Goal: Task Accomplishment & Management: Manage account settings

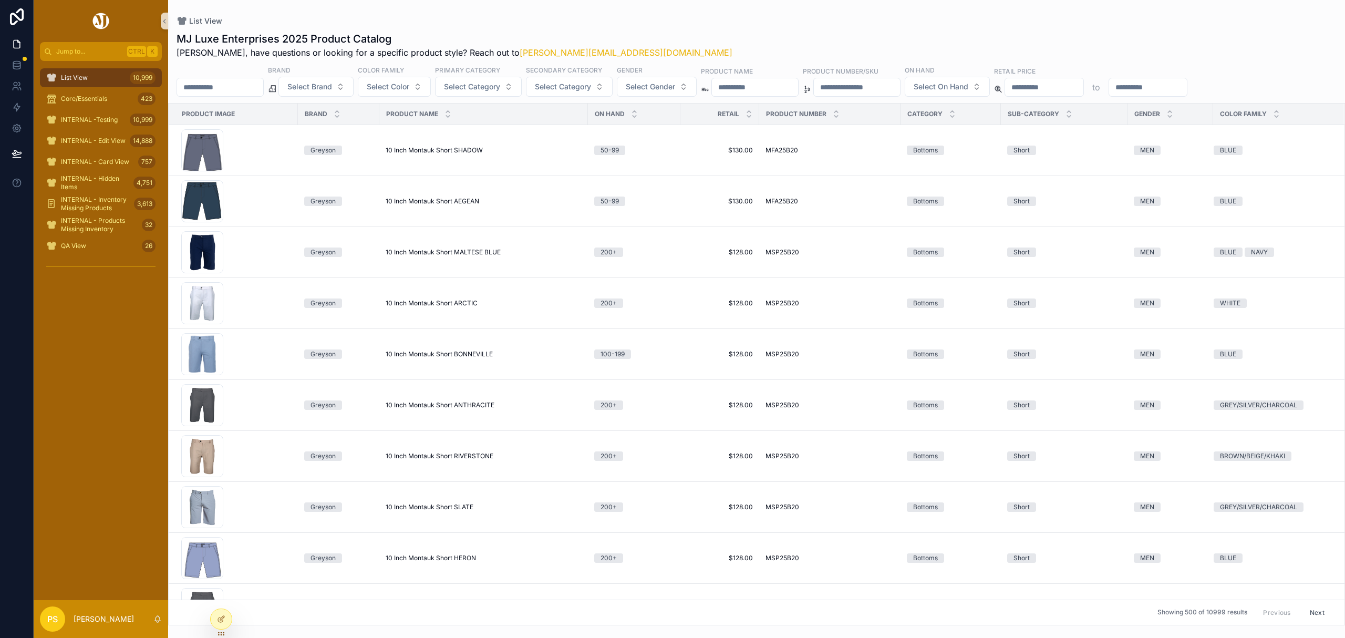
click at [240, 88] on input "scrollable content" at bounding box center [220, 87] width 86 height 15
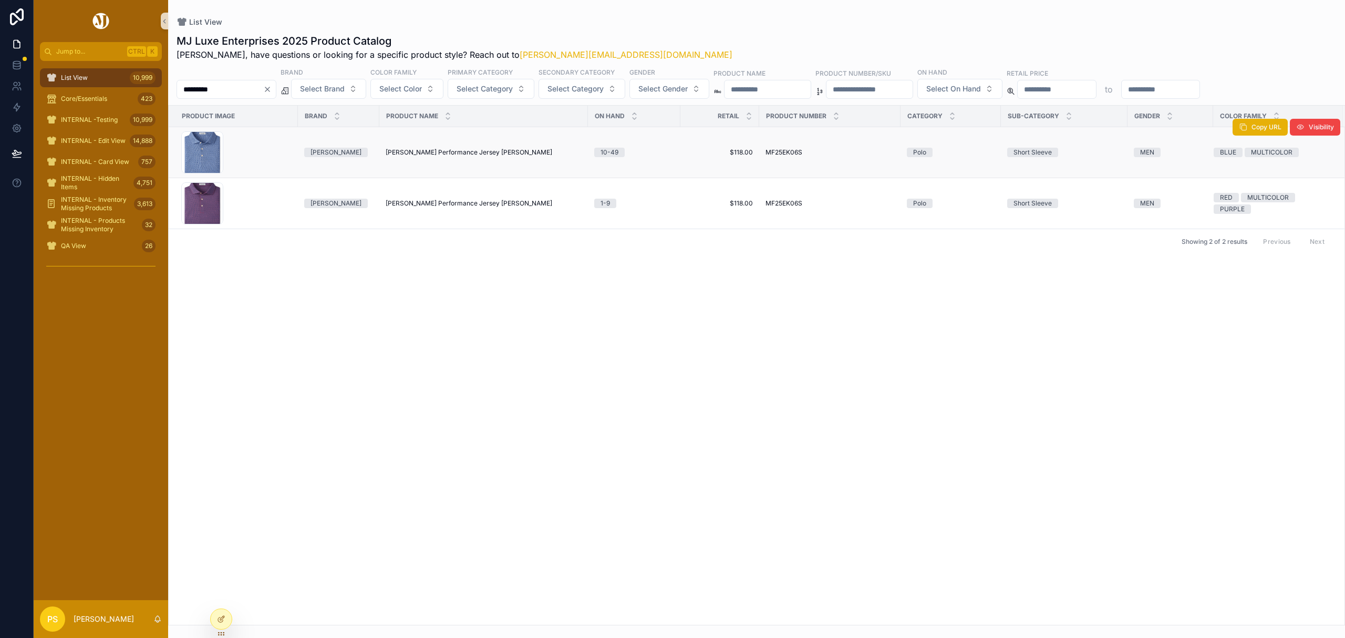
type input "*********"
click at [405, 155] on span "Abbott Performance Jersey Polo WHITE" at bounding box center [469, 152] width 167 height 8
click at [219, 621] on icon at bounding box center [220, 619] width 5 height 5
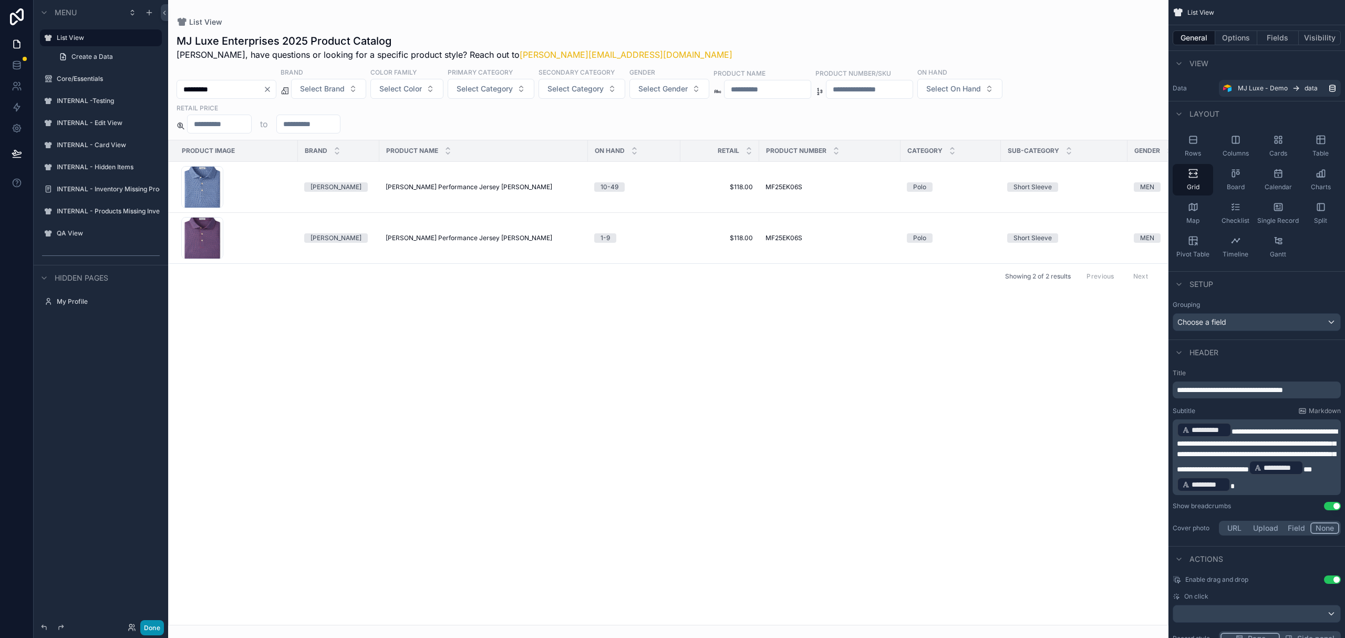
click at [149, 621] on button "Done" at bounding box center [152, 627] width 24 height 15
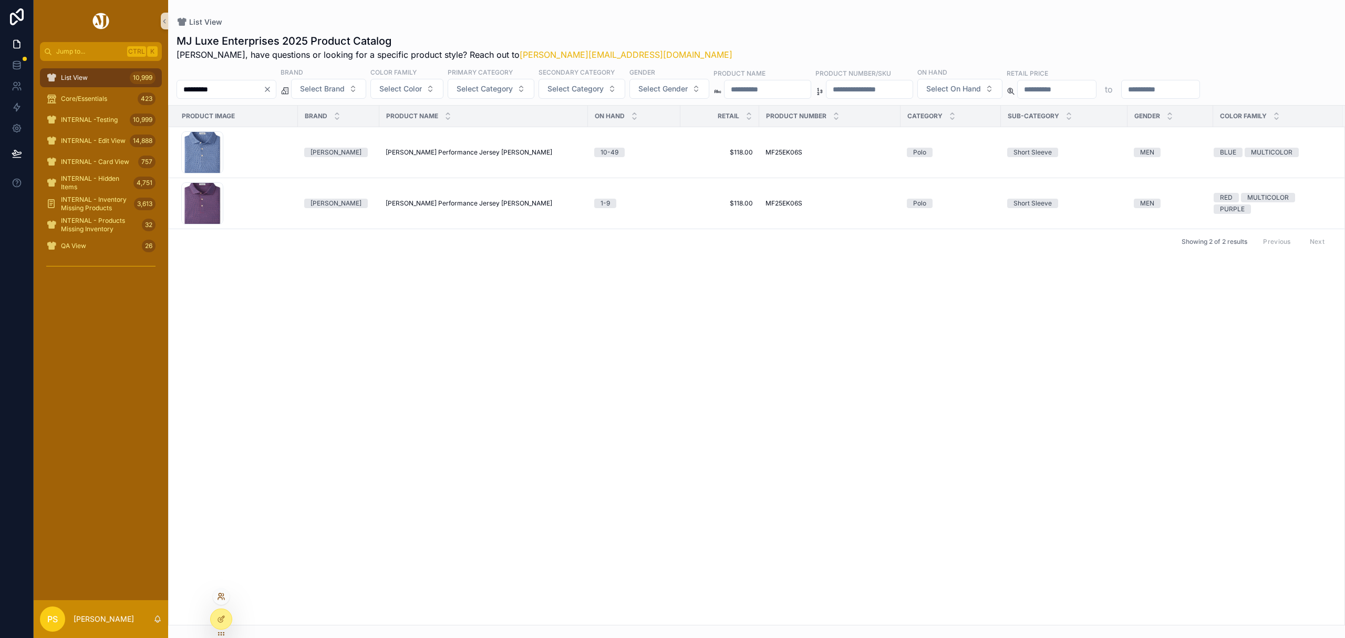
click at [220, 595] on icon at bounding box center [221, 596] width 8 height 8
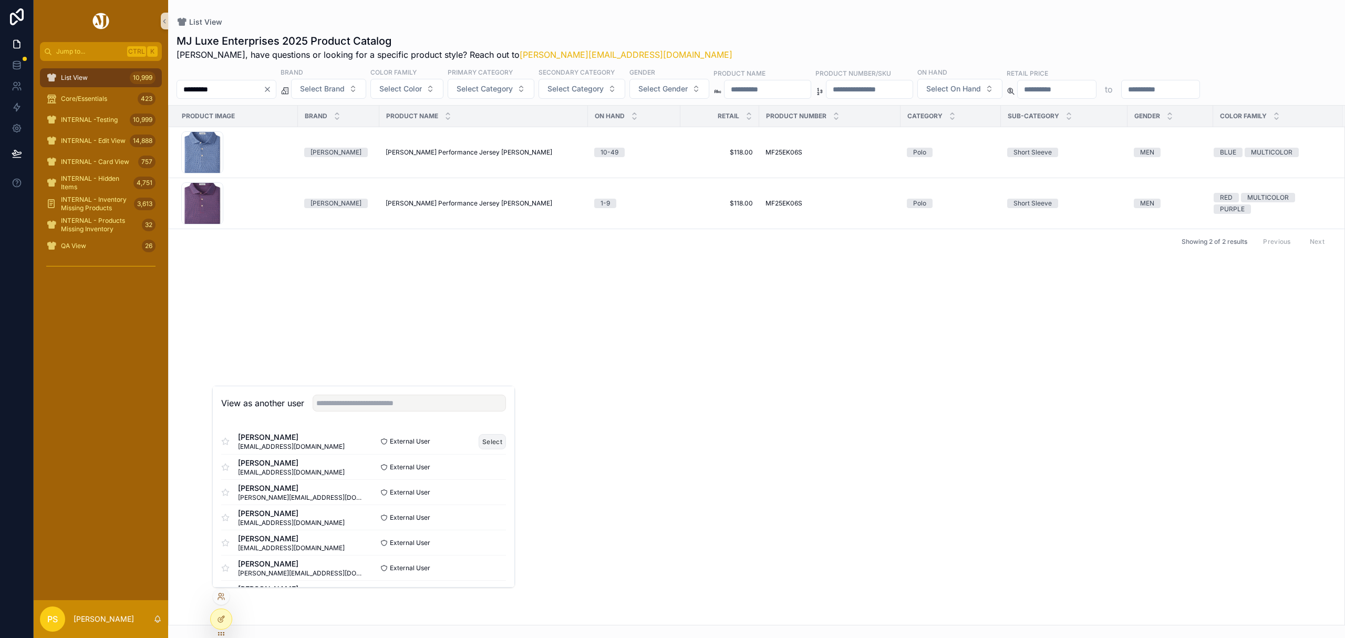
click at [482, 440] on button "Select" at bounding box center [492, 441] width 27 height 15
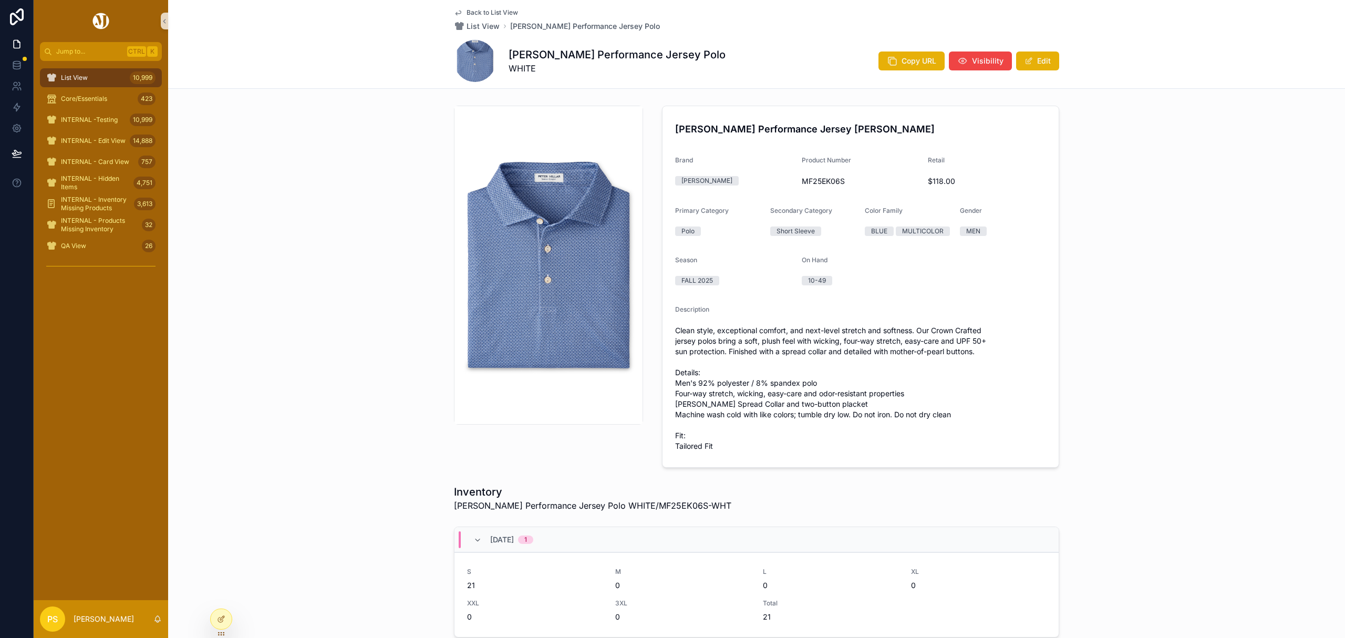
scroll to position [70, 0]
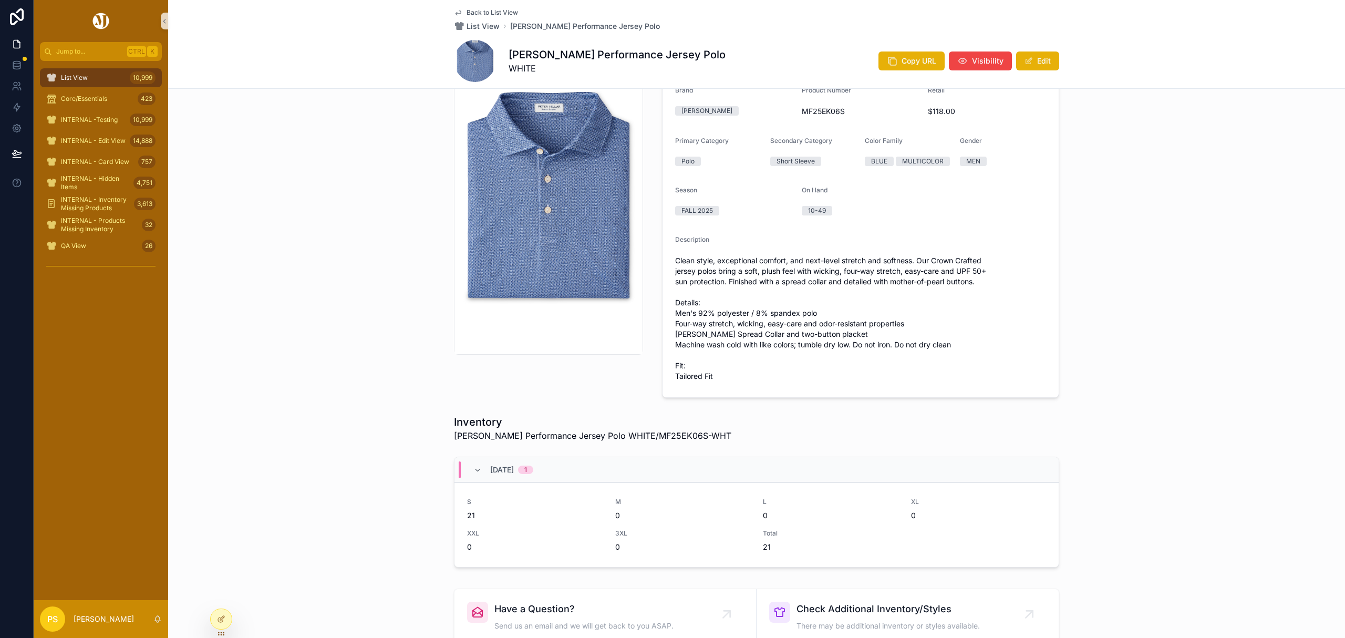
click at [115, 75] on div "List View 10,999" at bounding box center [100, 77] width 109 height 17
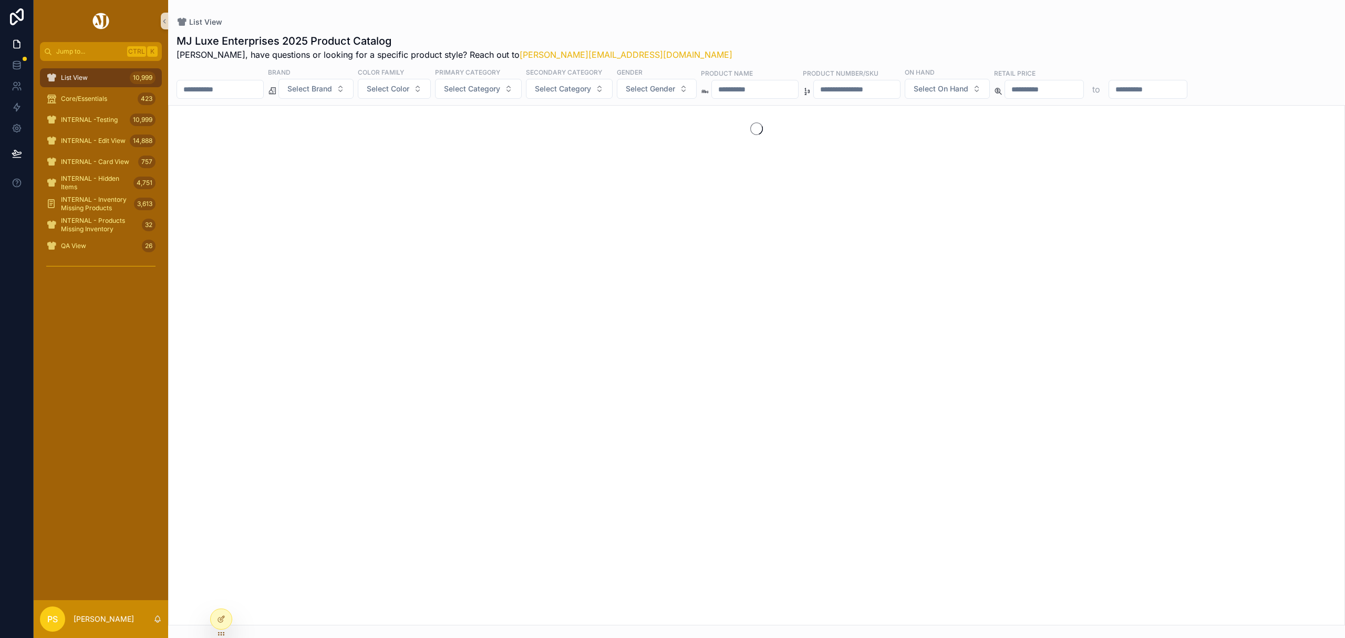
click at [226, 89] on input "scrollable content" at bounding box center [220, 89] width 86 height 15
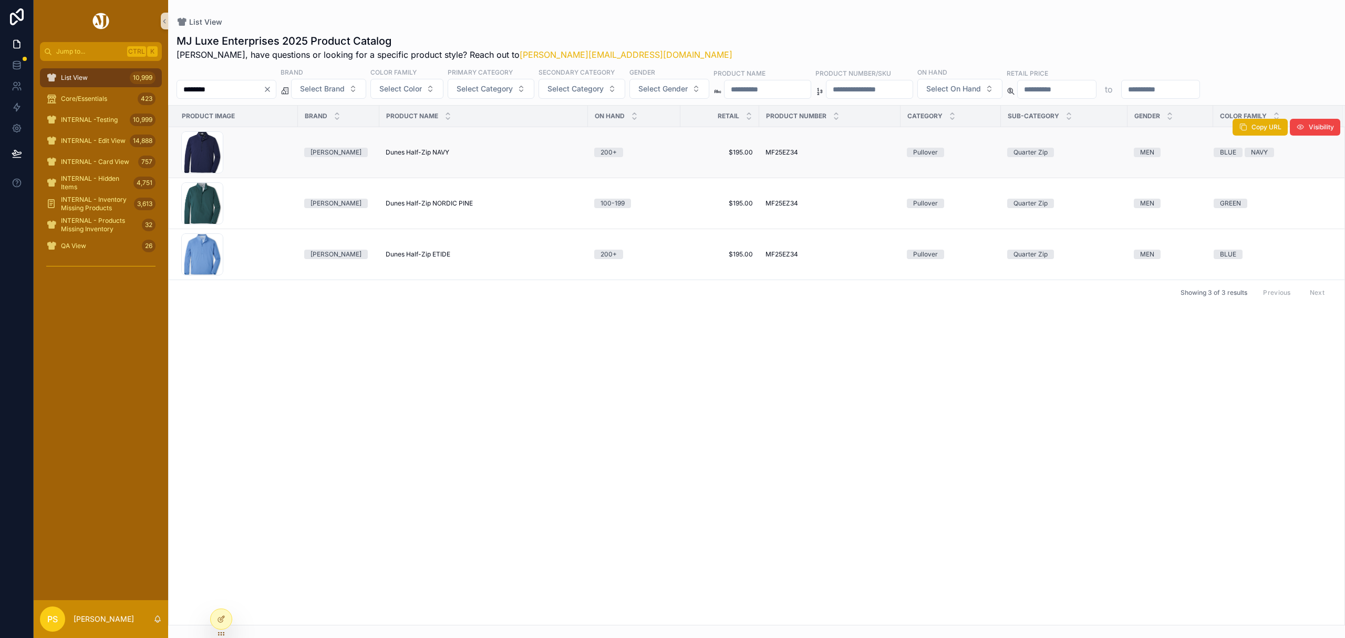
type input "********"
click at [414, 154] on span "Dunes Half-Zip NAVY" at bounding box center [418, 152] width 64 height 8
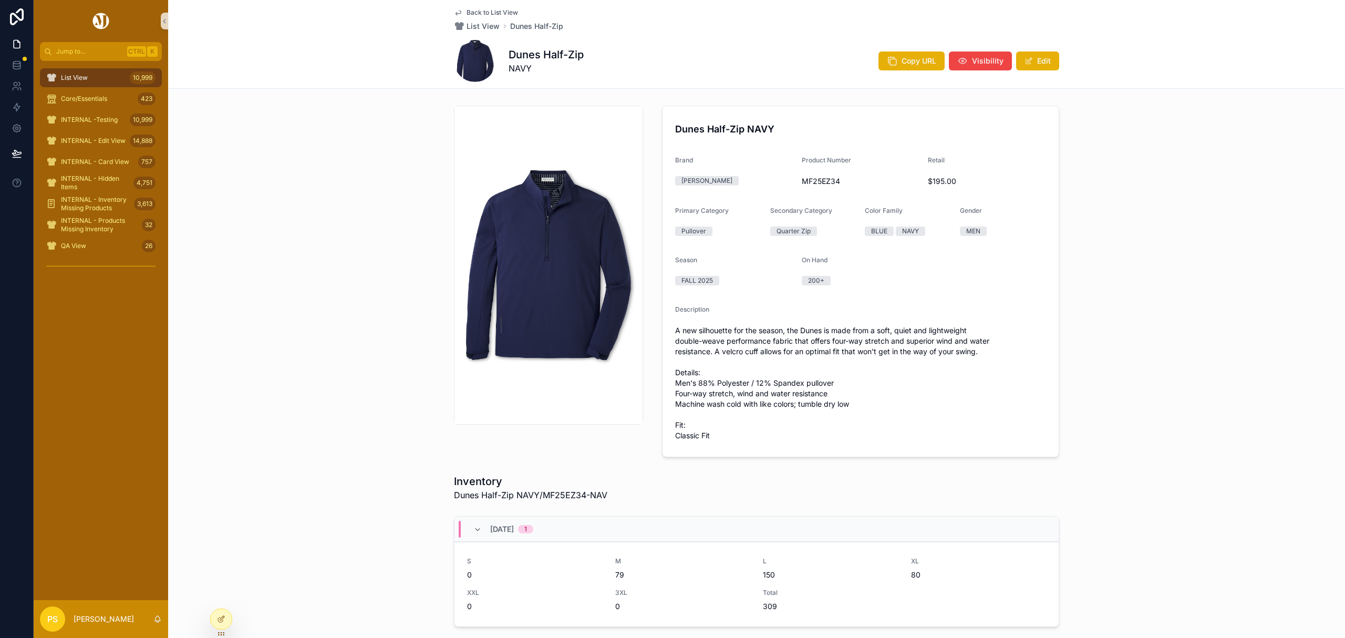
click at [106, 75] on div "List View 10,999" at bounding box center [100, 77] width 109 height 17
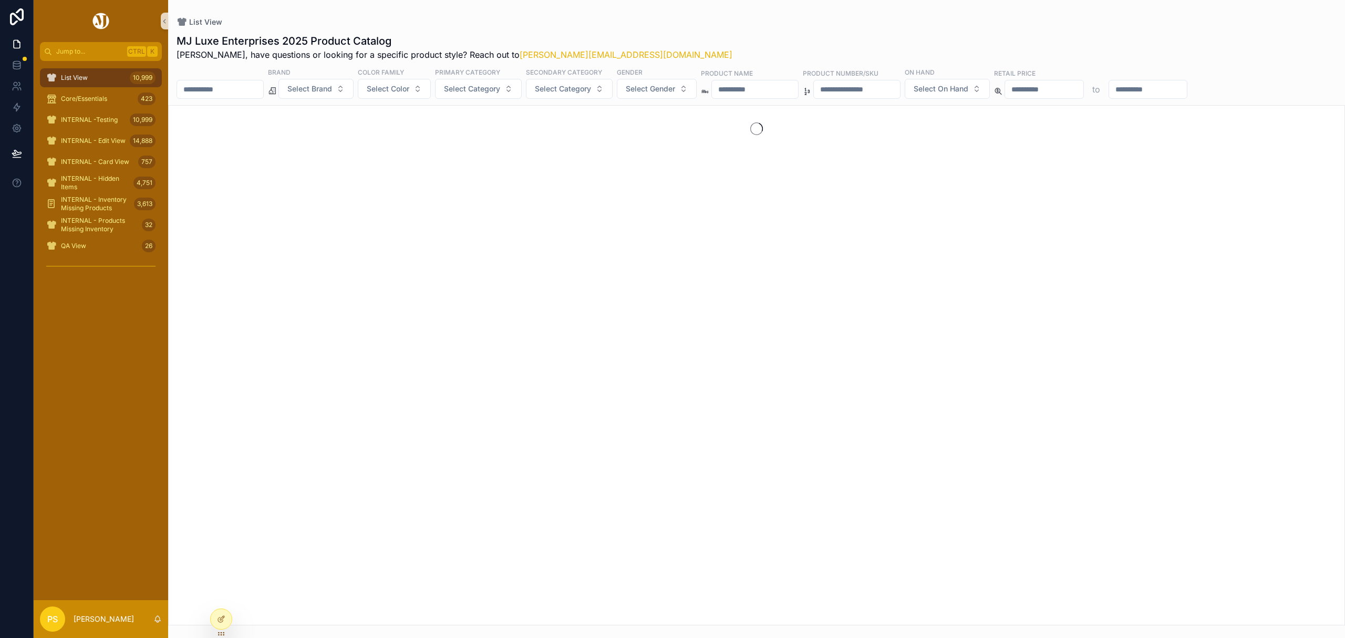
click at [226, 95] on input "scrollable content" at bounding box center [220, 89] width 86 height 15
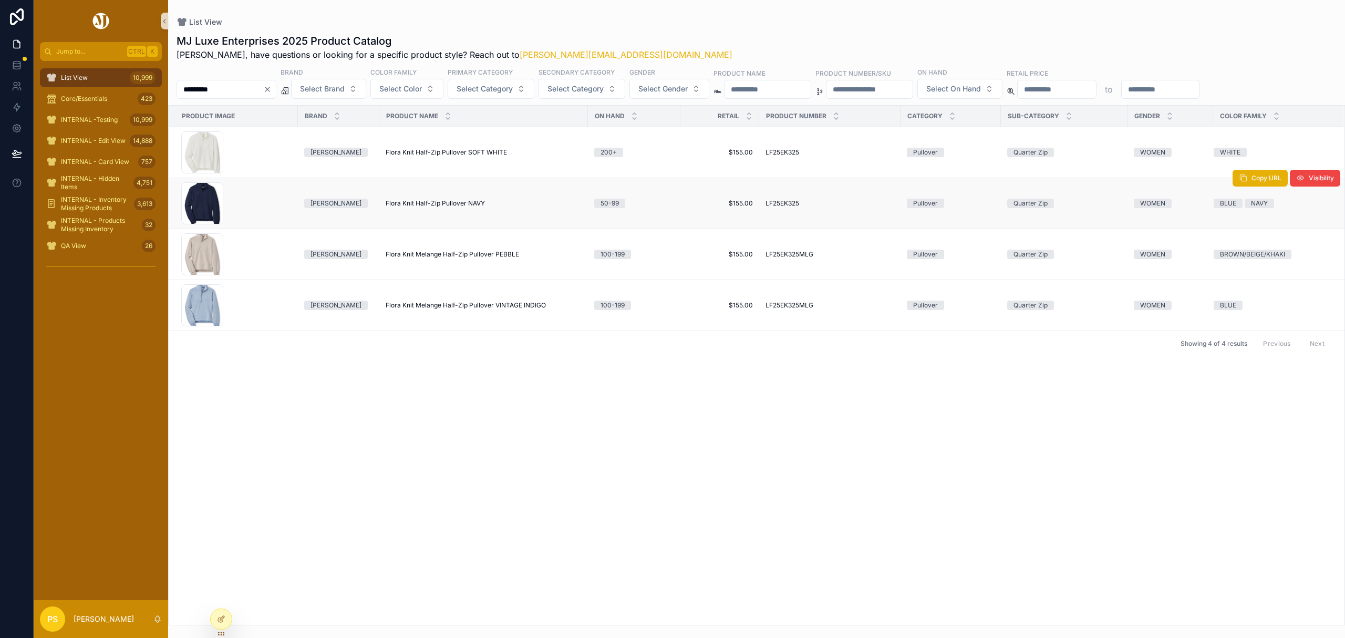
click at [435, 202] on span "Flora Knit Half-Zip Pullover NAVY" at bounding box center [435, 203] width 99 height 8
click at [412, 202] on span "Flora Knit Half-Zip Pullover NAVY" at bounding box center [435, 203] width 99 height 8
click at [235, 91] on input "*********" at bounding box center [220, 89] width 86 height 15
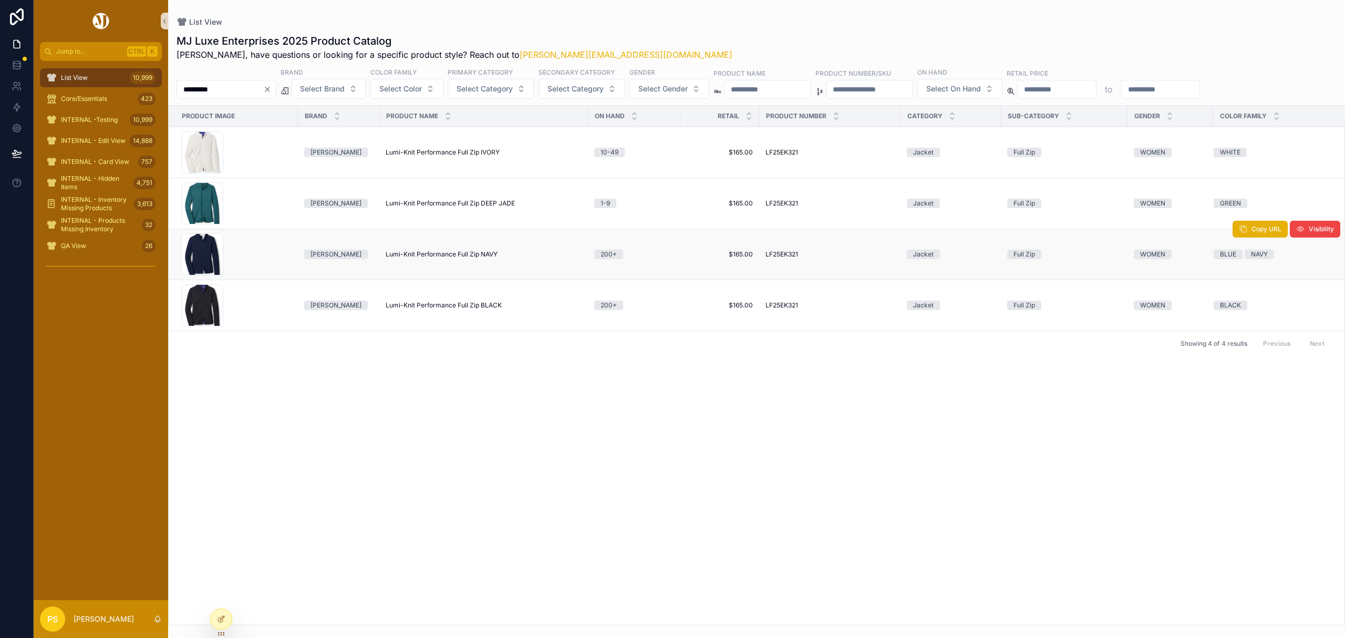
type input "*********"
click at [414, 258] on span "Lumi-Knit Performance Full Zip NAVY" at bounding box center [442, 254] width 112 height 8
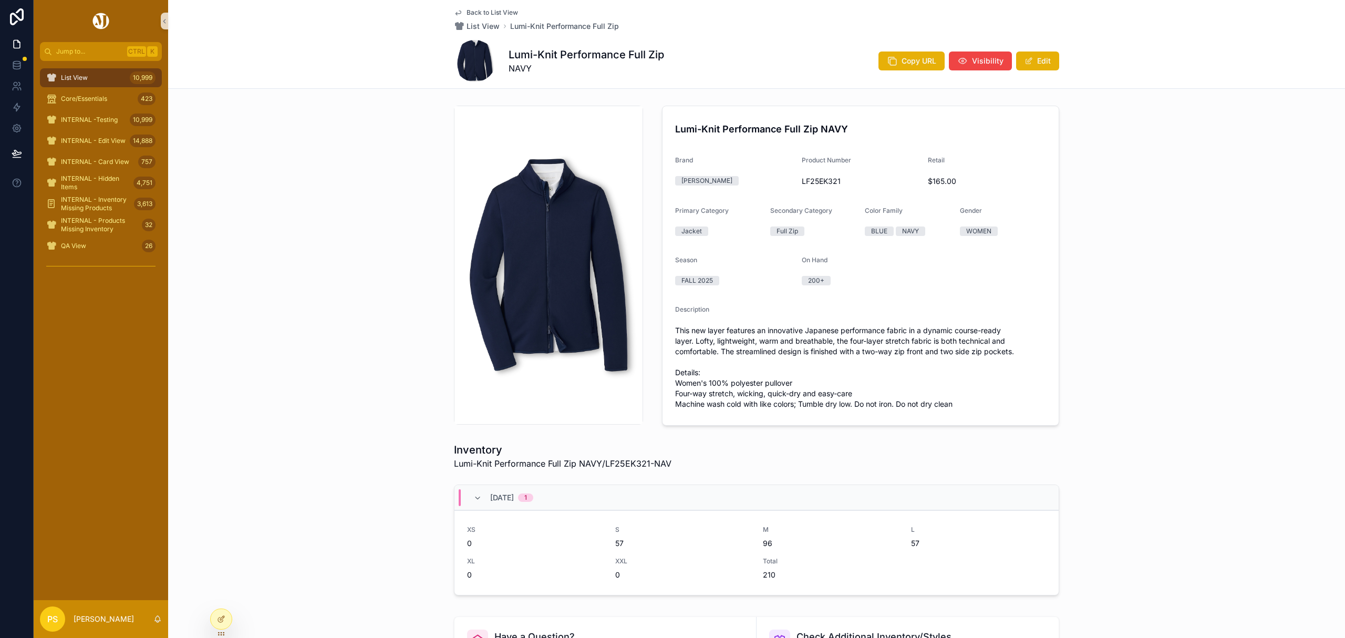
click at [126, 80] on div "List View 10,999" at bounding box center [100, 77] width 109 height 17
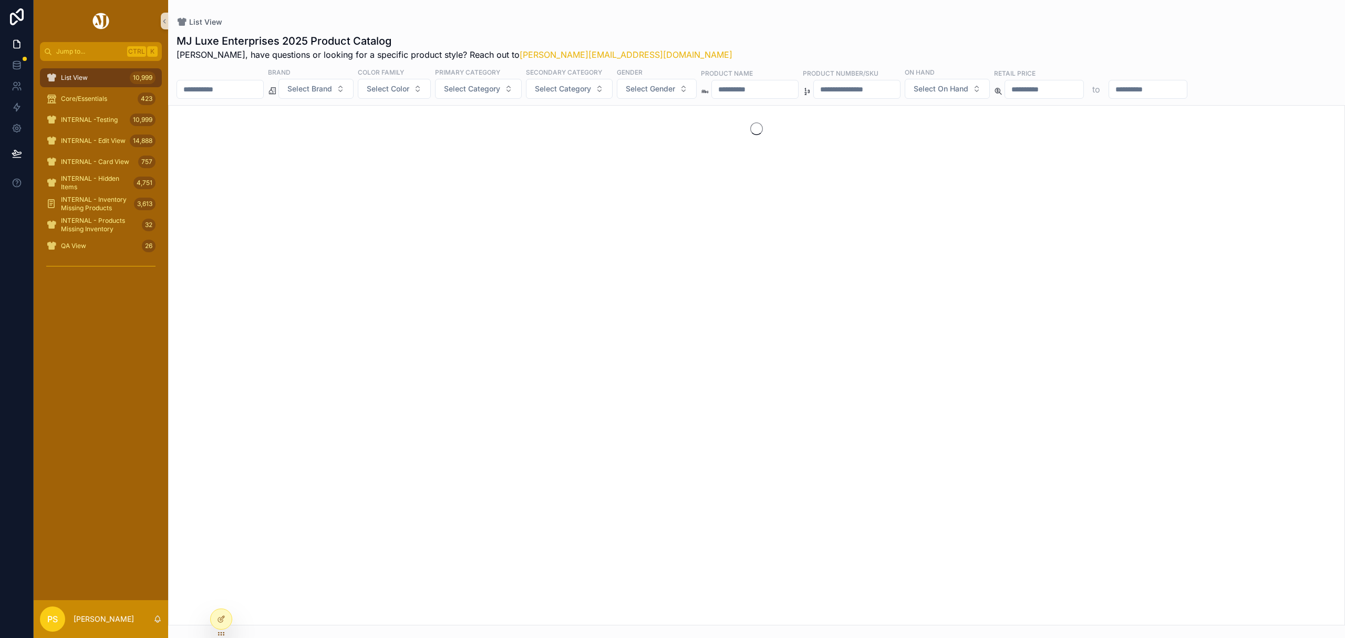
click at [241, 97] on input "scrollable content" at bounding box center [220, 89] width 86 height 15
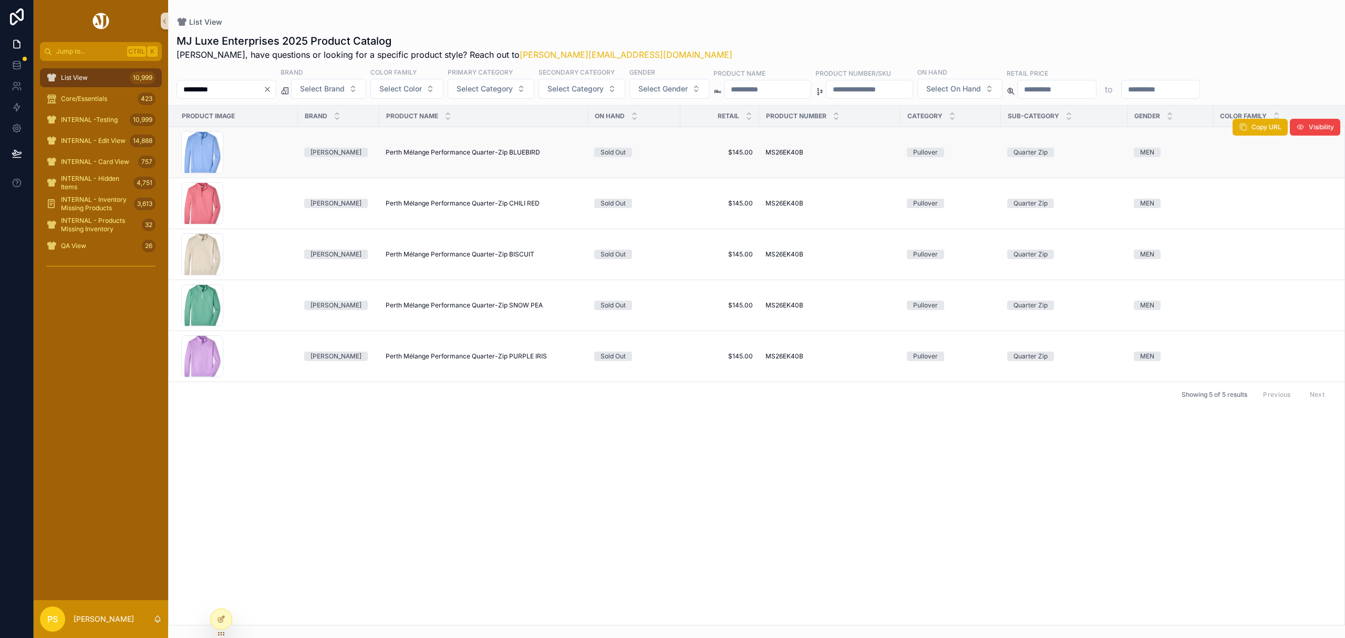
type input "*********"
click at [442, 152] on span "Perth Mélange Performance Quarter-Zip BLUEBIRD" at bounding box center [463, 152] width 154 height 8
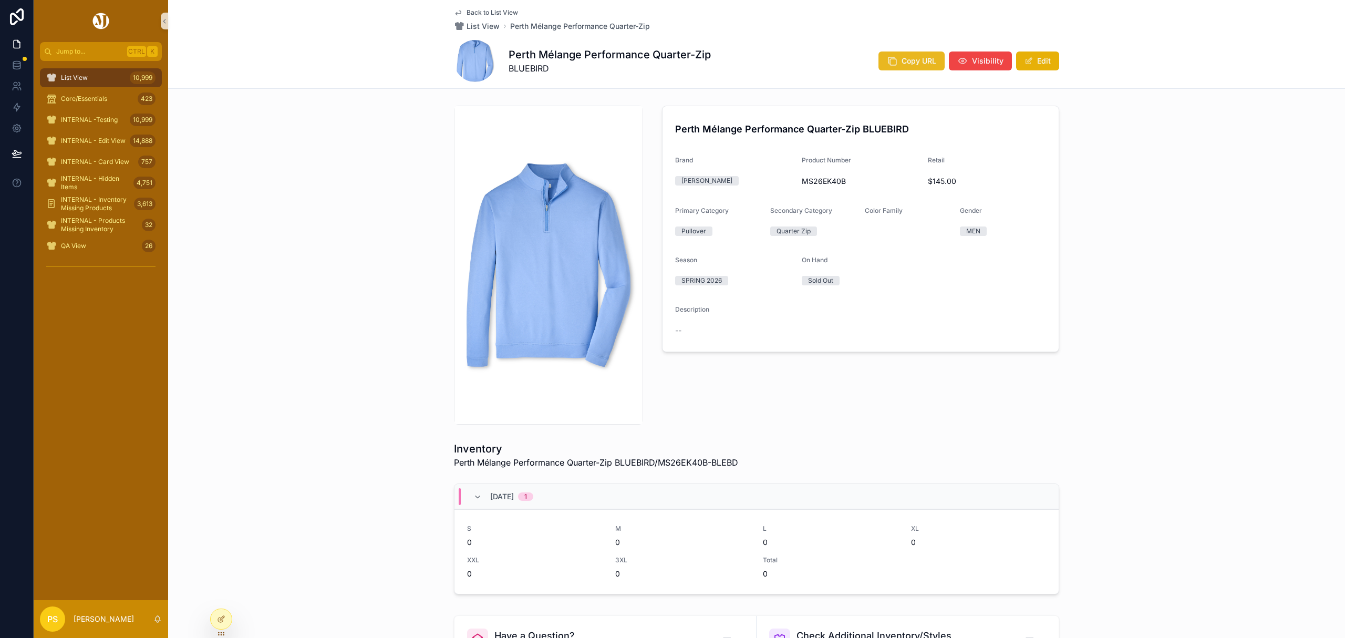
click at [906, 62] on span "Copy URL" at bounding box center [918, 61] width 35 height 11
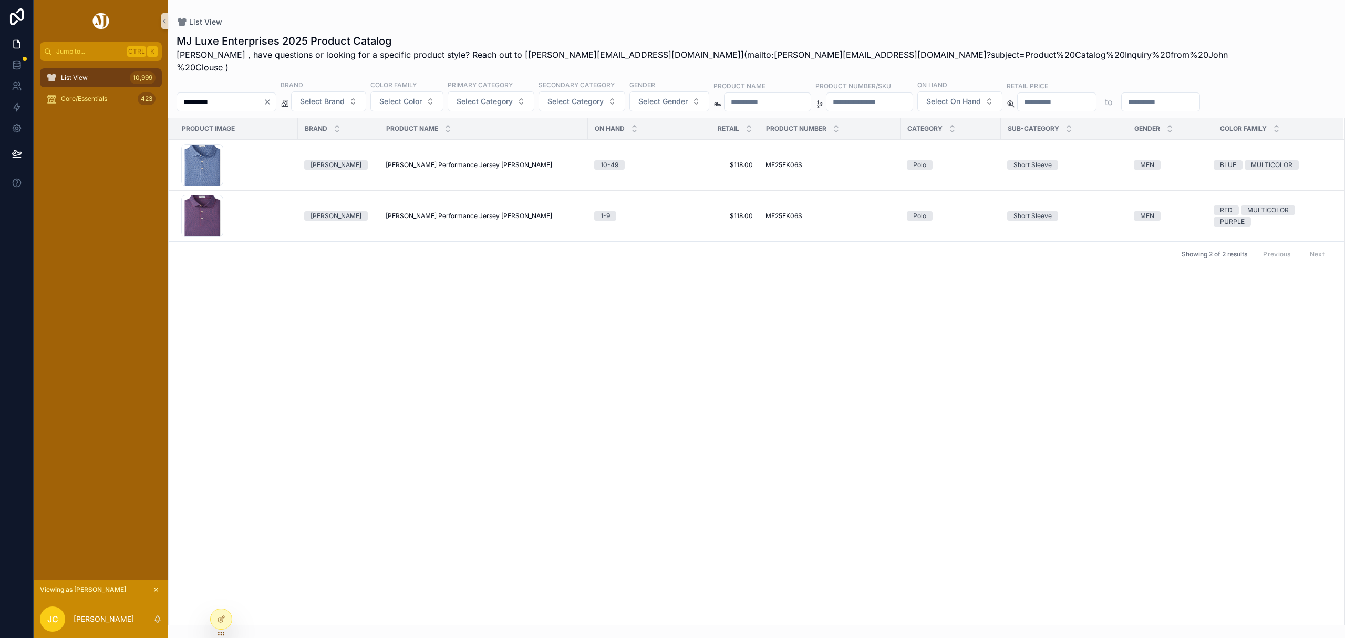
click at [104, 22] on img "scrollable content" at bounding box center [101, 21] width 20 height 17
click at [96, 22] on img "scrollable content" at bounding box center [101, 21] width 20 height 17
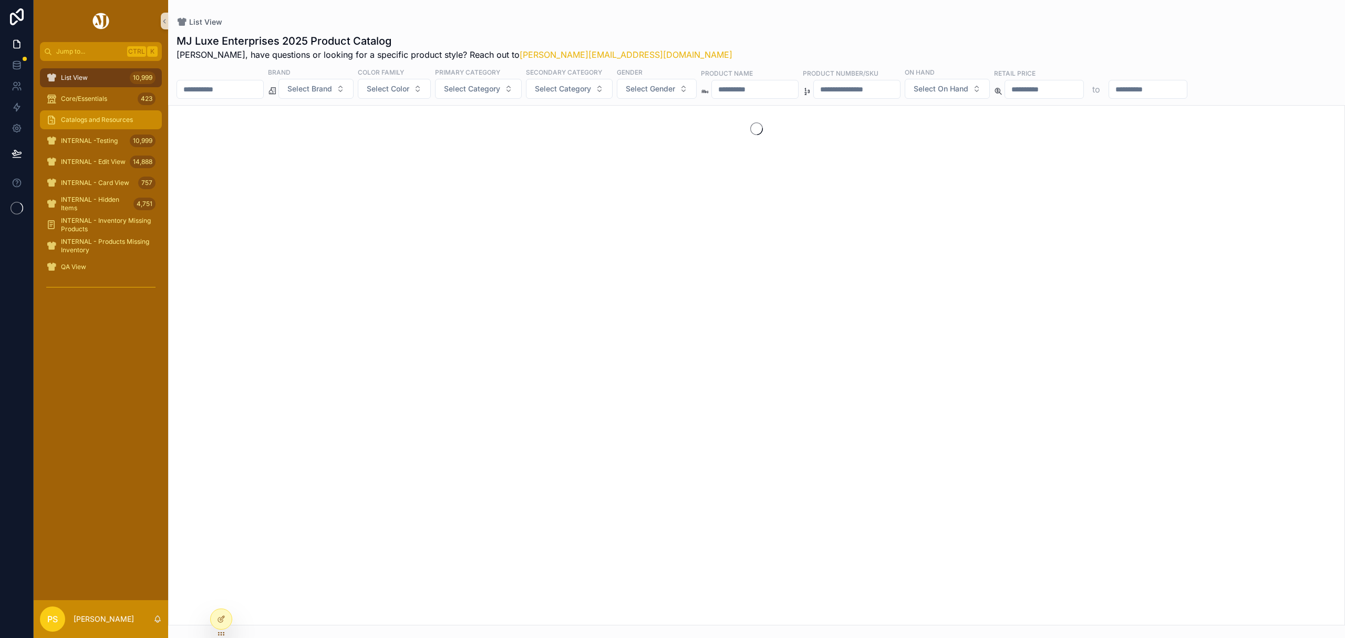
click at [108, 112] on div "Catalogs and Resources" at bounding box center [100, 119] width 109 height 17
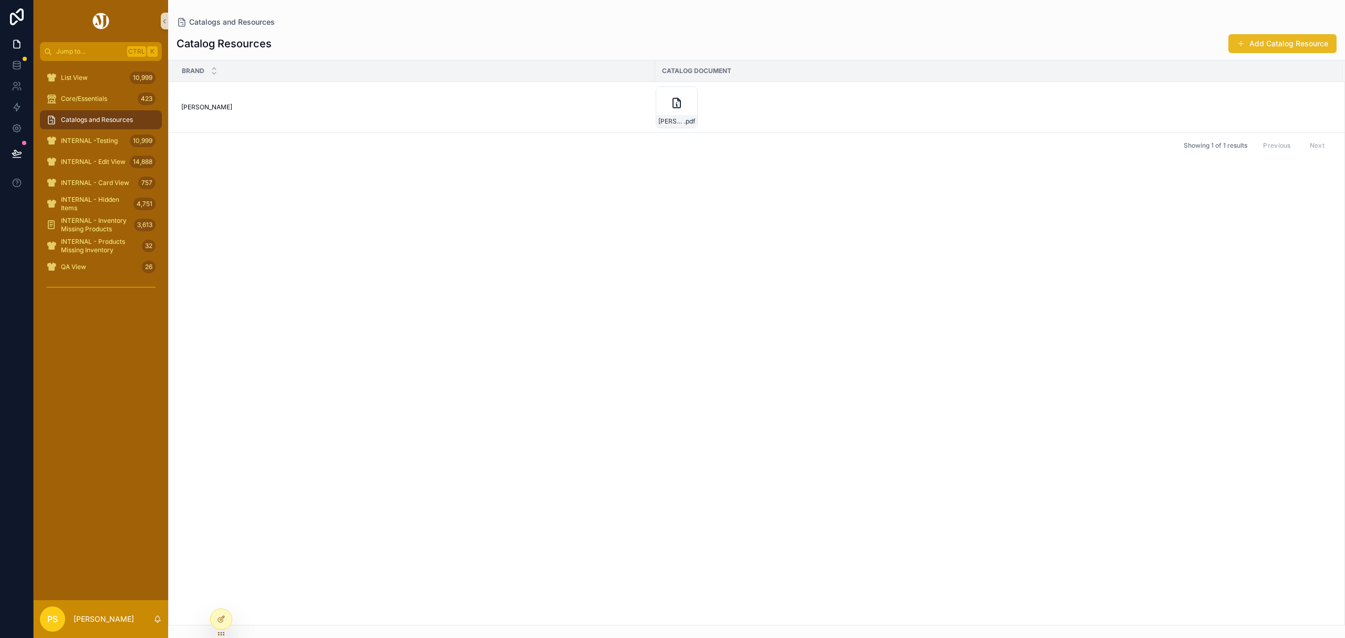
click at [1257, 47] on button "Add Catalog Resource" at bounding box center [1282, 43] width 108 height 19
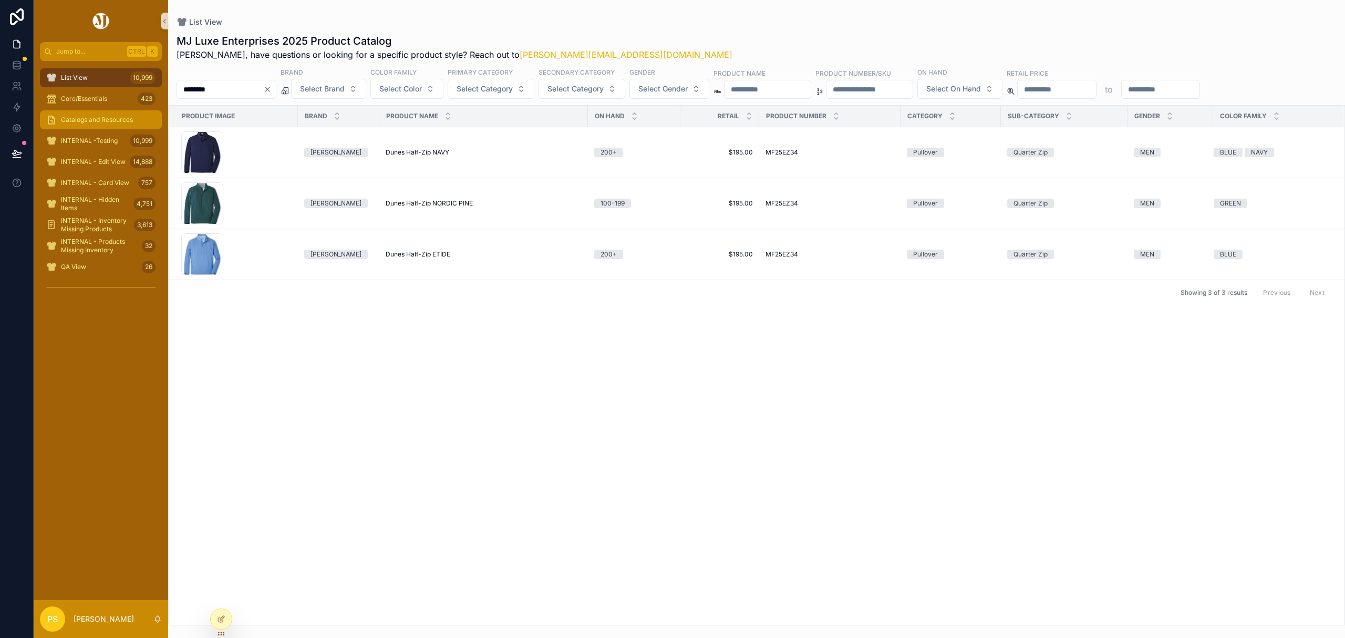
click at [93, 118] on span "Catalogs and Resources" at bounding box center [97, 120] width 72 height 8
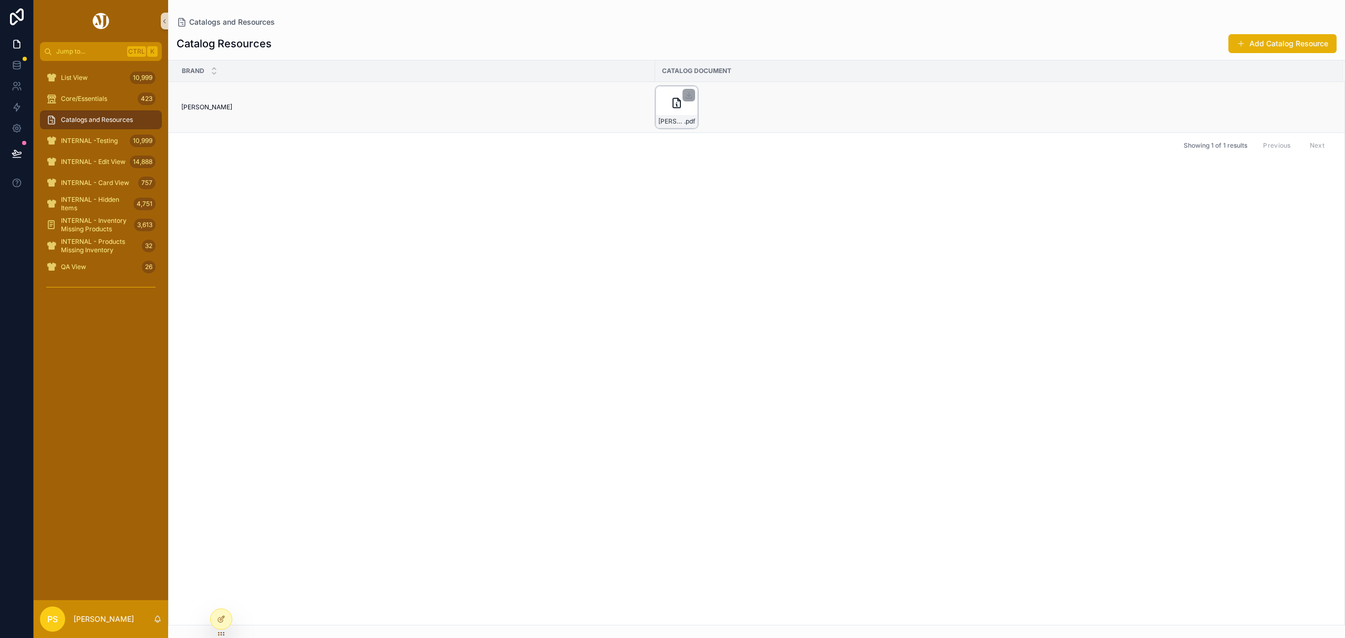
click at [679, 106] on icon "scrollable content" at bounding box center [676, 103] width 13 height 13
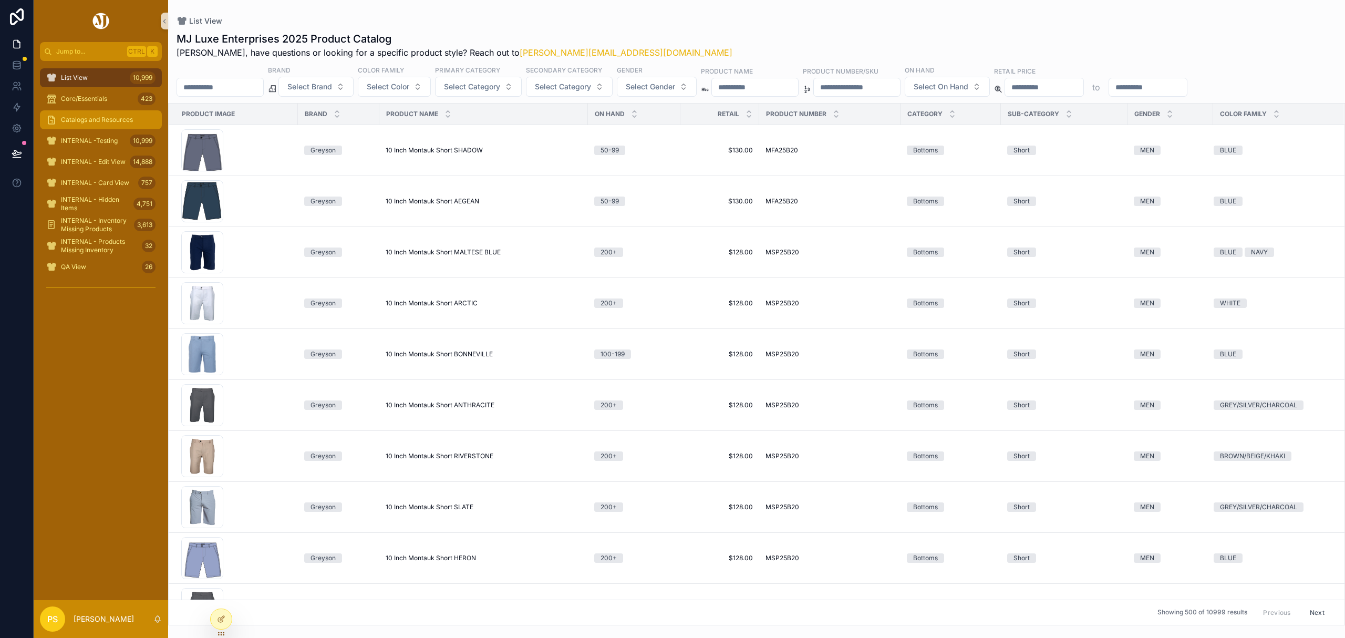
click at [72, 116] on span "Catalogs and Resources" at bounding box center [97, 120] width 72 height 8
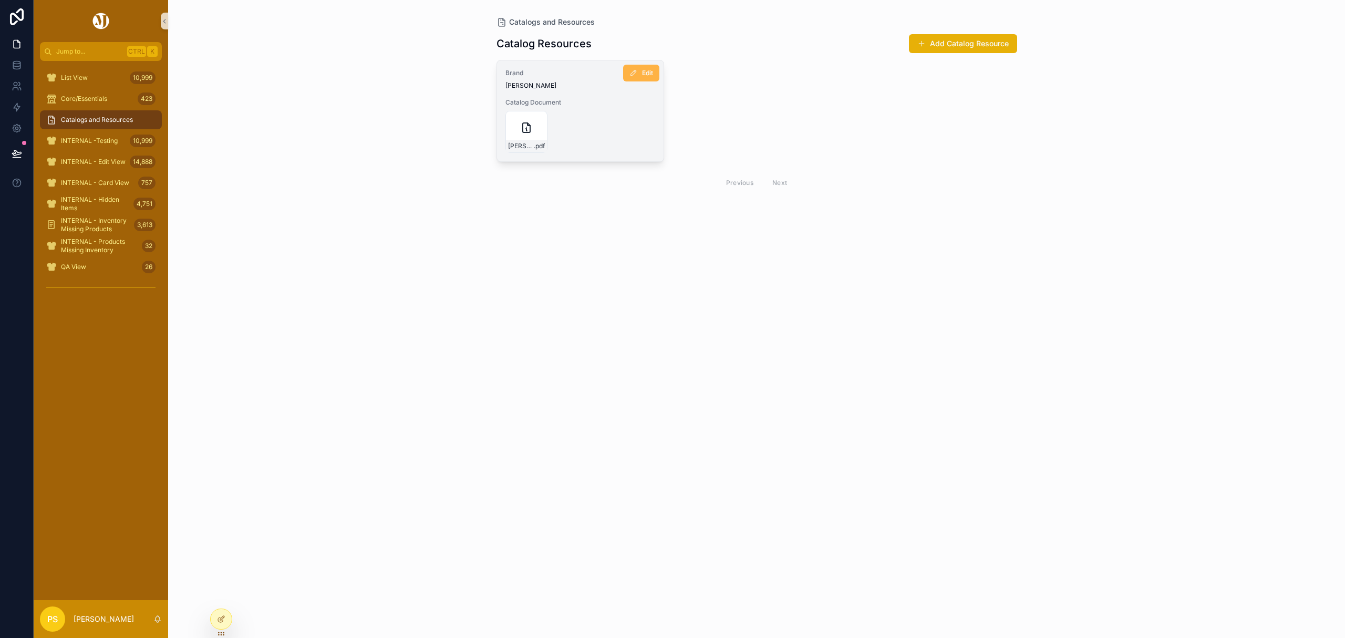
click at [648, 69] on span "Edit" at bounding box center [647, 73] width 11 height 8
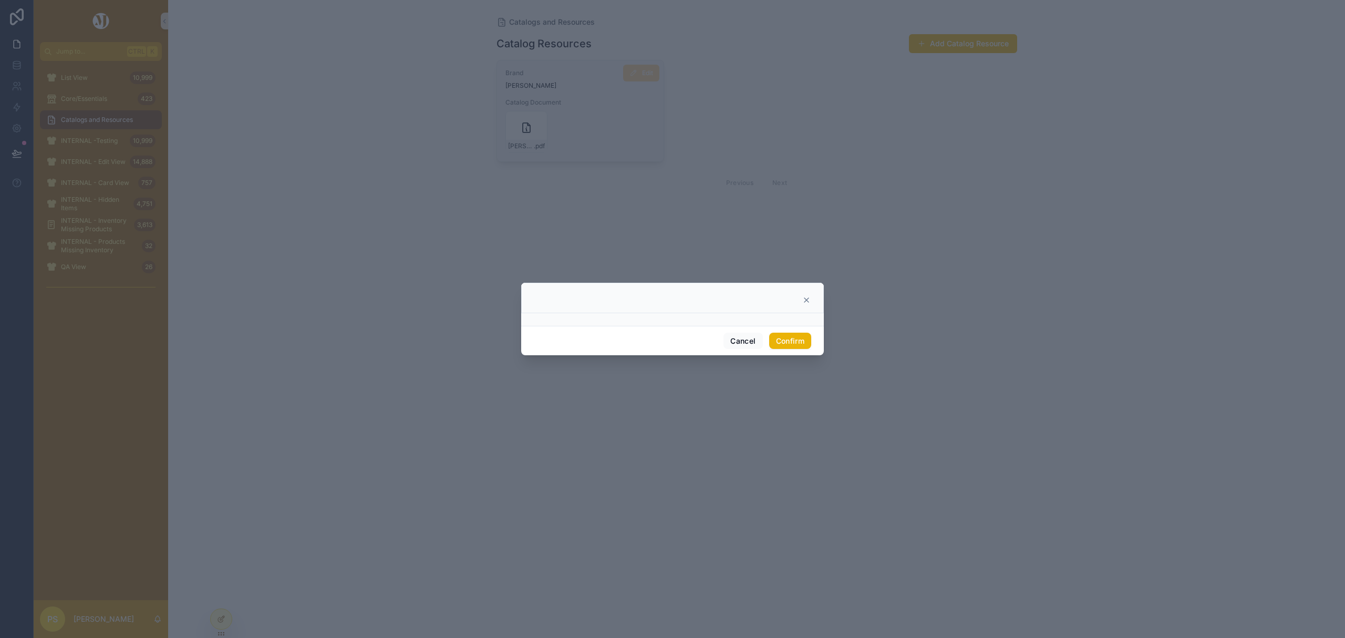
click at [809, 299] on icon at bounding box center [806, 300] width 8 height 8
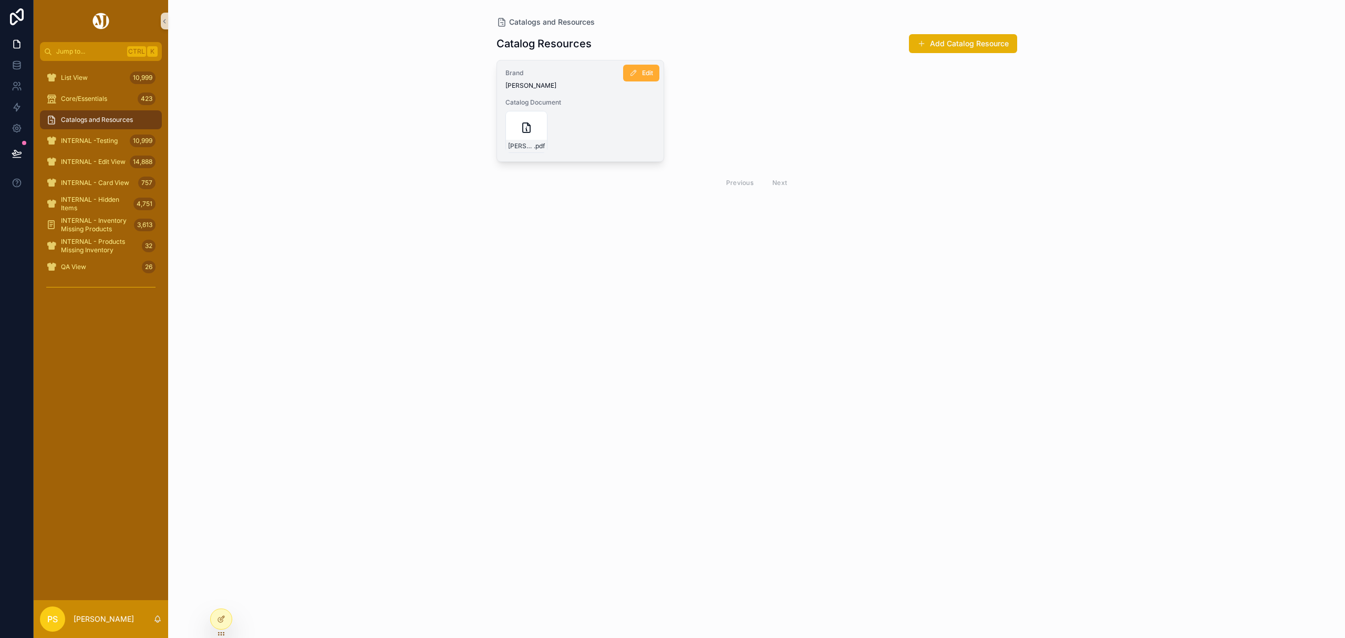
click at [524, 266] on div "Catalogs and Resources Catalog Resources Add Catalog Resource Brand Peter Milla…" at bounding box center [756, 319] width 1177 height 638
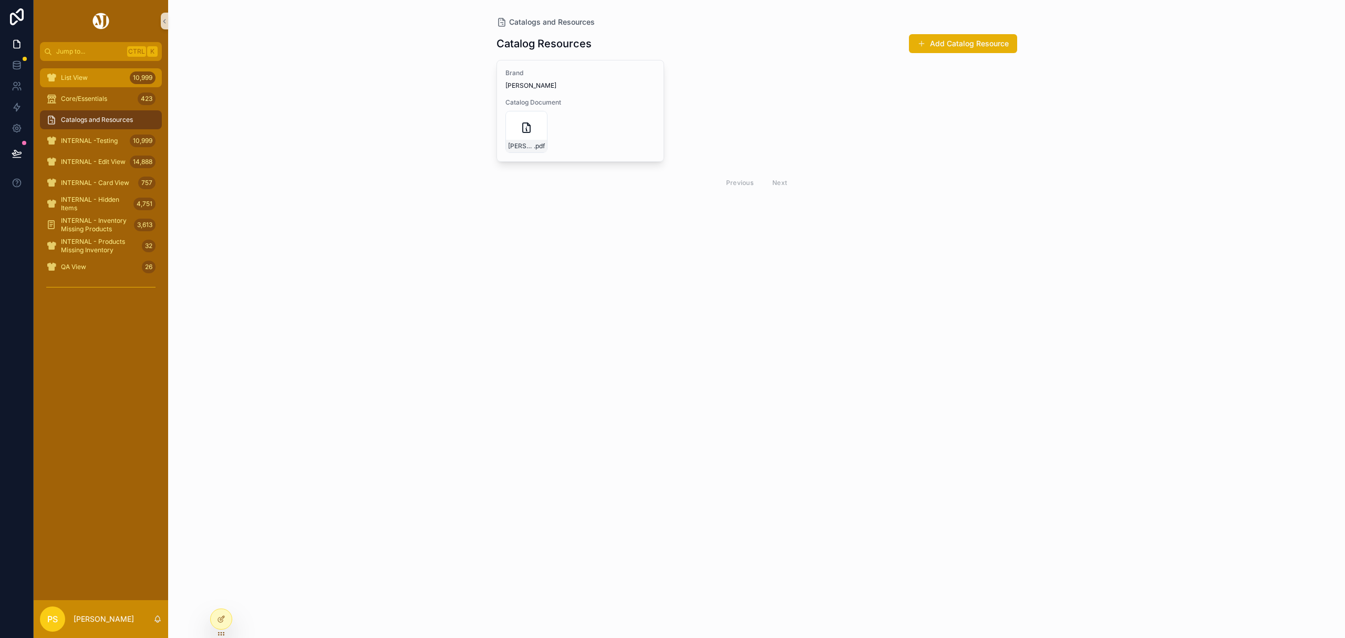
click at [91, 82] on div "List View 10,999" at bounding box center [100, 77] width 109 height 17
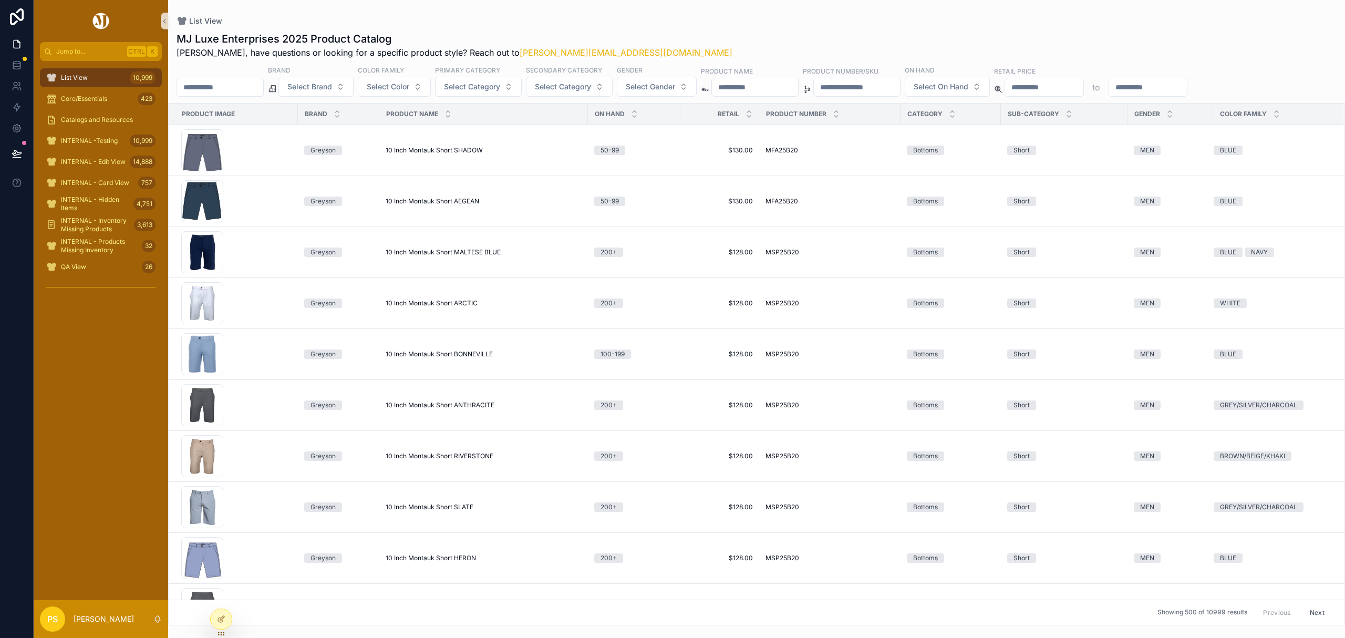
click at [232, 89] on input "scrollable content" at bounding box center [220, 87] width 86 height 15
type input "*******"
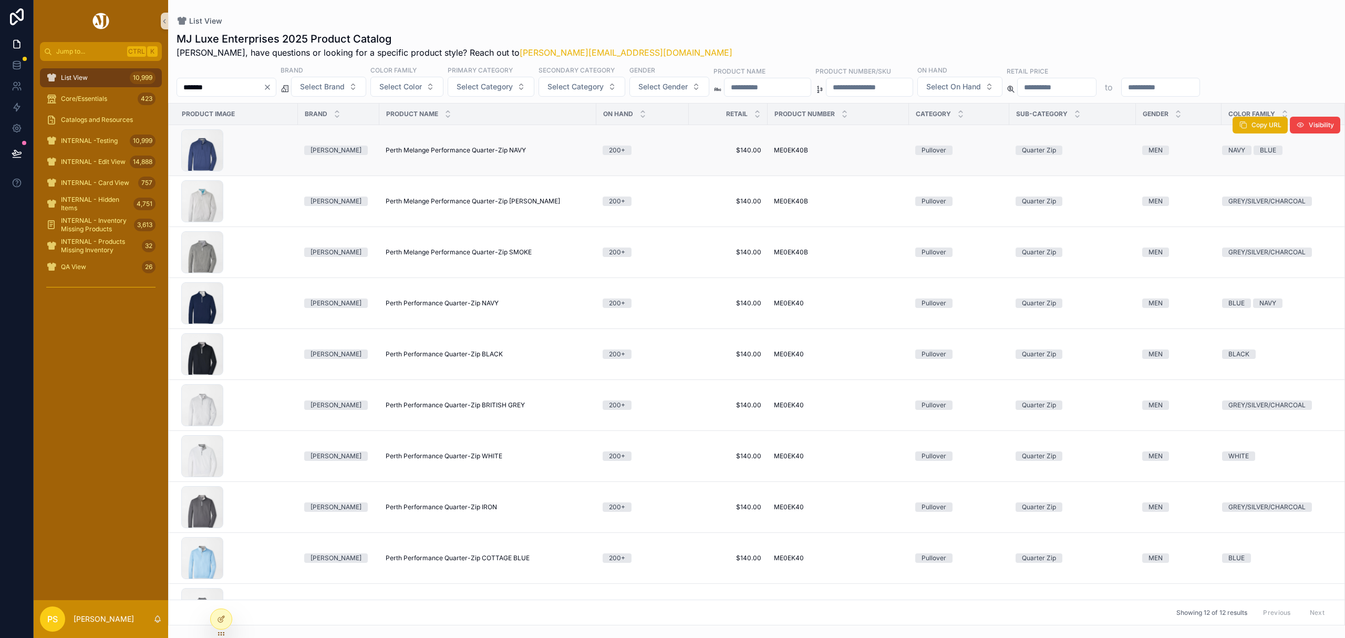
click at [414, 148] on span "Perth Melange Performance Quarter-Zip NAVY" at bounding box center [456, 150] width 140 height 8
click at [80, 117] on span "Catalogs and Resources" at bounding box center [97, 120] width 72 height 8
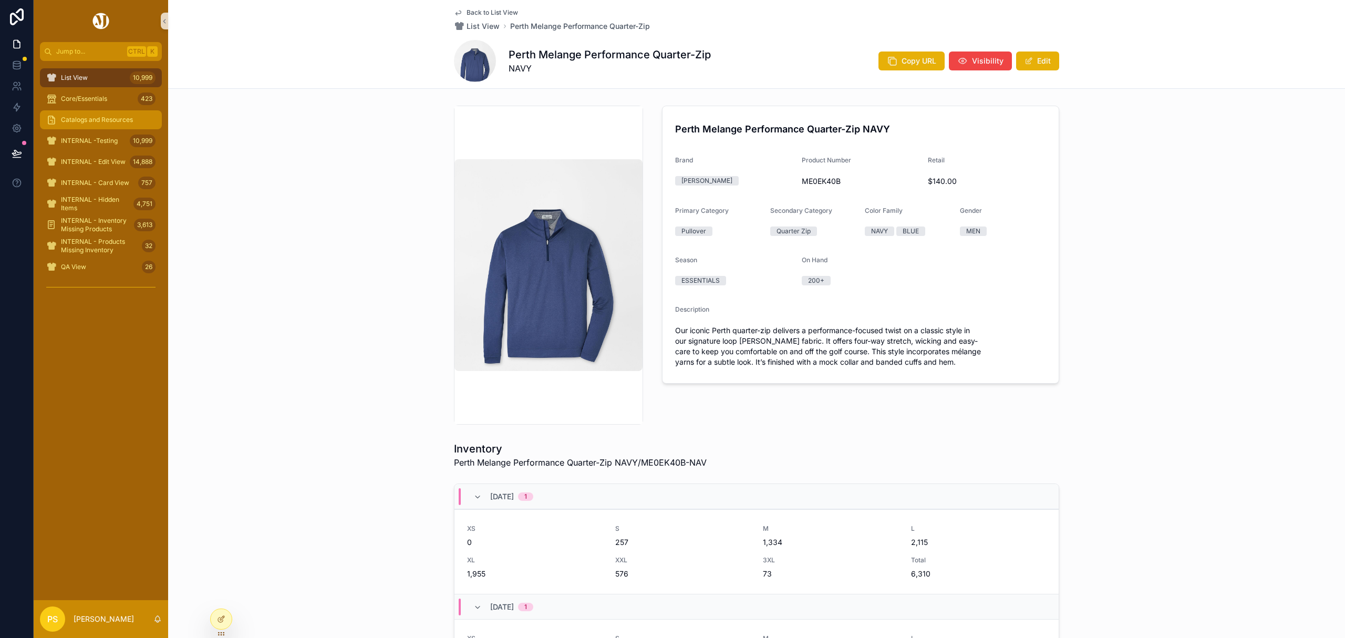
click at [87, 114] on div "Catalogs and Resources" at bounding box center [100, 119] width 109 height 17
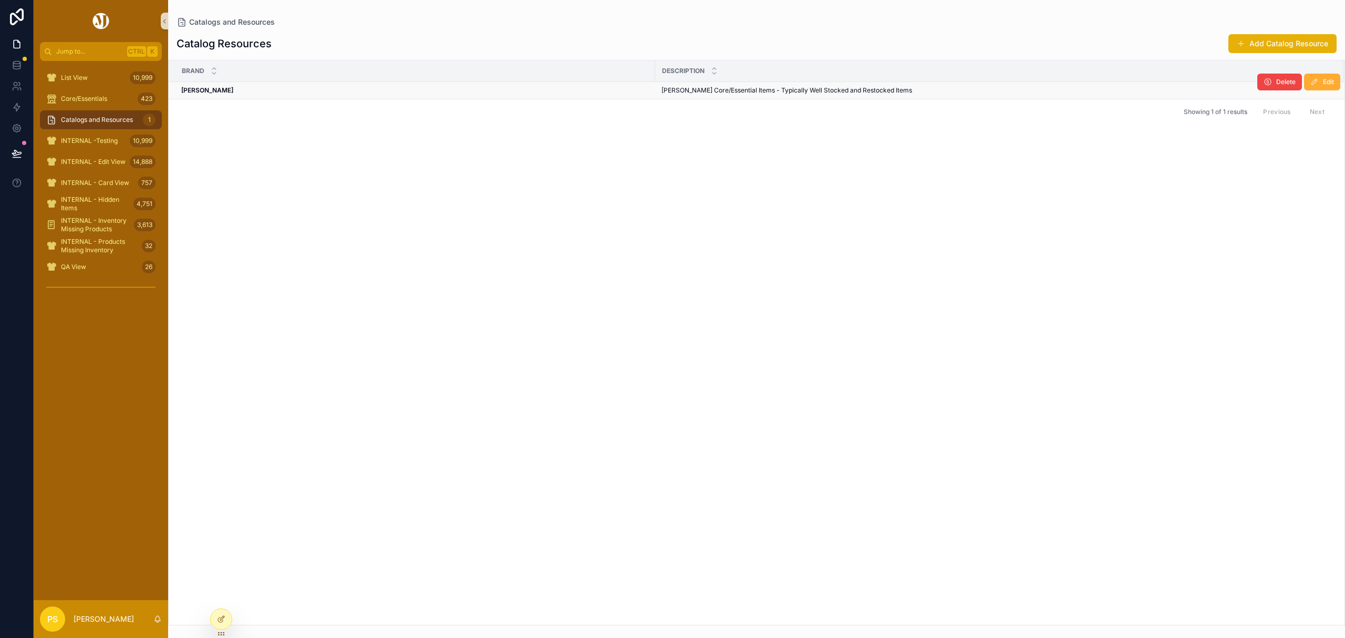
click at [620, 91] on div "Peter Millar Peter Millar" at bounding box center [414, 90] width 467 height 8
click at [726, 91] on span "Peter Millar Core/Essential Items - Typically Well Stocked and Restocked Items" at bounding box center [786, 90] width 251 height 8
click at [669, 89] on span "[PERSON_NAME] Core/Essential Items - Typically Well Stocked and Restocked Items" at bounding box center [786, 90] width 251 height 8
click at [98, 116] on span "Catalogs and Resources" at bounding box center [97, 120] width 72 height 8
click at [221, 601] on div at bounding box center [221, 596] width 17 height 17
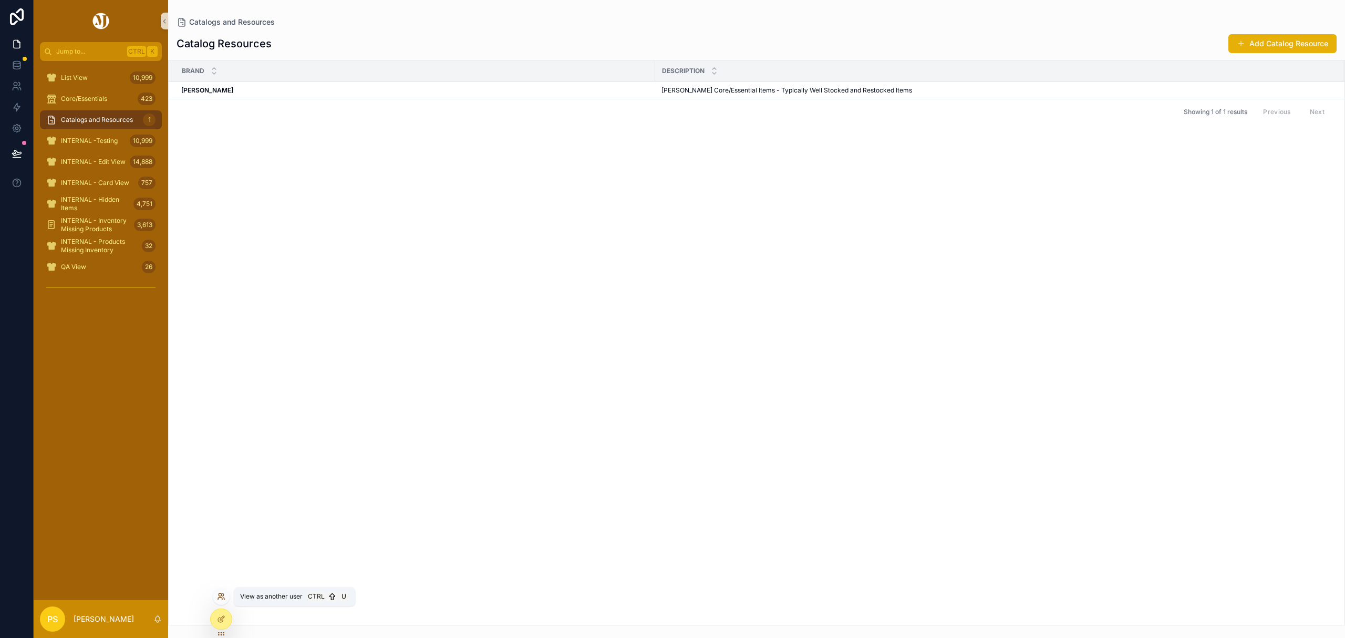
click at [220, 598] on icon at bounding box center [221, 596] width 8 height 8
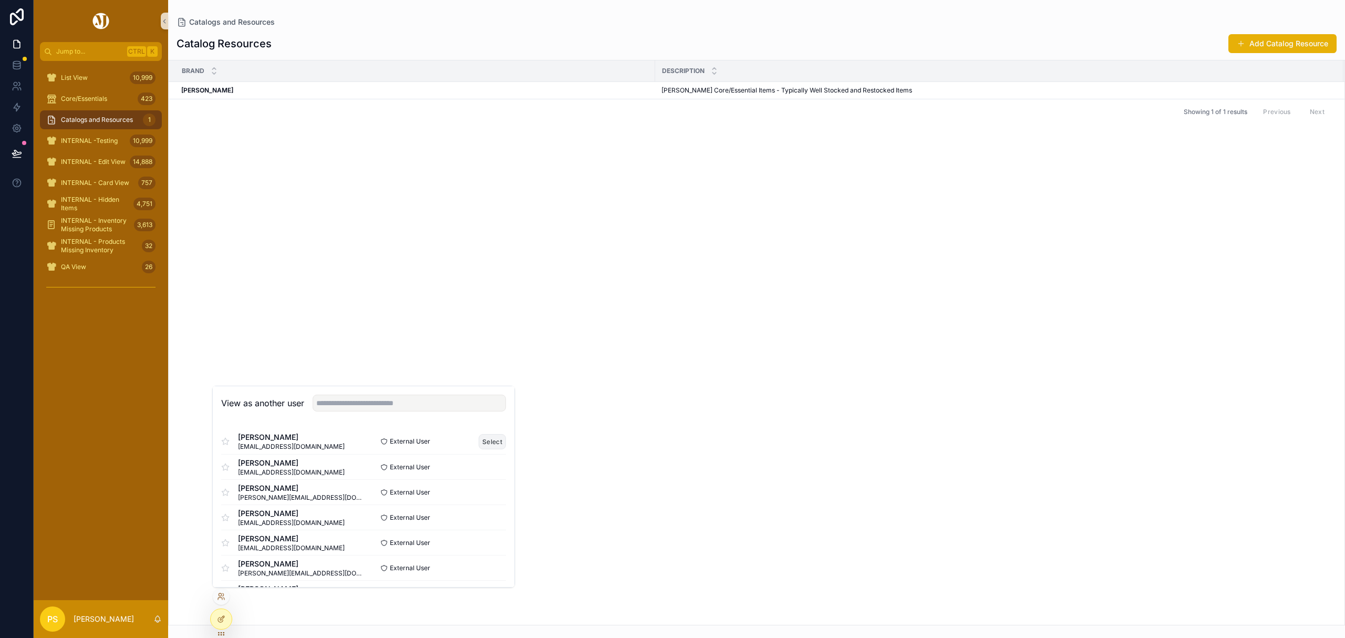
click at [479, 439] on button "Select" at bounding box center [492, 441] width 27 height 15
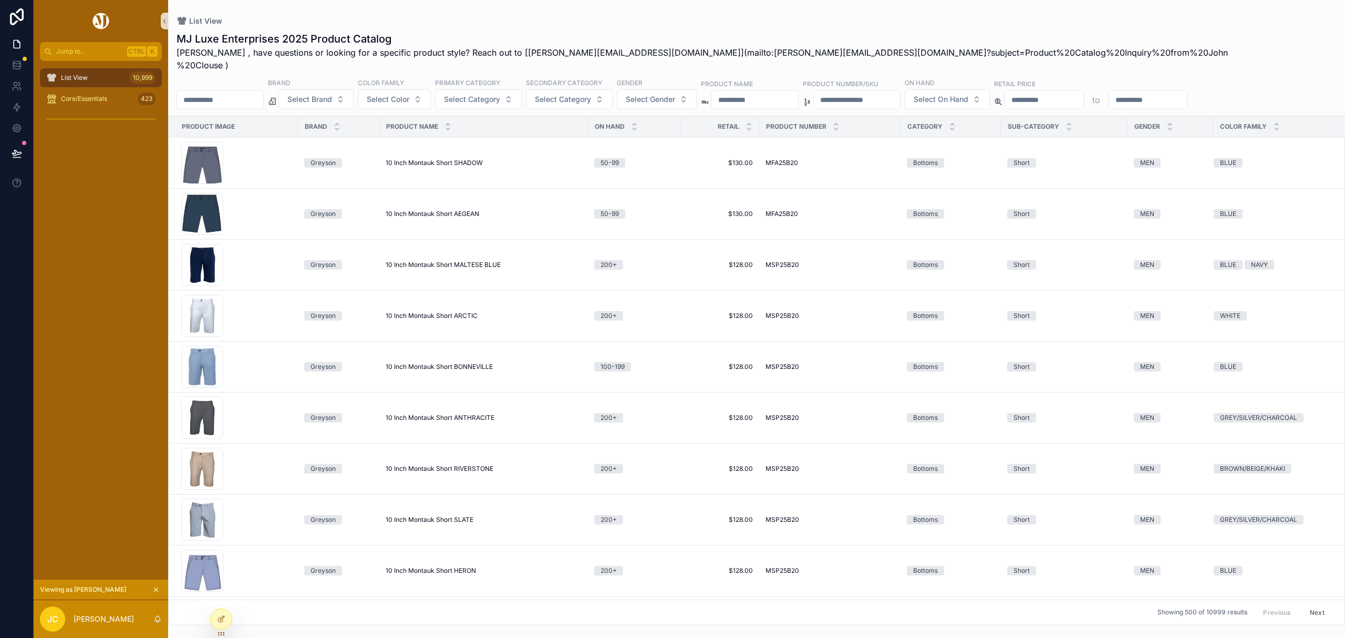
click at [154, 589] on icon "scrollable content" at bounding box center [155, 589] width 7 height 7
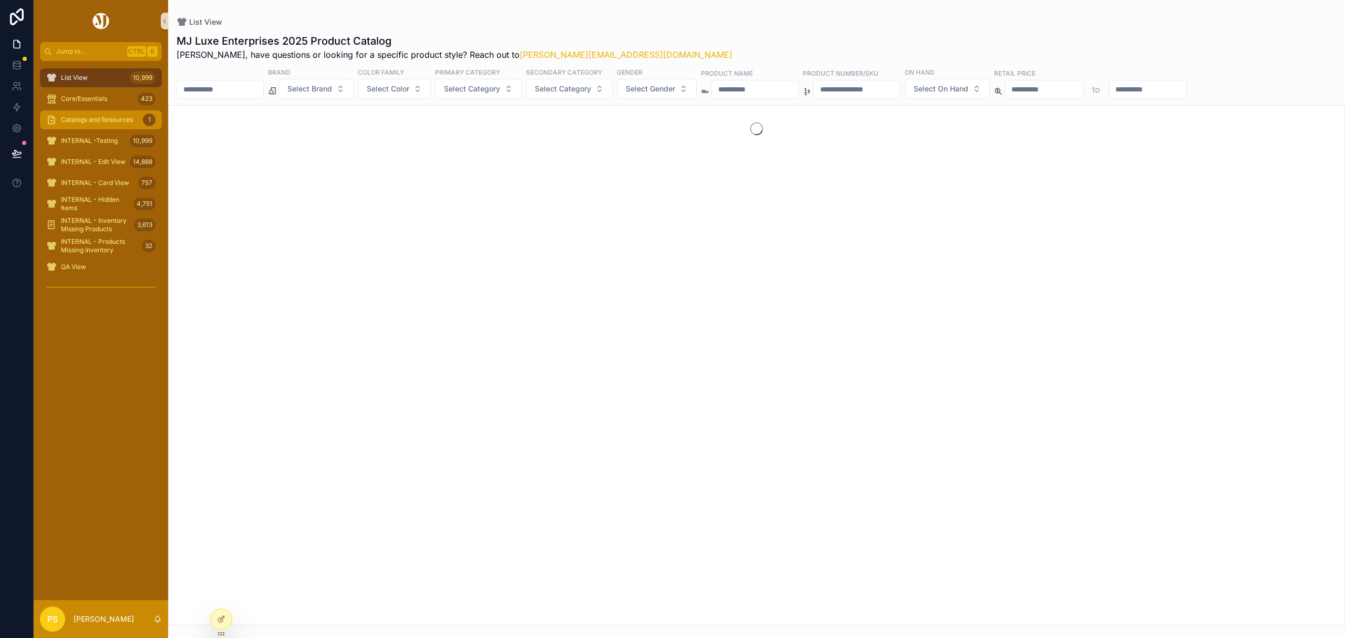
click at [87, 121] on span "Catalogs and Resources" at bounding box center [97, 120] width 72 height 8
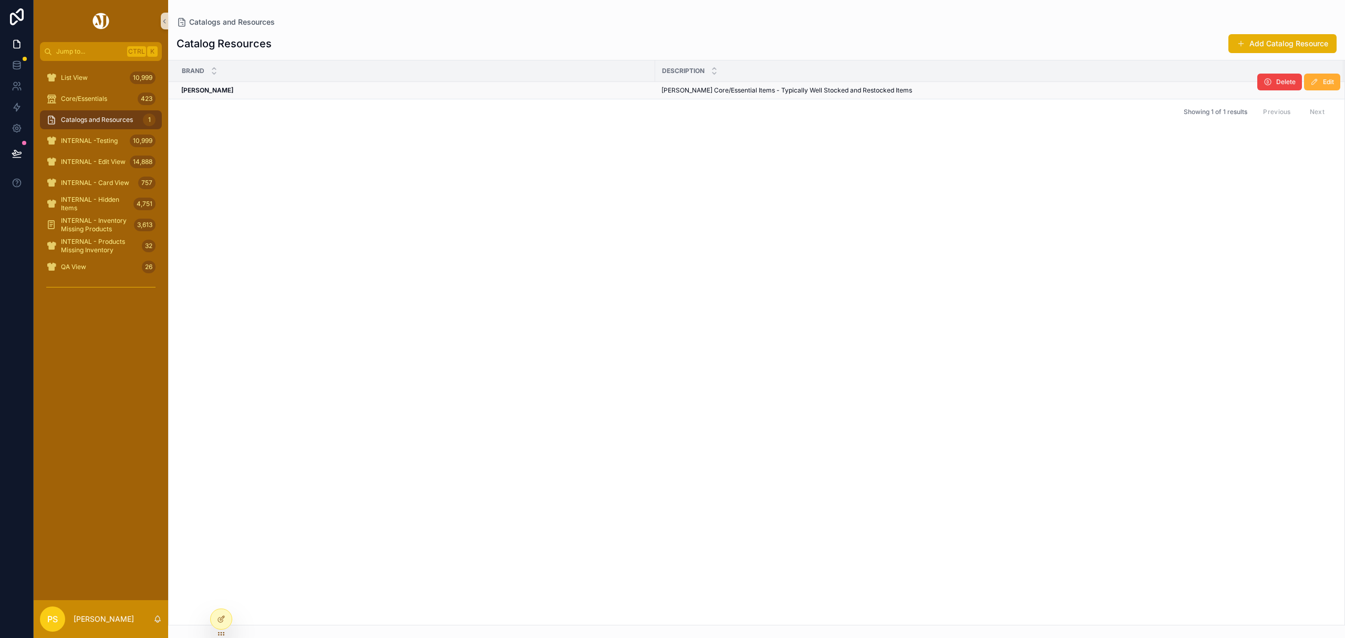
click at [494, 93] on div "[PERSON_NAME] [PERSON_NAME]" at bounding box center [414, 90] width 467 height 8
click at [691, 90] on span "[PERSON_NAME] Core/Essential Items - Typically Well Stocked and Restocked Items" at bounding box center [786, 90] width 251 height 8
click at [581, 88] on div "[PERSON_NAME] [PERSON_NAME]" at bounding box center [414, 90] width 467 height 8
click at [195, 93] on strong "[PERSON_NAME]" at bounding box center [207, 90] width 52 height 8
click at [701, 92] on span "Peter Millar Core/Essential Items - Typically Well Stocked and Restocked Items" at bounding box center [786, 90] width 251 height 8
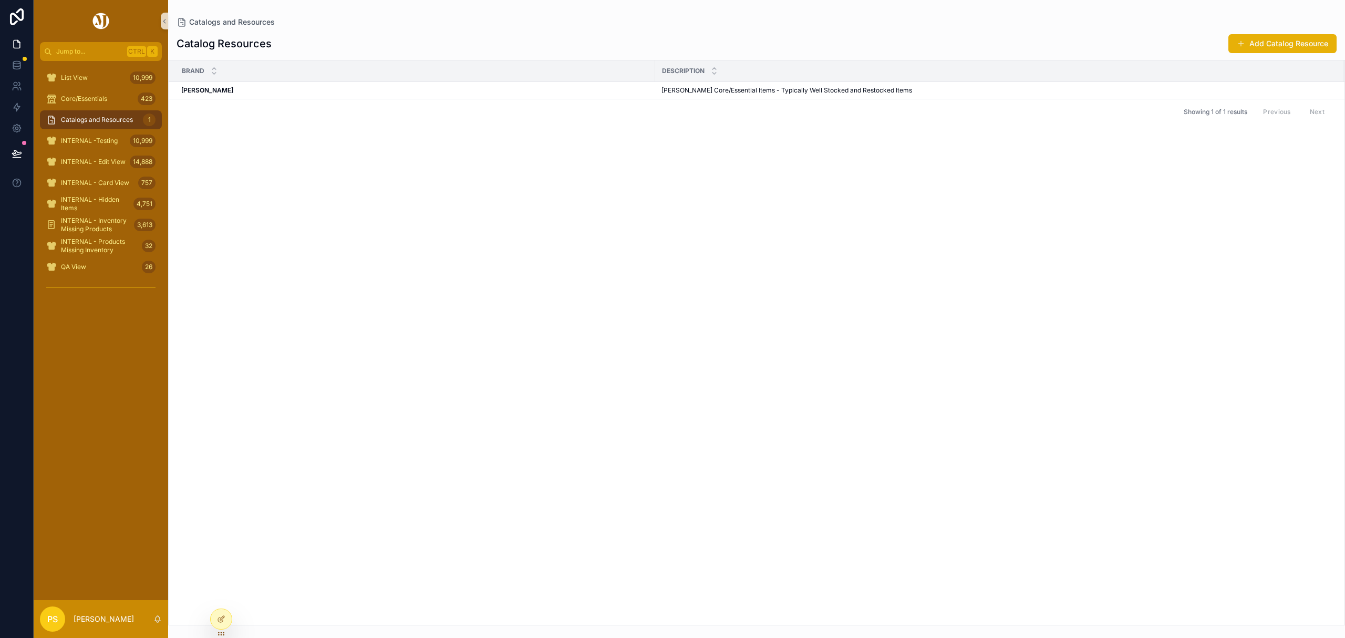
click at [575, 133] on div "Brand Description Catalog Document Peter Millar Peter Millar Peter Millar Core/…" at bounding box center [757, 342] width 1176 height 564
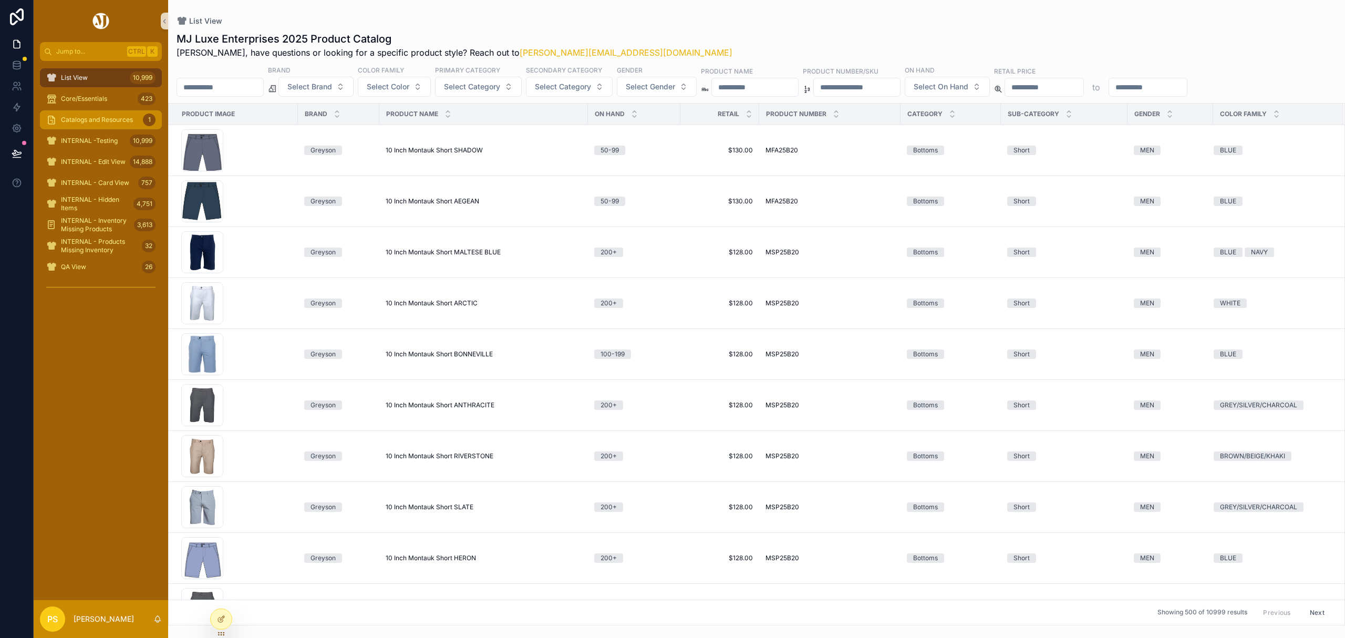
click at [116, 122] on span "Catalogs and Resources" at bounding box center [97, 120] width 72 height 8
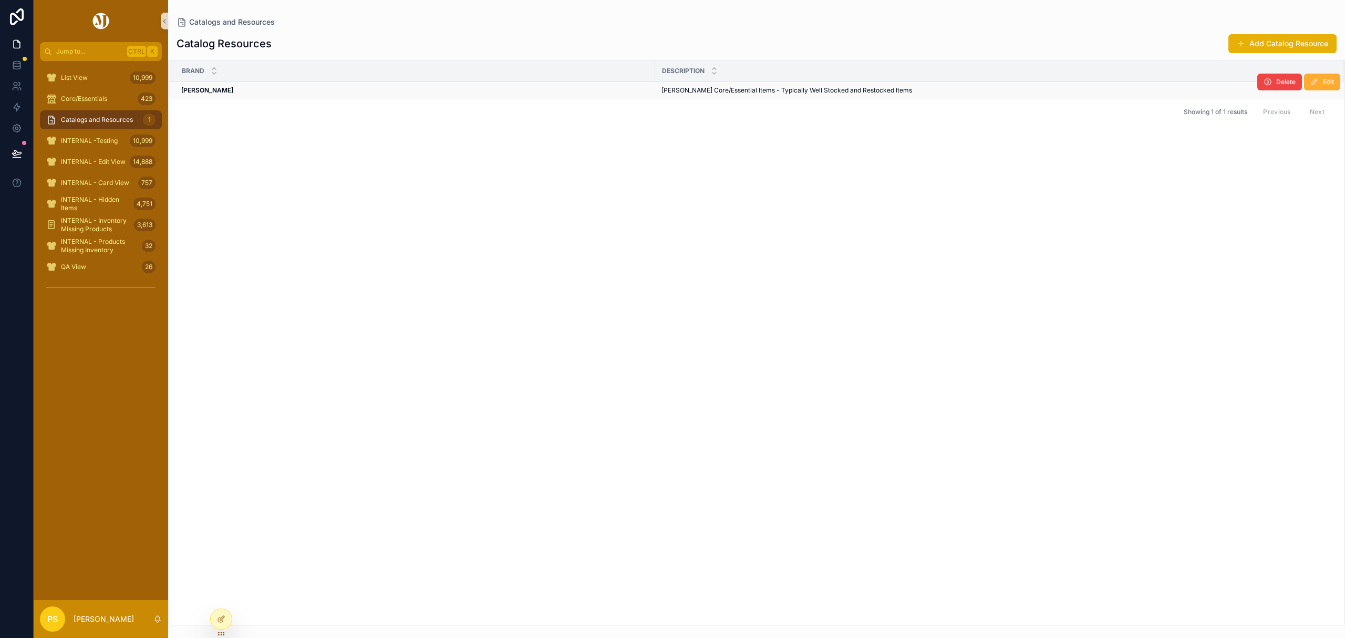
click at [707, 93] on span "Peter Millar Core/Essential Items - Typically Well Stocked and Restocked Items" at bounding box center [786, 90] width 251 height 8
click at [694, 137] on div "Brand Description Catalog Document Peter Millar Peter Millar Peter Millar Core/…" at bounding box center [757, 342] width 1176 height 564
click at [220, 595] on icon at bounding box center [221, 596] width 8 height 8
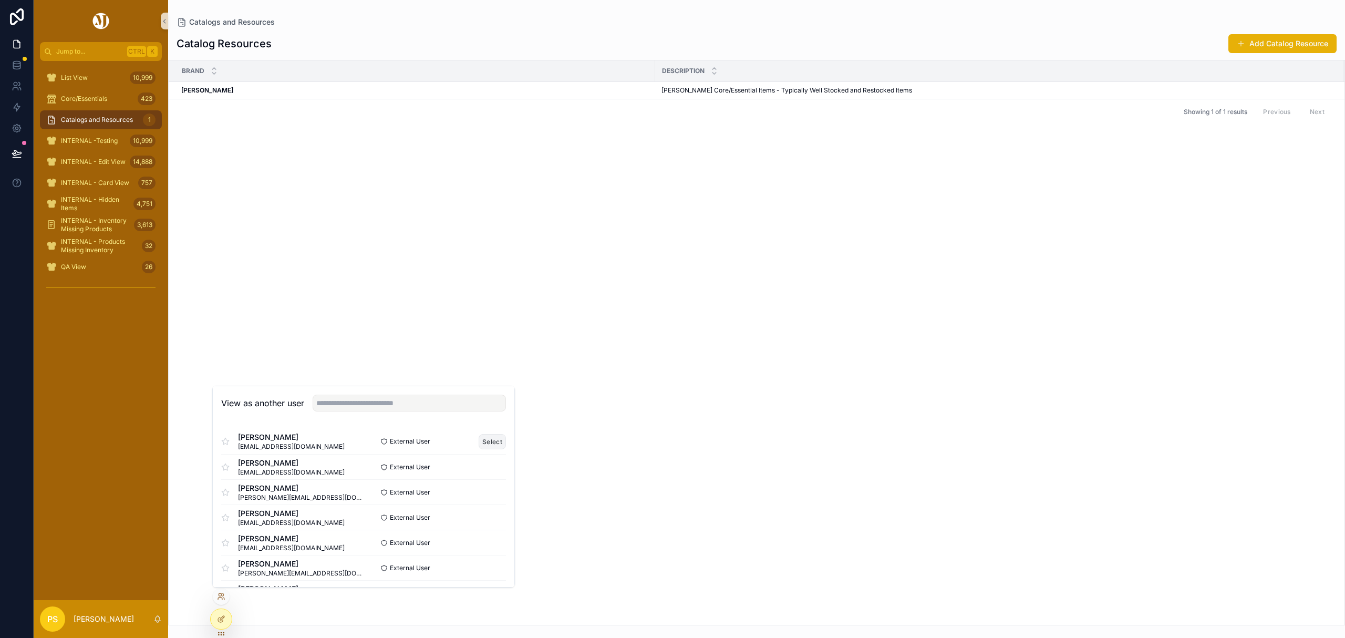
click at [482, 443] on button "Select" at bounding box center [492, 441] width 27 height 15
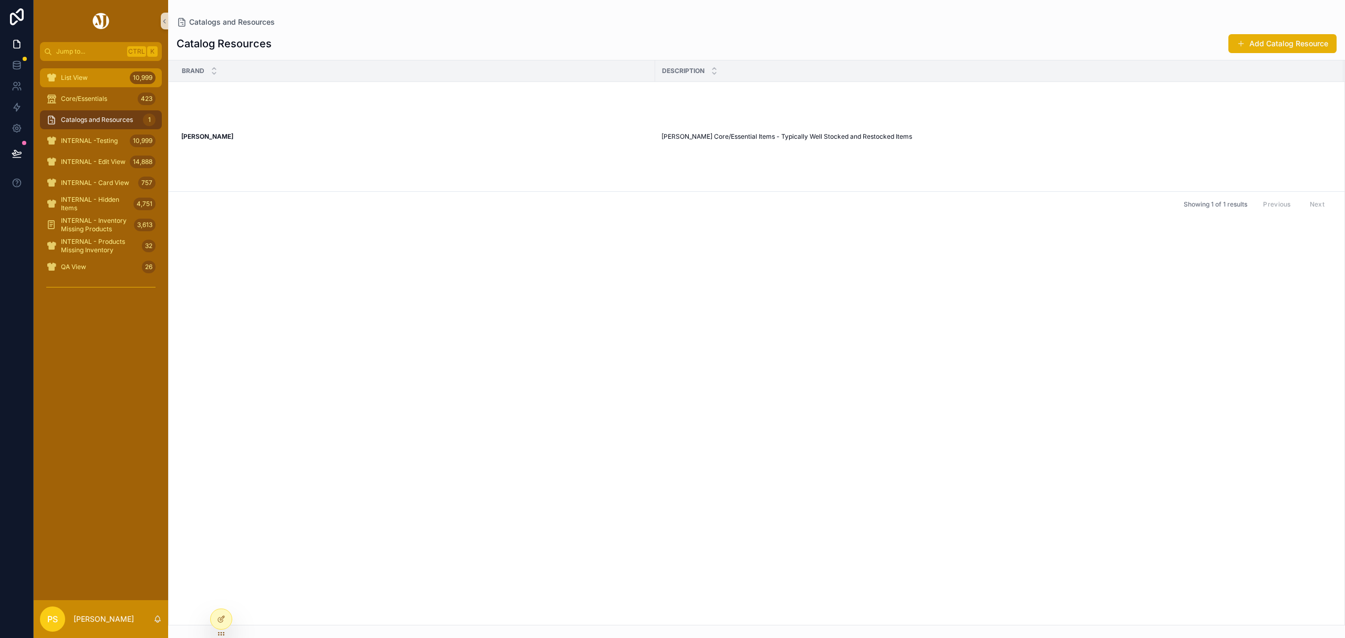
click at [93, 71] on div "List View 10,999" at bounding box center [100, 77] width 109 height 17
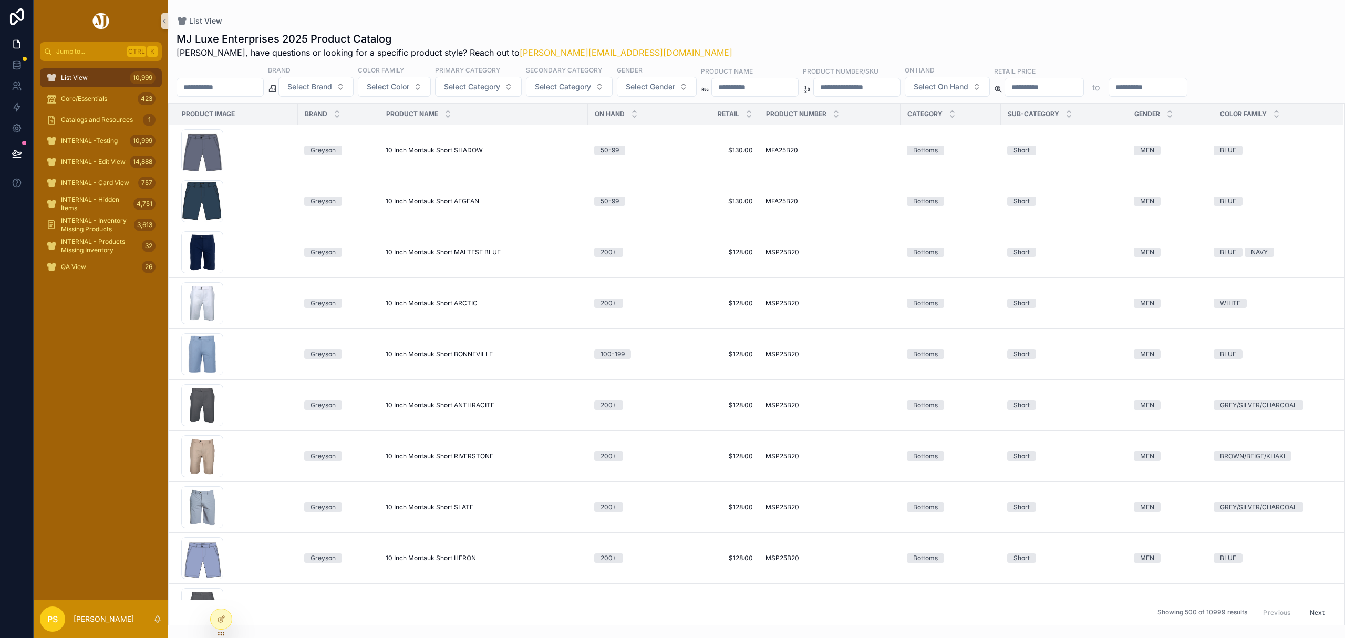
click at [232, 92] on input "scrollable content" at bounding box center [220, 87] width 86 height 15
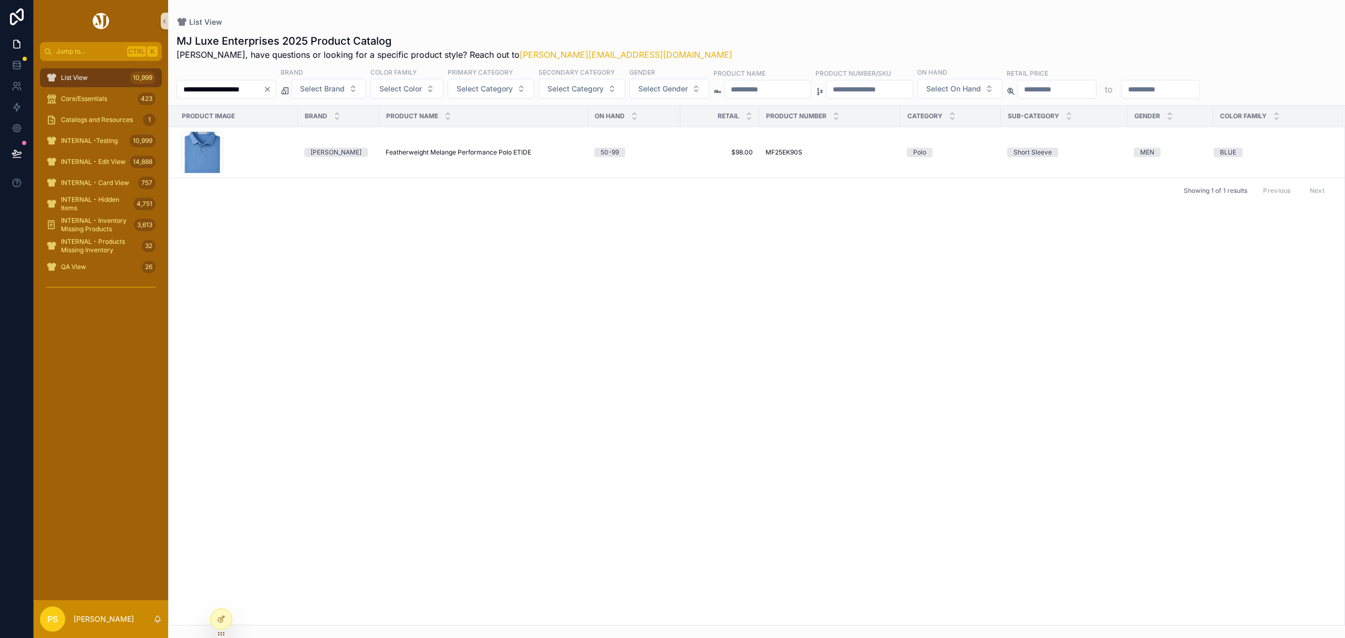
click at [263, 93] on input "**********" at bounding box center [220, 89] width 86 height 15
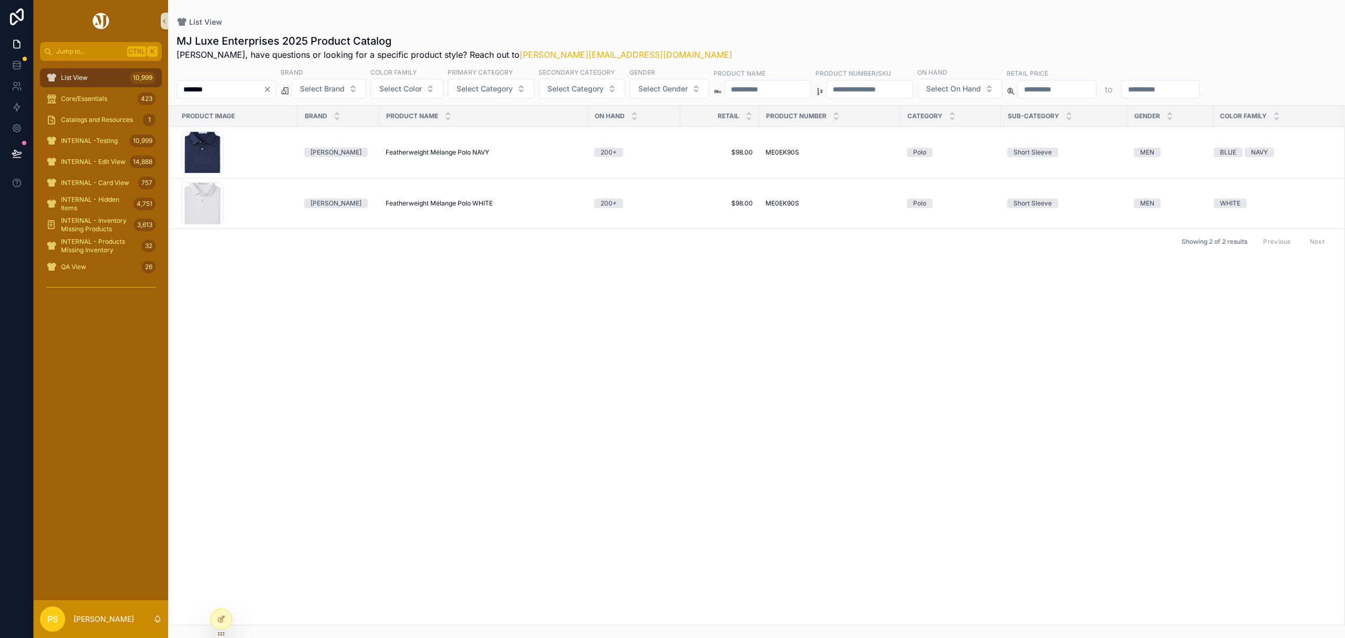
click at [99, 78] on div "List View 10,999" at bounding box center [100, 77] width 109 height 17
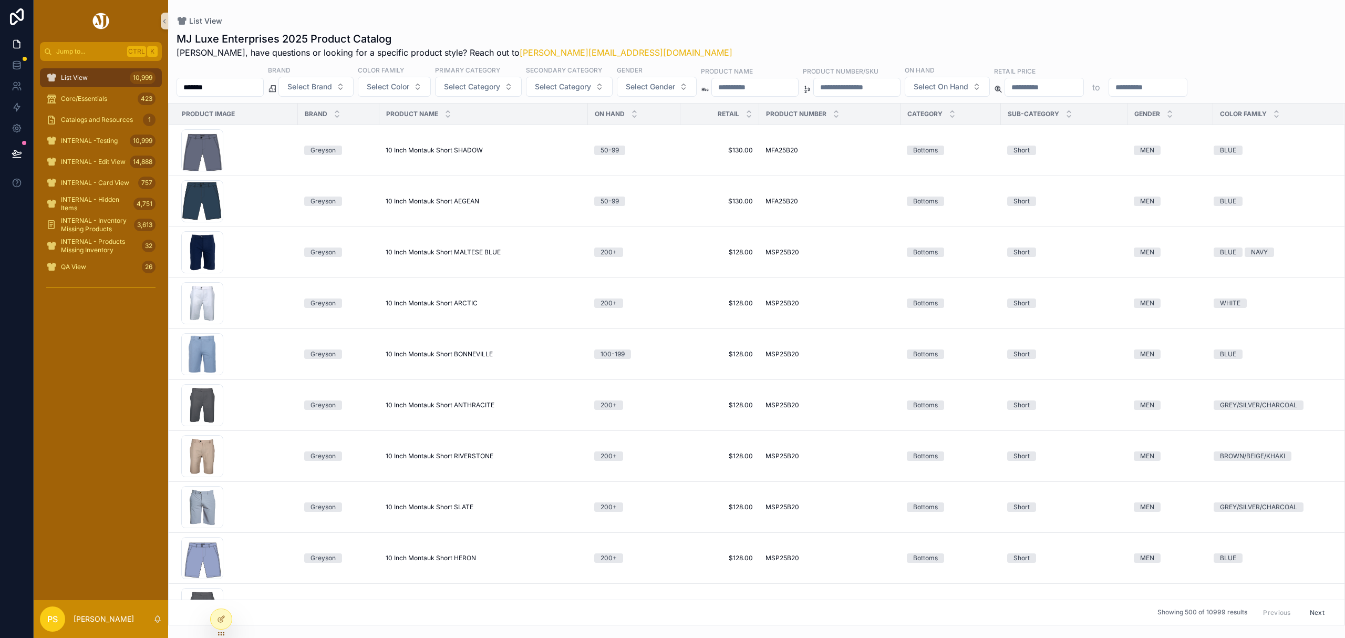
click at [243, 88] on input "*******" at bounding box center [220, 87] width 86 height 15
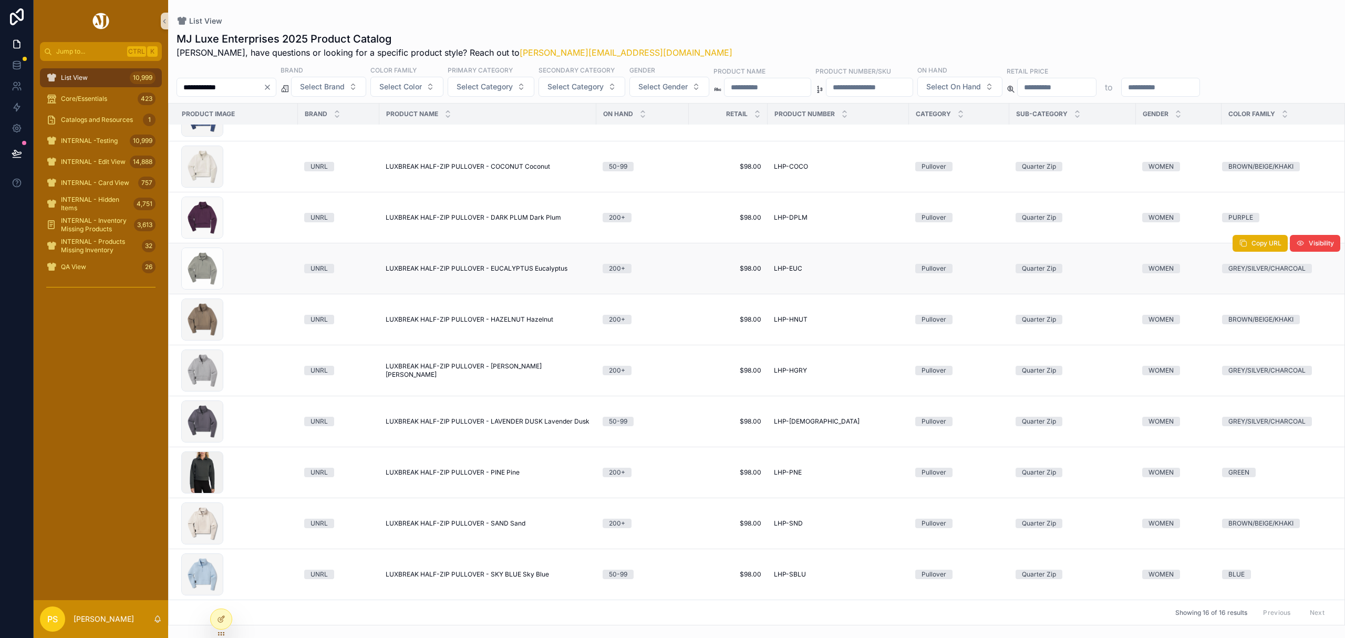
scroll to position [280, 0]
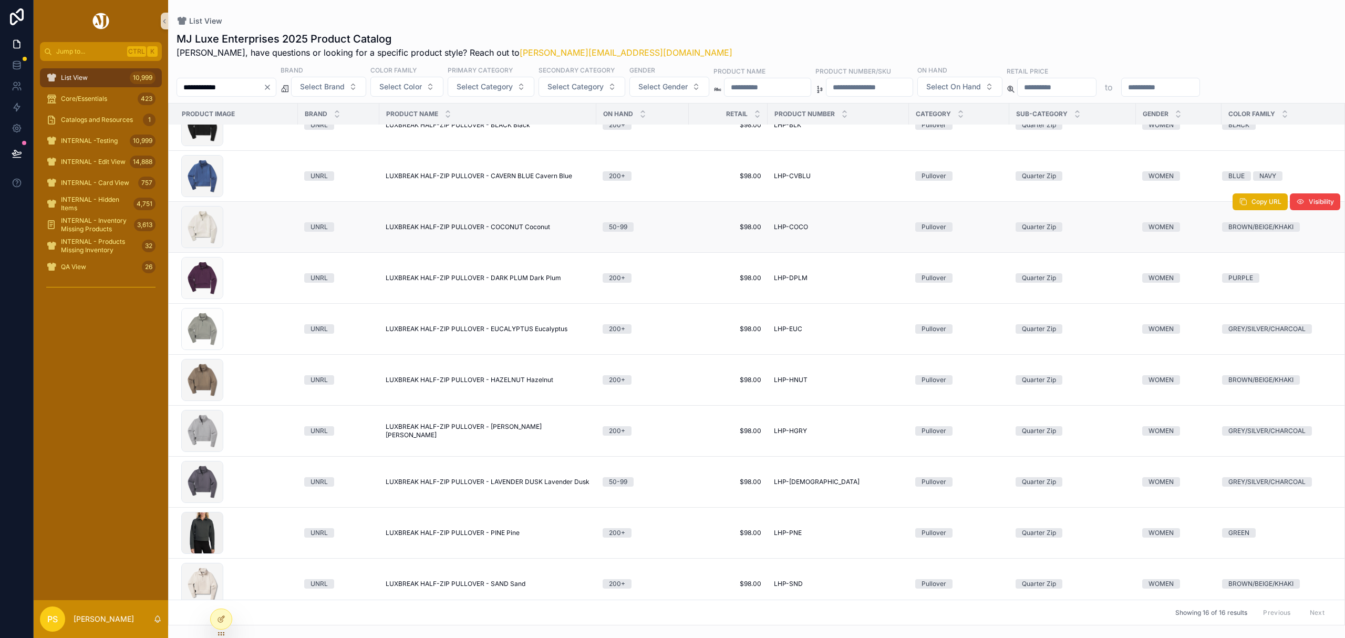
type input "**********"
click at [445, 229] on span "LUXBREAK HALF-ZIP PULLOVER - COCONUT Coconut" at bounding box center [468, 227] width 164 height 8
click at [87, 118] on span "Catalogs and Resources" at bounding box center [97, 120] width 72 height 8
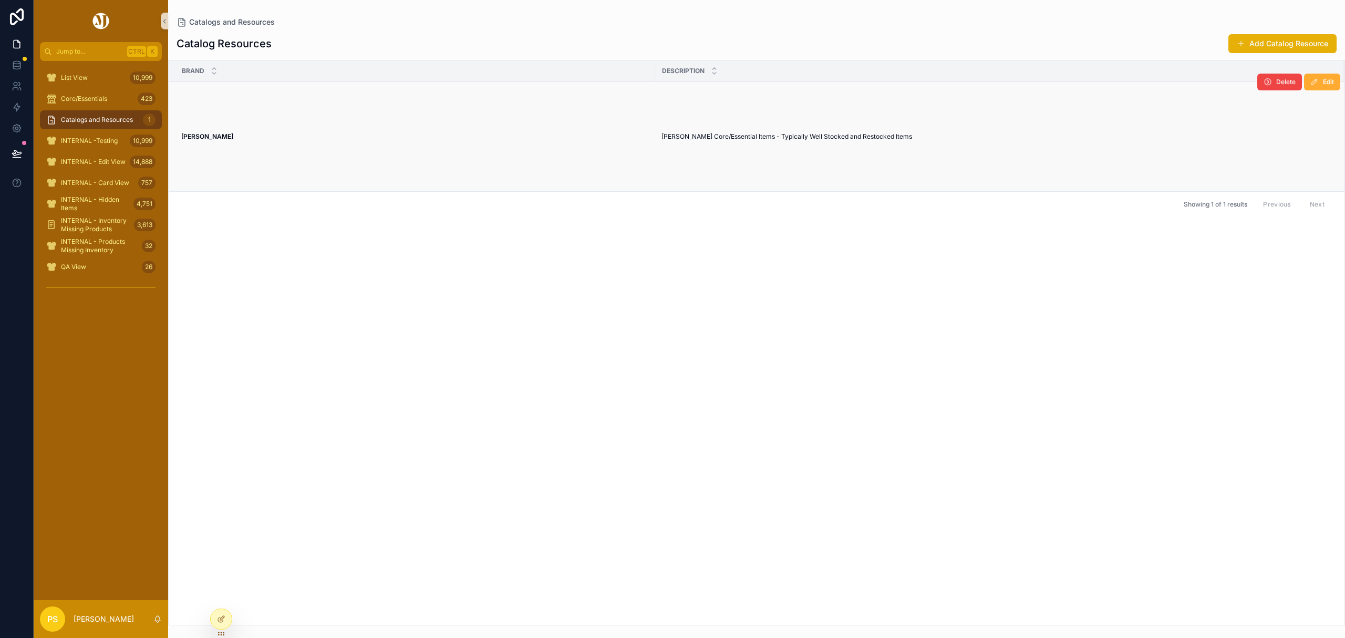
click at [683, 136] on span "Peter Millar Core/Essential Items - Typically Well Stocked and Restocked Items" at bounding box center [786, 136] width 251 height 8
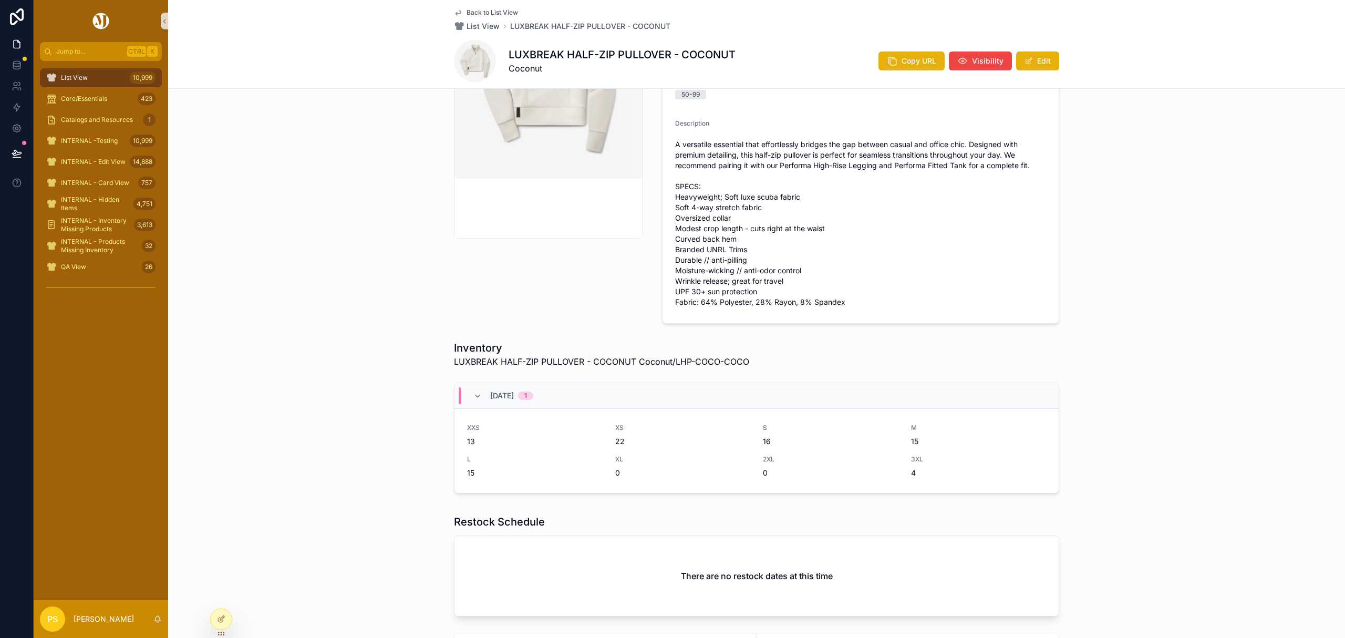
scroll to position [210, 0]
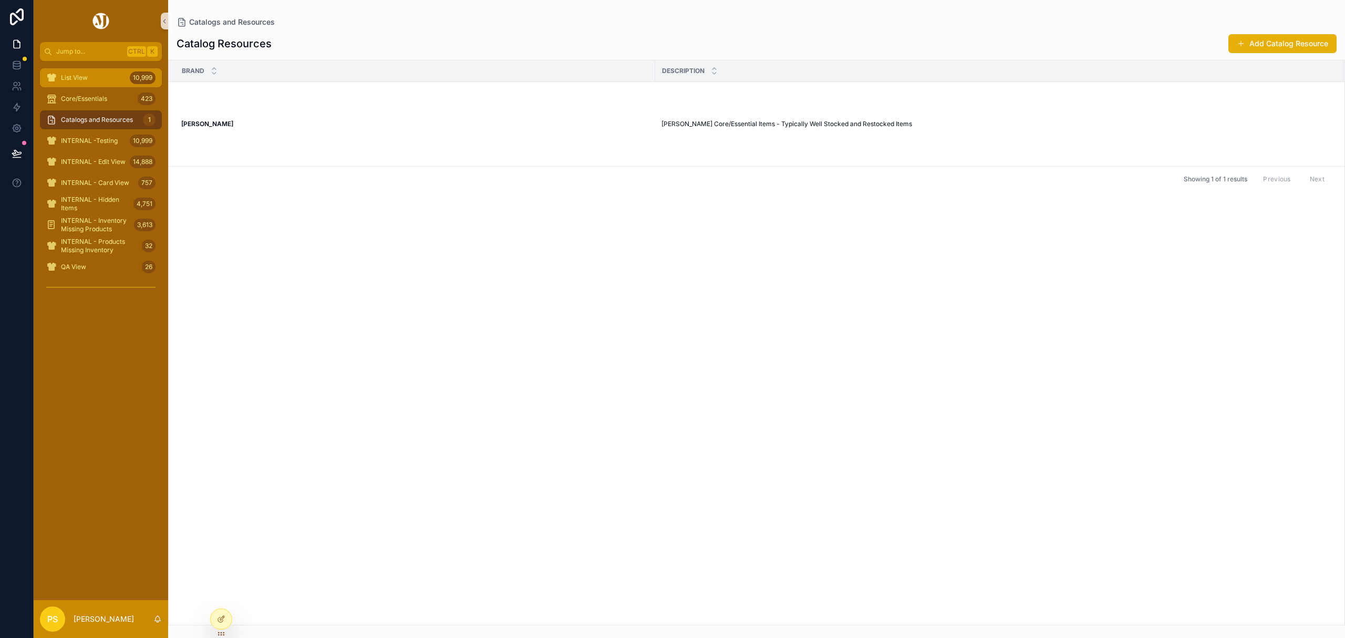
click at [99, 76] on div "List View 10,999" at bounding box center [100, 77] width 109 height 17
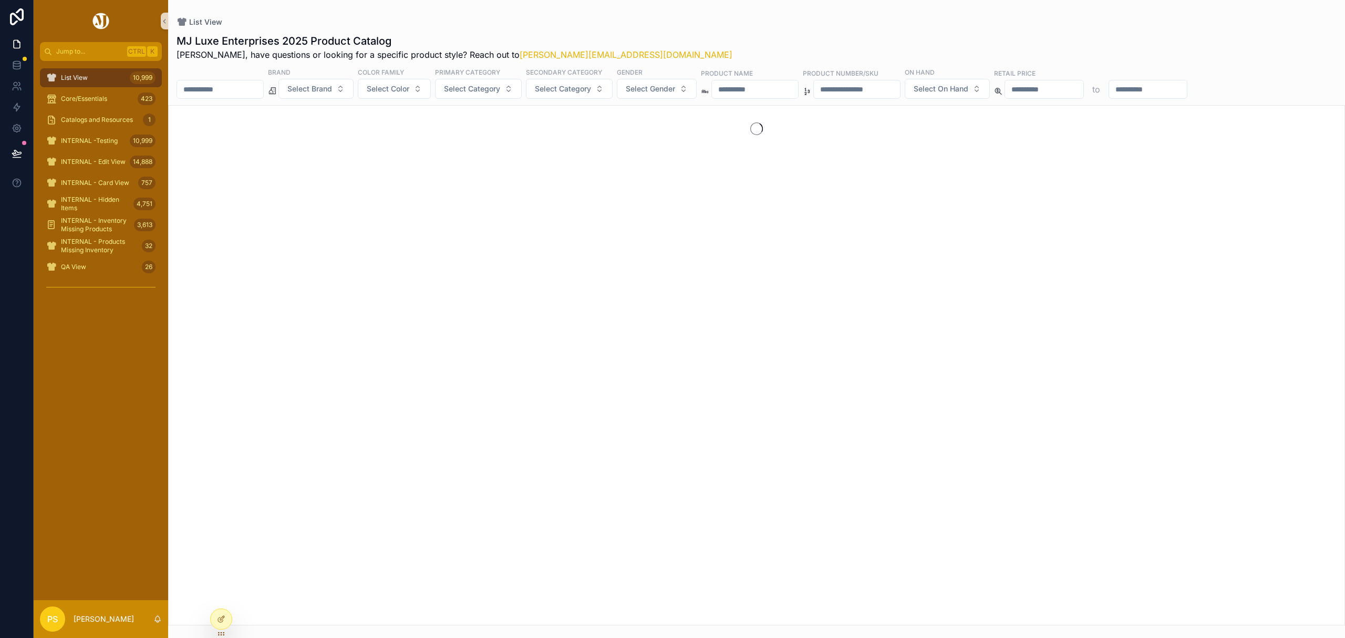
click at [233, 91] on input "scrollable content" at bounding box center [220, 89] width 86 height 15
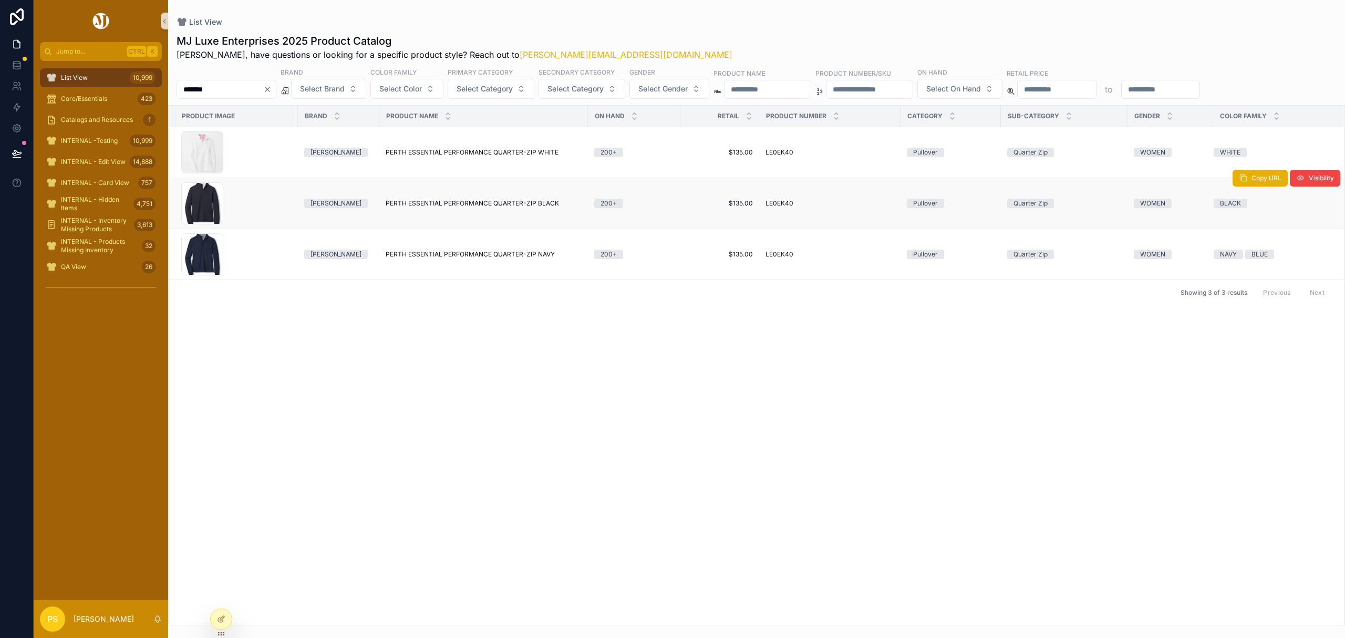
click at [425, 202] on span "PERTH ESSENTIAL PERFORMANCE QUARTER-ZIP BLACK" at bounding box center [472, 203] width 173 height 8
drag, startPoint x: 99, startPoint y: 79, endPoint x: 176, endPoint y: 88, distance: 77.8
click at [99, 79] on div "List View 10,999" at bounding box center [100, 77] width 109 height 17
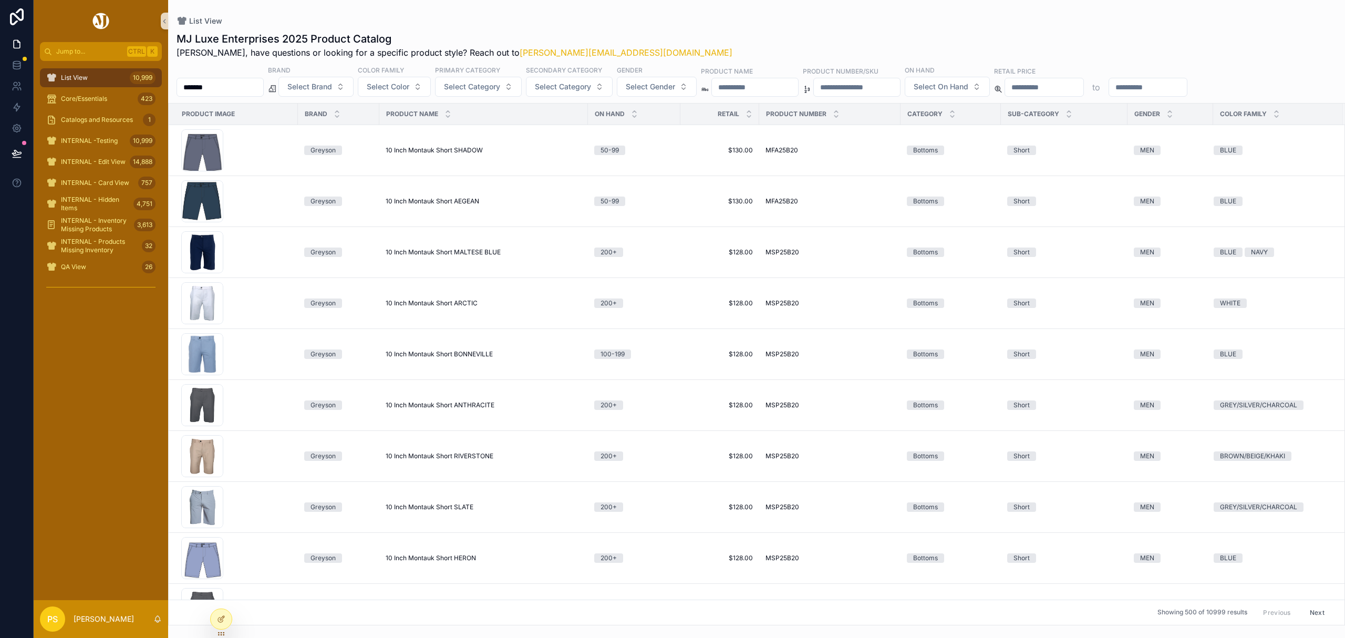
click at [232, 91] on input "*******" at bounding box center [220, 87] width 86 height 15
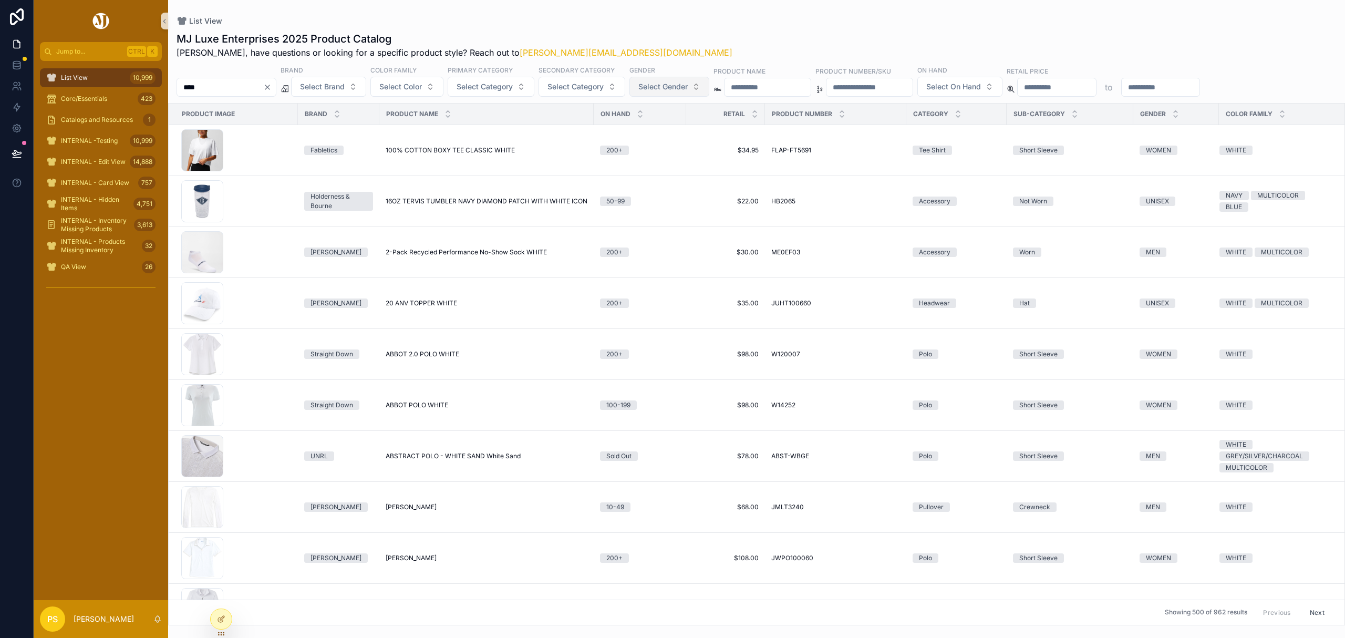
click at [683, 87] on span "Select Gender" at bounding box center [662, 86] width 49 height 11
click at [668, 145] on div "WOMEN" at bounding box center [699, 146] width 126 height 17
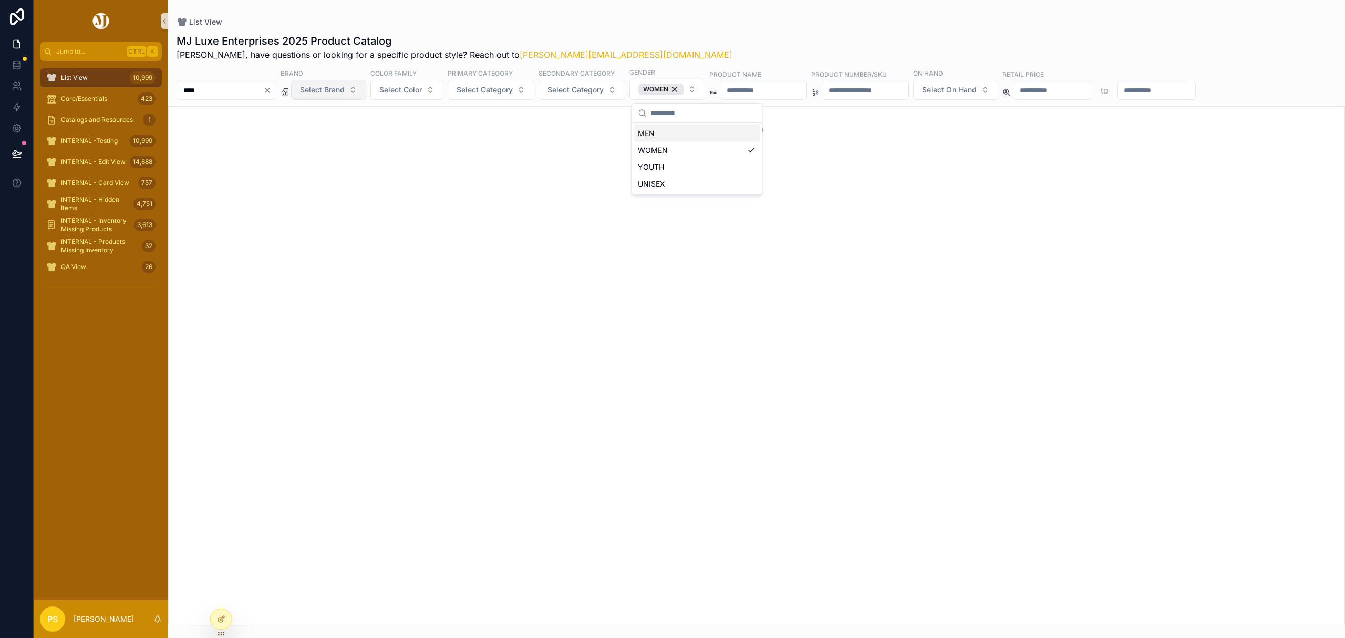
click at [338, 89] on span "Select Brand" at bounding box center [322, 90] width 45 height 11
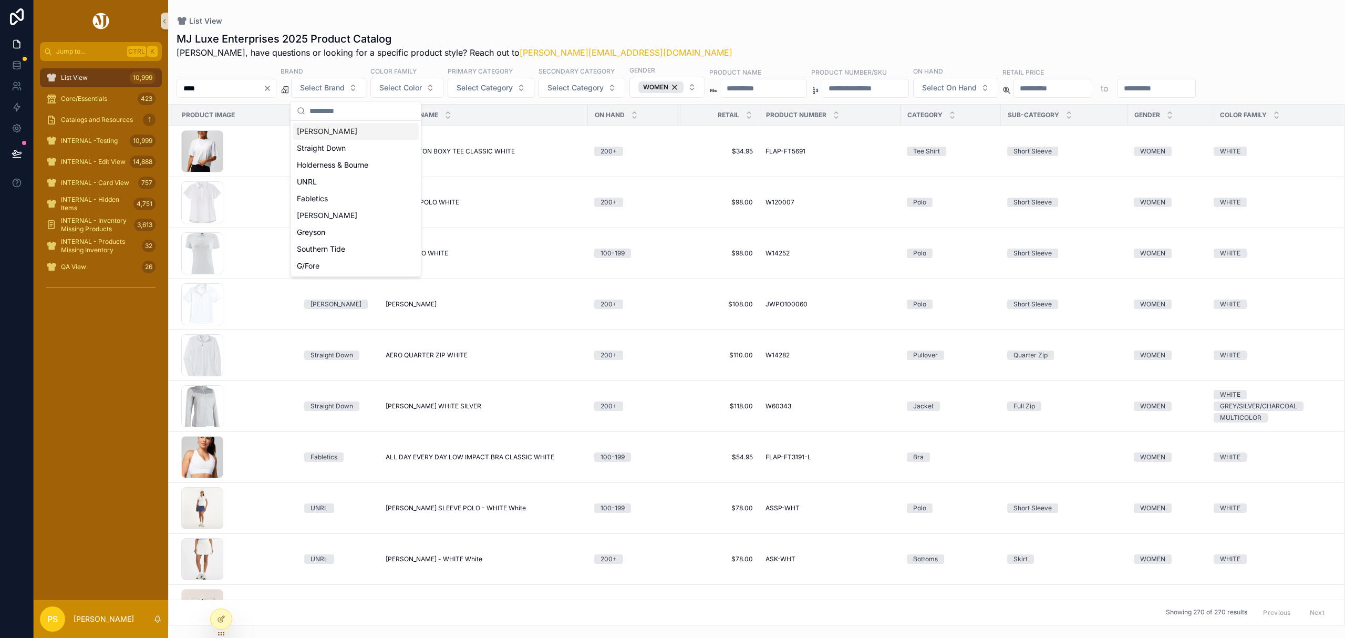
click at [316, 137] on div "[PERSON_NAME]" at bounding box center [356, 131] width 126 height 17
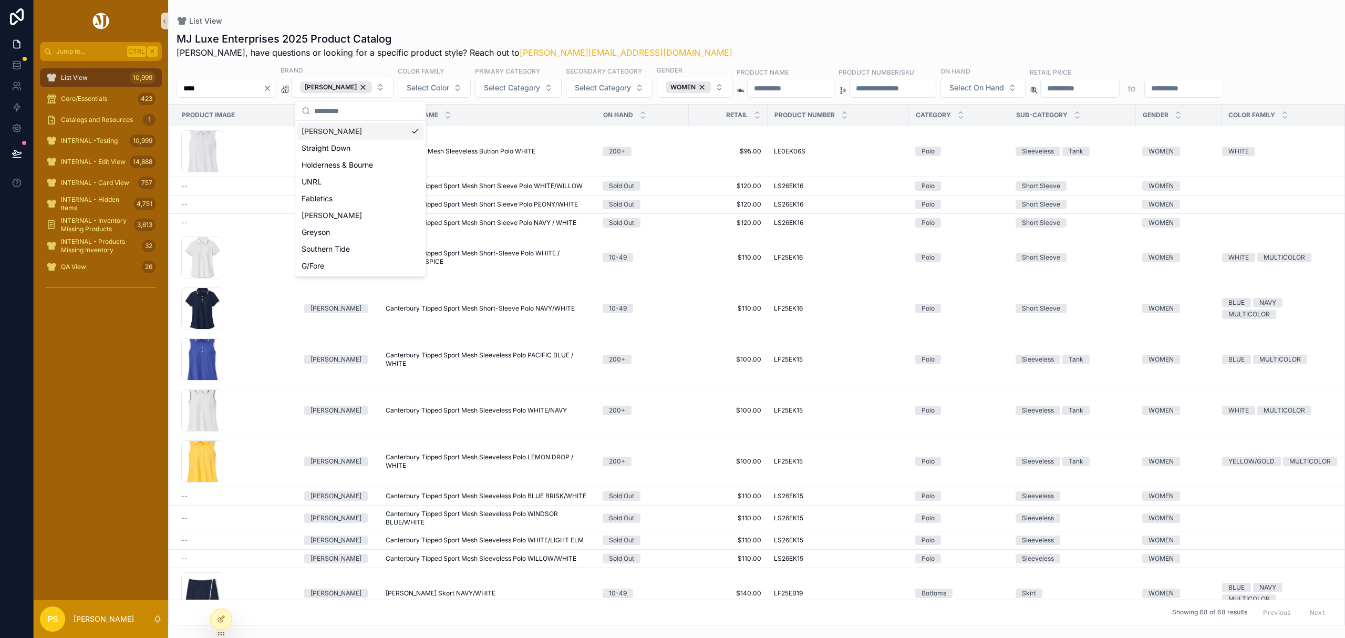
click at [691, 20] on div "List View" at bounding box center [756, 21] width 1160 height 8
click at [236, 82] on input "****" at bounding box center [220, 88] width 86 height 15
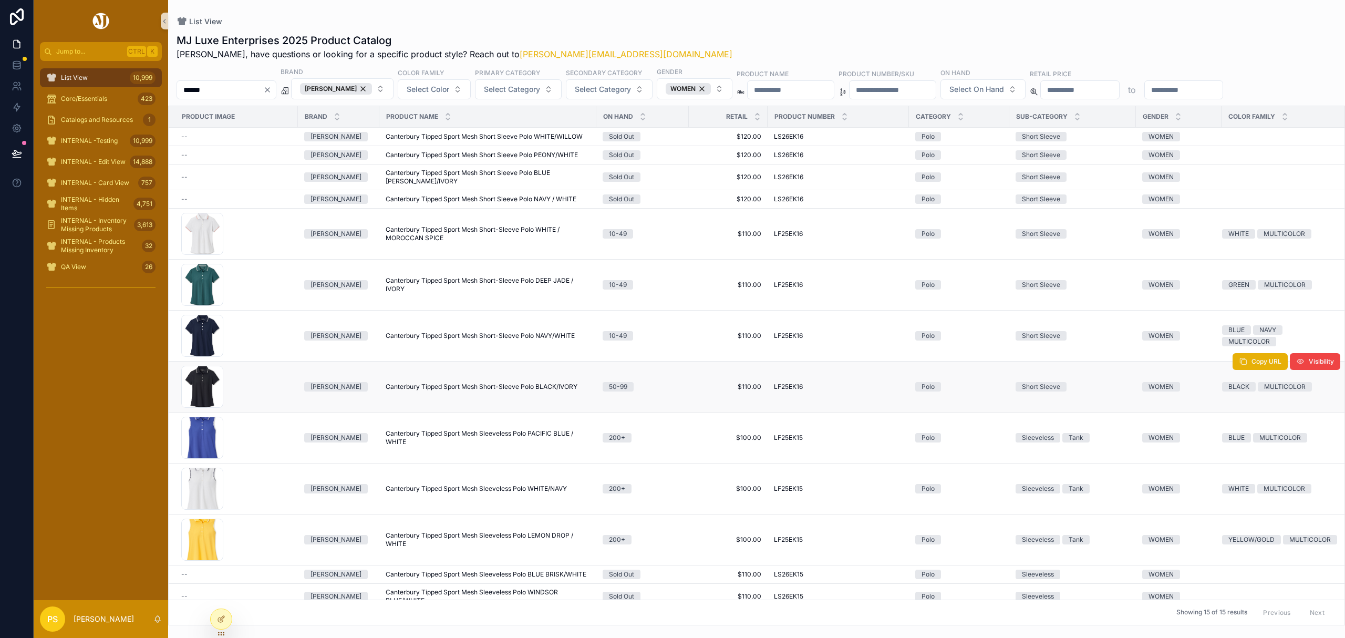
click at [437, 386] on span "Canterbury Tipped Sport Mesh Short-Sleeve Polo BLACK/IVORY" at bounding box center [482, 386] width 192 height 8
click at [95, 82] on div "List View 10,999" at bounding box center [100, 77] width 109 height 17
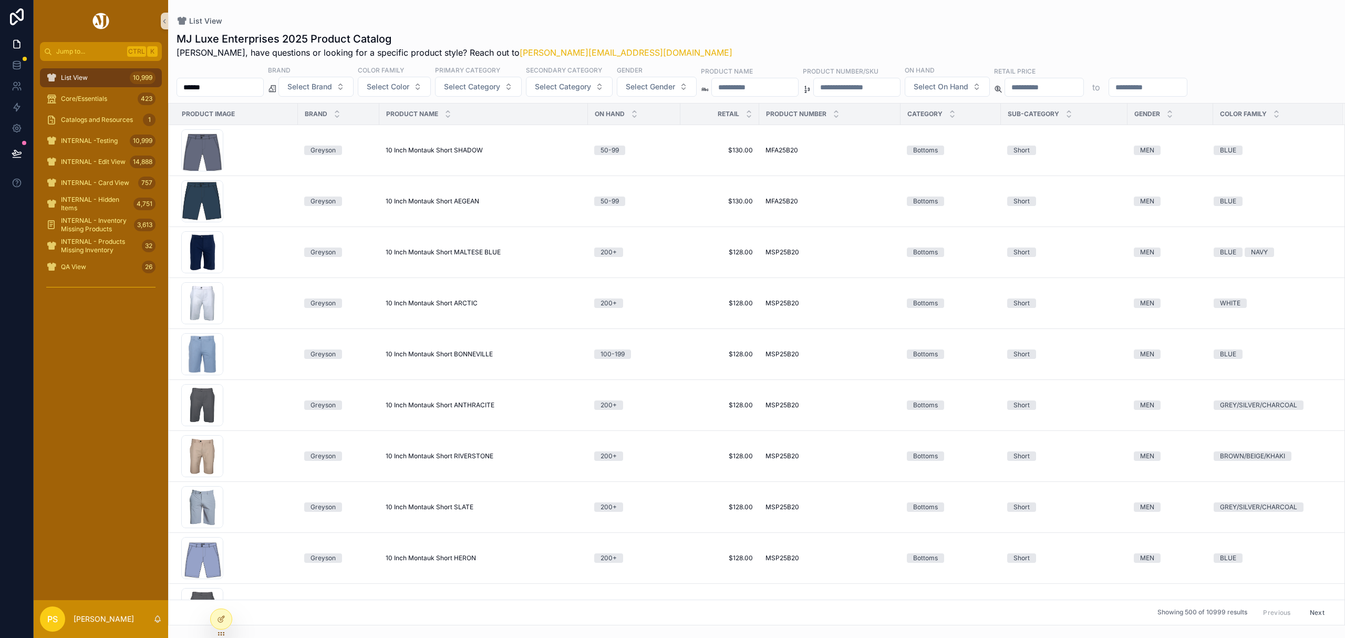
click at [222, 90] on input "******" at bounding box center [220, 87] width 86 height 15
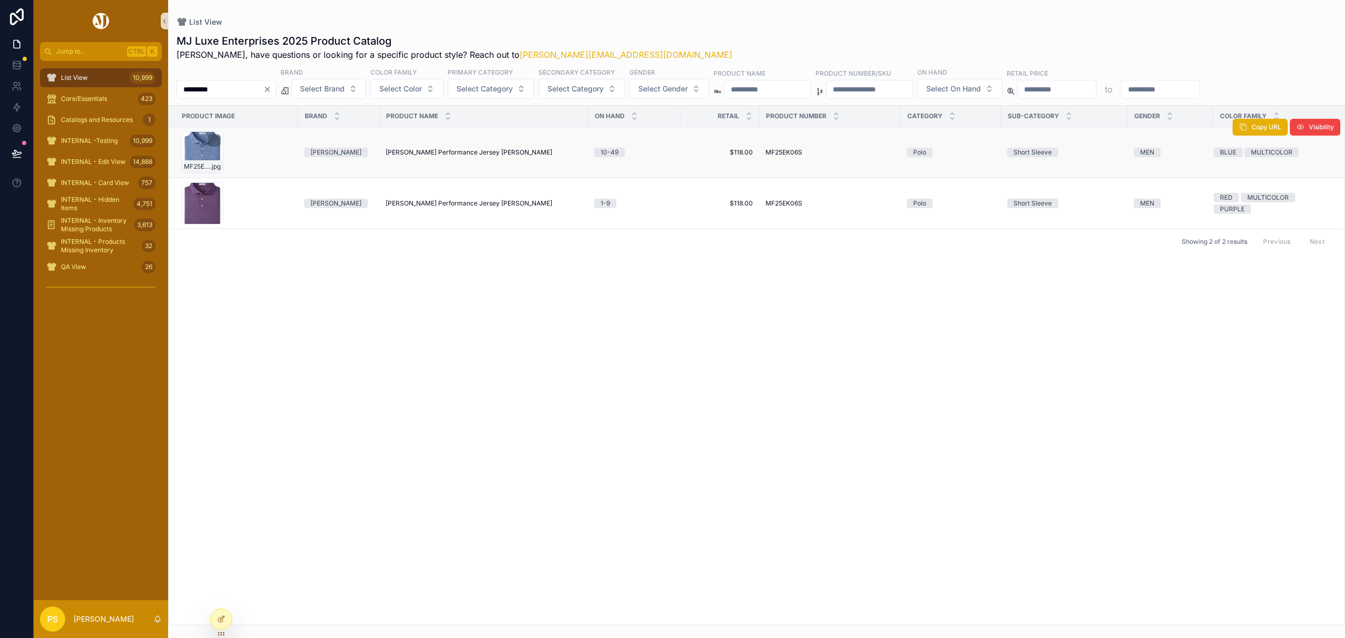
click at [207, 144] on div "MF25EK06S-WHT .jpg" at bounding box center [202, 152] width 42 height 42
click at [234, 89] on input "*********" at bounding box center [220, 89] width 86 height 15
paste input "scrollable content"
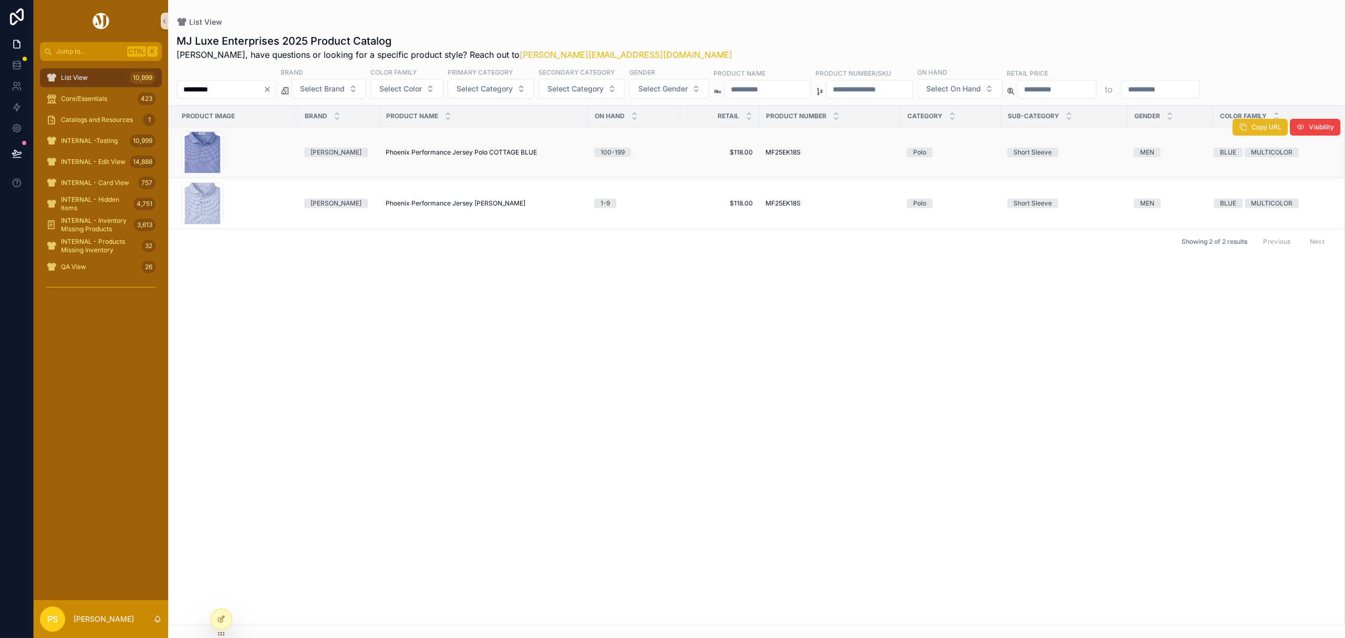
click at [1244, 131] on icon "scrollable content" at bounding box center [1243, 127] width 8 height 8
click at [242, 91] on input "*********" at bounding box center [220, 89] width 86 height 15
paste input "scrollable content"
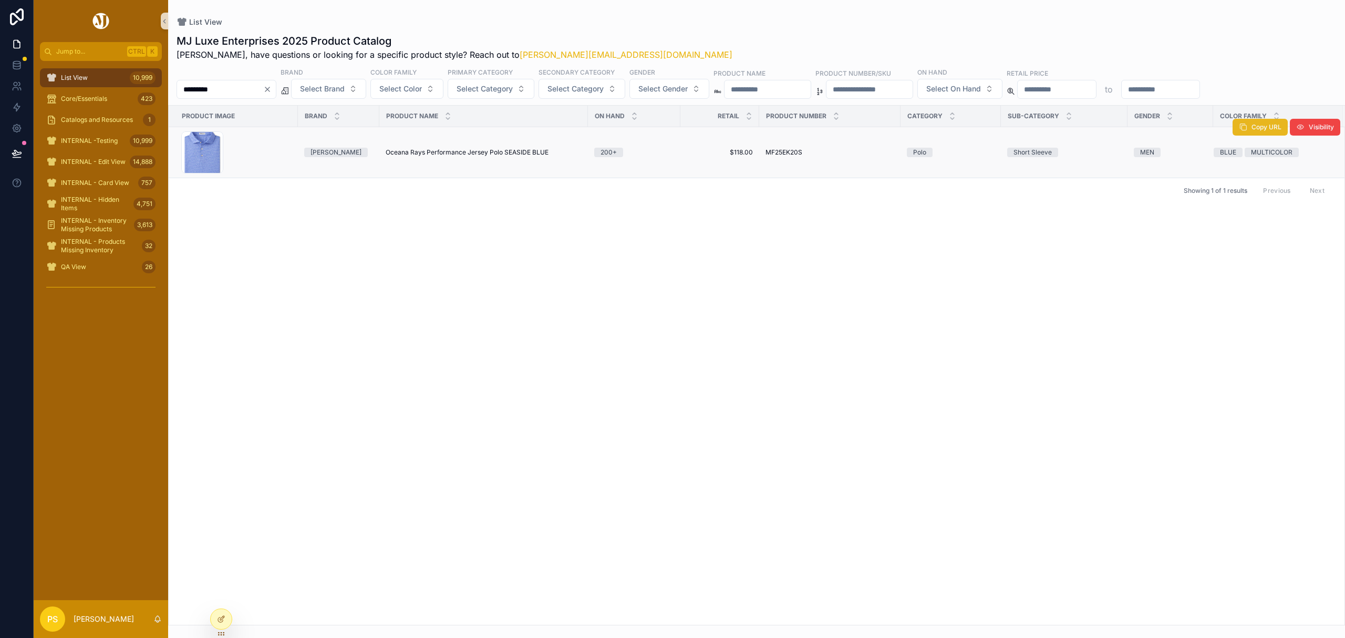
click at [1239, 131] on icon "scrollable content" at bounding box center [1243, 127] width 8 height 8
click at [234, 87] on input "*********" at bounding box center [220, 89] width 86 height 15
paste input "scrollable content"
click at [1253, 129] on span "Copy URL" at bounding box center [1266, 127] width 30 height 8
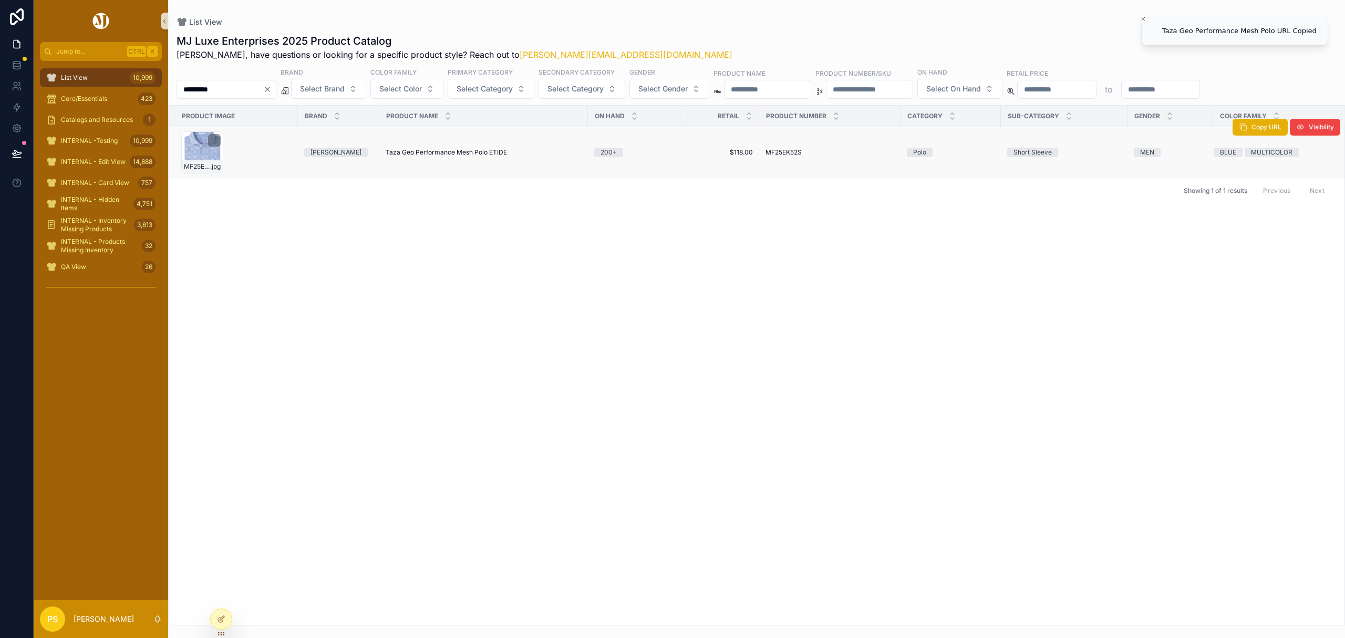
click at [202, 155] on div "MF25EK52S-ETIDE .jpg" at bounding box center [202, 152] width 42 height 42
drag, startPoint x: 104, startPoint y: 74, endPoint x: 172, endPoint y: 74, distance: 68.3
click at [104, 74] on div "List View 10,999" at bounding box center [100, 77] width 109 height 17
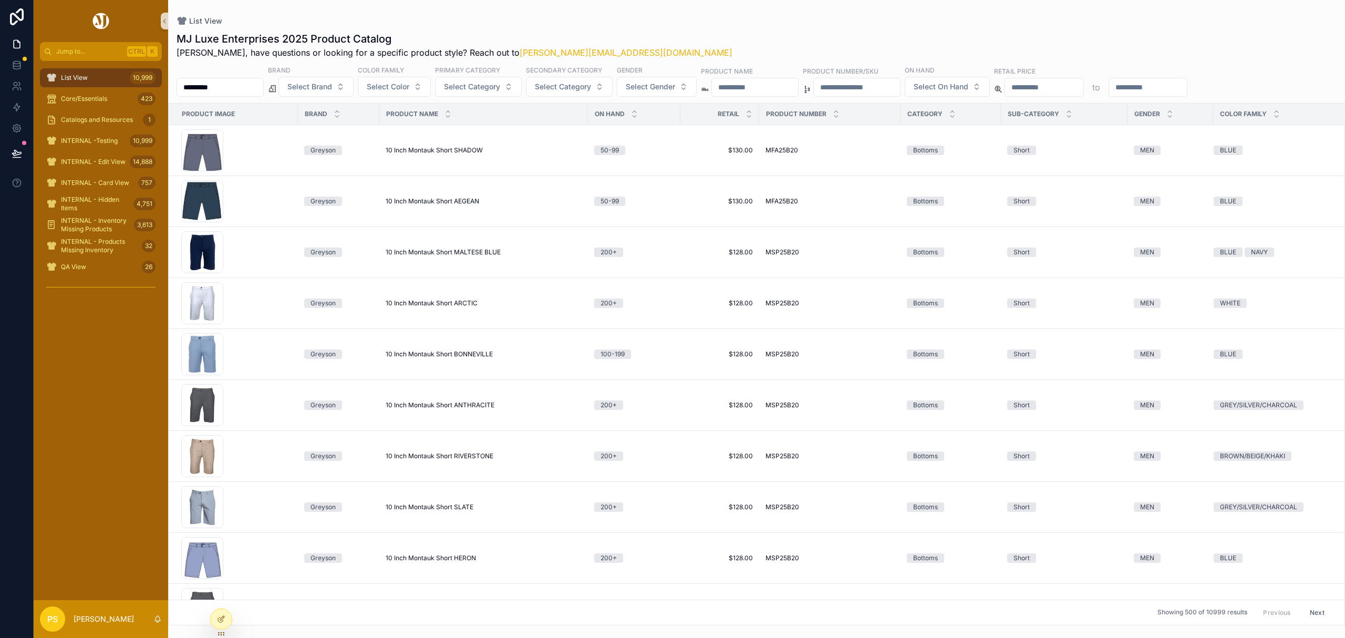
click at [251, 86] on input "*********" at bounding box center [220, 87] width 86 height 15
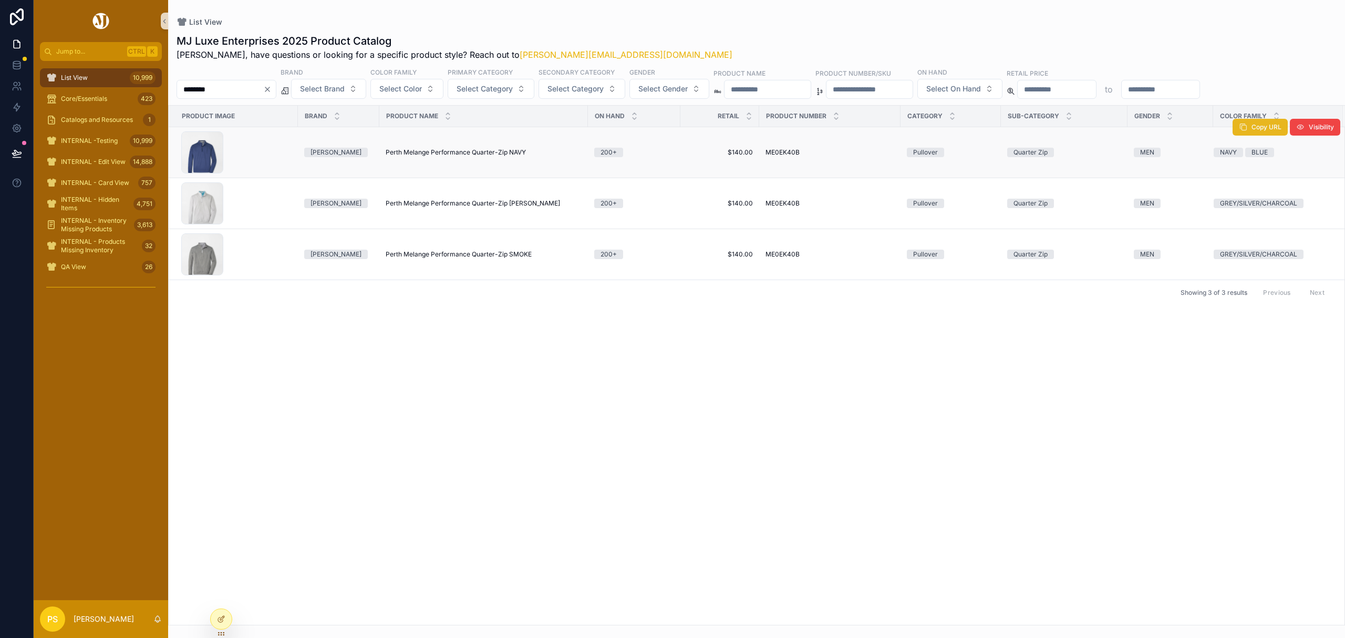
click at [1261, 130] on span "Copy URL" at bounding box center [1266, 127] width 30 height 8
click at [196, 88] on input "********" at bounding box center [220, 89] width 86 height 15
click at [200, 89] on input "********" at bounding box center [220, 89] width 86 height 15
type input "*********"
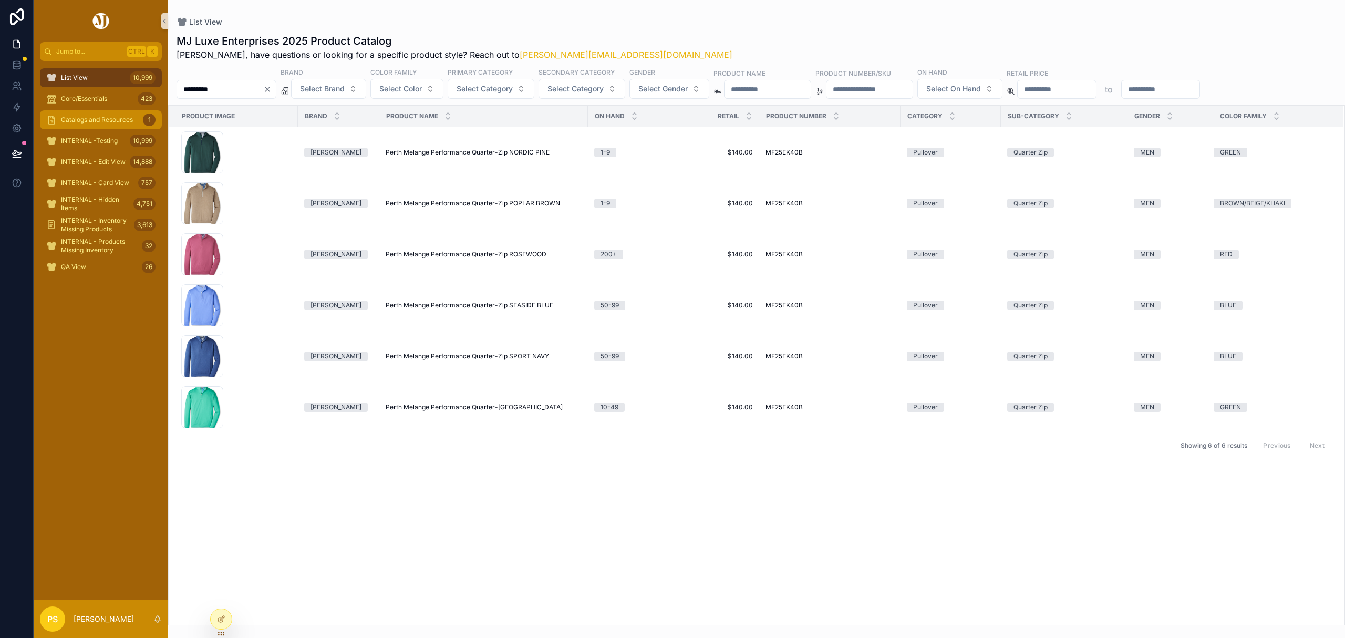
click at [95, 118] on span "Catalogs and Resources" at bounding box center [97, 120] width 72 height 8
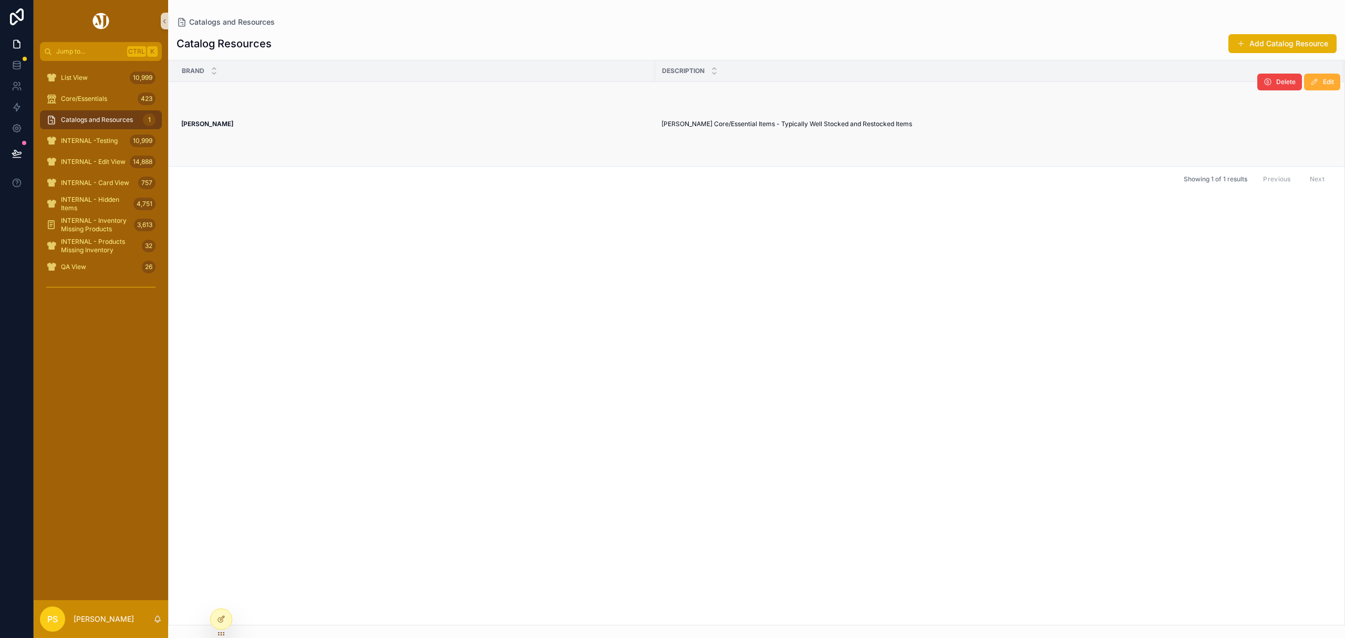
click at [398, 110] on td "Peter Millar Peter Millar" at bounding box center [412, 124] width 486 height 85
click at [202, 124] on strong "[PERSON_NAME]" at bounding box center [207, 124] width 52 height 8
click at [762, 126] on span "Peter Millar Core/Essential Items - Typically Well Stocked and Restocked Items" at bounding box center [786, 124] width 251 height 8
click at [219, 596] on icon at bounding box center [220, 594] width 3 height 3
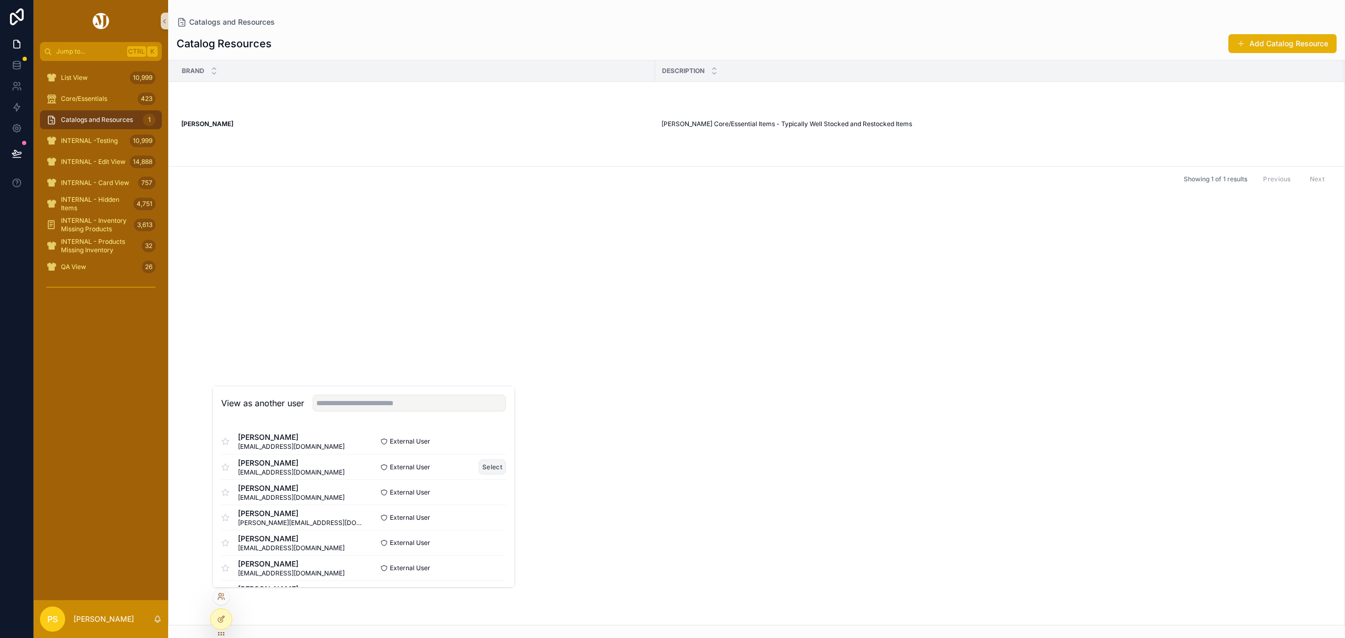
click at [483, 469] on button "Select" at bounding box center [492, 466] width 27 height 15
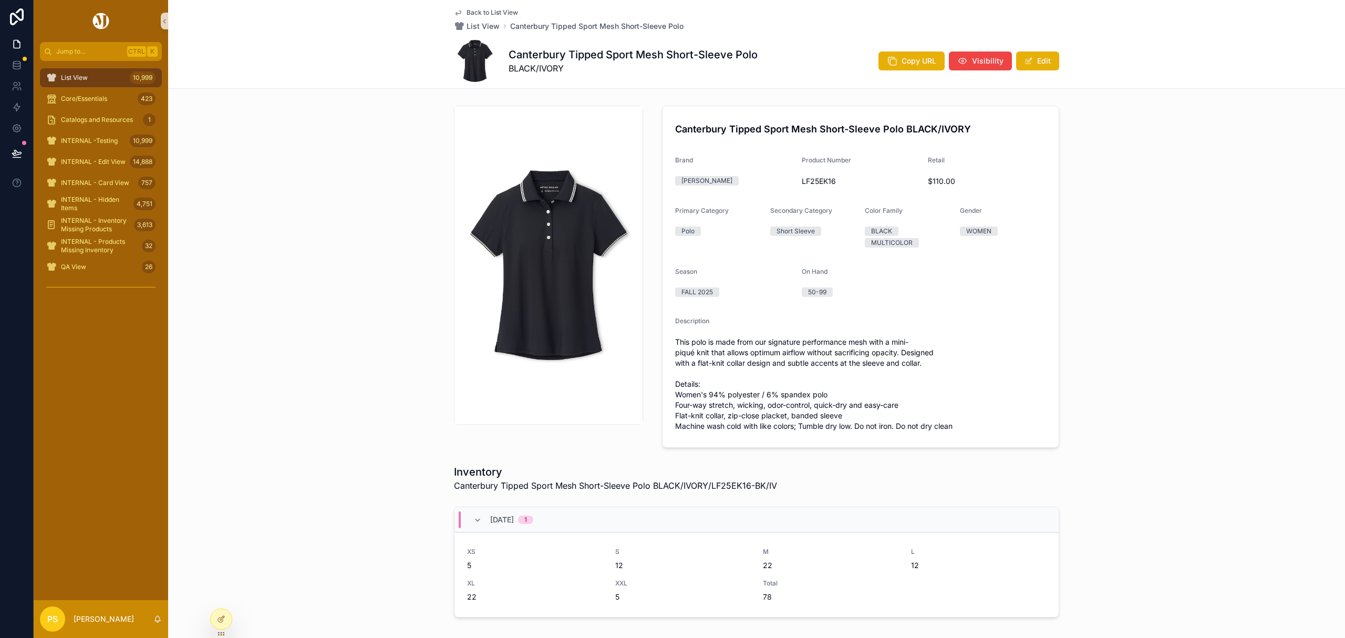
click at [78, 80] on span "List View" at bounding box center [74, 78] width 27 height 8
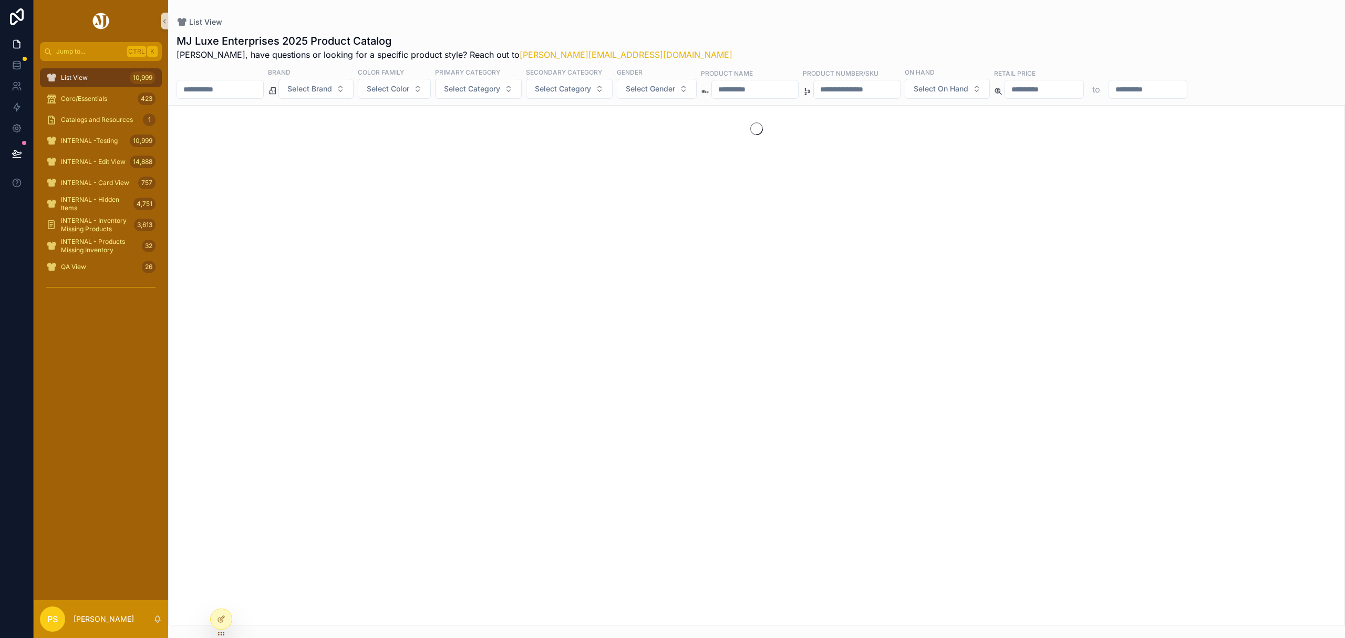
click at [217, 84] on input "scrollable content" at bounding box center [220, 89] width 86 height 15
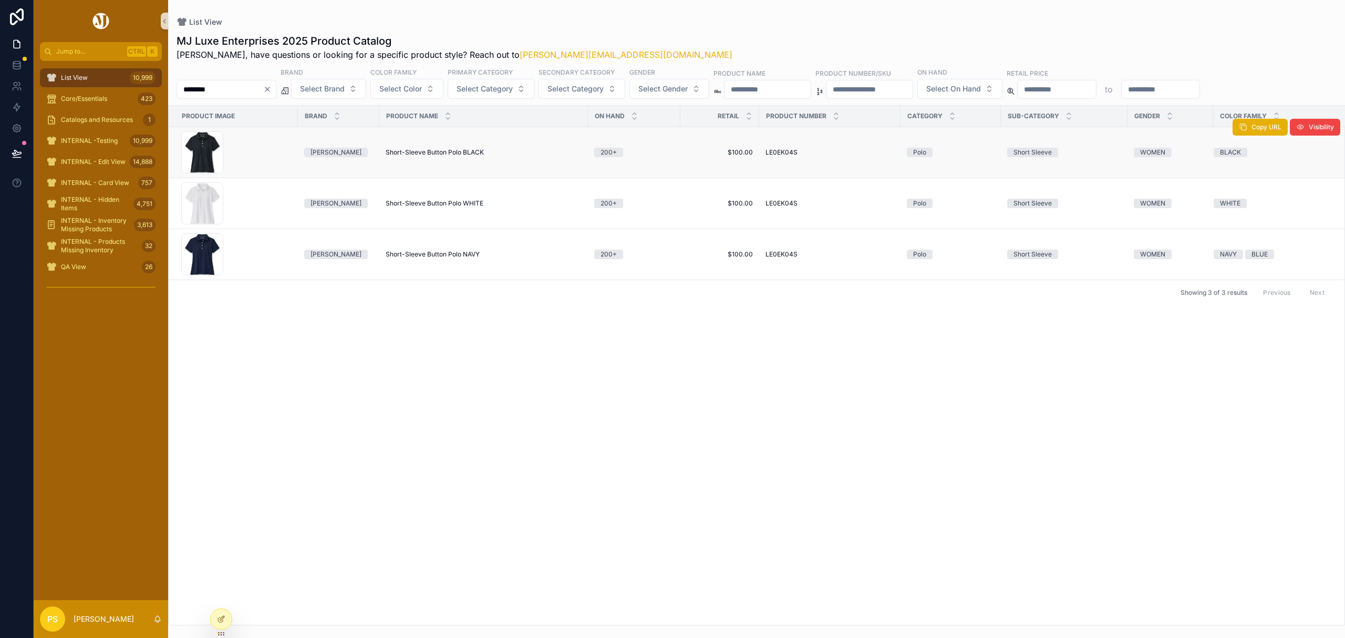
type input "********"
click at [437, 152] on span "Short-Sleeve Button Polo BLACK" at bounding box center [435, 152] width 98 height 8
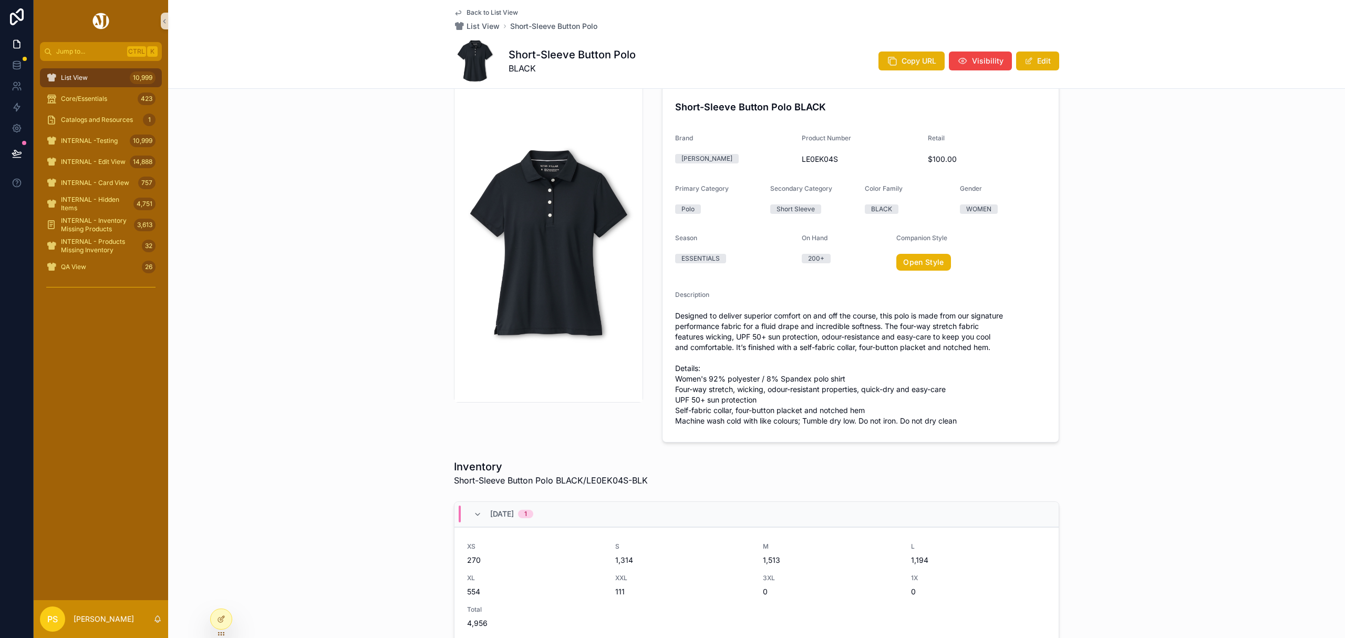
scroll to position [29, 0]
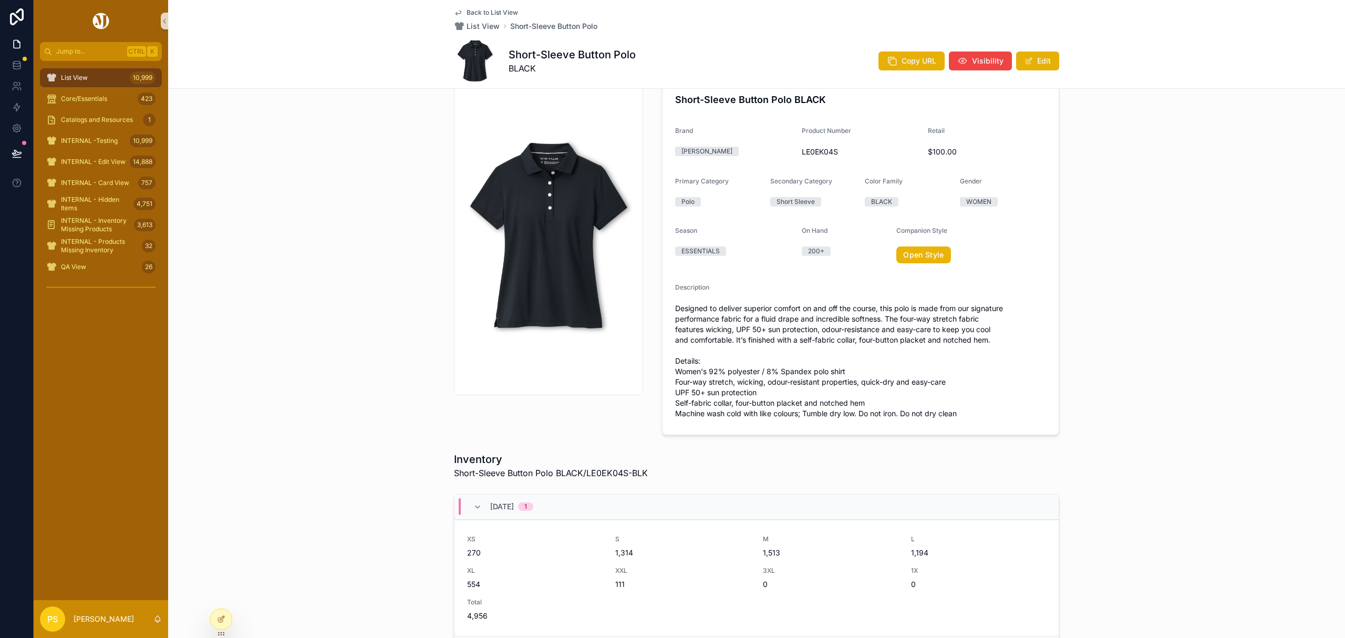
click at [100, 85] on div "List View 10,999" at bounding box center [100, 77] width 109 height 17
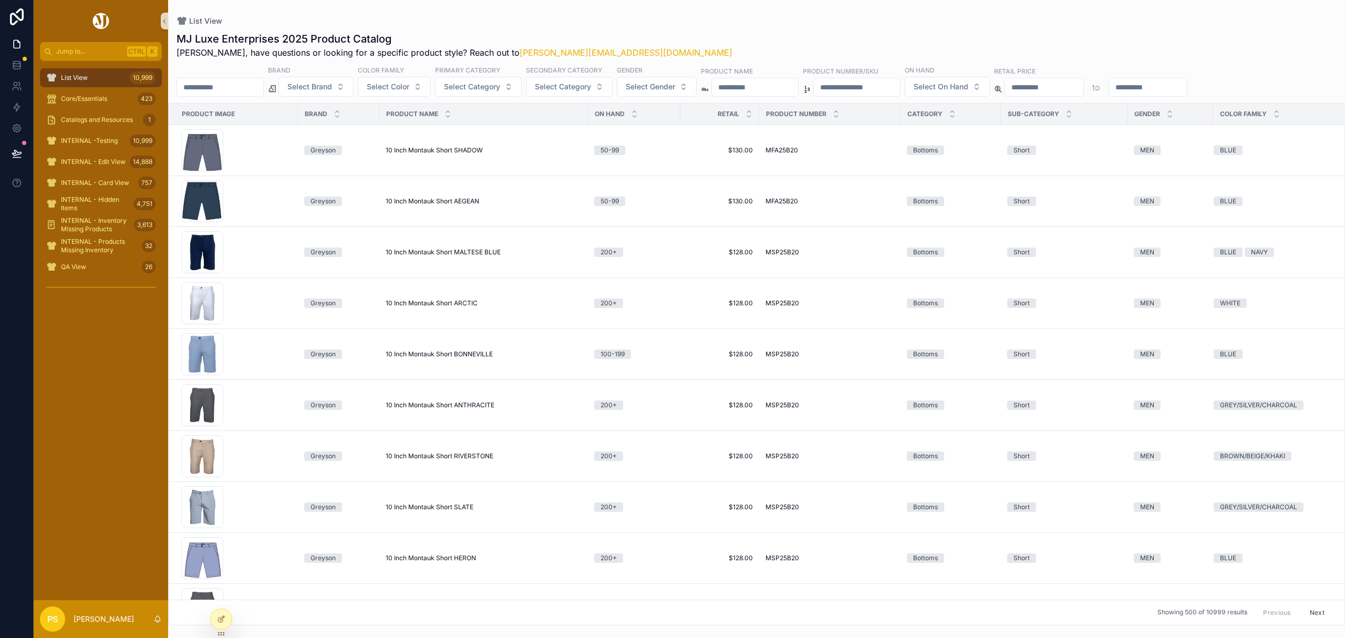
click at [242, 90] on input "scrollable content" at bounding box center [220, 87] width 86 height 15
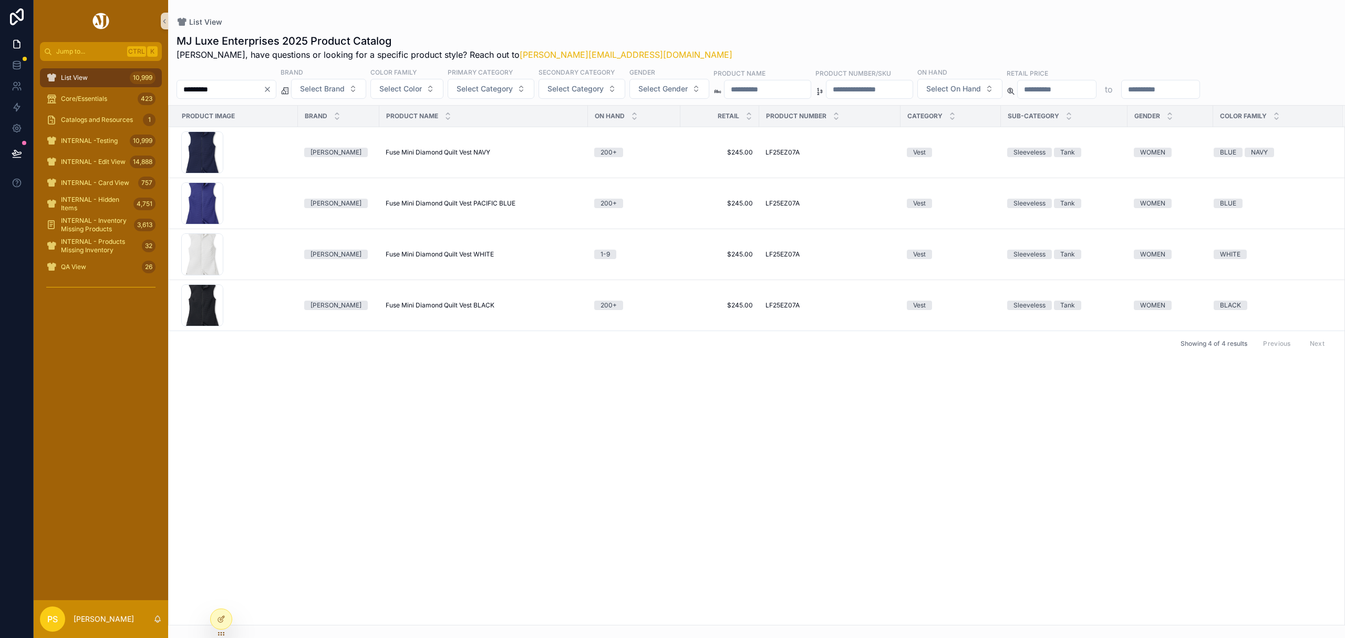
click at [216, 89] on input "*********" at bounding box center [220, 89] width 86 height 15
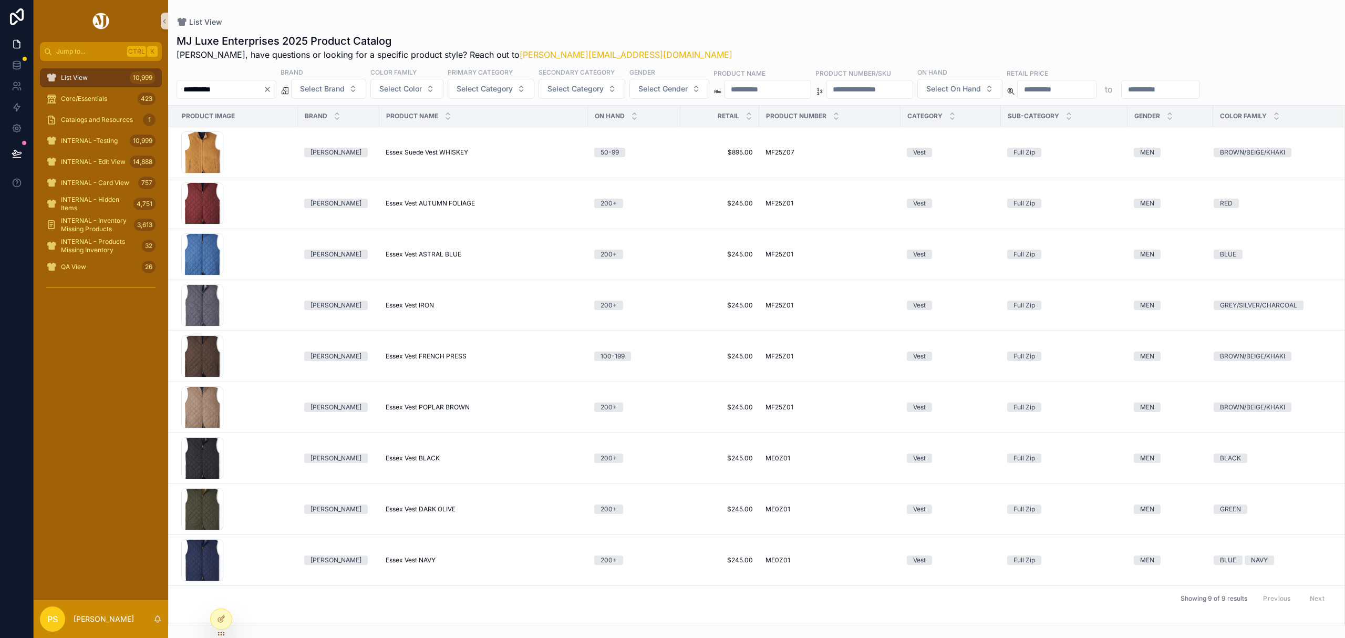
click at [251, 92] on input "**********" at bounding box center [220, 89] width 86 height 15
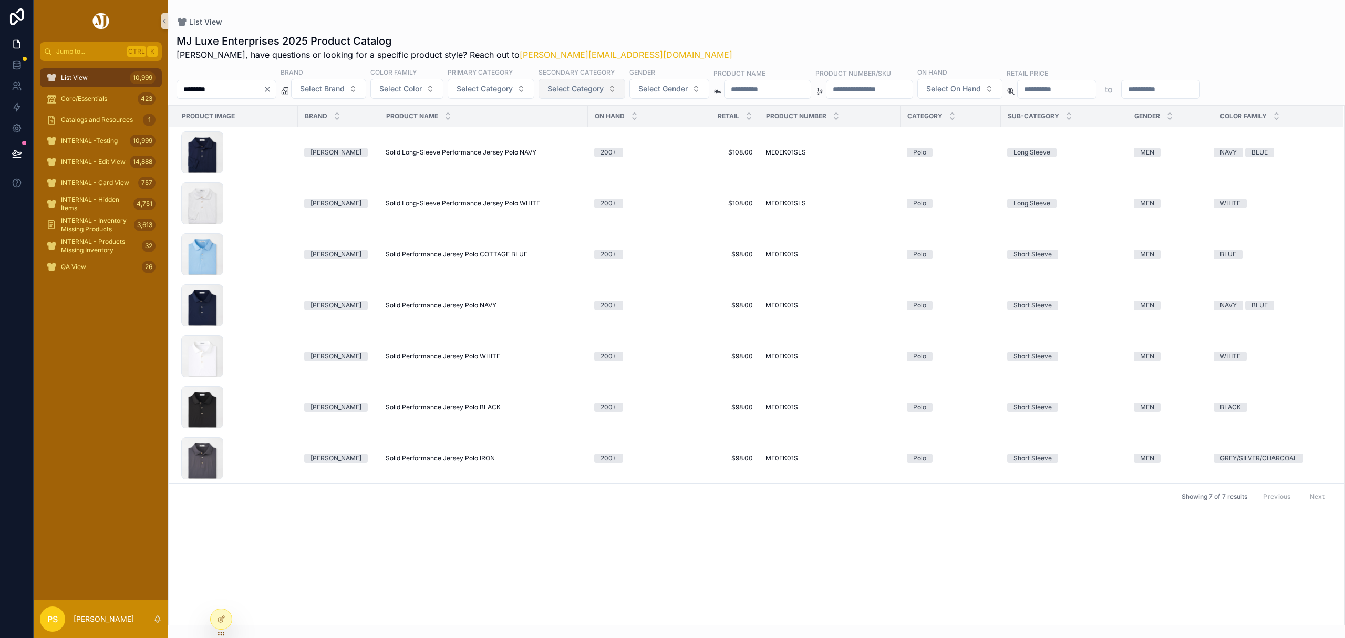
click at [625, 90] on button "Select Category" at bounding box center [581, 89] width 87 height 20
click at [590, 210] on div "Short Sleeve" at bounding box center [610, 207] width 126 height 17
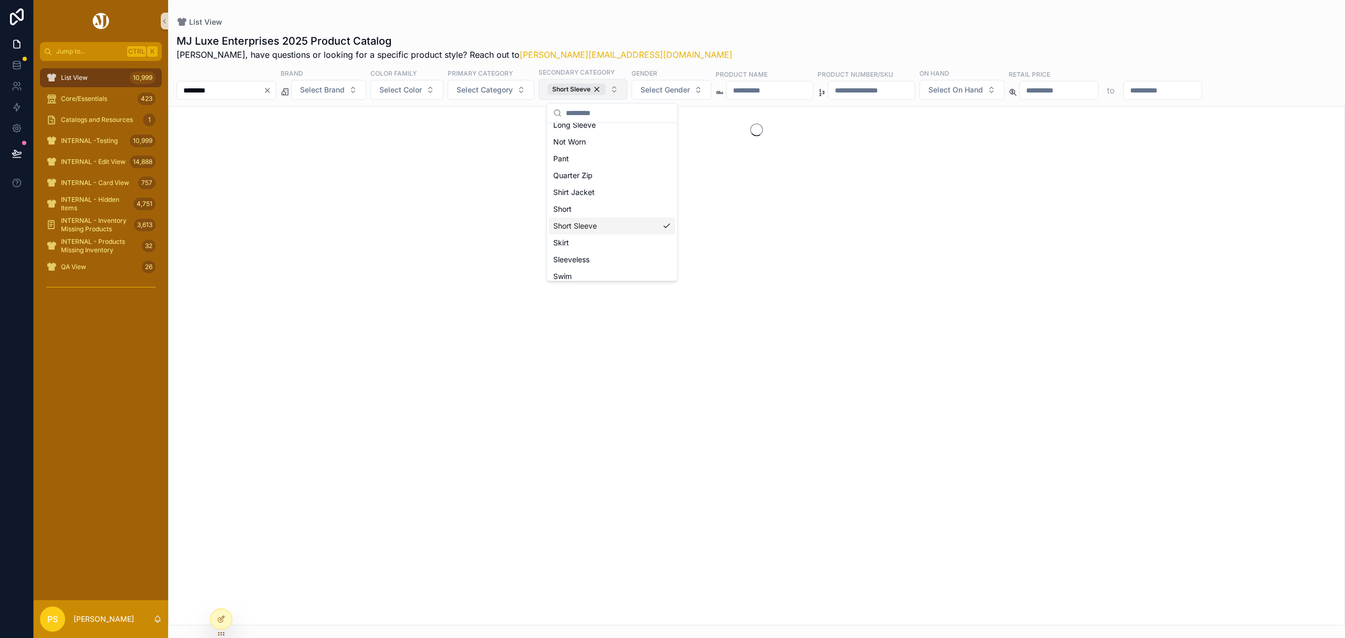
scroll to position [227, 0]
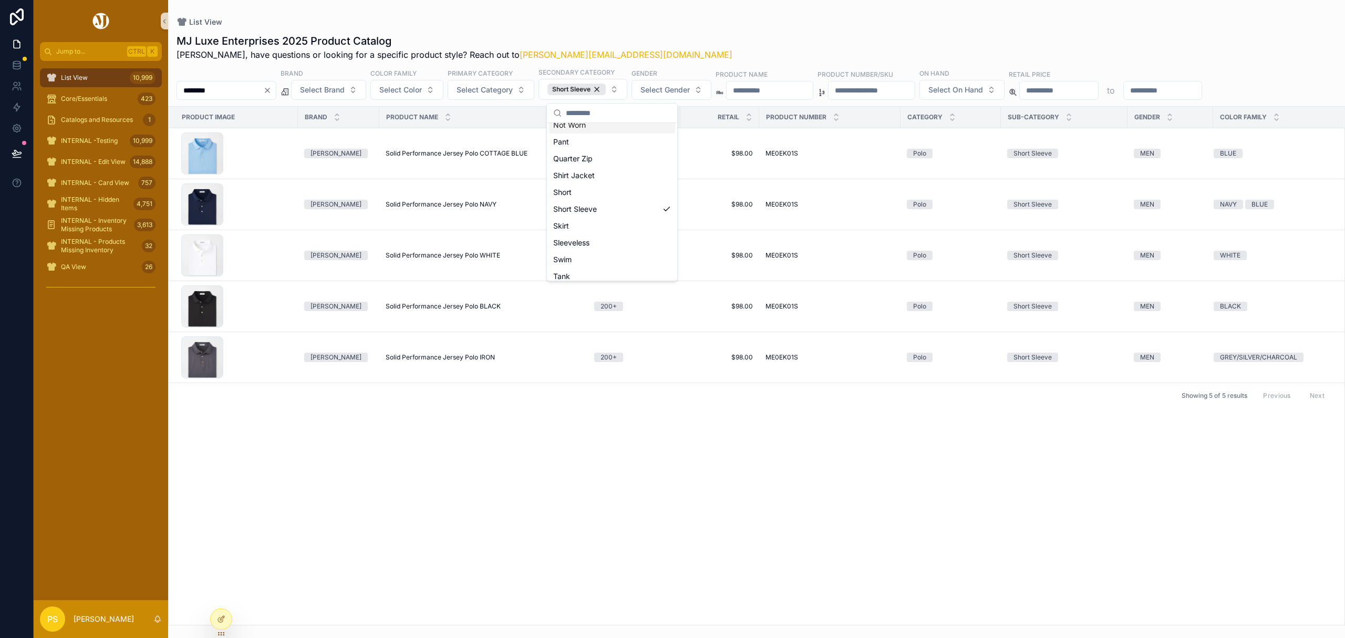
click at [686, 22] on div "List View" at bounding box center [756, 22] width 1160 height 11
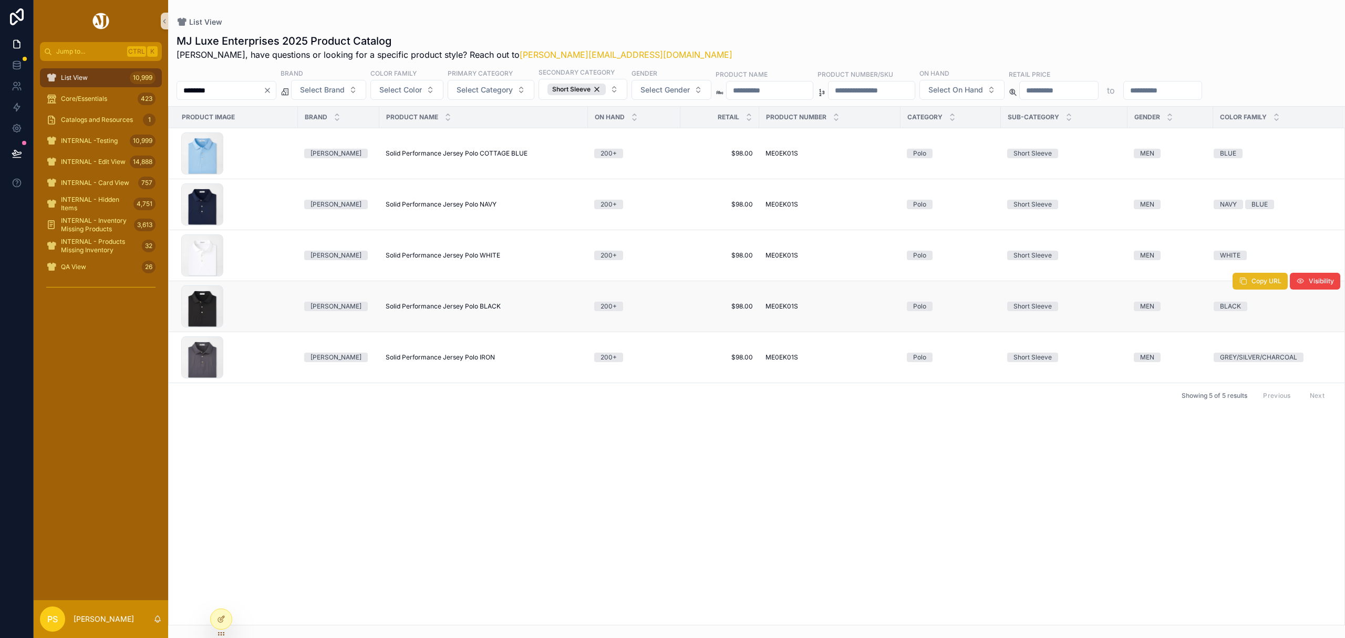
click at [1257, 288] on button "Copy URL" at bounding box center [1259, 281] width 55 height 17
click at [247, 83] on input "********" at bounding box center [220, 90] width 86 height 15
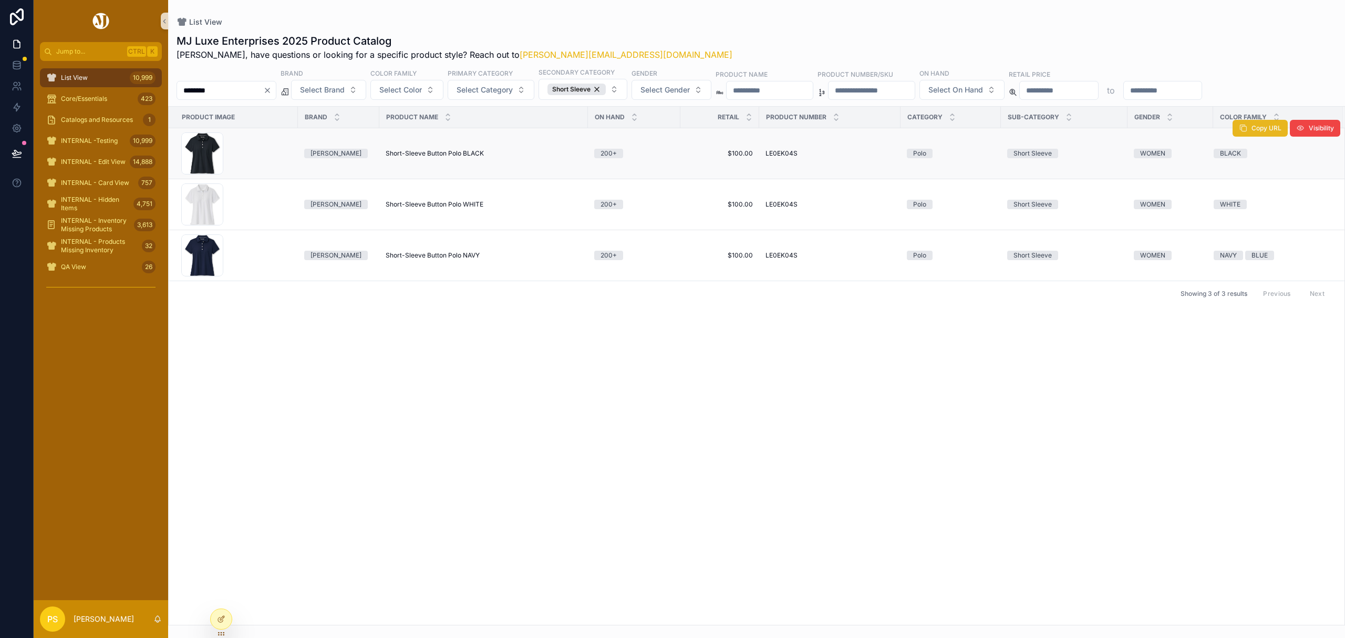
click at [1244, 128] on icon "scrollable content" at bounding box center [1243, 128] width 8 height 8
click at [226, 87] on input "********" at bounding box center [220, 90] width 86 height 15
type input "********"
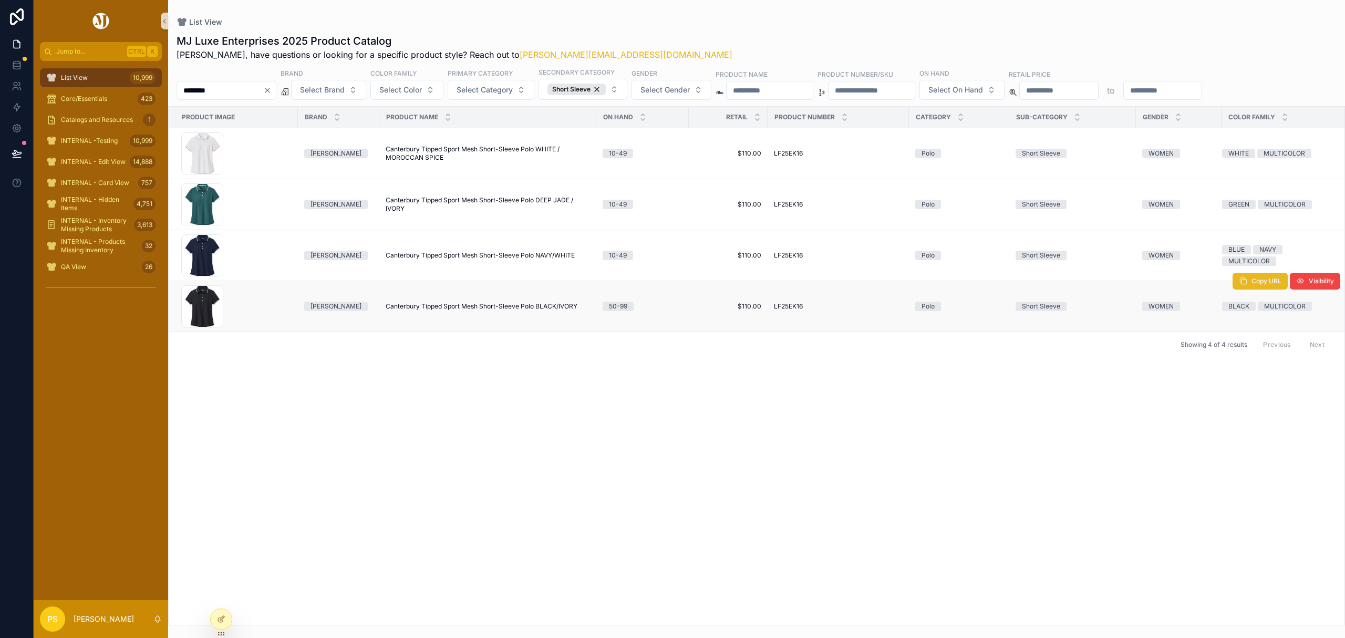
click at [1260, 288] on button "Copy URL" at bounding box center [1259, 281] width 55 height 17
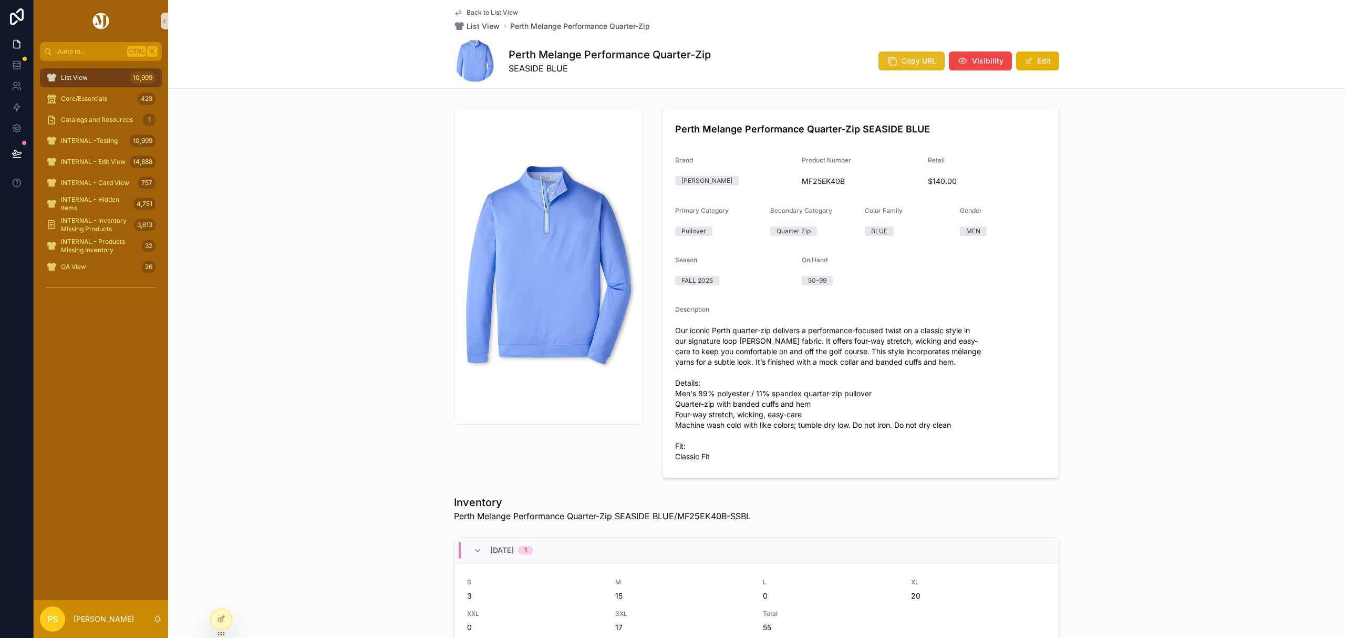
click at [902, 61] on span "Copy URL" at bounding box center [918, 61] width 35 height 11
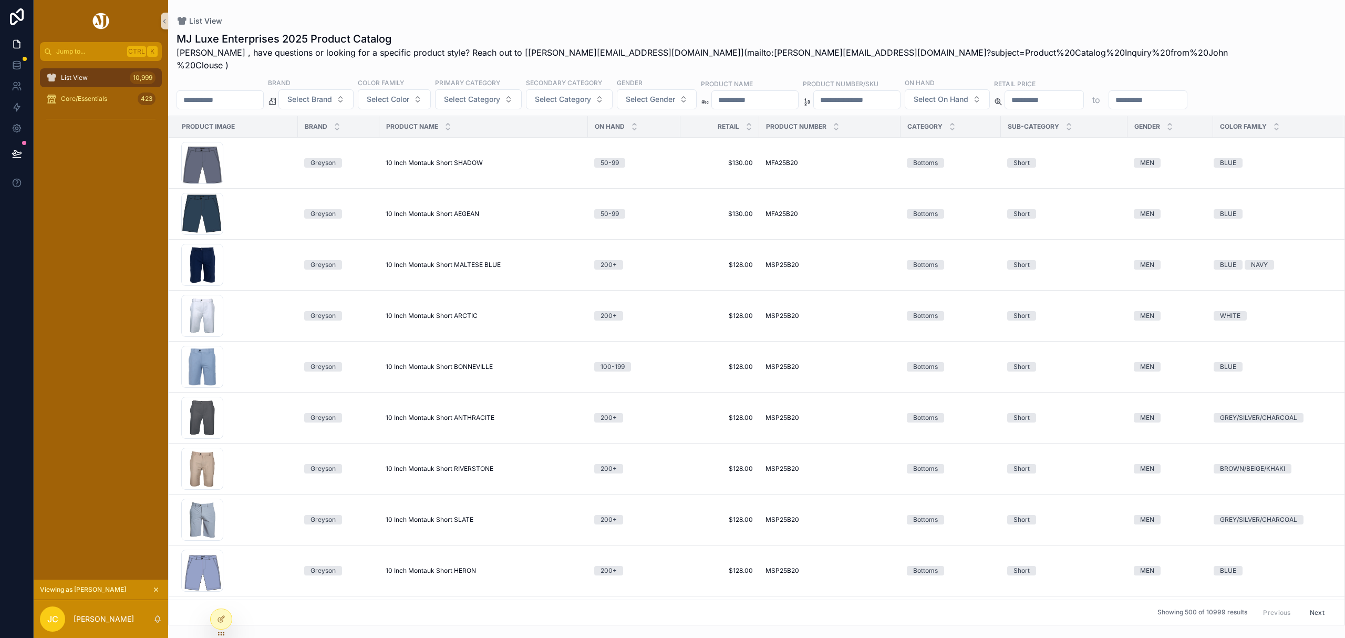
click at [156, 589] on icon "scrollable content" at bounding box center [156, 590] width 4 height 4
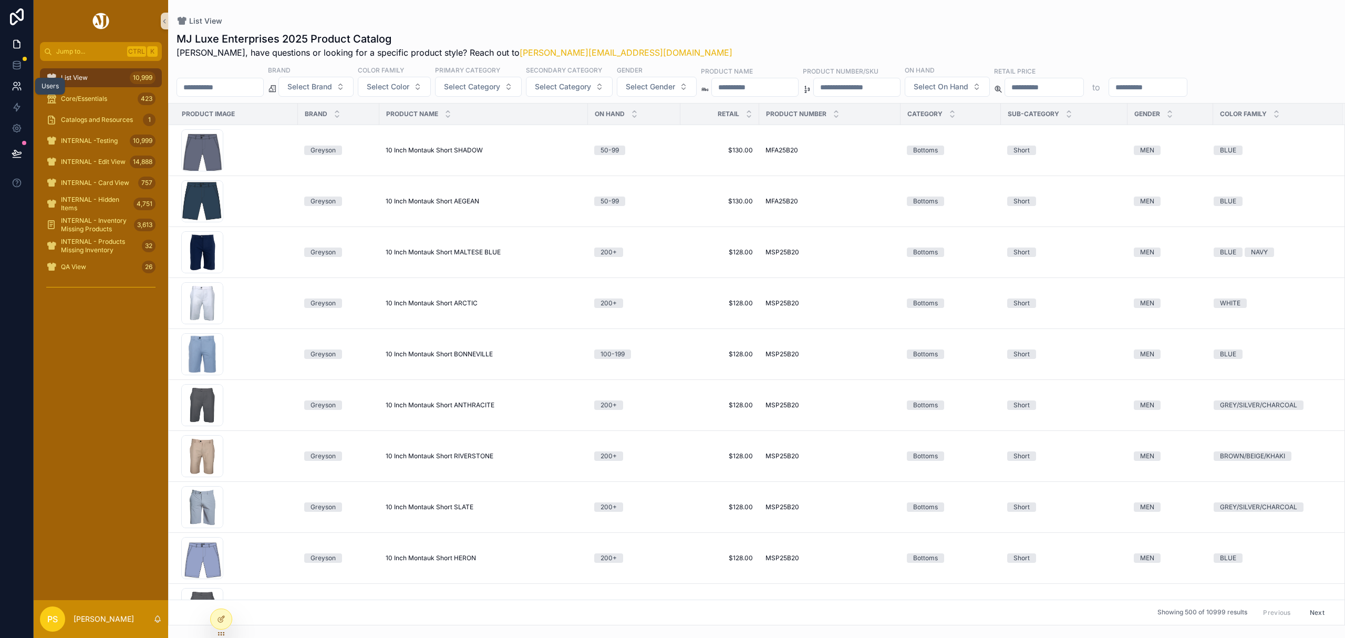
click at [17, 90] on icon at bounding box center [17, 86] width 11 height 11
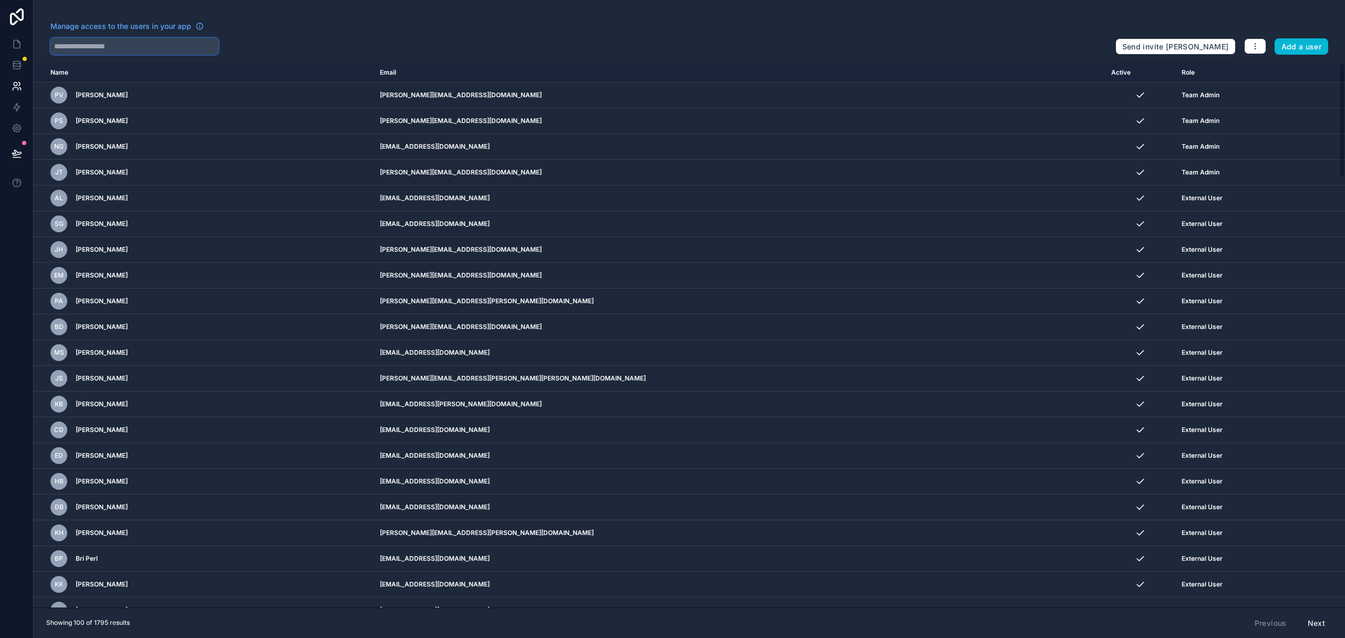
click at [134, 46] on input "text" at bounding box center [134, 46] width 168 height 17
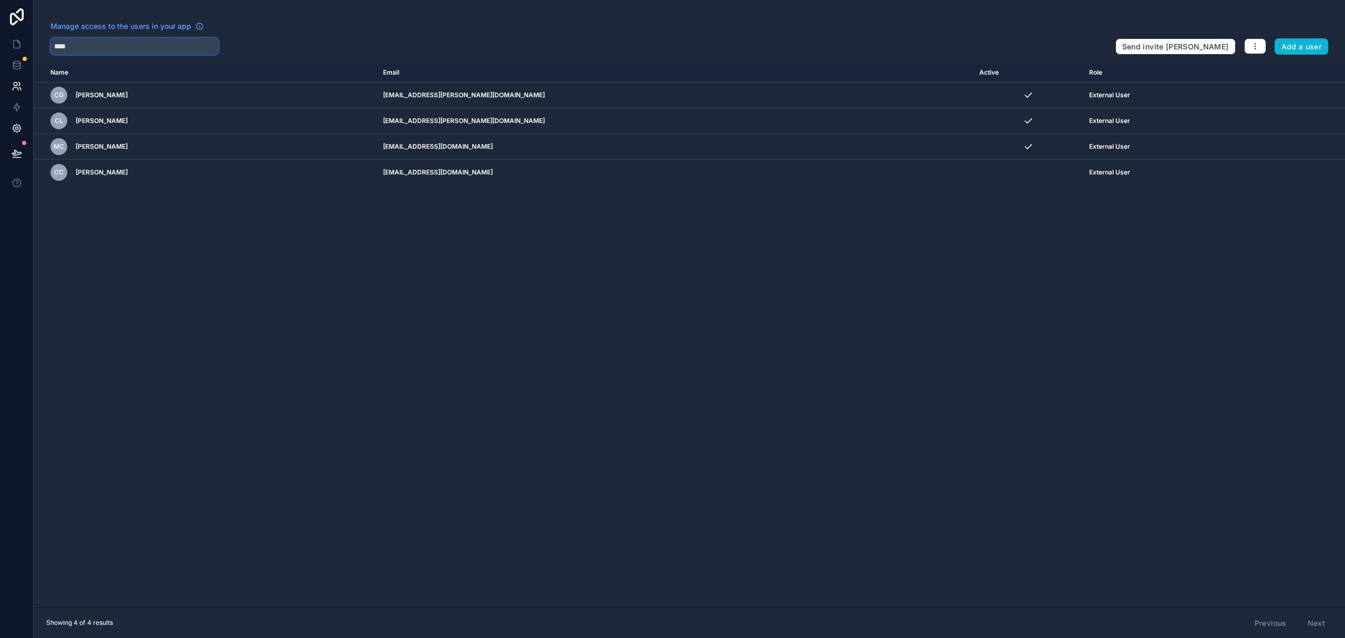
type input "****"
click at [1295, 49] on button "Add a user" at bounding box center [1301, 46] width 54 height 17
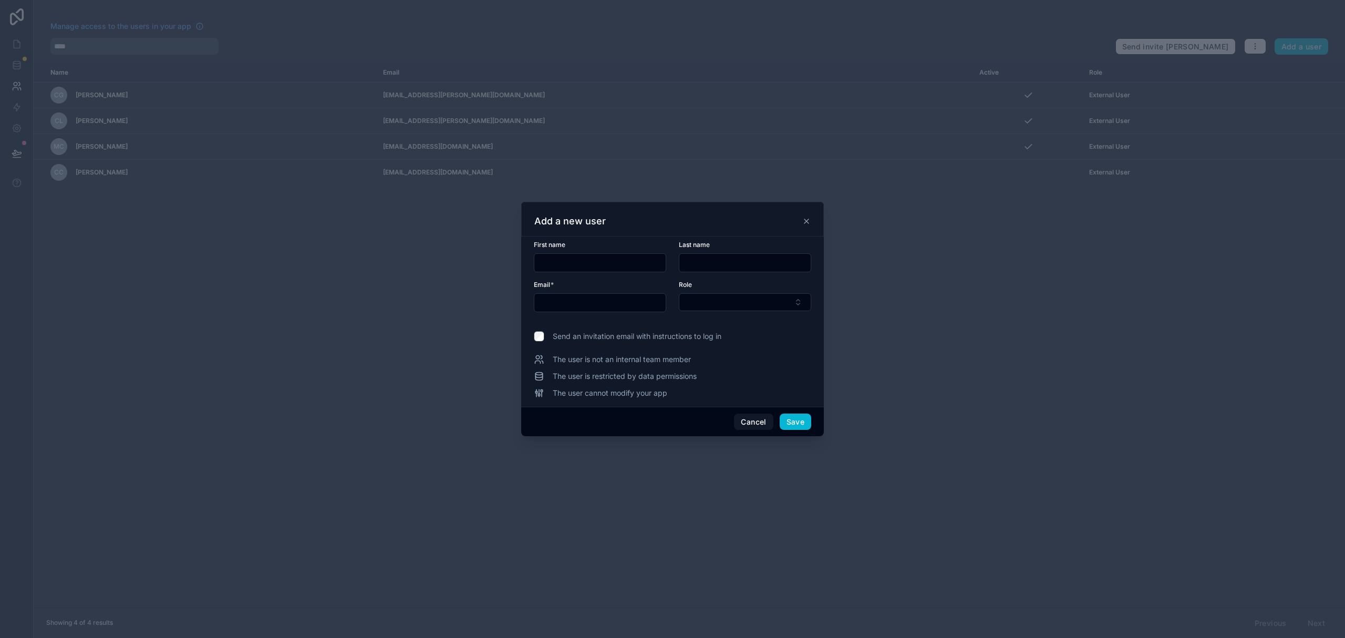
click at [601, 264] on input "text" at bounding box center [599, 262] width 131 height 15
paste input "****"
type input "****"
click at [722, 265] on input "text" at bounding box center [744, 262] width 131 height 15
paste input "*******"
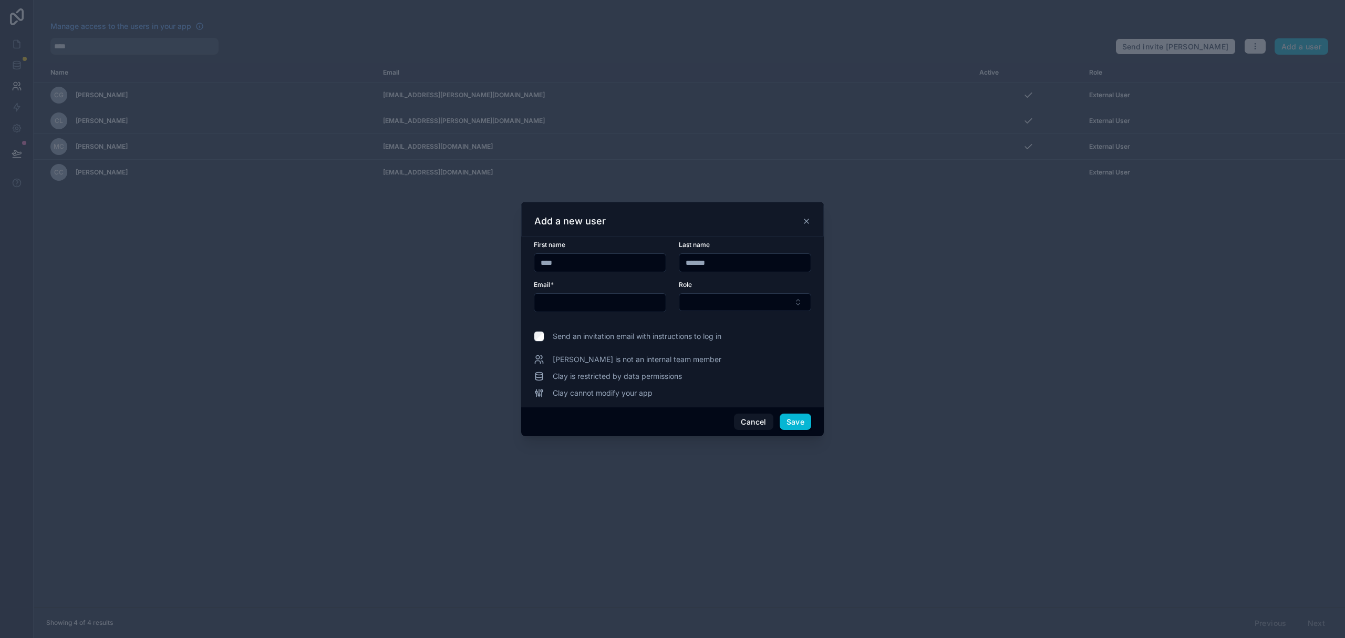
type input "*******"
click at [635, 307] on input "text" at bounding box center [599, 302] width 131 height 15
paste input "**********"
type input "**********"
click at [736, 308] on button "Select Button" at bounding box center [745, 302] width 132 height 18
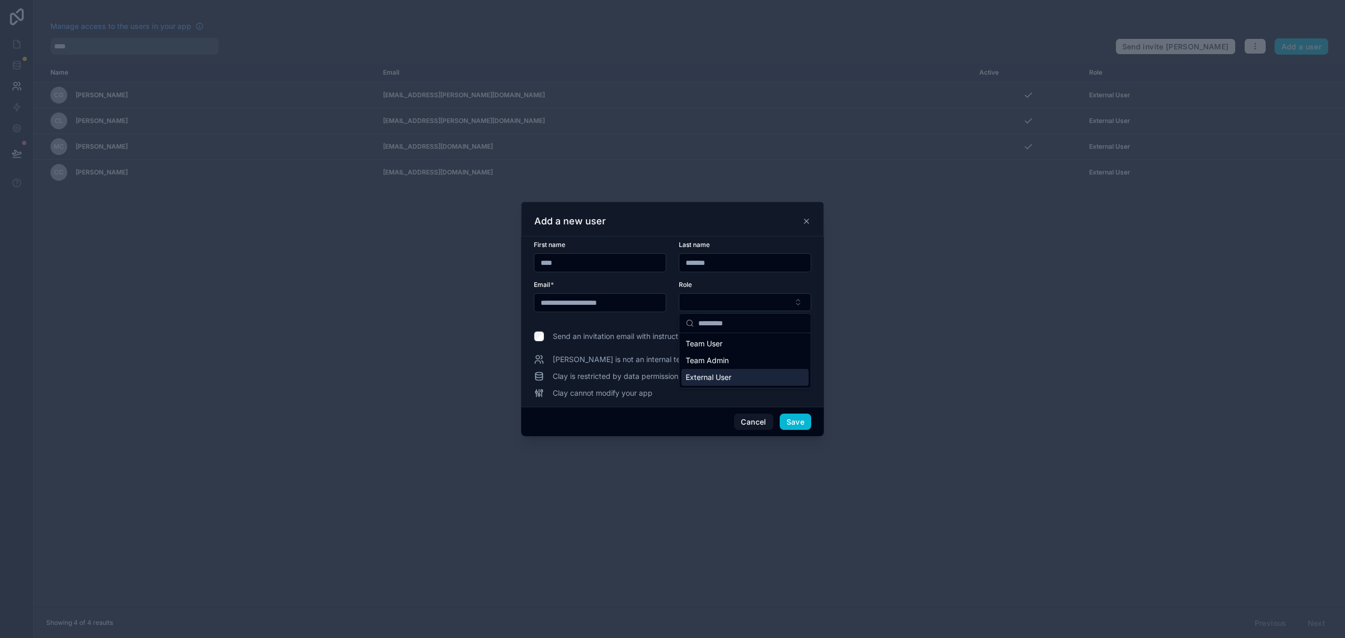
click at [721, 377] on span "External User" at bounding box center [708, 377] width 46 height 11
click at [797, 425] on button "Save" at bounding box center [795, 422] width 32 height 17
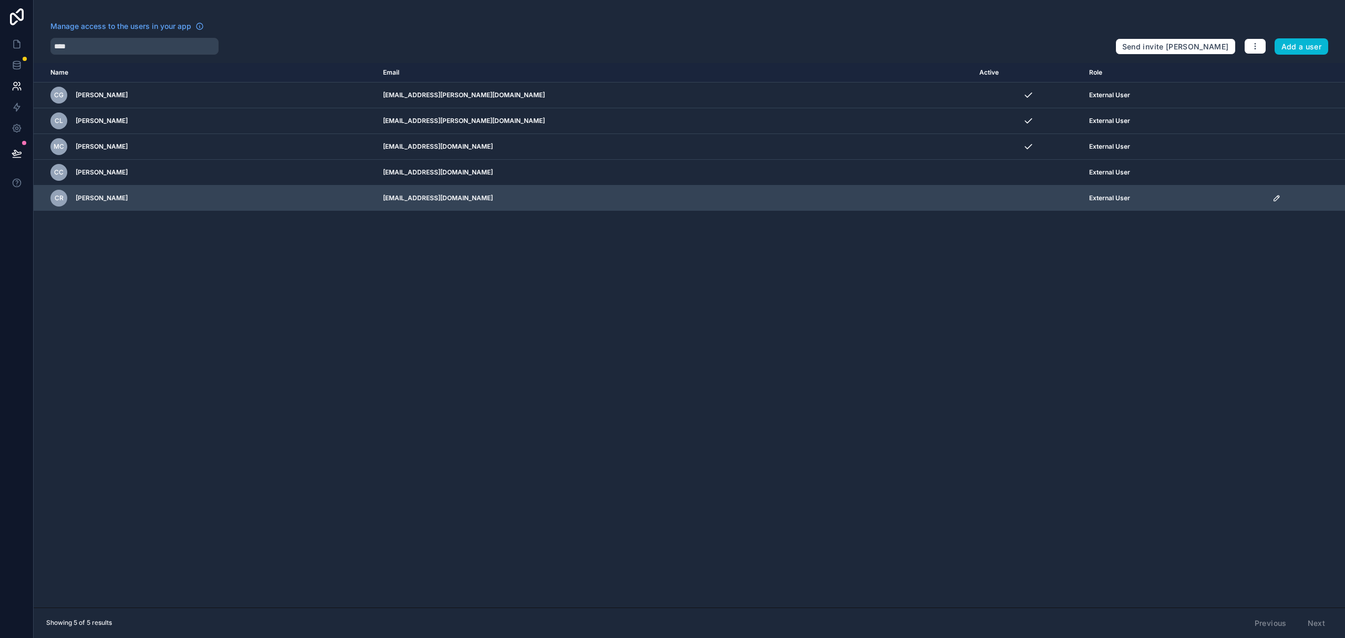
click at [1272, 200] on icon "scrollable content" at bounding box center [1276, 198] width 8 height 8
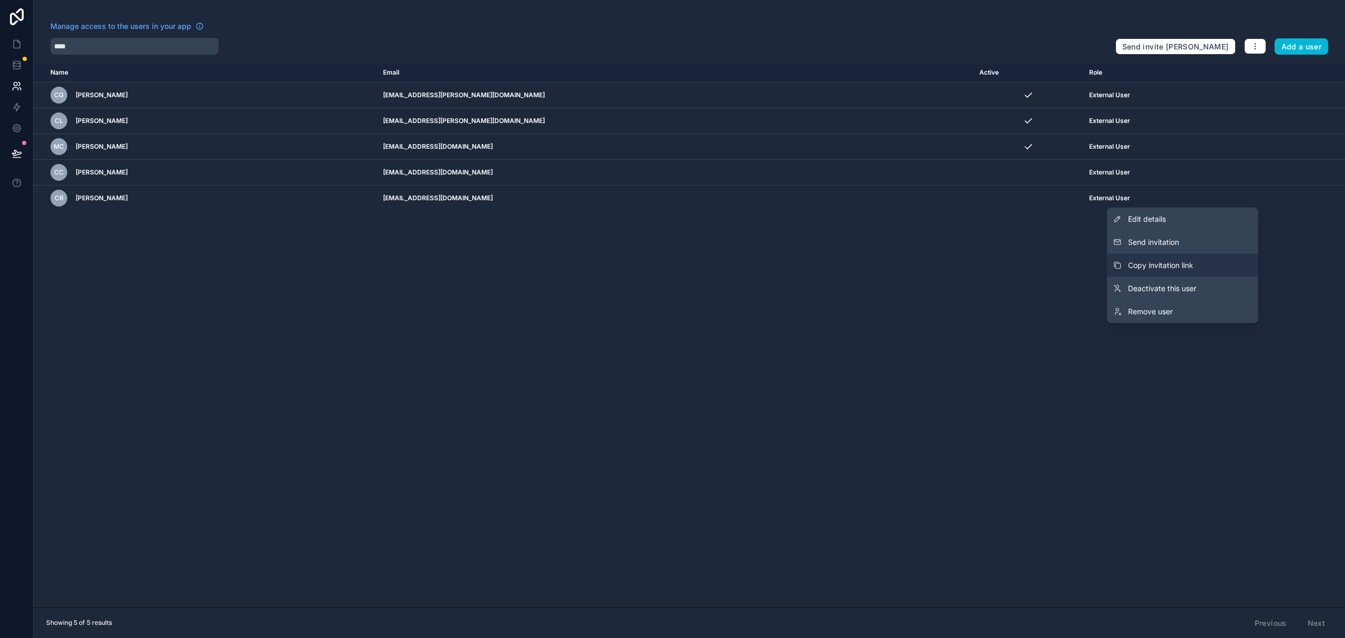
click at [1181, 265] on span "Copy invitation link" at bounding box center [1160, 265] width 65 height 11
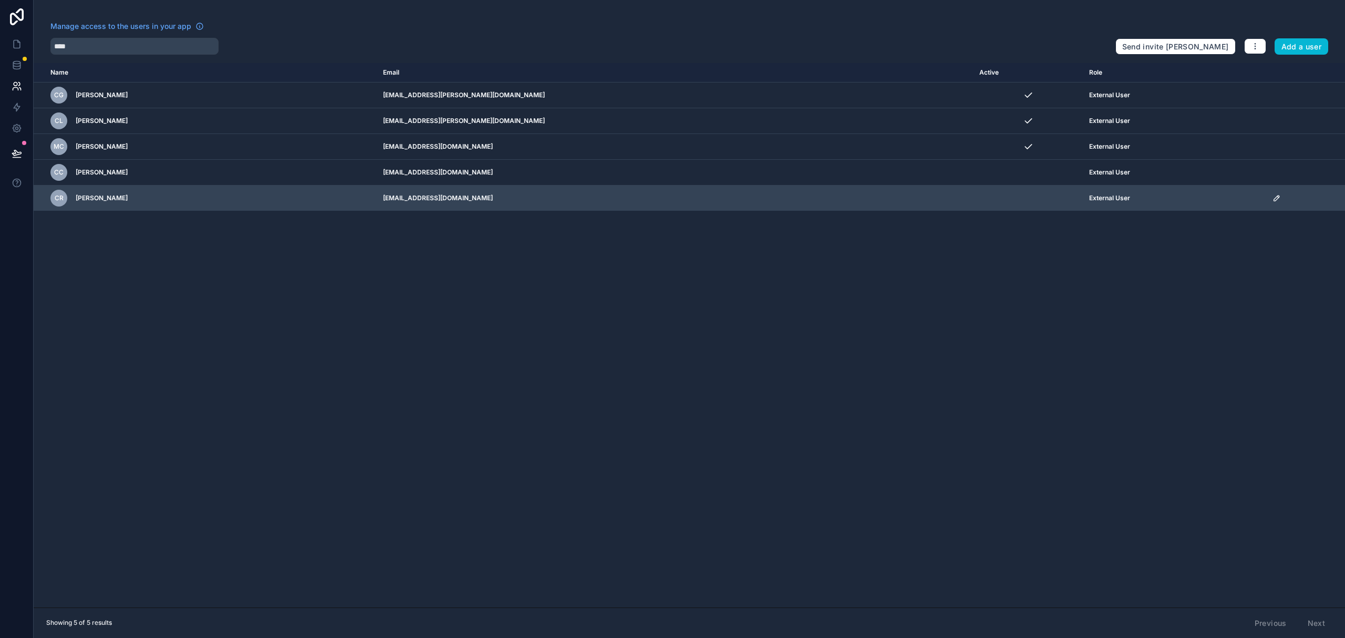
click at [1272, 200] on icon "scrollable content" at bounding box center [1276, 198] width 8 height 8
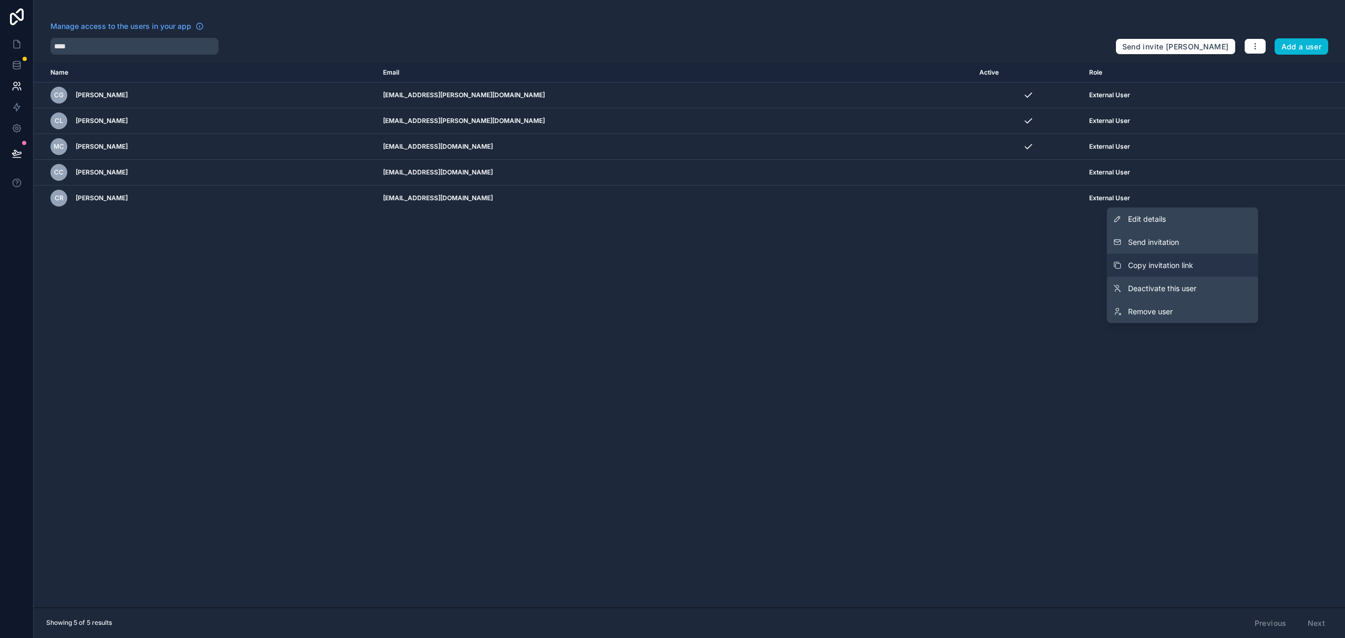
click at [1200, 259] on button "Copy invitation link" at bounding box center [1182, 265] width 151 height 23
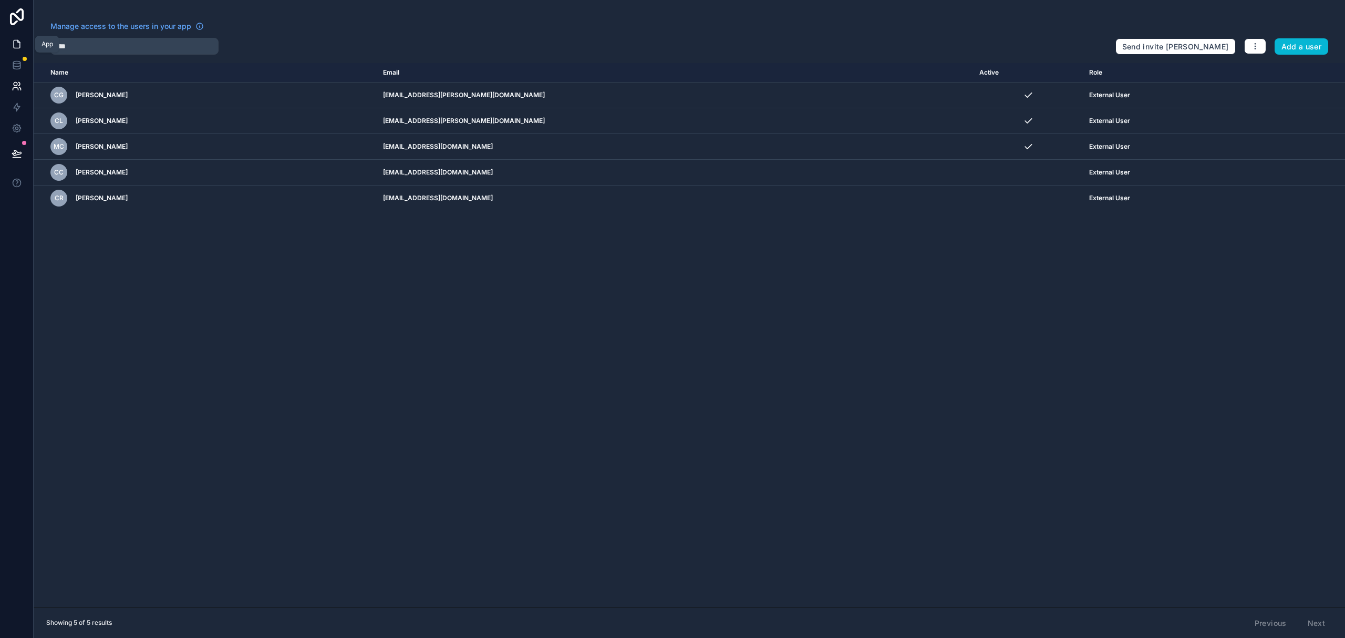
drag, startPoint x: 19, startPoint y: 42, endPoint x: 26, endPoint y: 42, distance: 7.4
click at [19, 42] on icon at bounding box center [17, 44] width 6 height 8
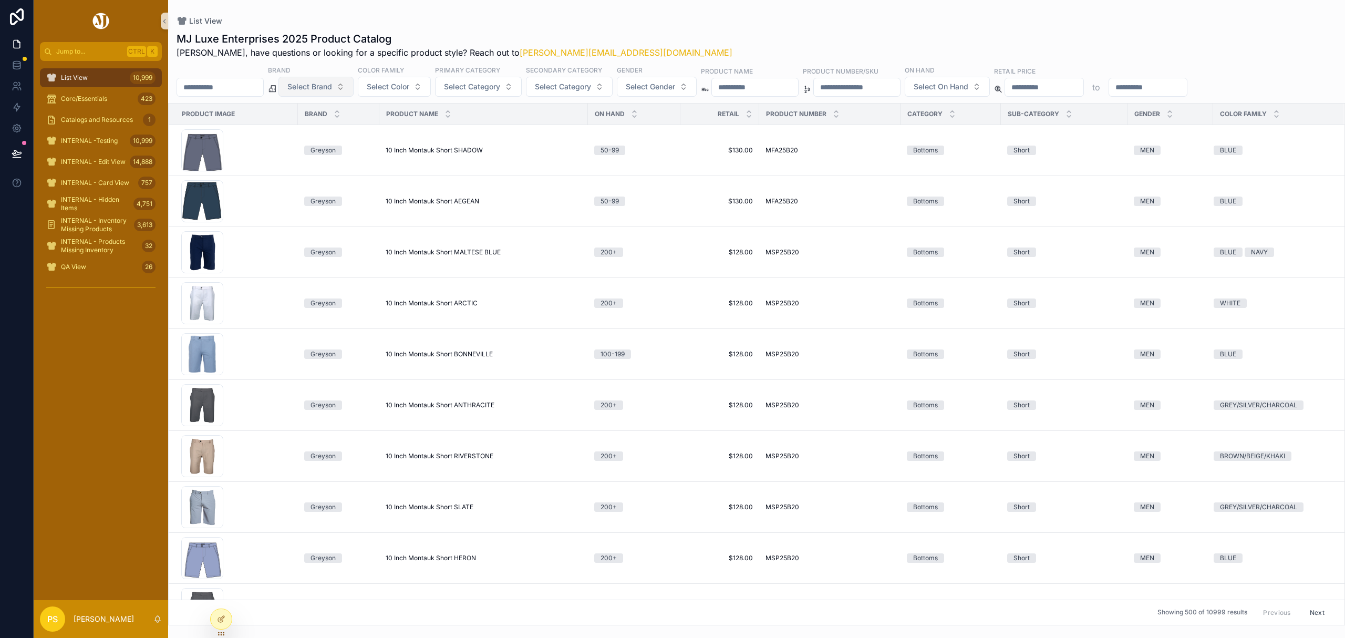
click at [332, 88] on span "Select Brand" at bounding box center [309, 86] width 45 height 11
click at [320, 130] on div "[PERSON_NAME]" at bounding box center [343, 129] width 126 height 17
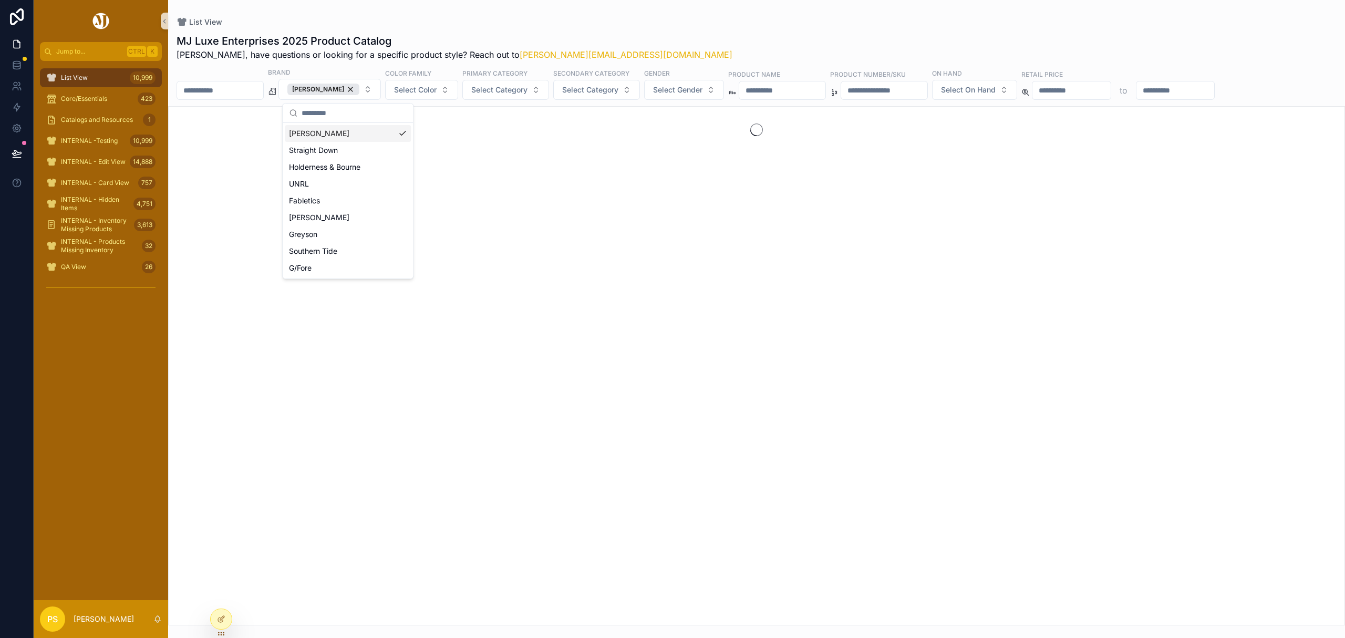
click at [221, 89] on input "scrollable content" at bounding box center [220, 90] width 86 height 15
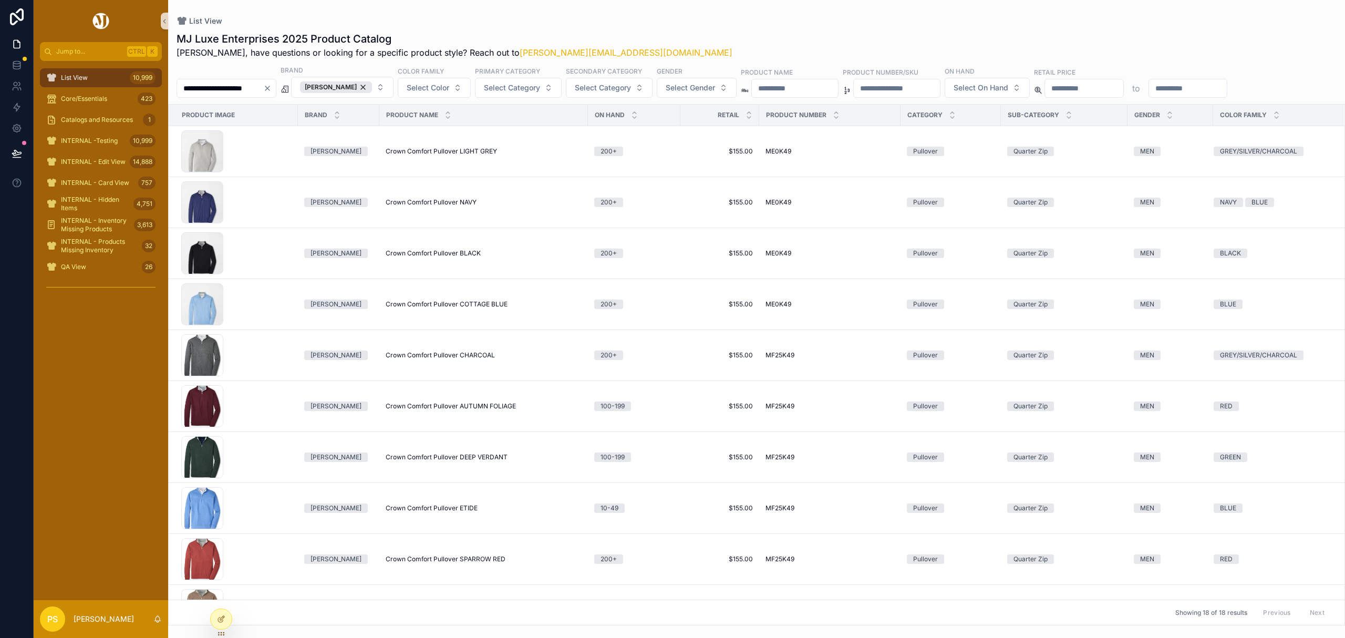
click at [230, 95] on input "**********" at bounding box center [220, 88] width 86 height 15
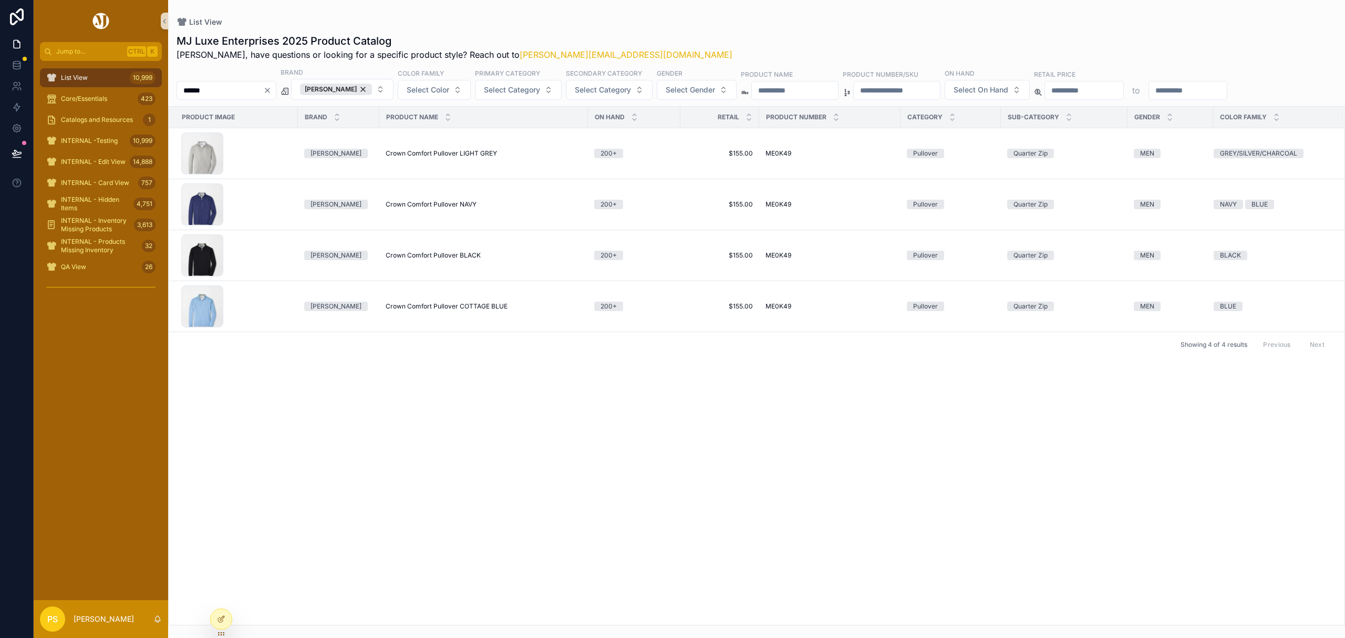
click at [225, 90] on input "******" at bounding box center [220, 90] width 86 height 15
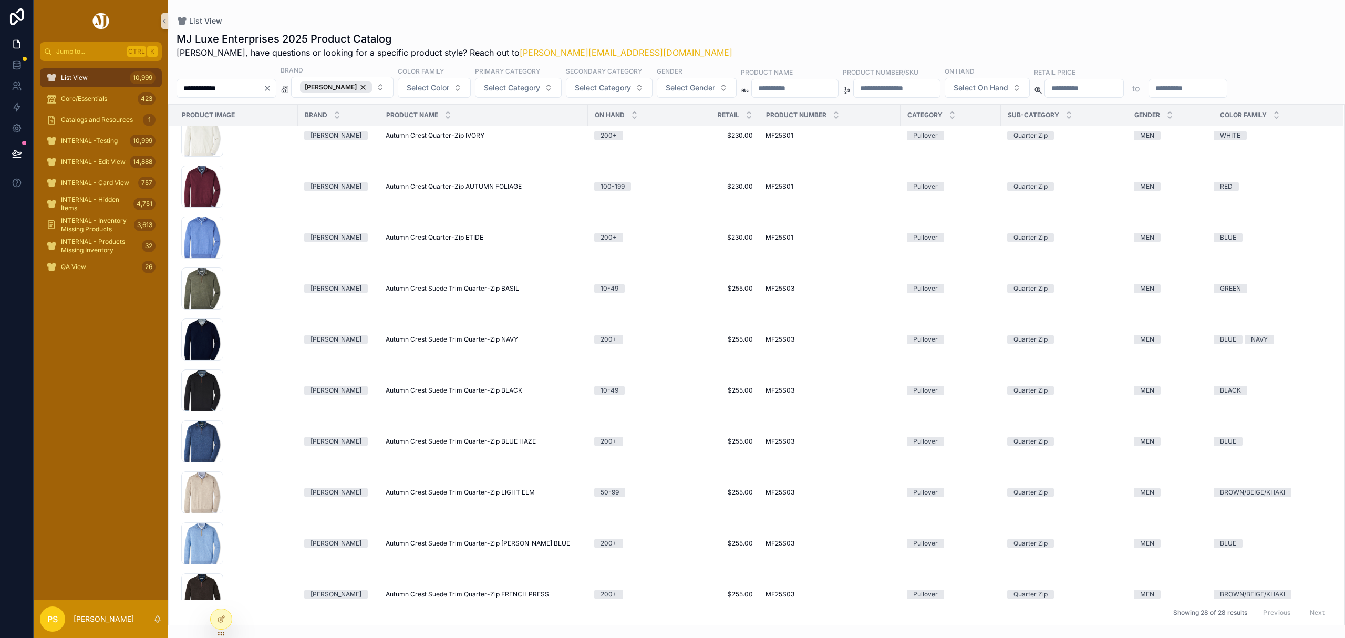
scroll to position [630, 0]
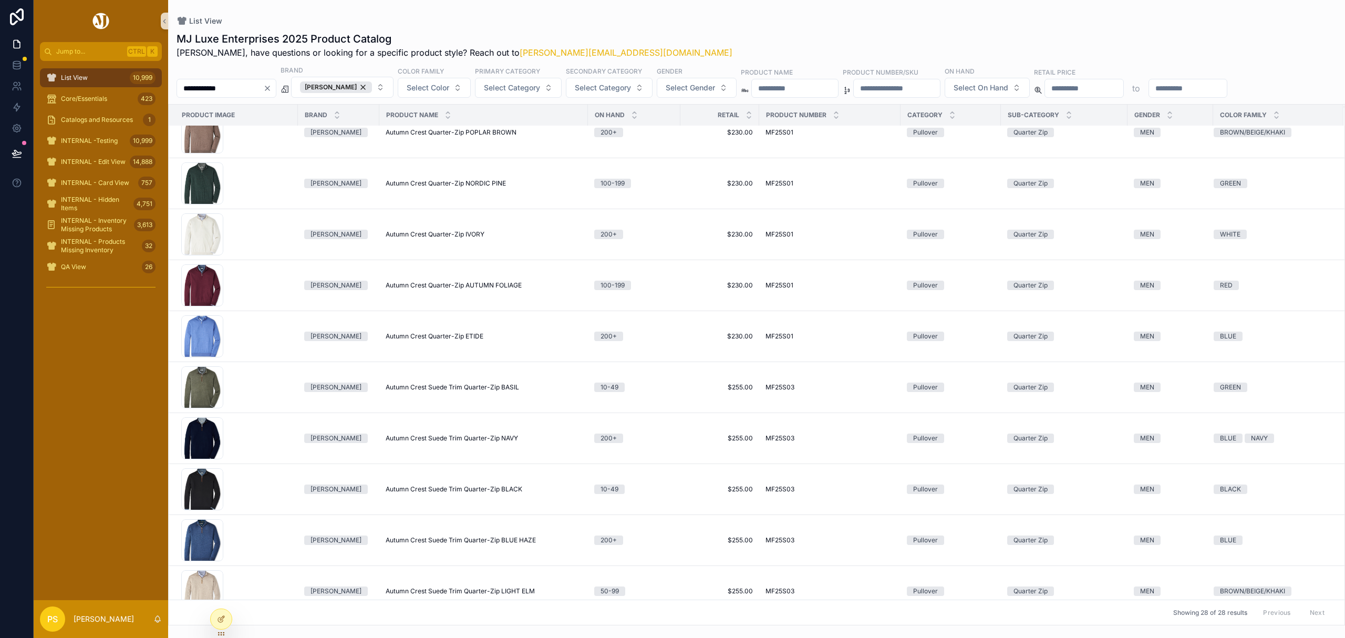
click at [253, 89] on input "**********" at bounding box center [220, 88] width 86 height 15
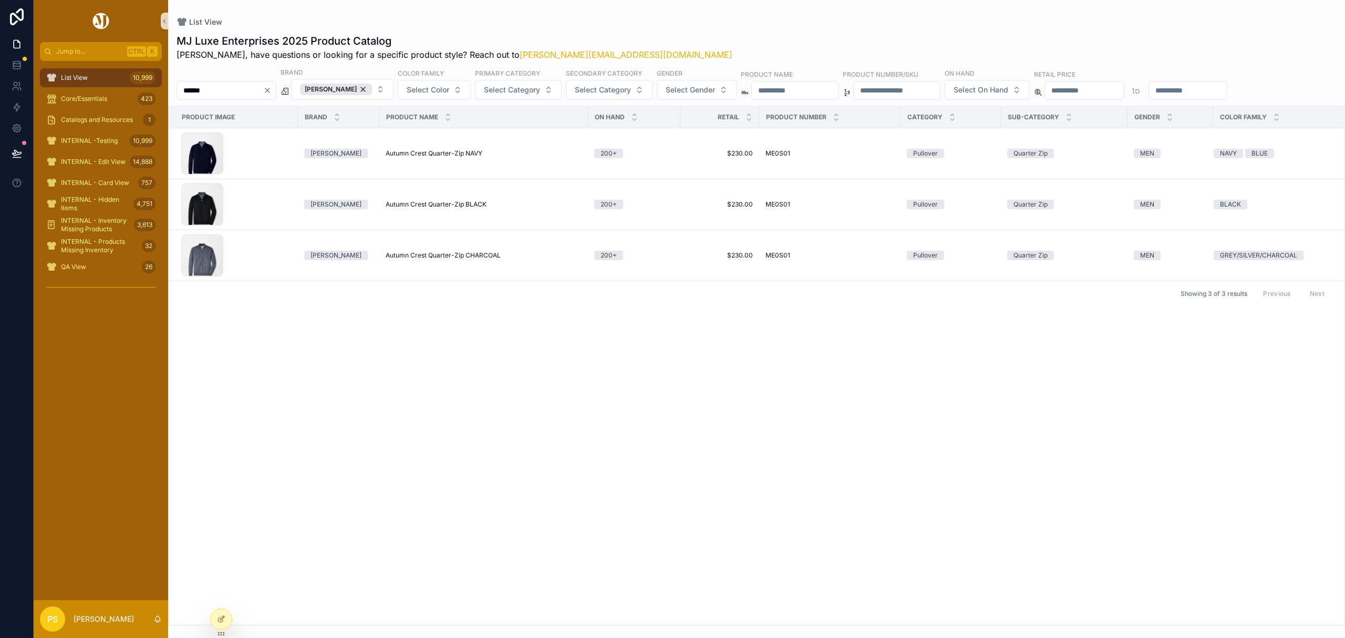
click at [658, 32] on div "MJ Luxe Enterprises 2025 Product Catalog Philip, have questions or looking for …" at bounding box center [756, 326] width 1177 height 598
click at [249, 92] on input "******" at bounding box center [220, 90] width 86 height 15
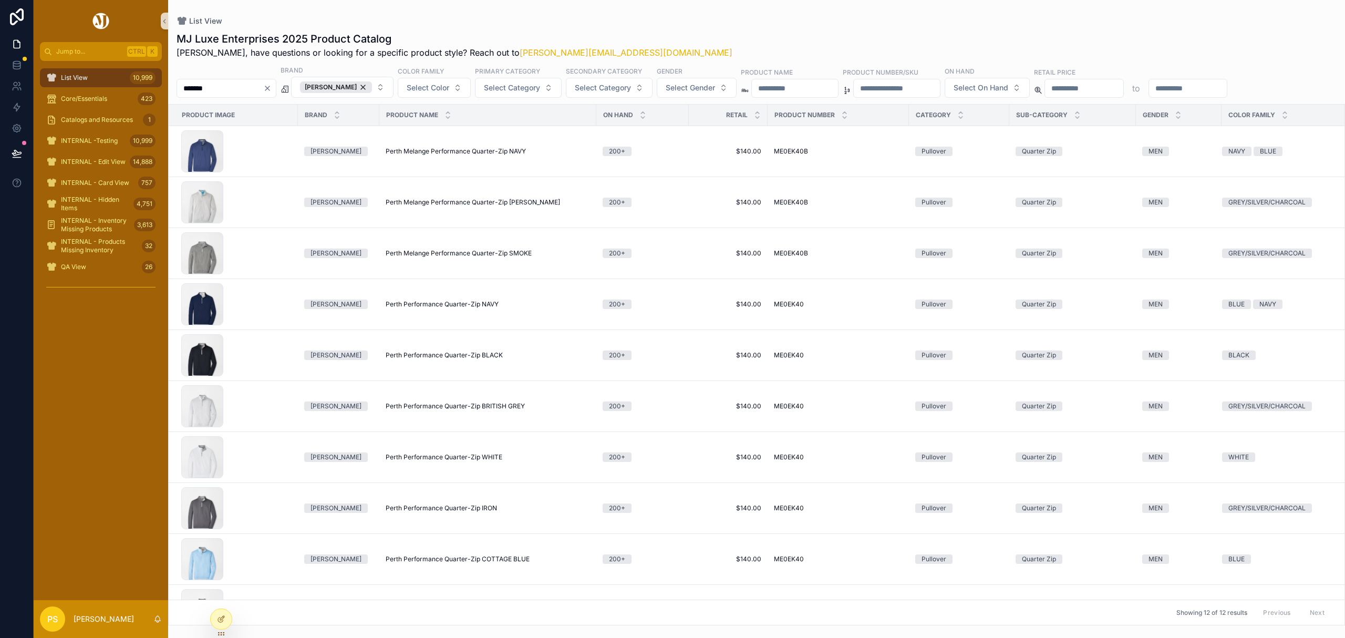
click at [251, 82] on input "*******" at bounding box center [220, 88] width 86 height 15
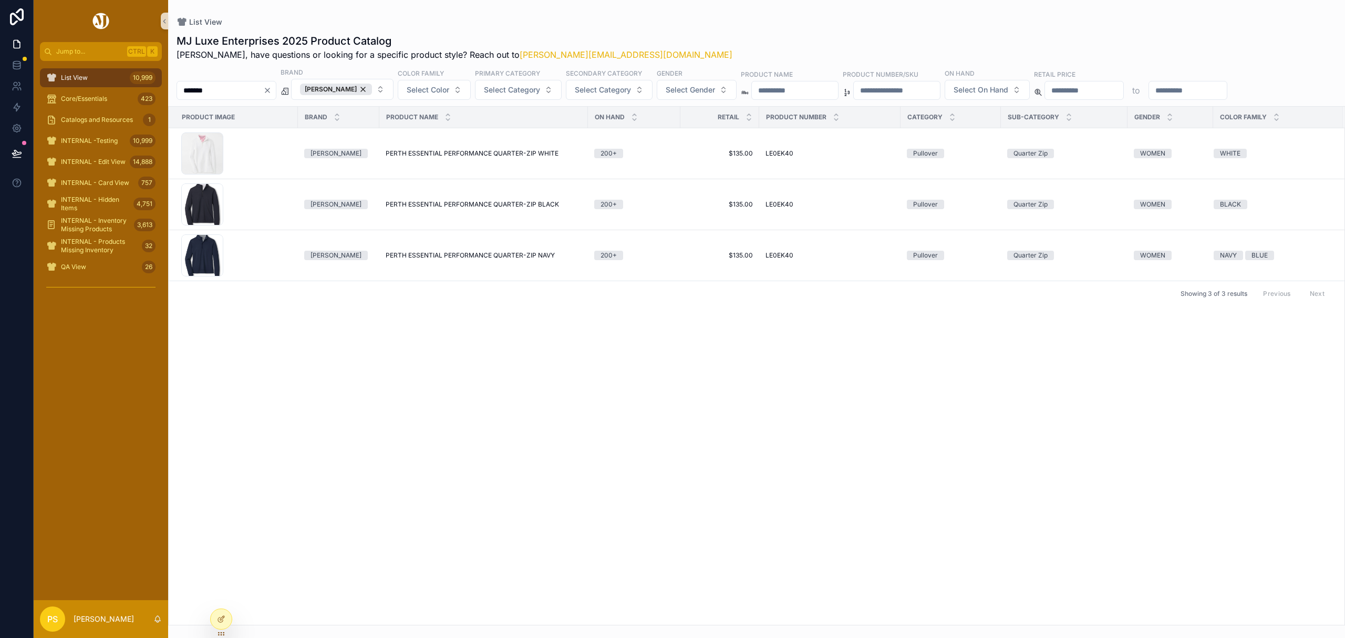
click at [89, 75] on div "List View 10,999" at bounding box center [100, 77] width 109 height 17
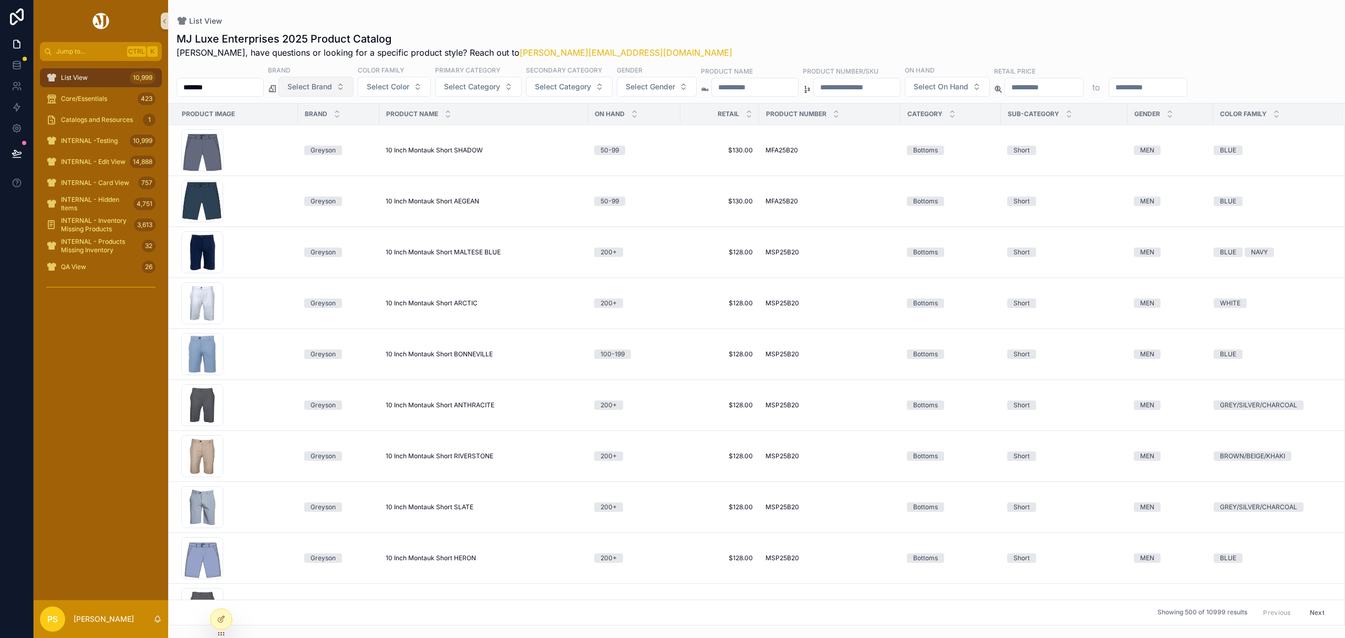
click at [353, 88] on button "Select Brand" at bounding box center [315, 87] width 75 height 20
click at [317, 178] on div "UNRL" at bounding box center [343, 180] width 126 height 17
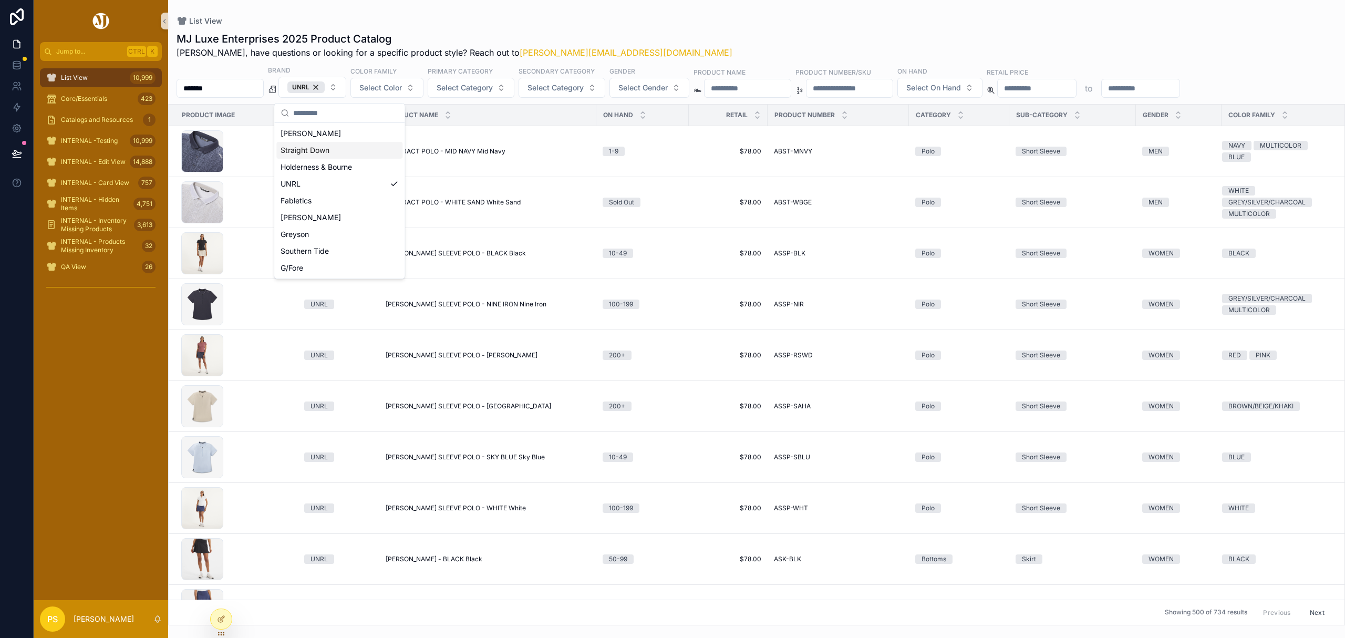
click at [662, 23] on div "List View" at bounding box center [756, 21] width 1160 height 8
click at [99, 78] on div "List View 10,999" at bounding box center [100, 77] width 109 height 17
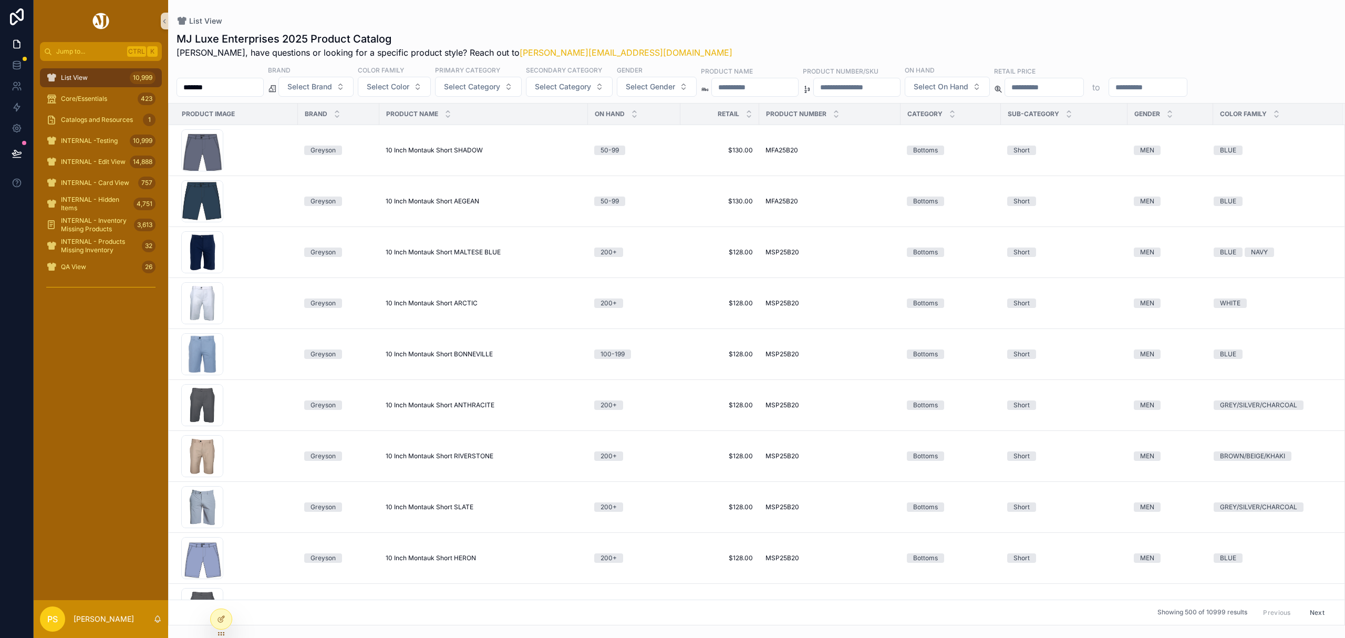
click at [231, 85] on input "*******" at bounding box center [220, 87] width 86 height 15
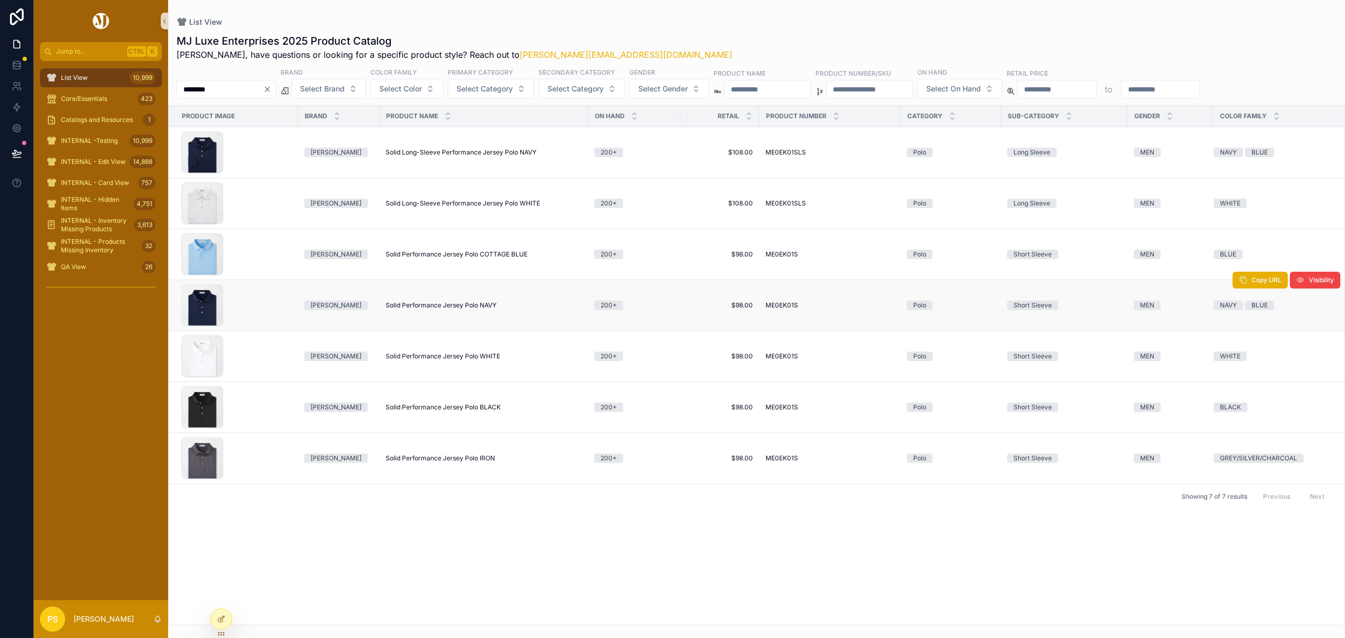
click at [432, 305] on span "Solid Performance Jersey Polo NAVY" at bounding box center [441, 305] width 111 height 8
drag, startPoint x: 98, startPoint y: 80, endPoint x: 106, endPoint y: 80, distance: 7.9
click at [98, 80] on div "List View 10,999" at bounding box center [100, 77] width 109 height 17
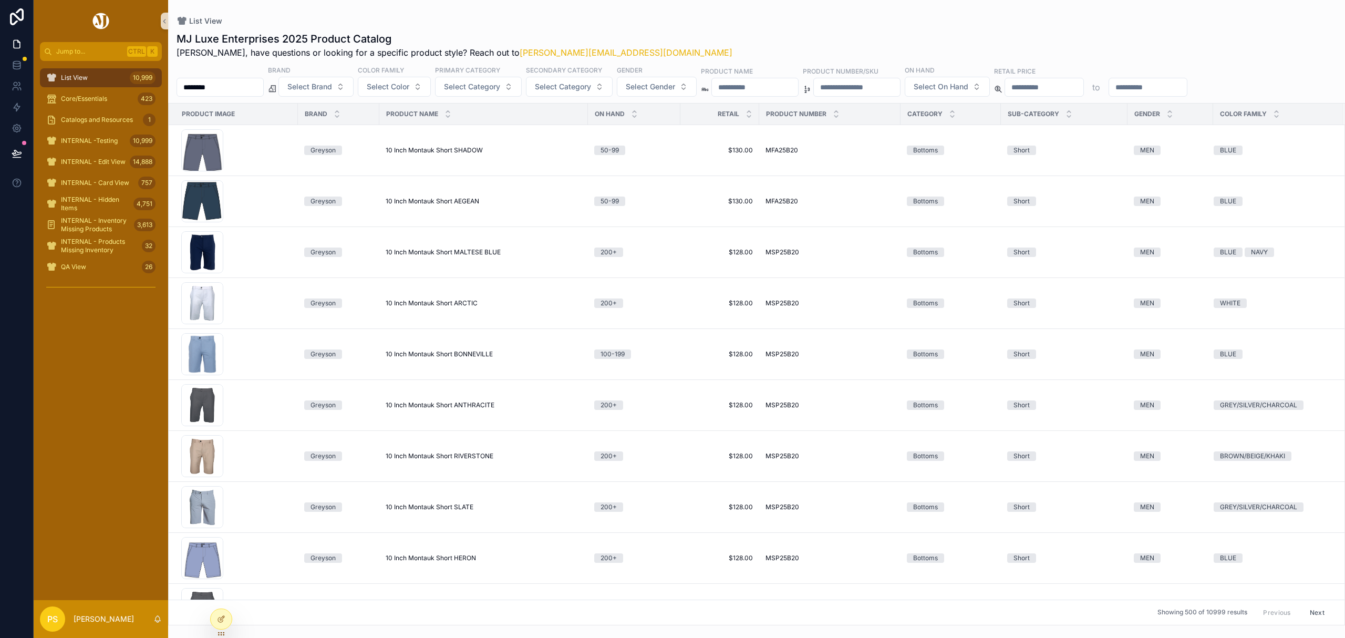
click at [240, 86] on input "********" at bounding box center [220, 87] width 86 height 15
type input "*"
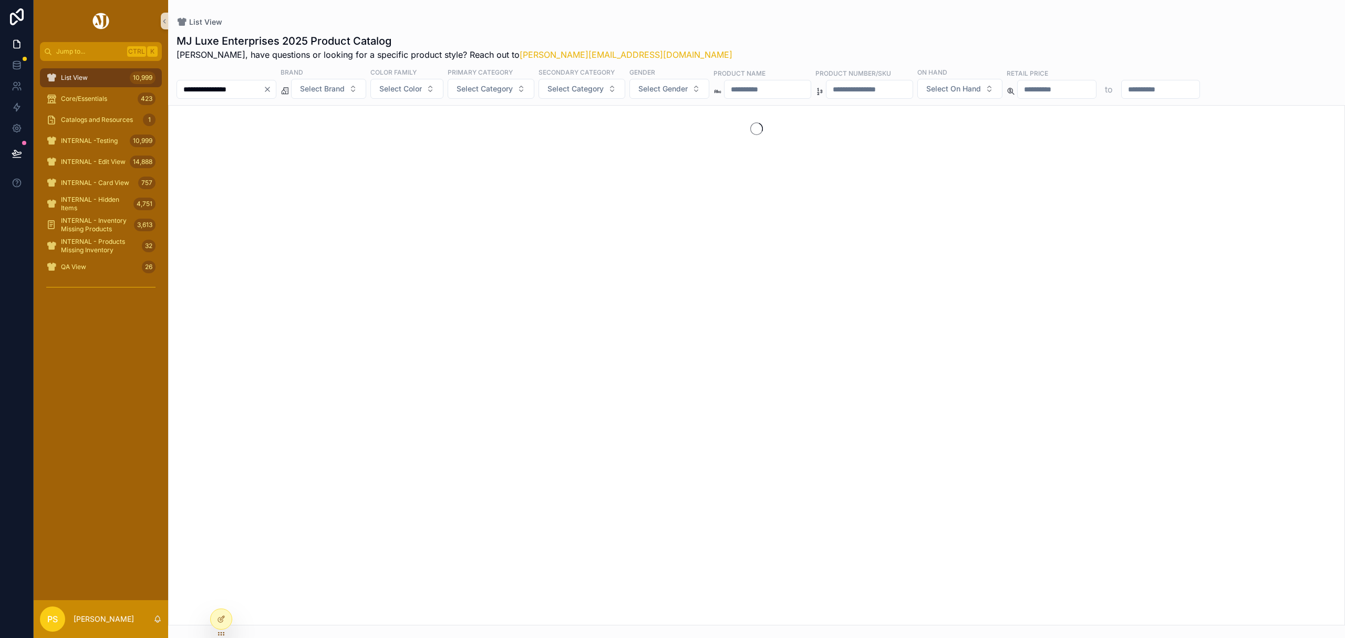
type input "**********"
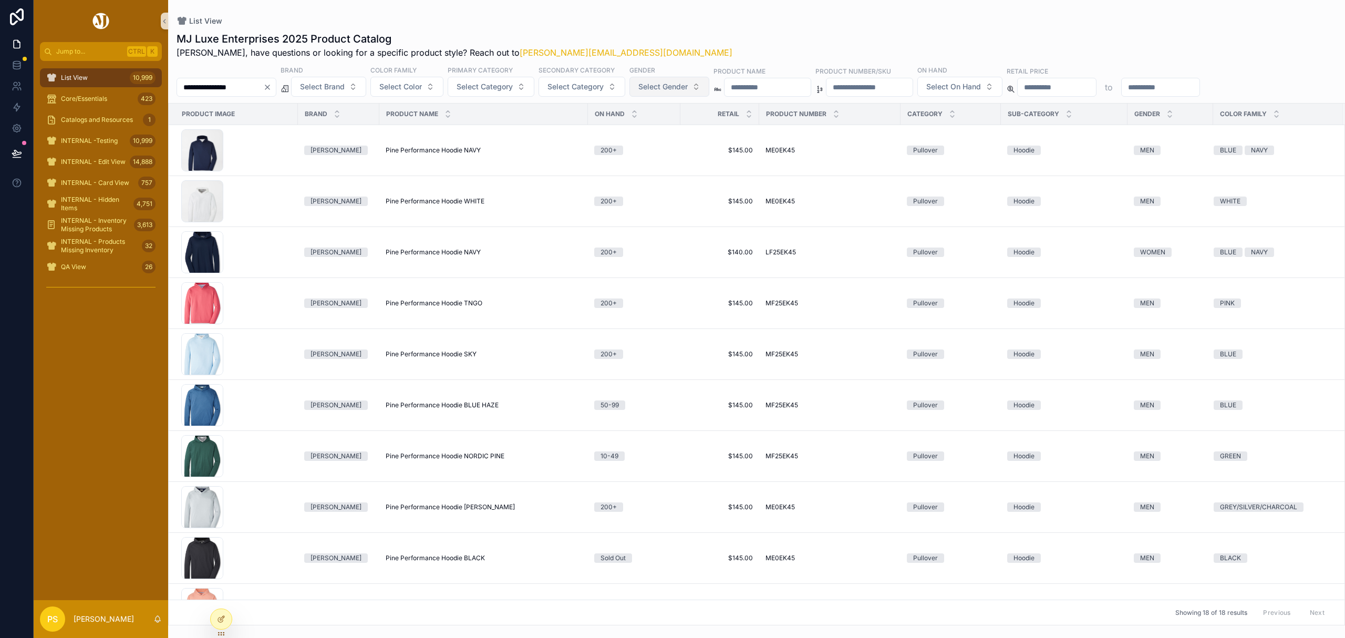
click at [687, 86] on span "Select Gender" at bounding box center [662, 86] width 49 height 11
click at [656, 128] on div "MEN" at bounding box center [699, 129] width 126 height 17
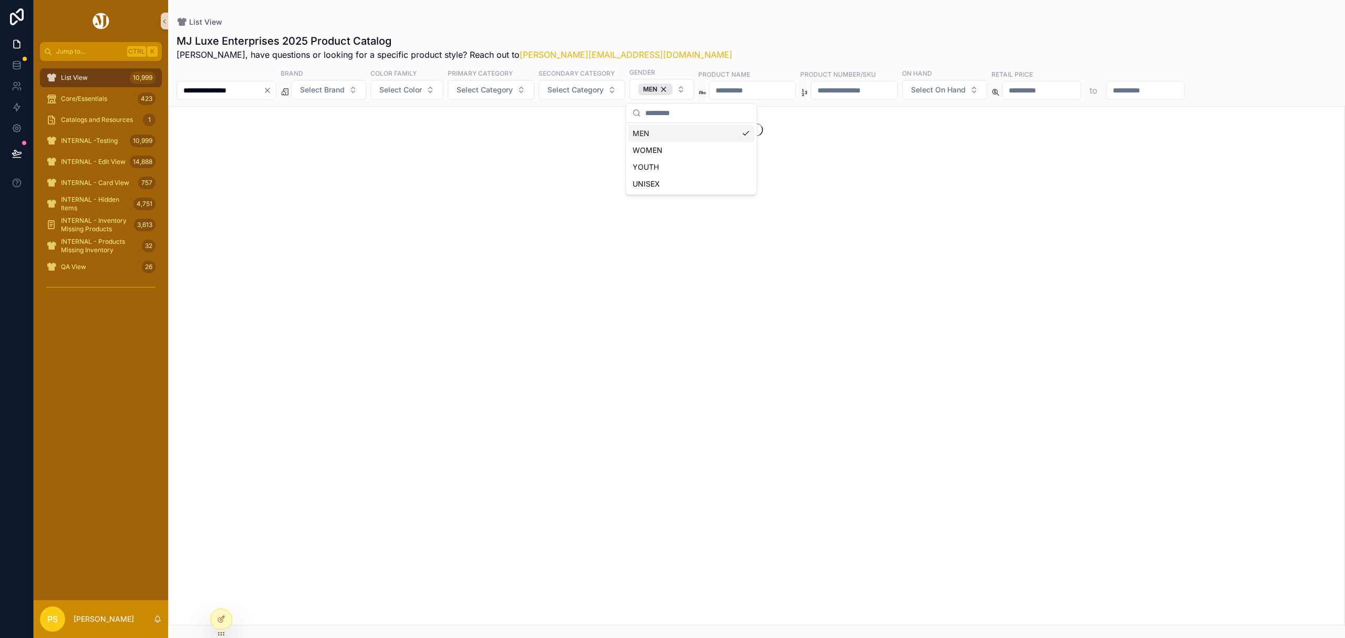
click at [699, 36] on div "MJ Luxe Enterprises 2025 Product Catalog Philip, have questions or looking for …" at bounding box center [756, 47] width 1160 height 27
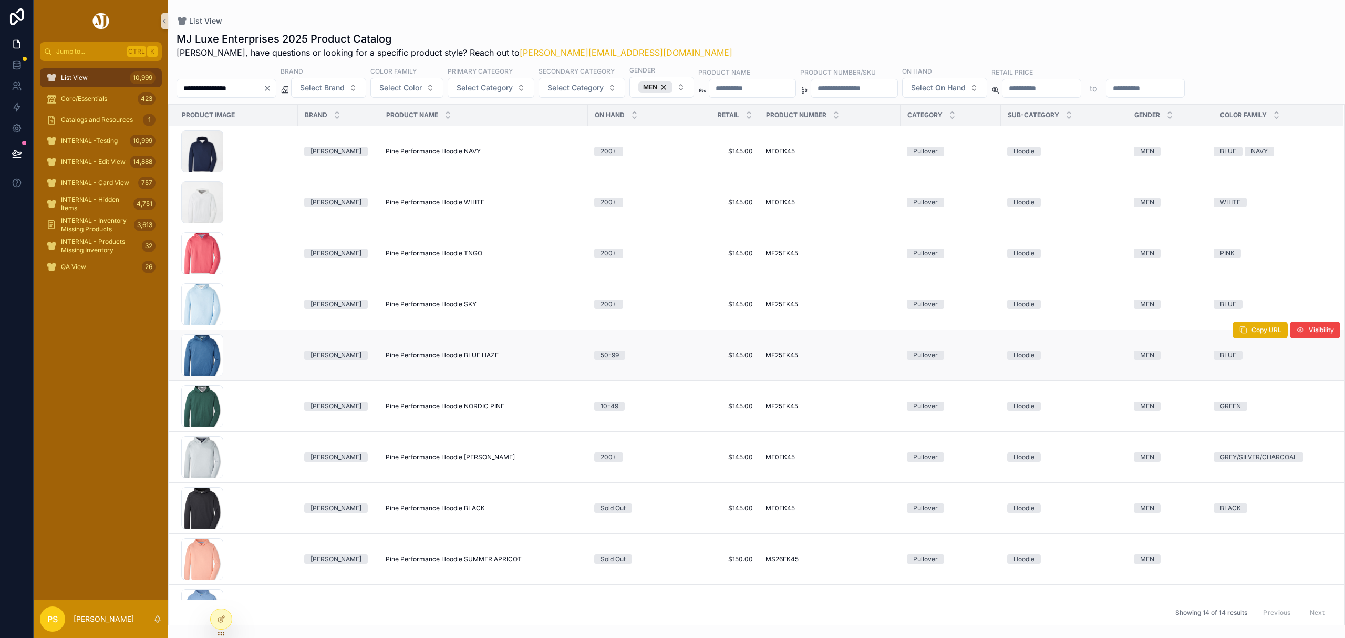
scroll to position [70, 0]
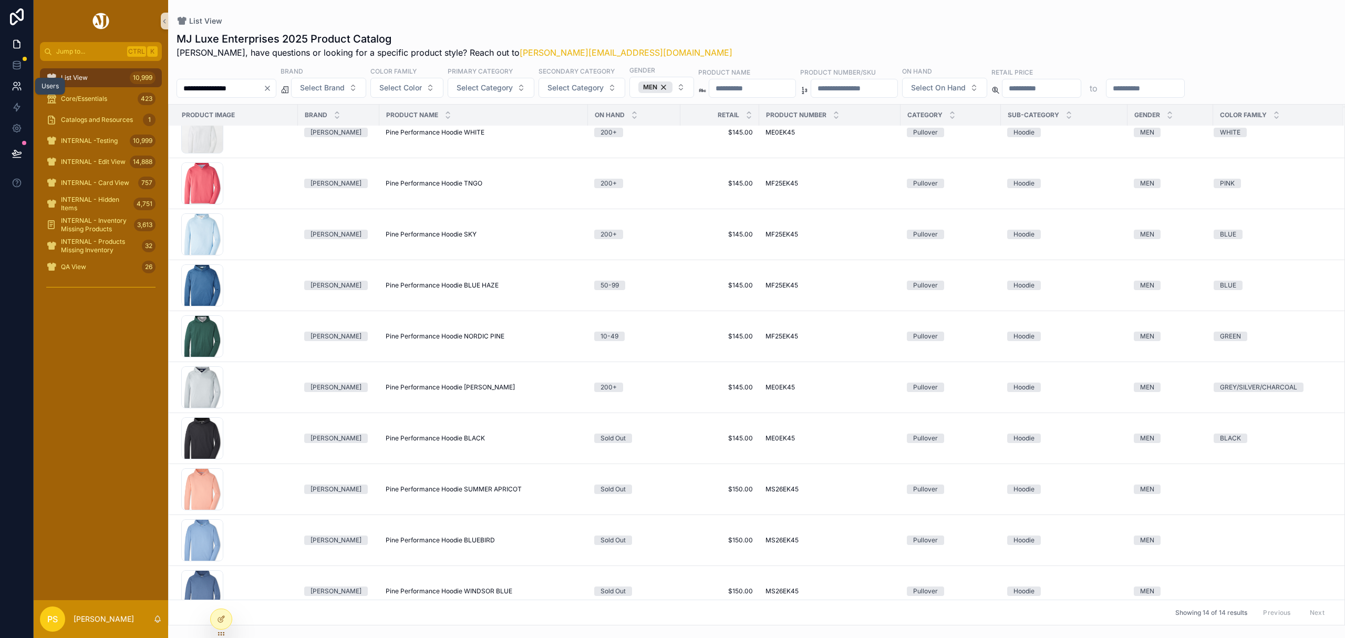
click at [12, 88] on icon at bounding box center [17, 86] width 11 height 11
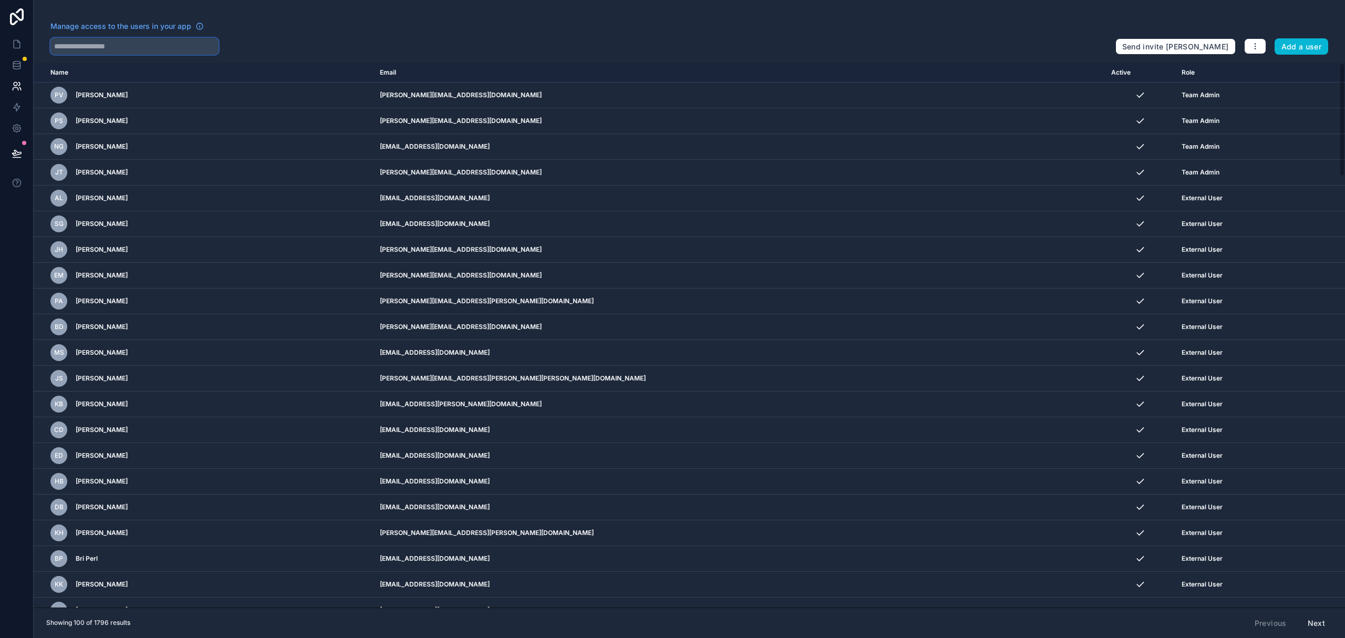
click at [129, 47] on input "text" at bounding box center [134, 46] width 168 height 17
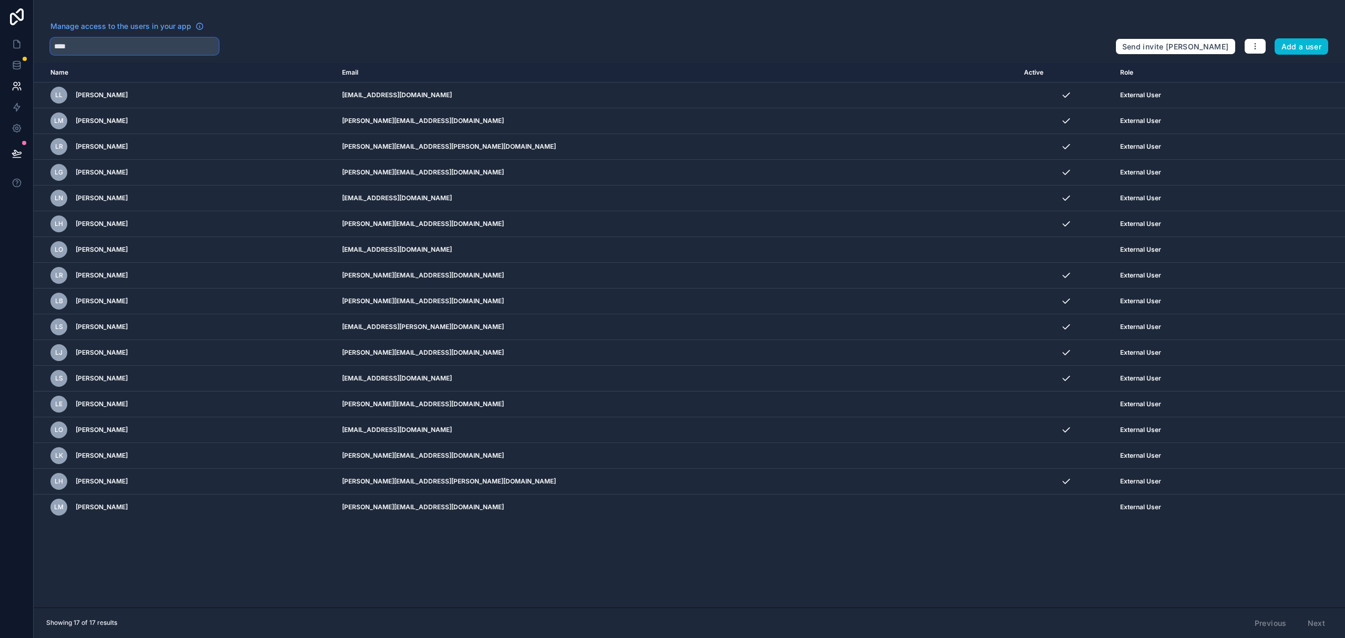
type input "****"
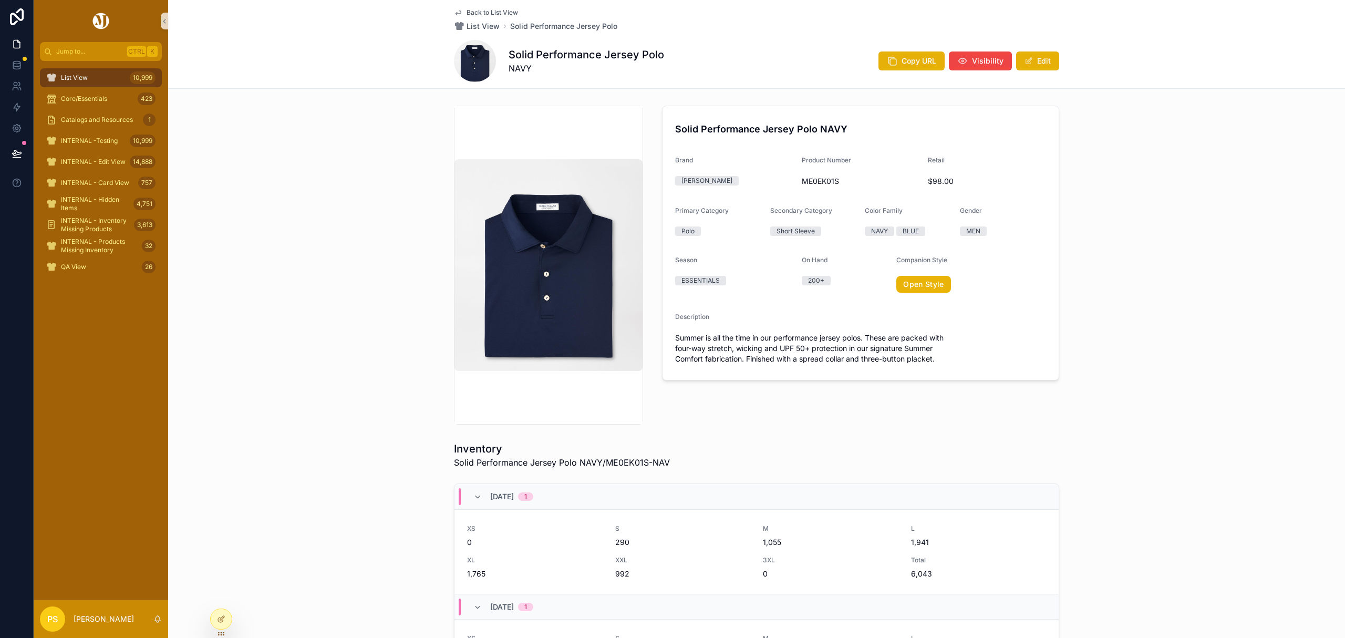
drag, startPoint x: 98, startPoint y: 70, endPoint x: 110, endPoint y: 70, distance: 12.1
click at [98, 70] on div "List View 10,999" at bounding box center [100, 77] width 109 height 17
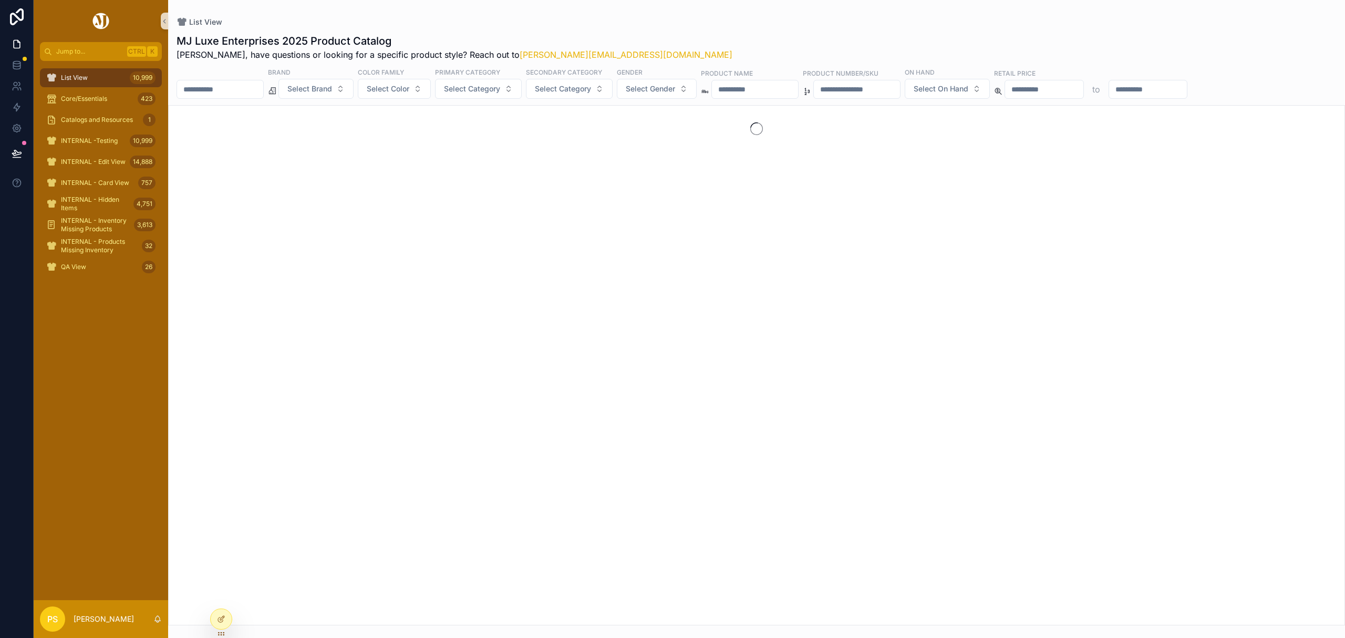
click at [258, 89] on input "scrollable content" at bounding box center [220, 89] width 86 height 15
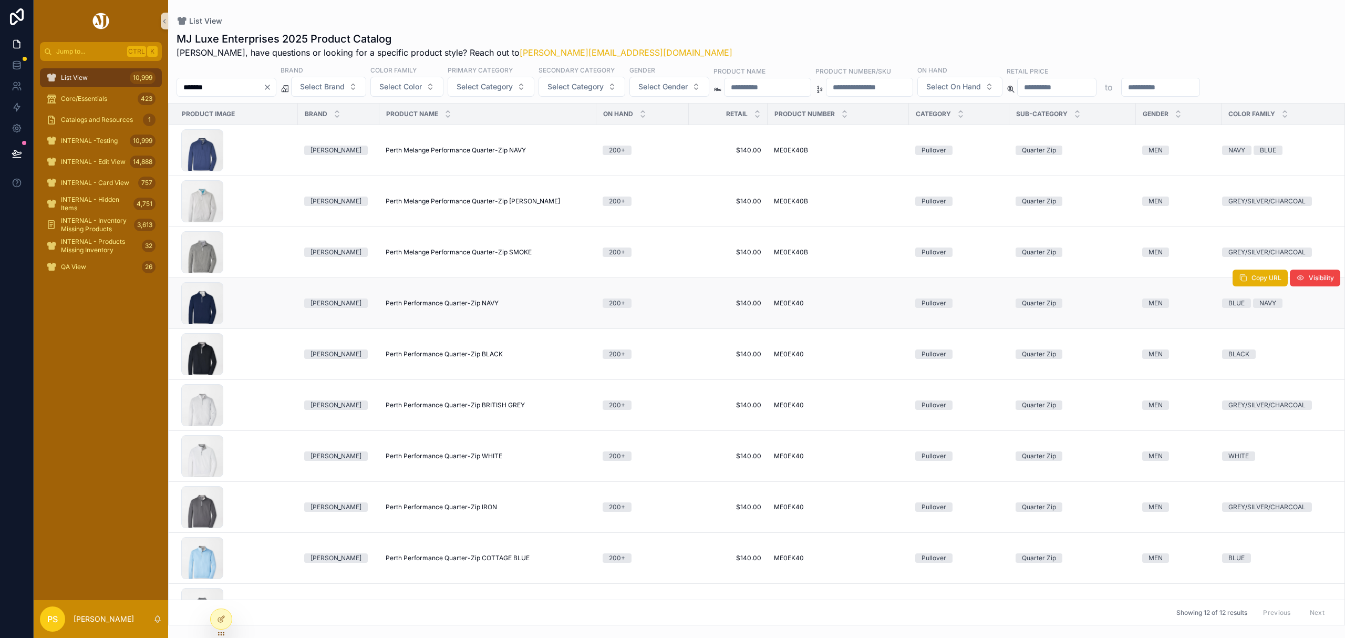
click at [405, 306] on span "Perth Performance Quarter-Zip NAVY" at bounding box center [442, 303] width 113 height 8
click at [217, 87] on input "*******" at bounding box center [220, 87] width 86 height 15
type input "**********"
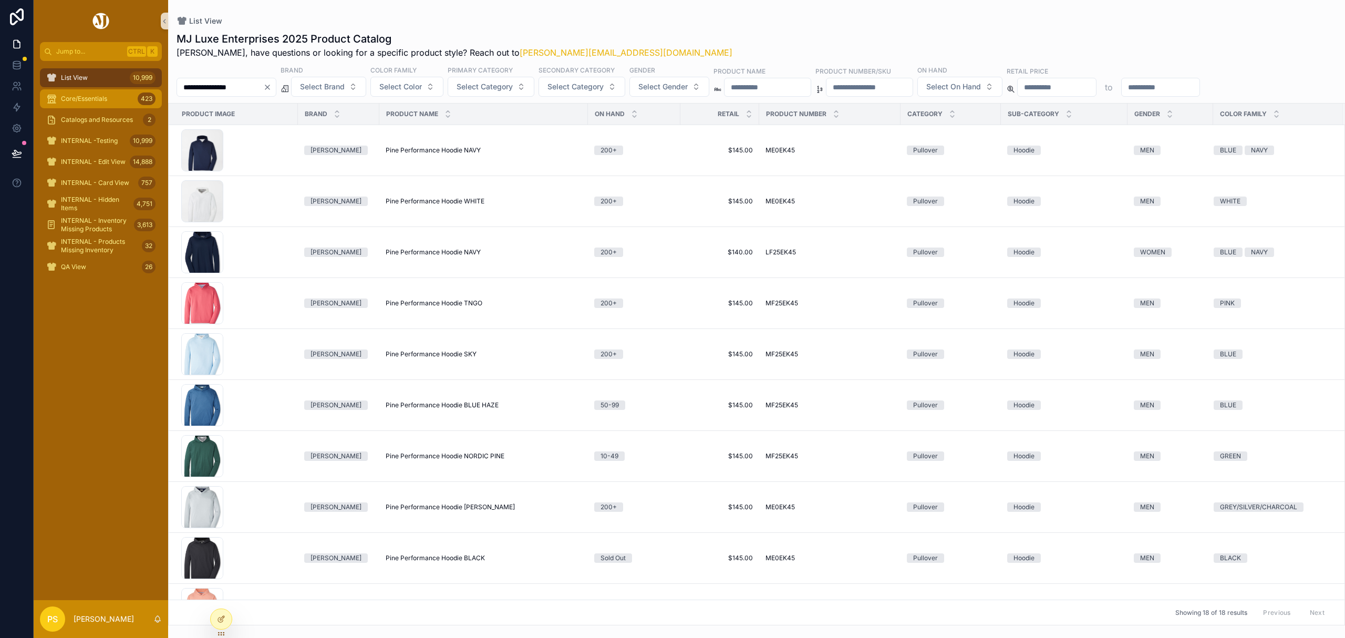
click at [96, 93] on div "Core/Essentials 423" at bounding box center [100, 98] width 109 height 17
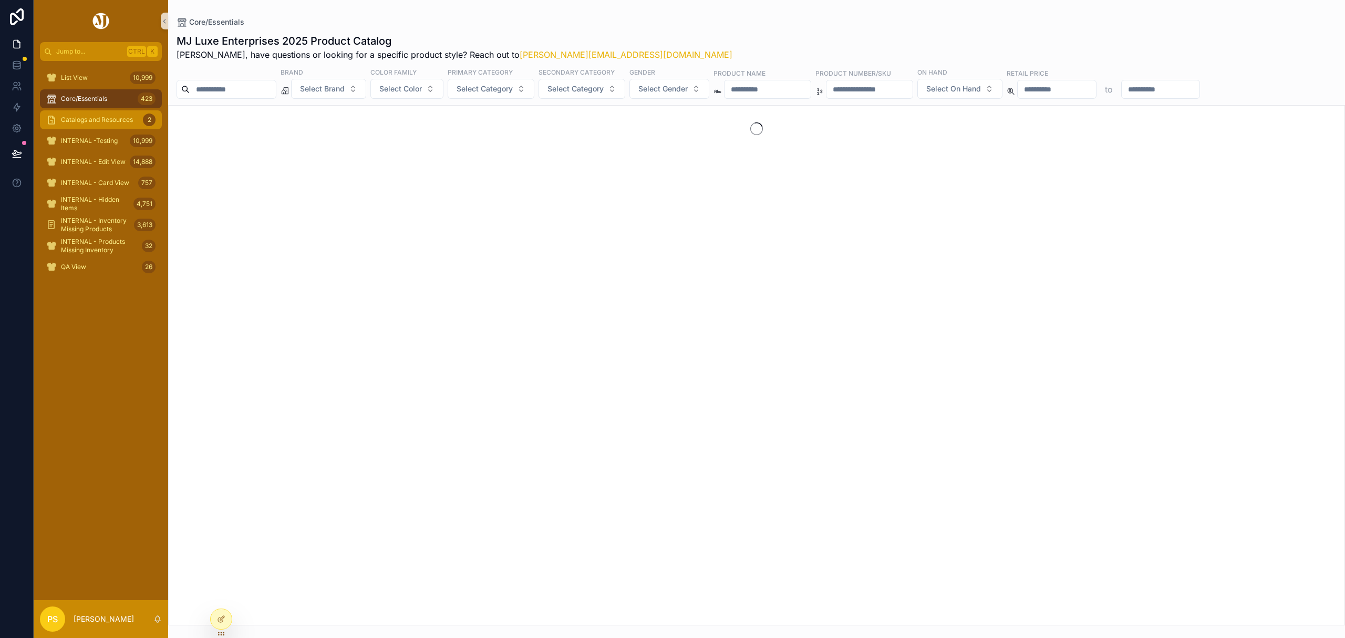
click at [104, 125] on div "Catalogs and Resources 2" at bounding box center [100, 119] width 109 height 17
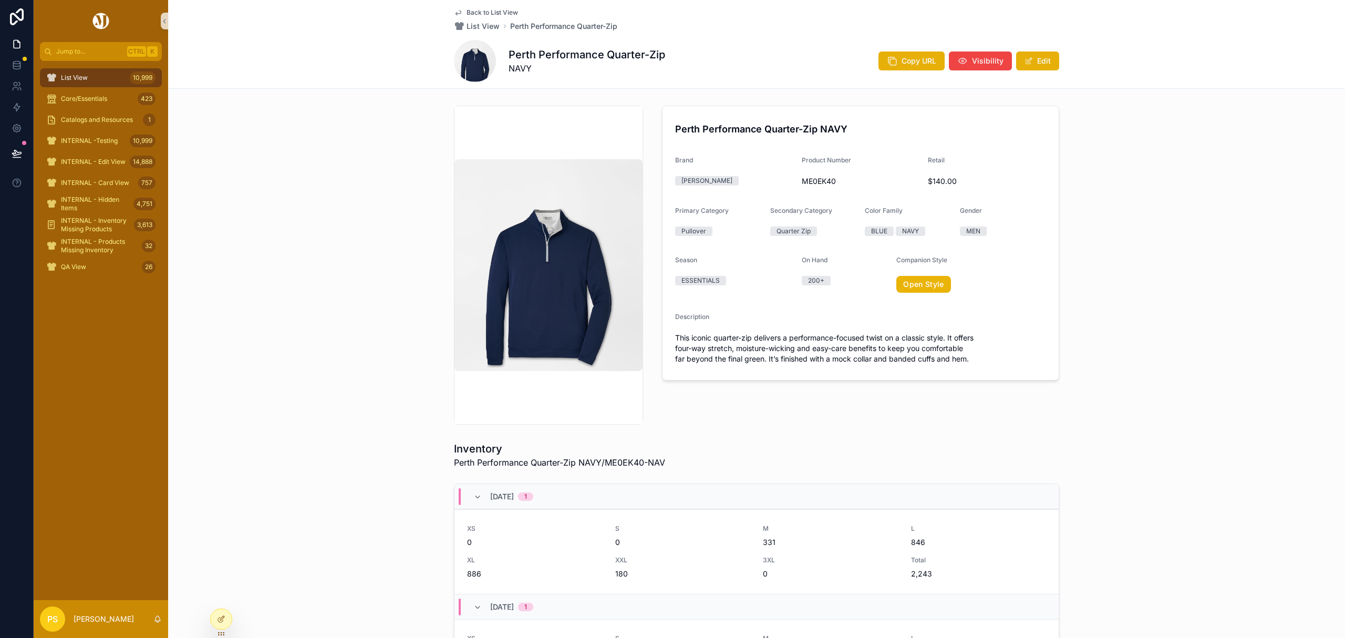
click at [113, 80] on div "List View 10,999" at bounding box center [100, 77] width 109 height 17
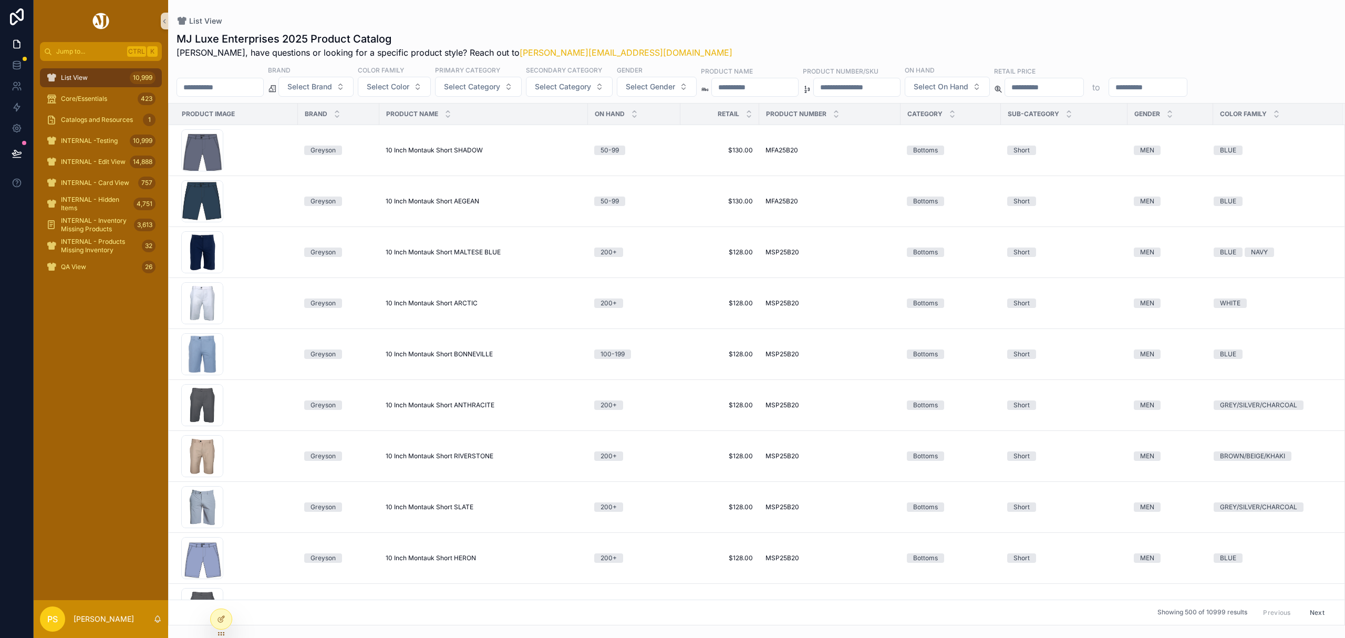
click at [245, 90] on input "scrollable content" at bounding box center [220, 87] width 86 height 15
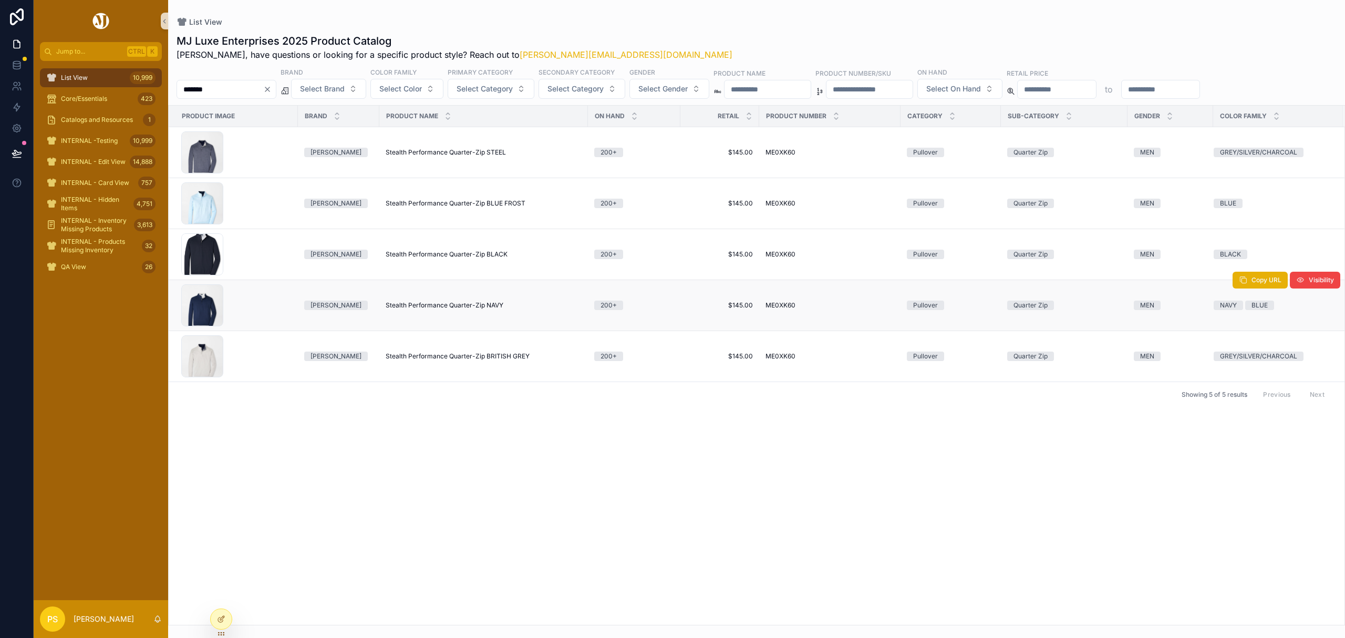
type input "*******"
click at [439, 307] on span "Stealth Performance Quarter-Zip NAVY" at bounding box center [445, 305] width 118 height 8
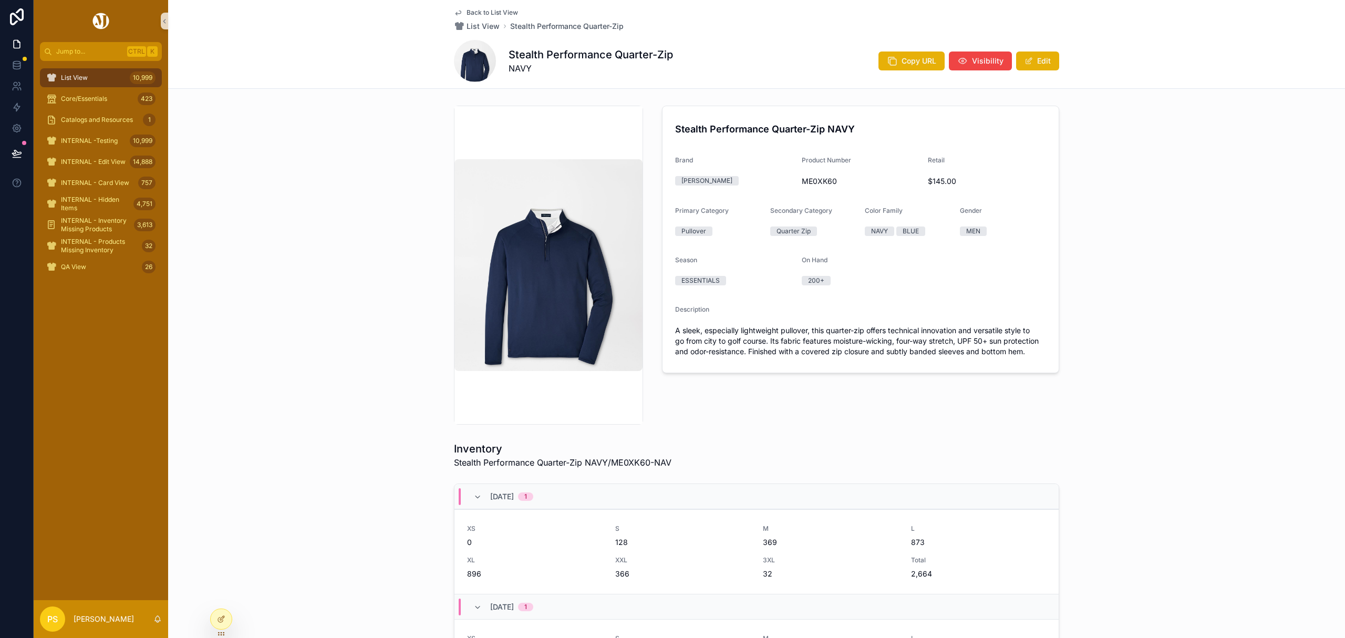
click at [102, 80] on div "List View 10,999" at bounding box center [100, 77] width 109 height 17
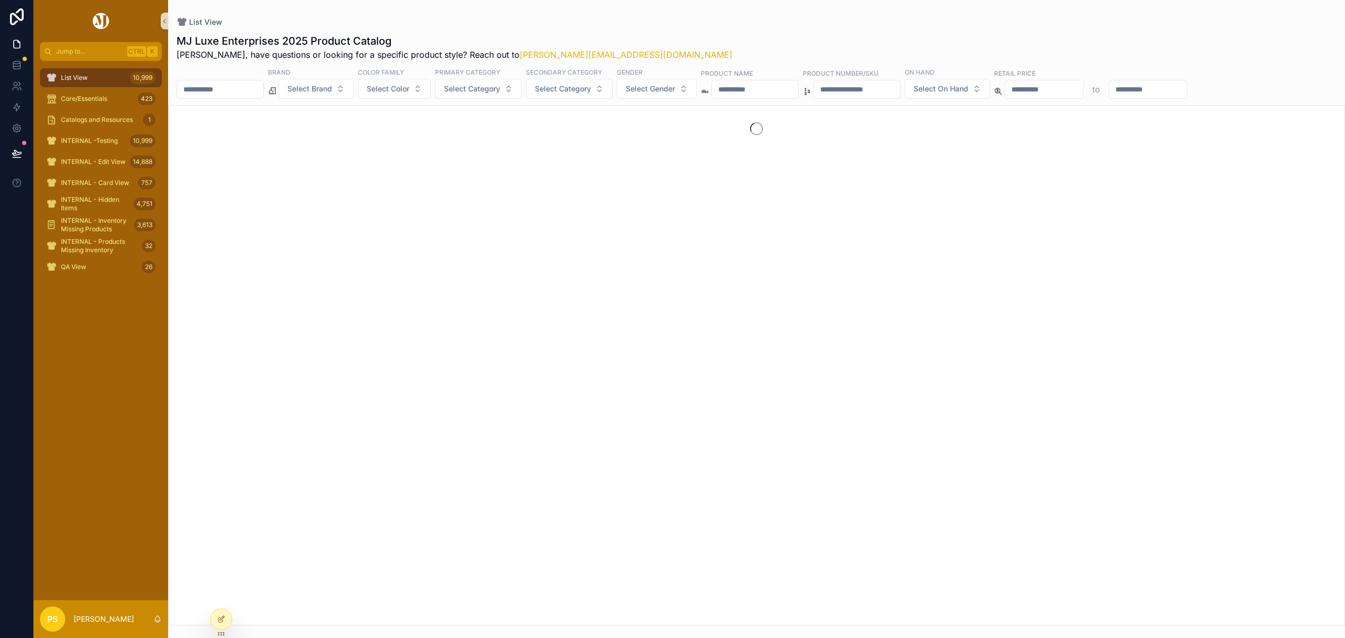
click at [238, 86] on input "scrollable content" at bounding box center [220, 89] width 86 height 15
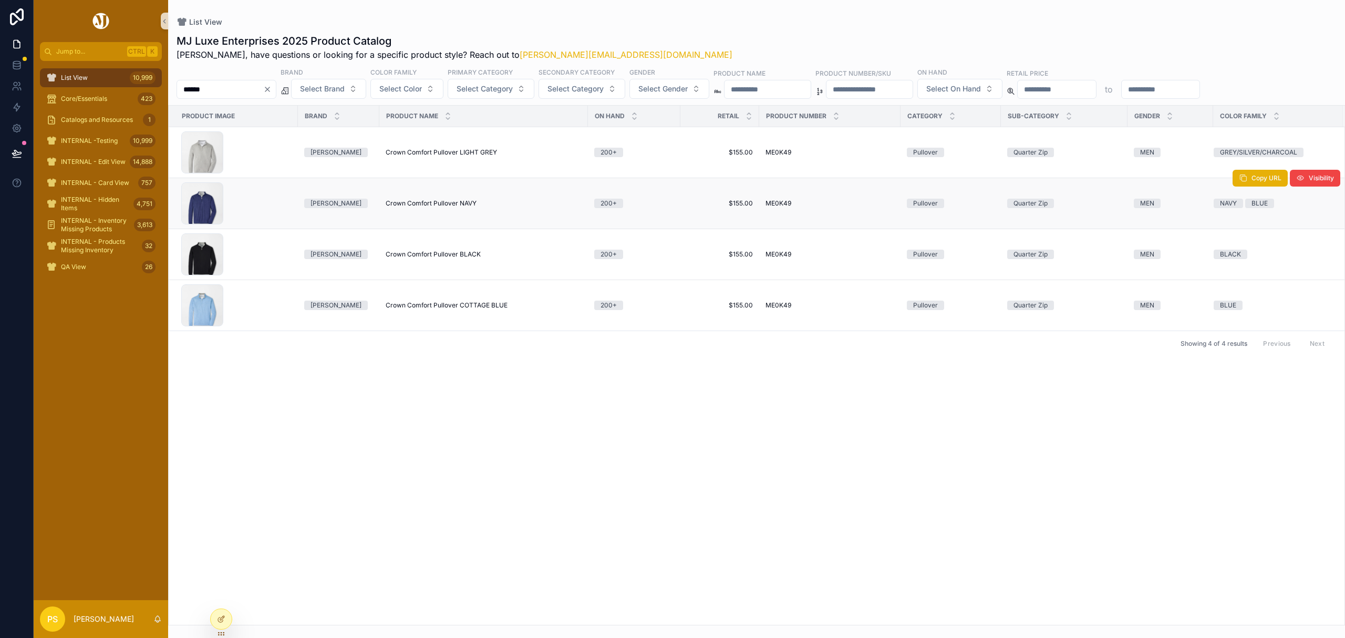
type input "******"
click at [398, 203] on span "Crown Comfort Pullover NAVY" at bounding box center [431, 203] width 91 height 8
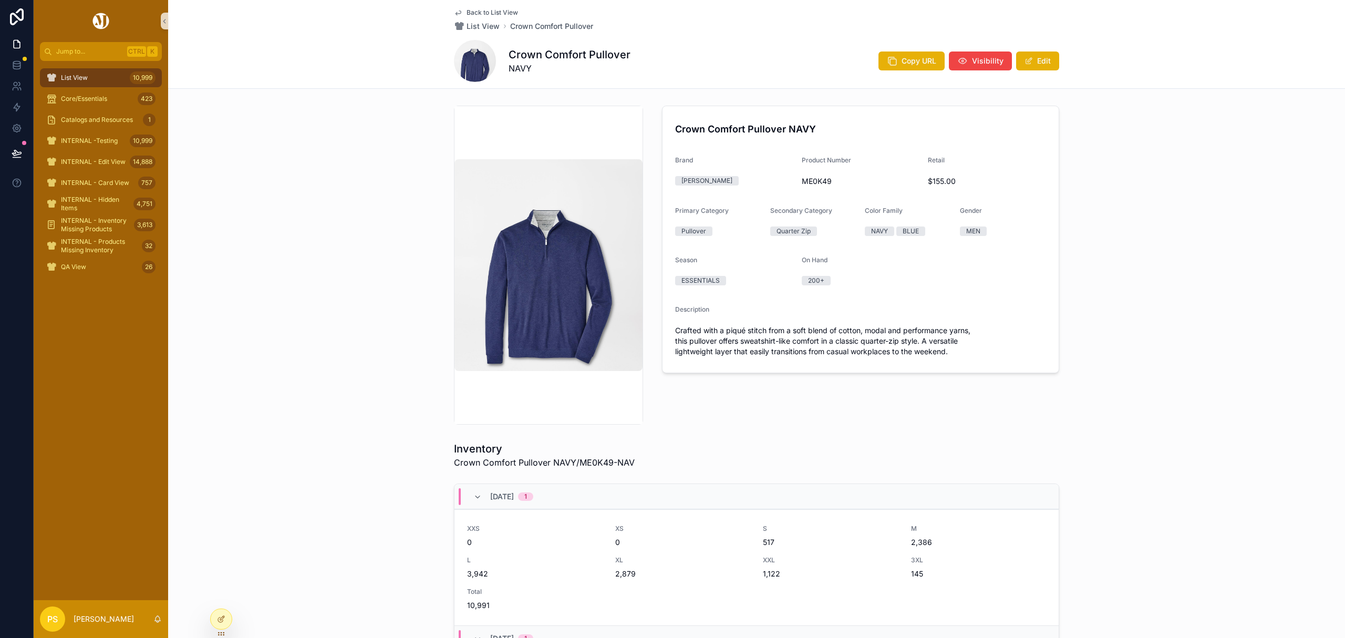
click at [106, 74] on div "List View 10,999" at bounding box center [100, 77] width 109 height 17
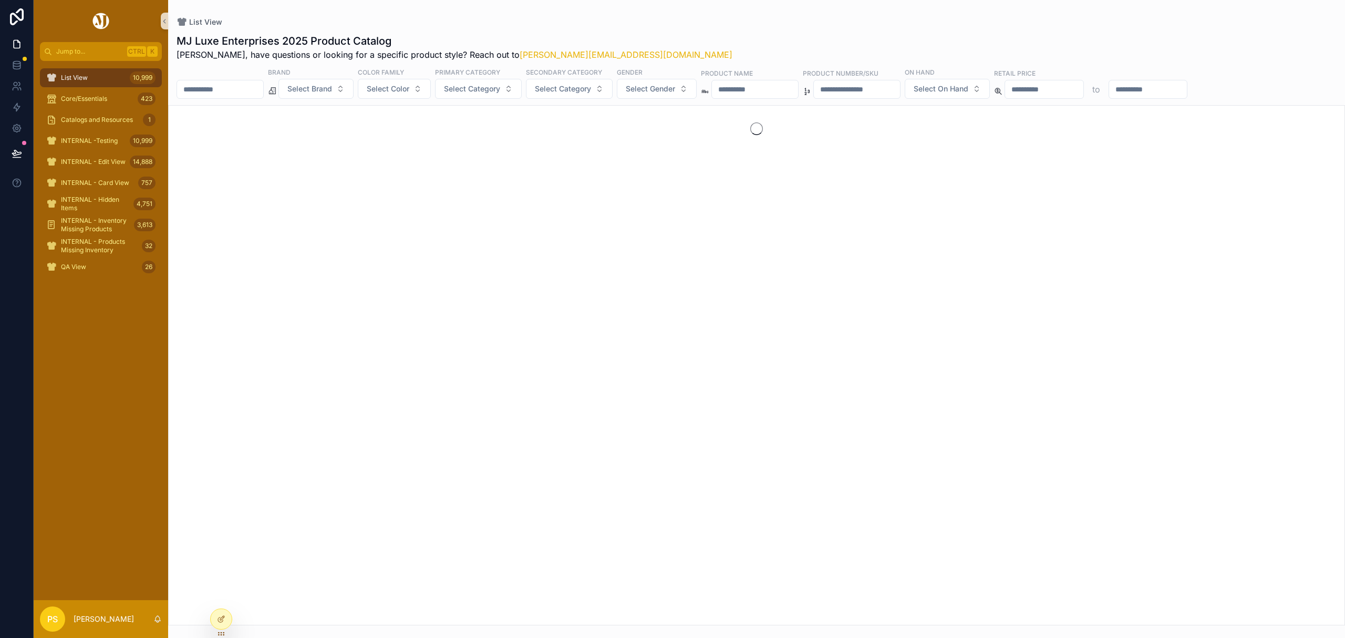
click at [250, 90] on input "scrollable content" at bounding box center [220, 89] width 86 height 15
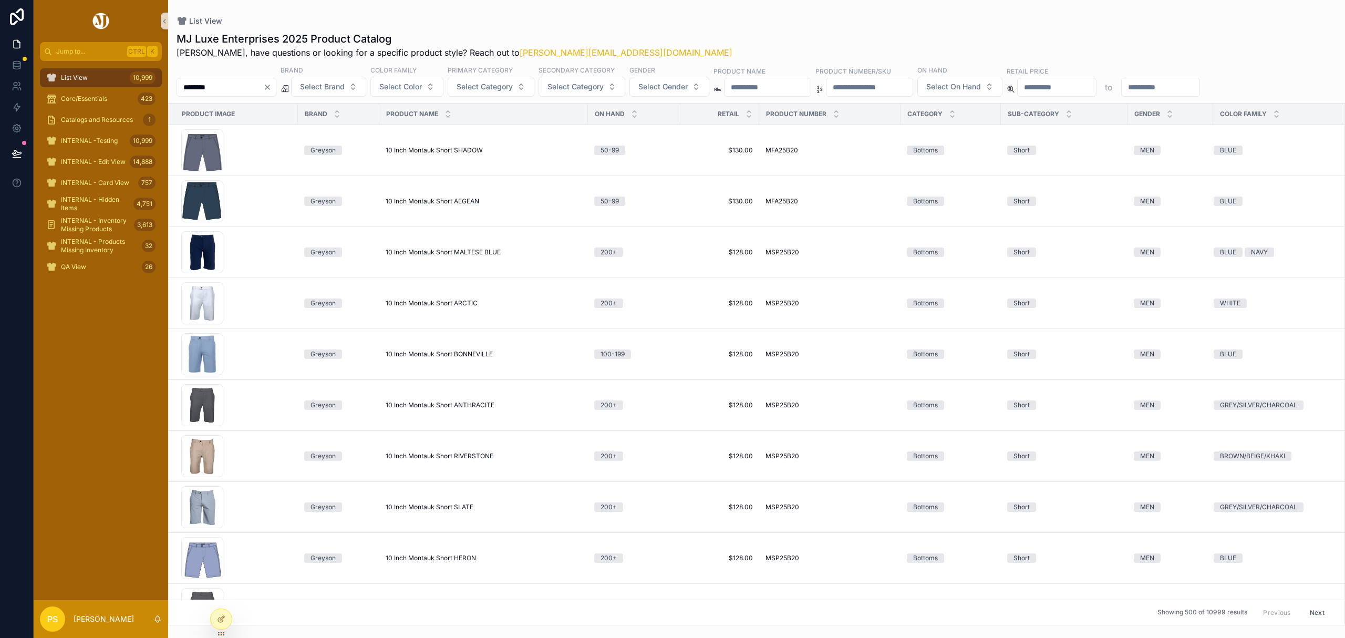
type input "********"
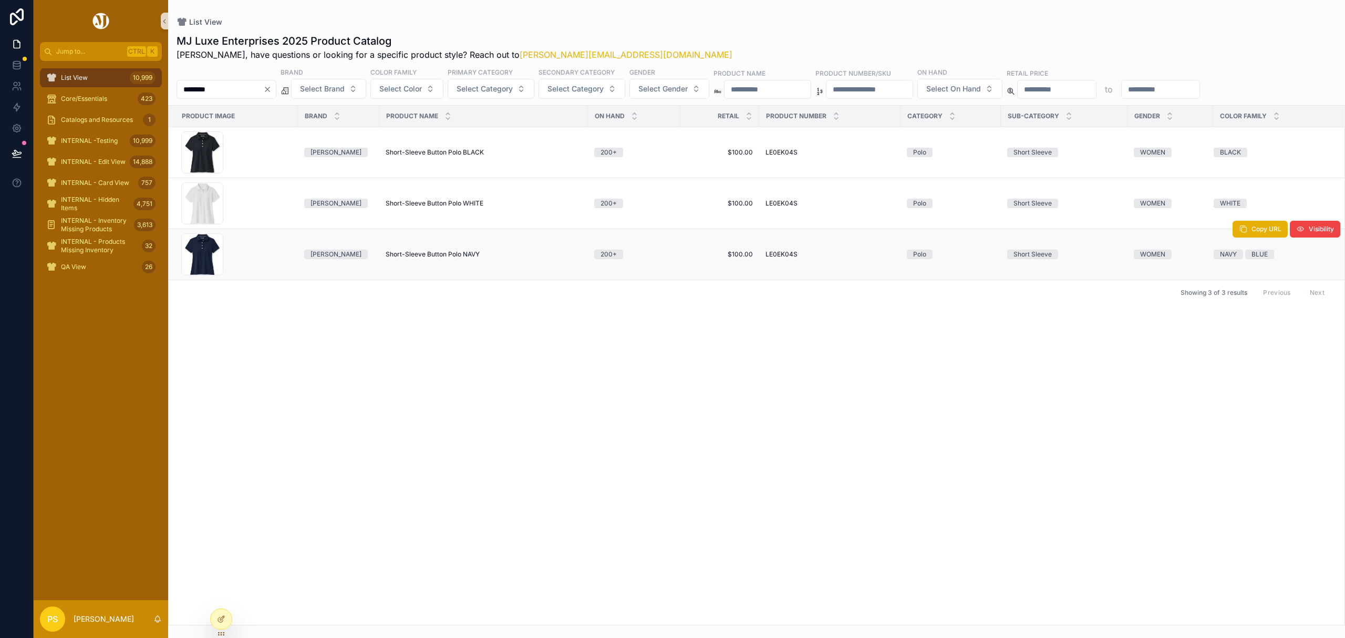
click at [404, 254] on span "Short-Sleeve Button Polo NAVY" at bounding box center [433, 254] width 94 height 8
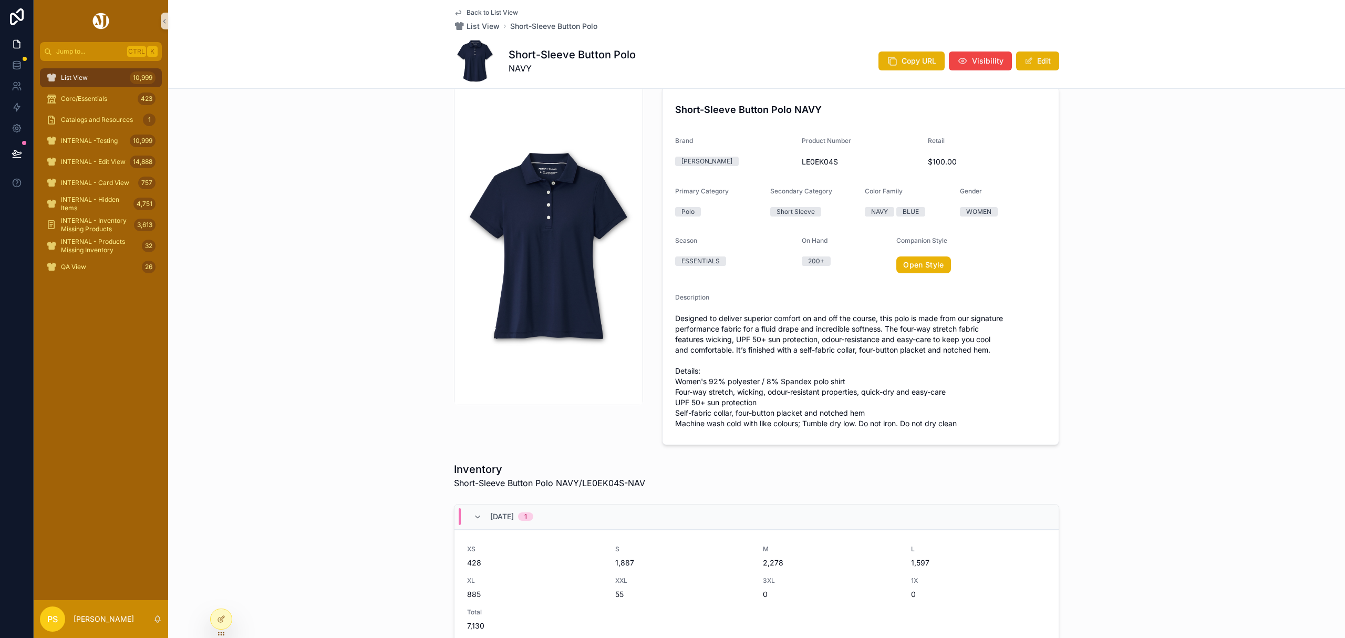
scroll to position [24, 0]
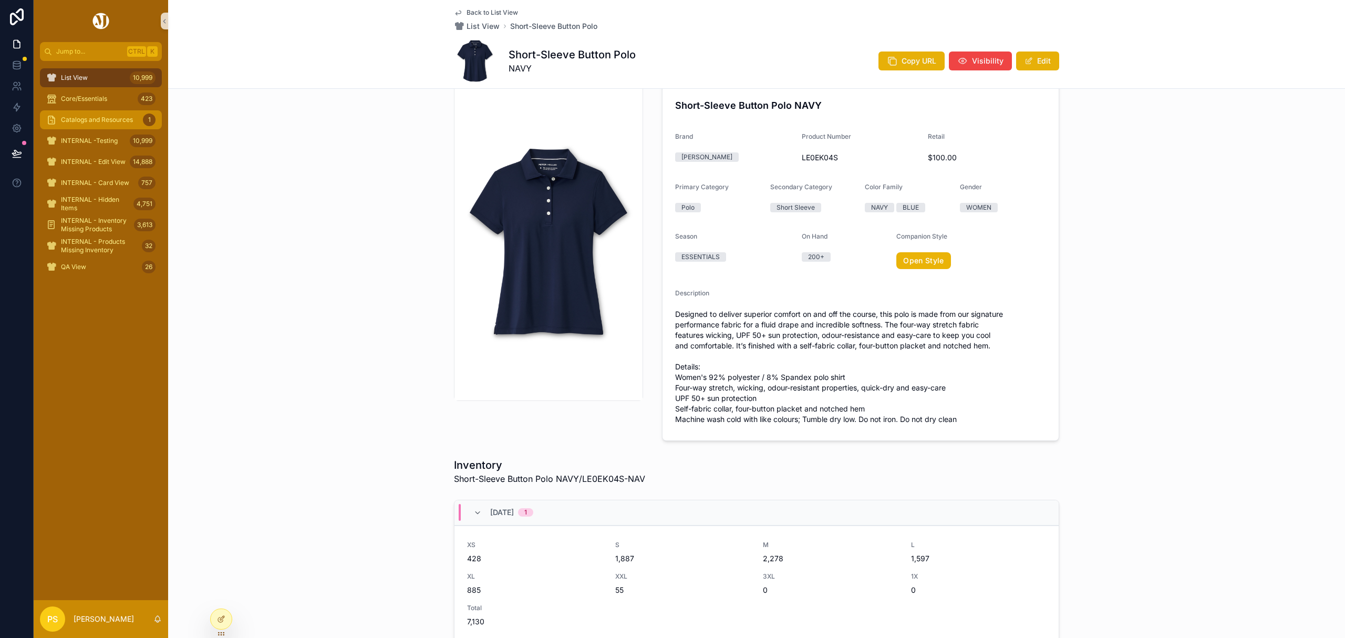
click at [80, 116] on span "Catalogs and Resources" at bounding box center [97, 120] width 72 height 8
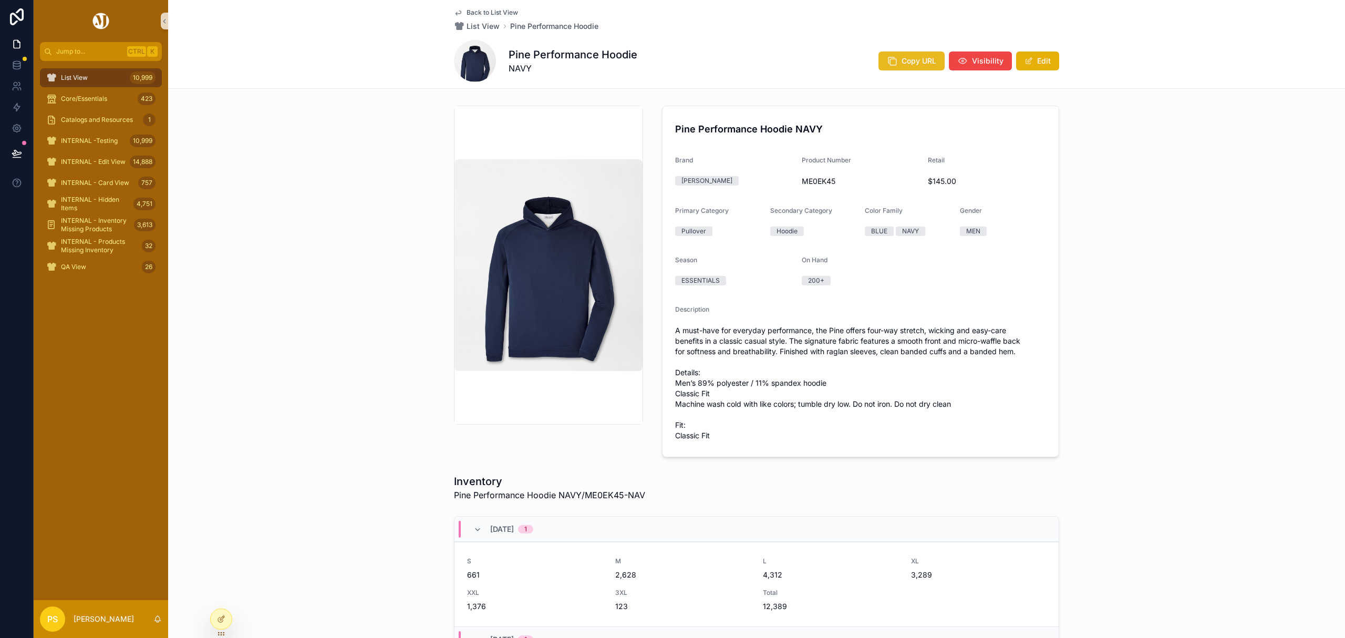
click at [892, 64] on icon "scrollable content" at bounding box center [892, 61] width 11 height 11
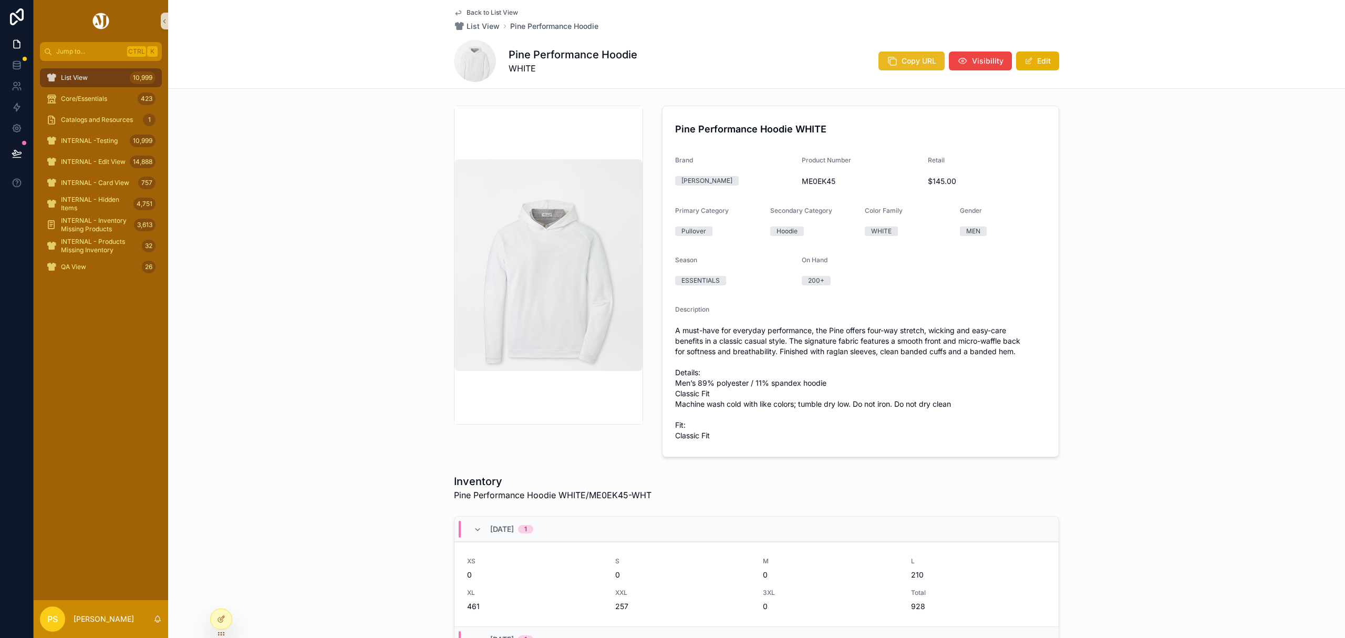
click at [908, 70] on button "Copy URL" at bounding box center [911, 60] width 66 height 19
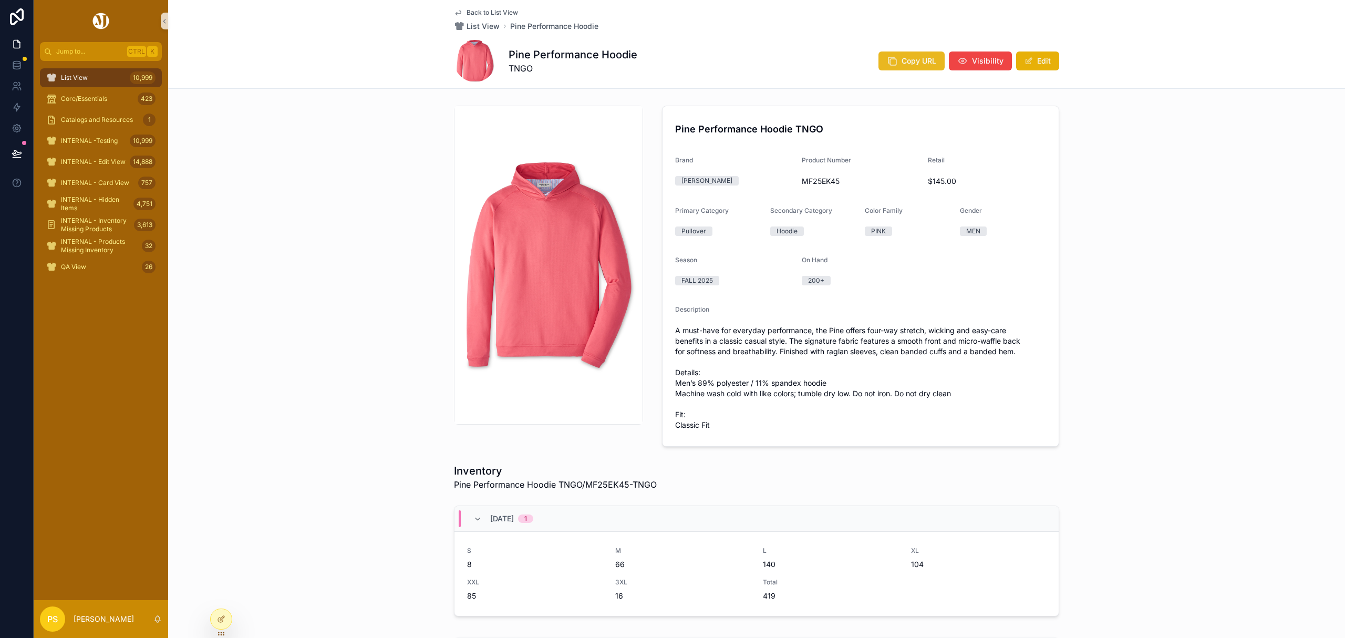
click at [920, 59] on span "Copy URL" at bounding box center [918, 61] width 35 height 11
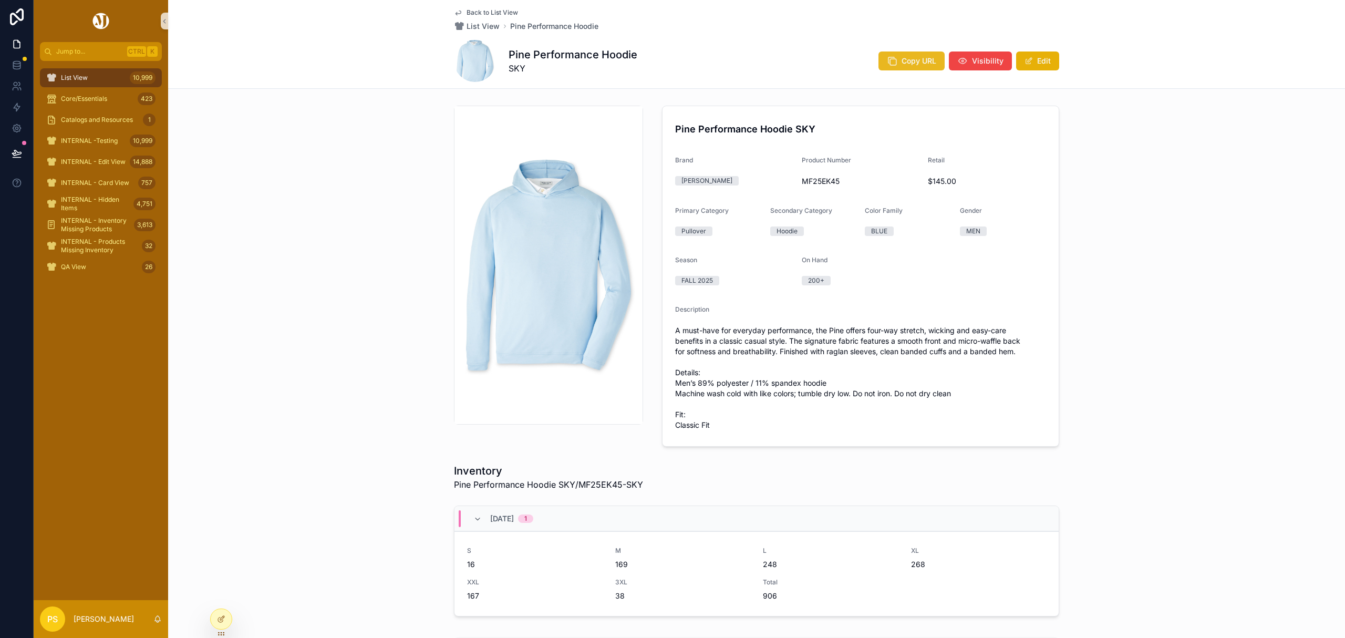
click at [915, 63] on span "Copy URL" at bounding box center [918, 61] width 35 height 11
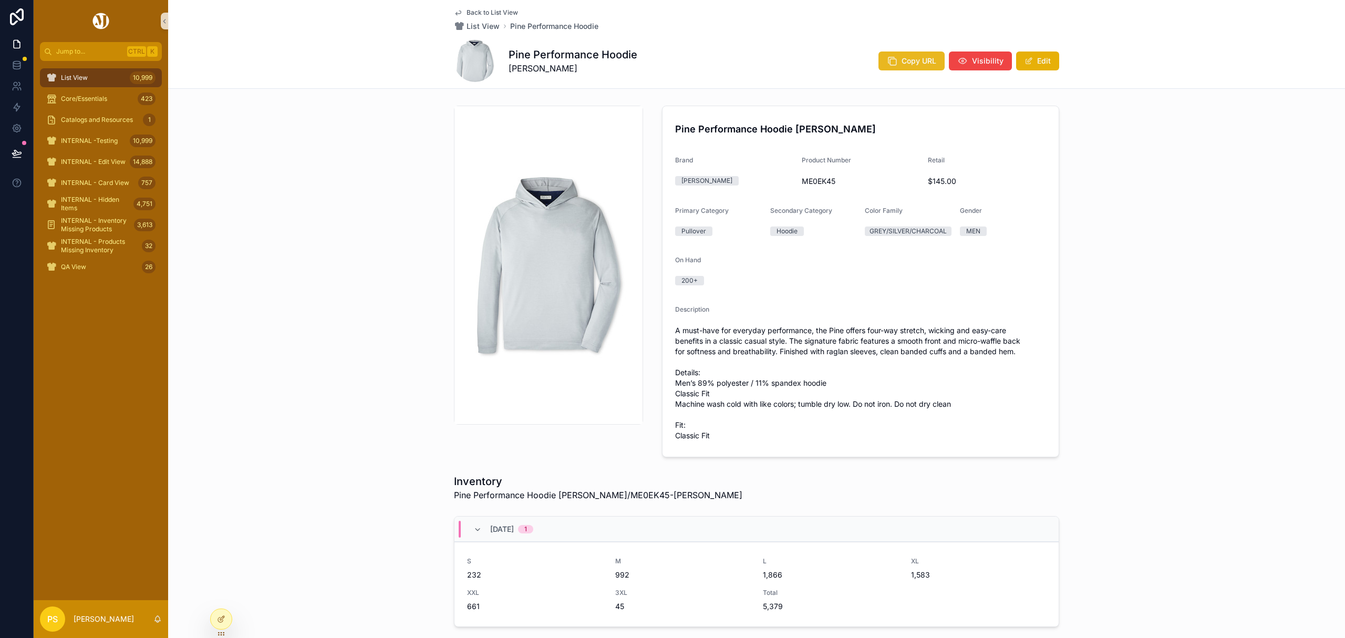
click at [915, 62] on span "Copy URL" at bounding box center [918, 61] width 35 height 11
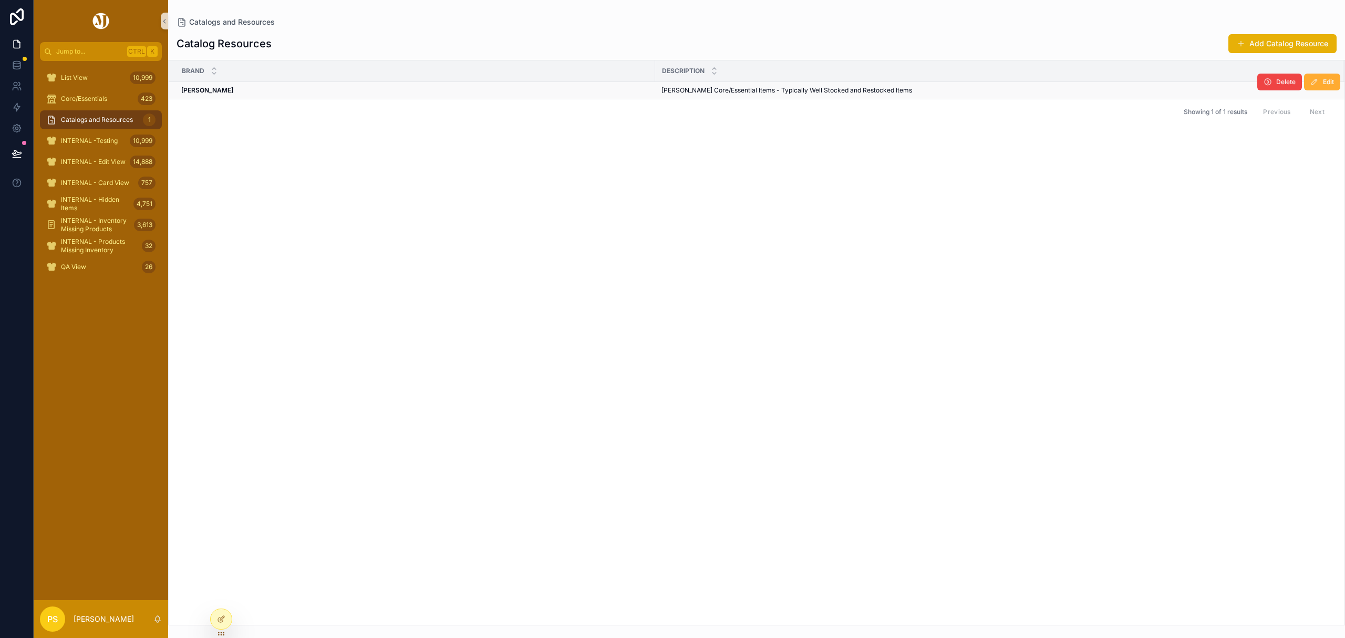
click at [200, 93] on strong "[PERSON_NAME]" at bounding box center [207, 90] width 52 height 8
drag, startPoint x: 1121, startPoint y: 89, endPoint x: 698, endPoint y: 140, distance: 426.3
click at [698, 140] on div "Brand Description Catalog Document Peter Millar Peter Millar Peter Millar Core/…" at bounding box center [757, 342] width 1176 height 564
click at [493, 92] on div "Peter Millar Peter Millar" at bounding box center [414, 90] width 467 height 8
click at [493, 92] on div "[PERSON_NAME] [PERSON_NAME]" at bounding box center [414, 90] width 467 height 8
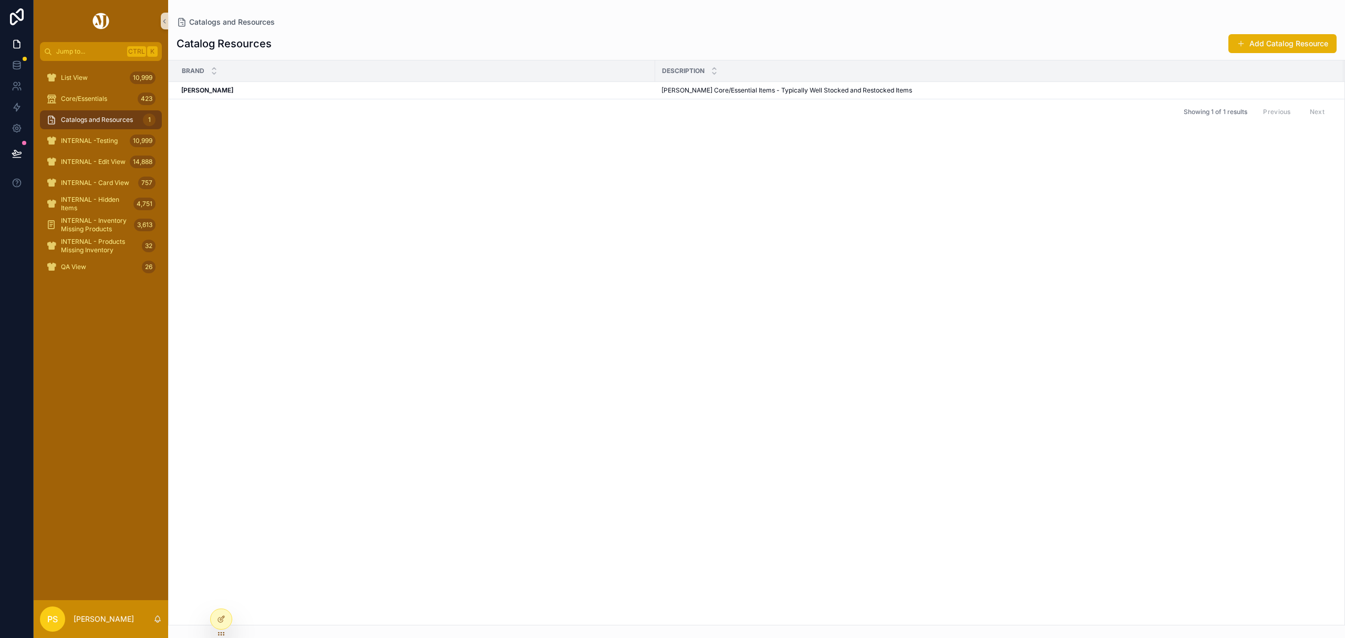
drag, startPoint x: 502, startPoint y: 90, endPoint x: 452, endPoint y: 125, distance: 61.2
click at [452, 125] on div "Brand Description Catalog Document Peter Millar Peter Millar Peter Millar Core/…" at bounding box center [757, 342] width 1176 height 564
click at [690, 89] on span "[PERSON_NAME] Core/Essential Items - Typically Well Stocked and Restocked Items" at bounding box center [786, 90] width 251 height 8
click at [205, 93] on strong "[PERSON_NAME]" at bounding box center [207, 90] width 52 height 8
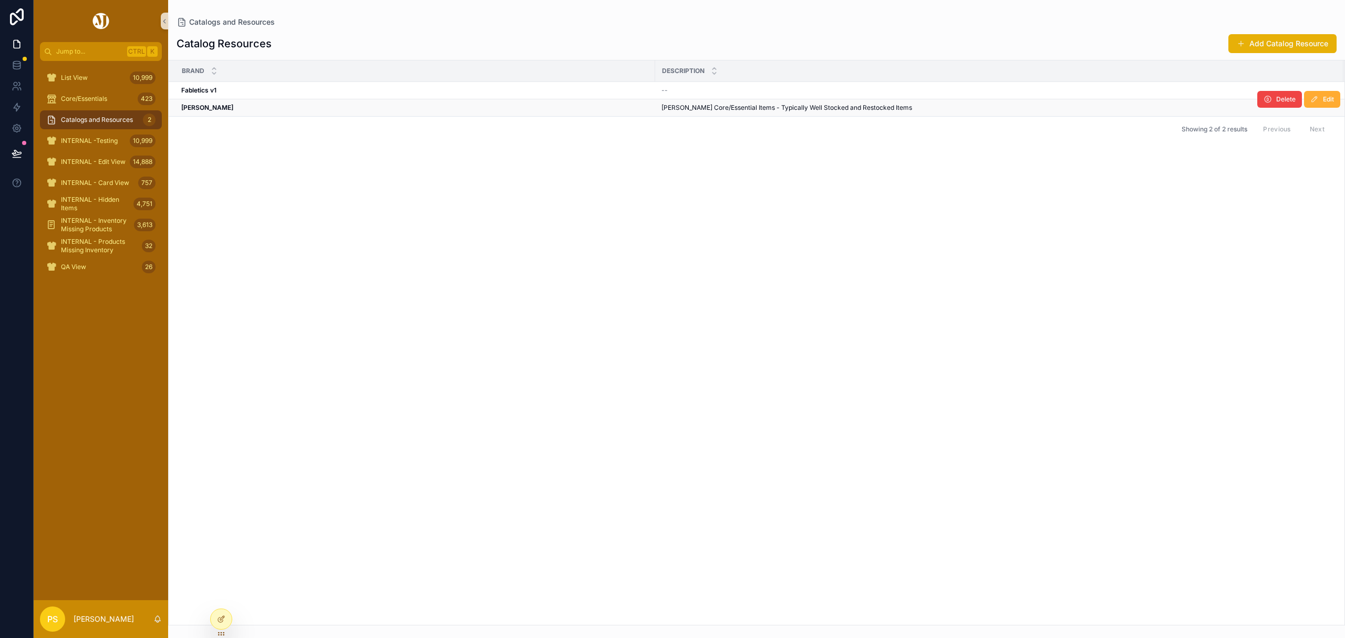
click at [675, 108] on span "[PERSON_NAME] Core/Essential Items - Typically Well Stocked and Restocked Items" at bounding box center [786, 107] width 251 height 8
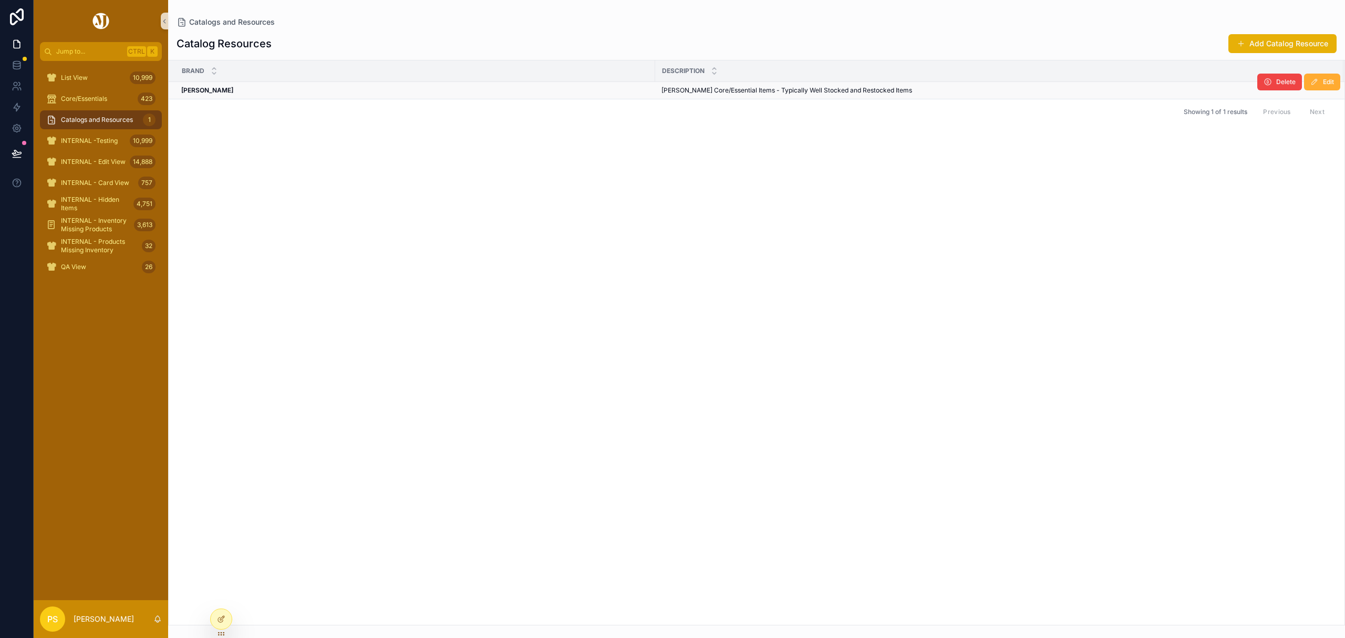
click at [758, 90] on span "[PERSON_NAME] Core/Essential Items - Typically Well Stocked and Restocked Items" at bounding box center [786, 90] width 251 height 8
click at [421, 95] on td "[PERSON_NAME] [PERSON_NAME]" at bounding box center [412, 90] width 486 height 17
click at [190, 87] on strong "[PERSON_NAME]" at bounding box center [207, 90] width 52 height 8
click at [350, 164] on div "Brand Description Catalog Document Peter Millar Peter Millar Peter Millar Core/…" at bounding box center [757, 342] width 1176 height 564
drag, startPoint x: 653, startPoint y: 72, endPoint x: 240, endPoint y: 91, distance: 414.3
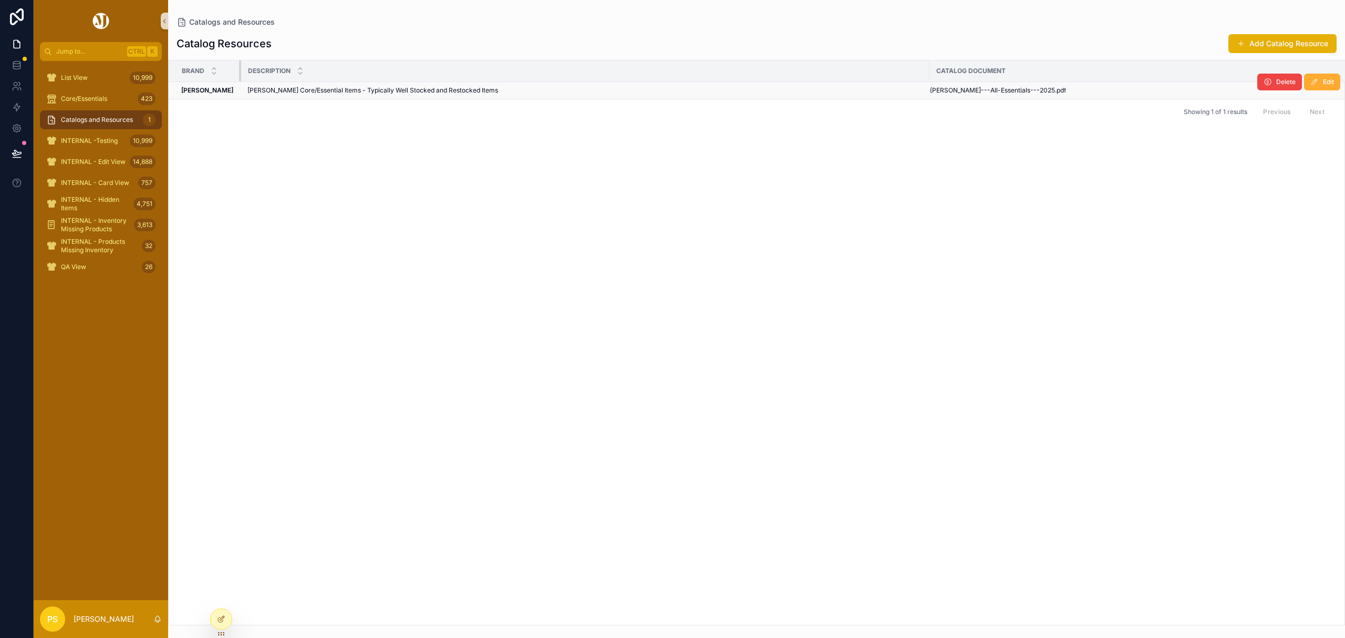
click at [240, 91] on table "Brand Description Catalog Document Peter Millar Peter Millar Peter Millar Core/…" at bounding box center [757, 79] width 1176 height 38
click at [930, 74] on div "Catalog Document" at bounding box center [1136, 71] width 413 height 17
drag, startPoint x: 928, startPoint y: 71, endPoint x: 556, endPoint y: 76, distance: 371.9
click at [556, 76] on div "scrollable content" at bounding box center [557, 70] width 4 height 21
click at [692, 252] on div "Brand Description Catalog Document Peter Millar Peter Millar Peter Millar Core/…" at bounding box center [757, 342] width 1176 height 564
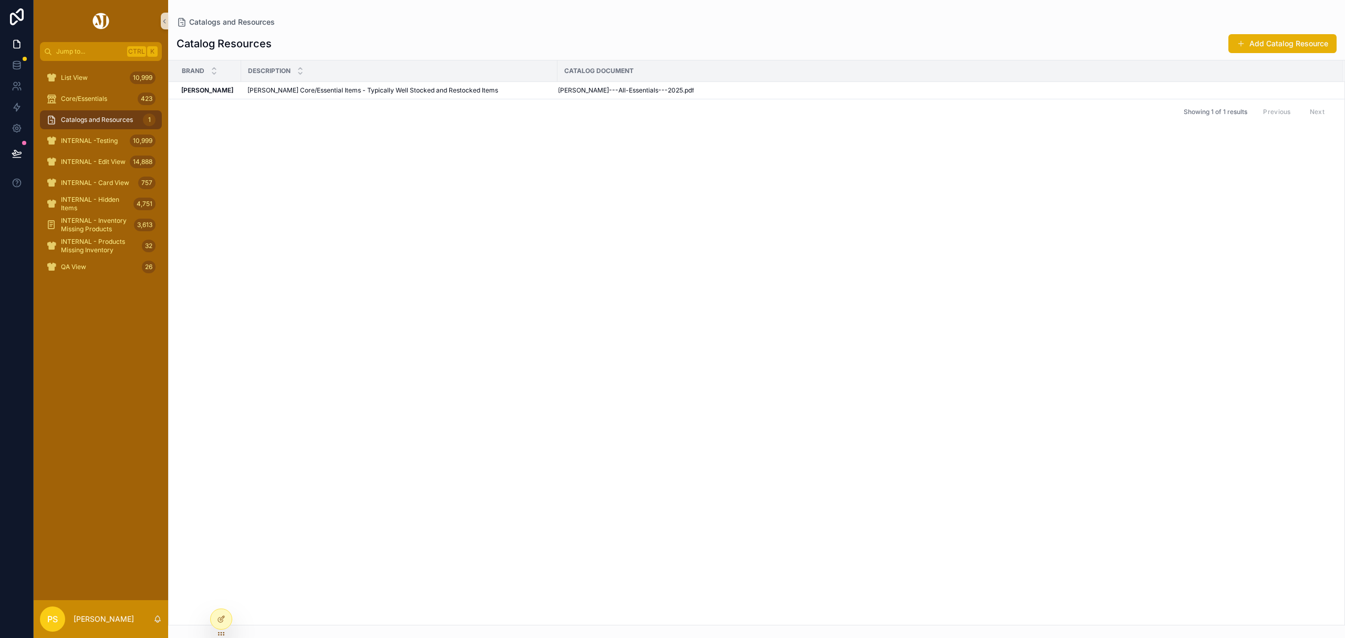
click at [85, 121] on span "Catalogs and Resources" at bounding box center [97, 120] width 72 height 8
click at [451, 295] on div "Brand Description Catalog Document Peter Millar Peter Millar Peter Millar Core/…" at bounding box center [757, 342] width 1176 height 564
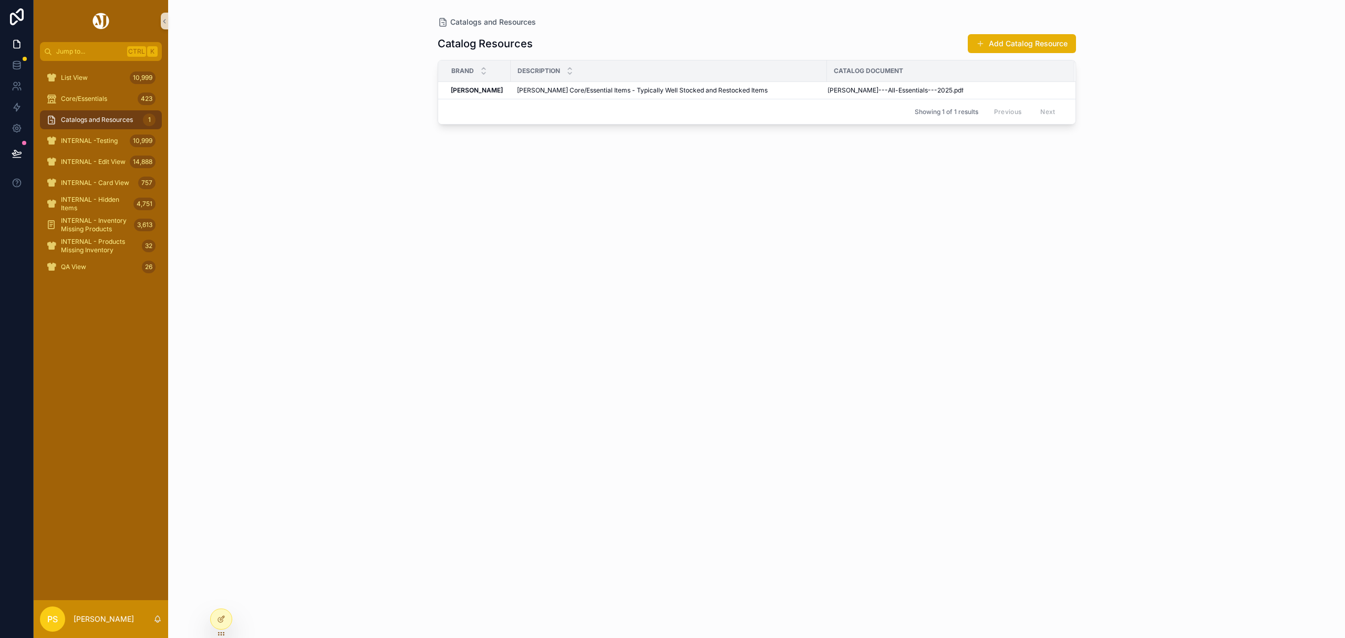
click at [471, 429] on div "Catalog Resources Add Catalog Resource Brand Description Catalog Document [PERS…" at bounding box center [757, 326] width 638 height 598
click at [1054, 85] on span "Edit" at bounding box center [1059, 82] width 11 height 8
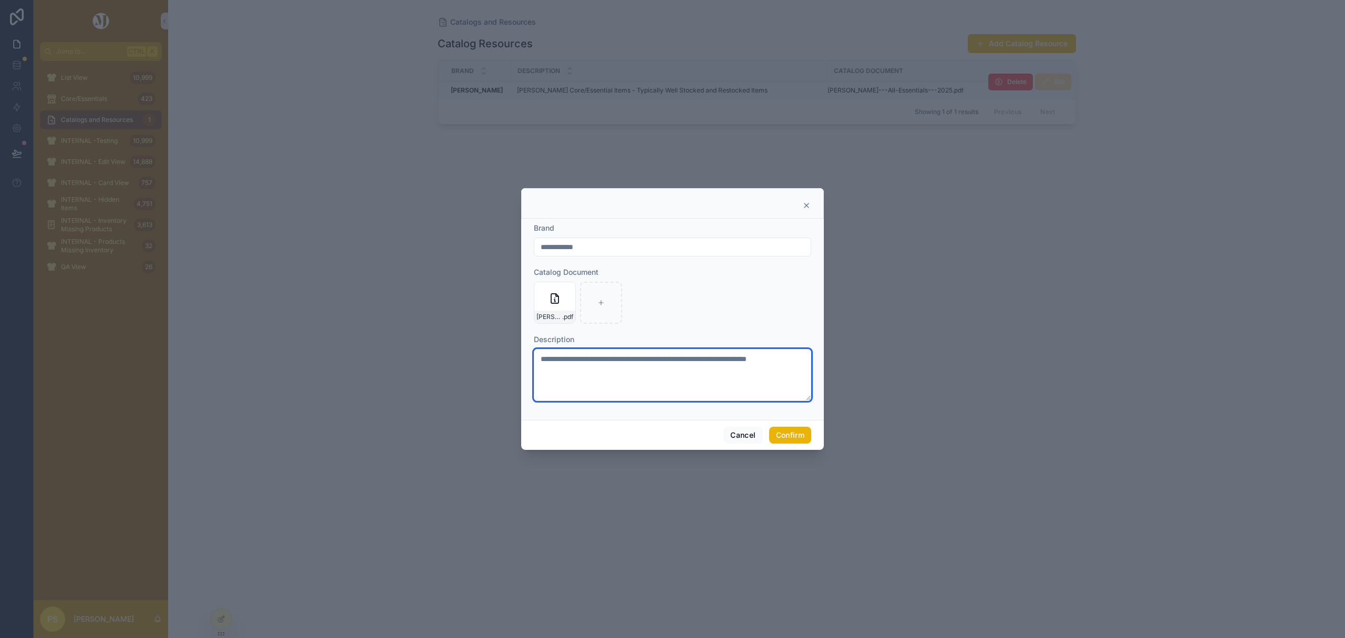
click at [652, 358] on textarea "**********" at bounding box center [672, 375] width 277 height 52
type textarea "**********"
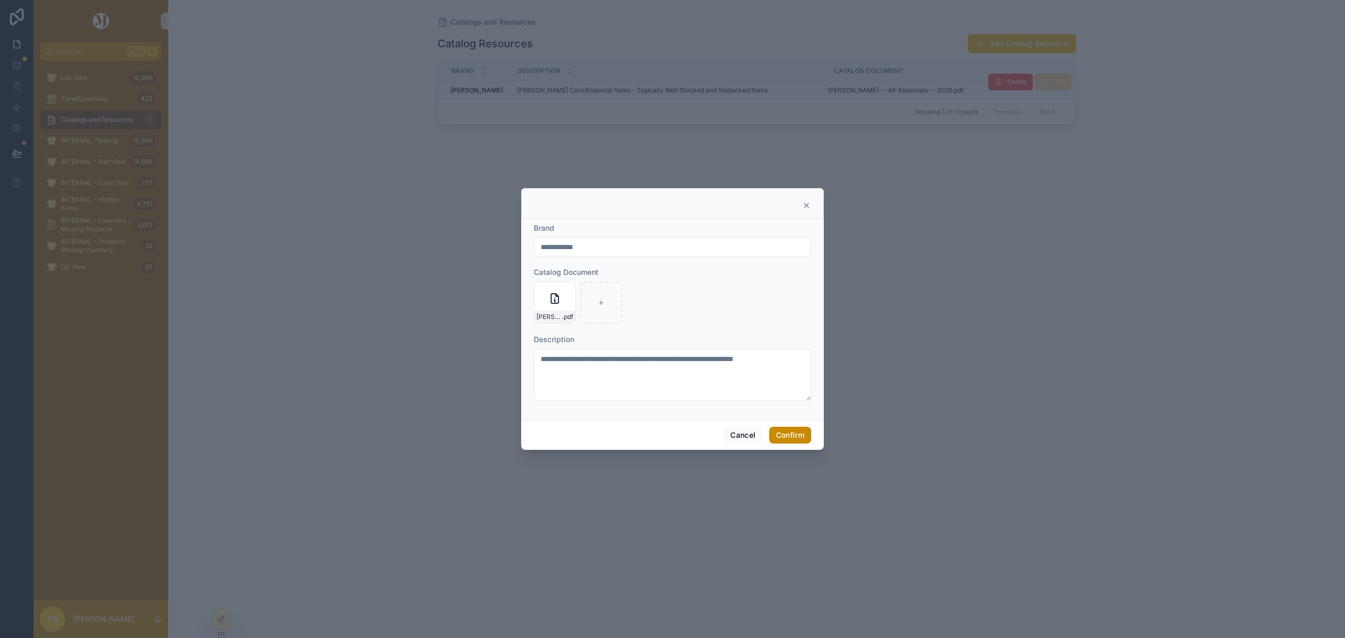
click at [793, 435] on button "Confirm" at bounding box center [790, 435] width 42 height 17
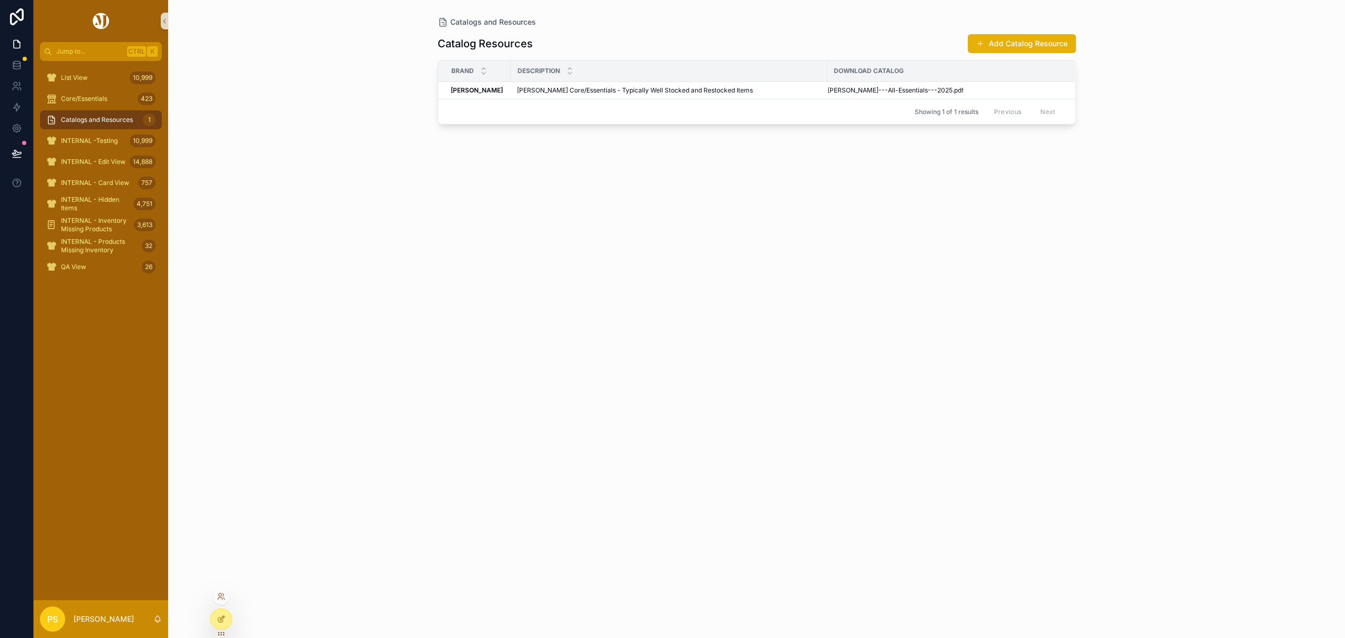
click at [222, 601] on div at bounding box center [221, 596] width 17 height 17
click at [221, 597] on icon at bounding box center [221, 596] width 8 height 8
click at [368, 400] on input "text" at bounding box center [409, 402] width 193 height 17
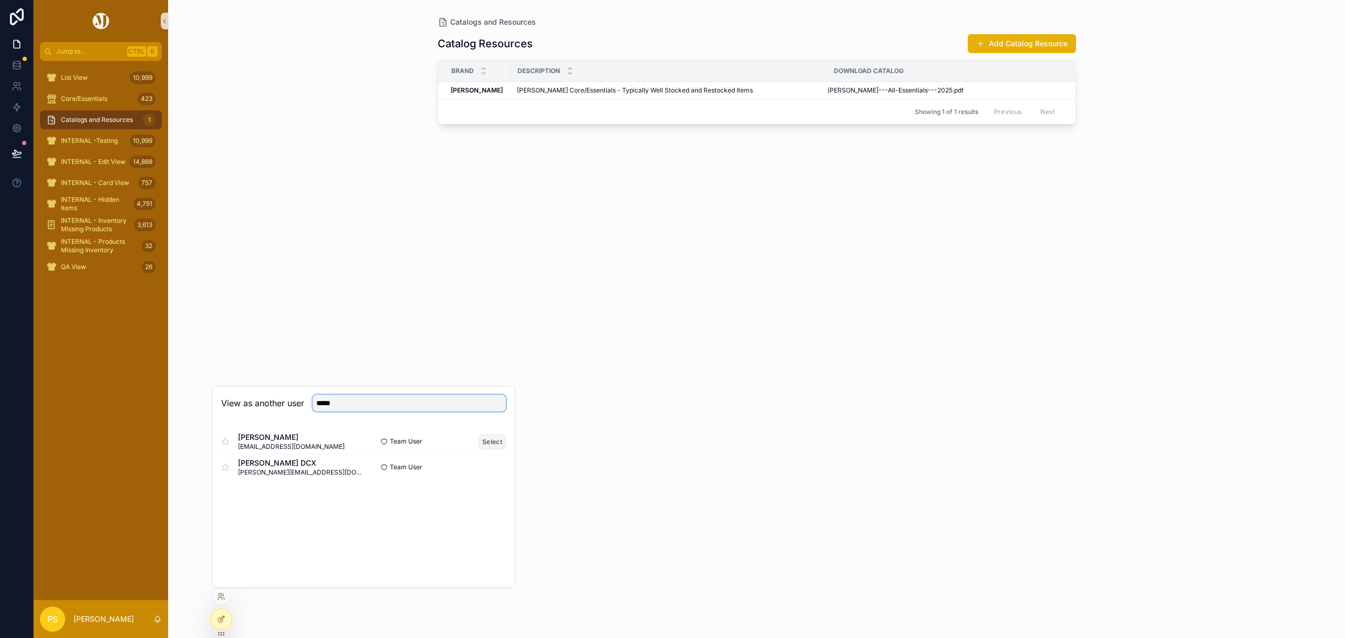
type input "*****"
click at [490, 438] on button "Select" at bounding box center [492, 441] width 27 height 15
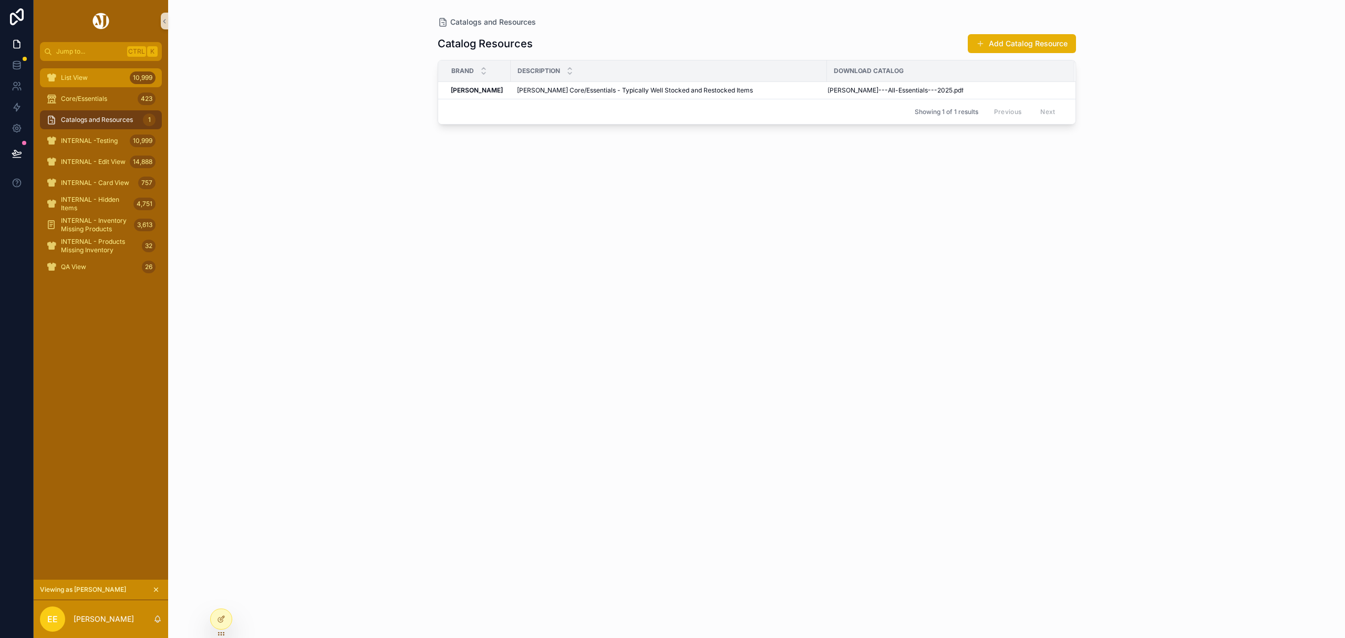
click at [93, 77] on div "List View 10,999" at bounding box center [100, 77] width 109 height 17
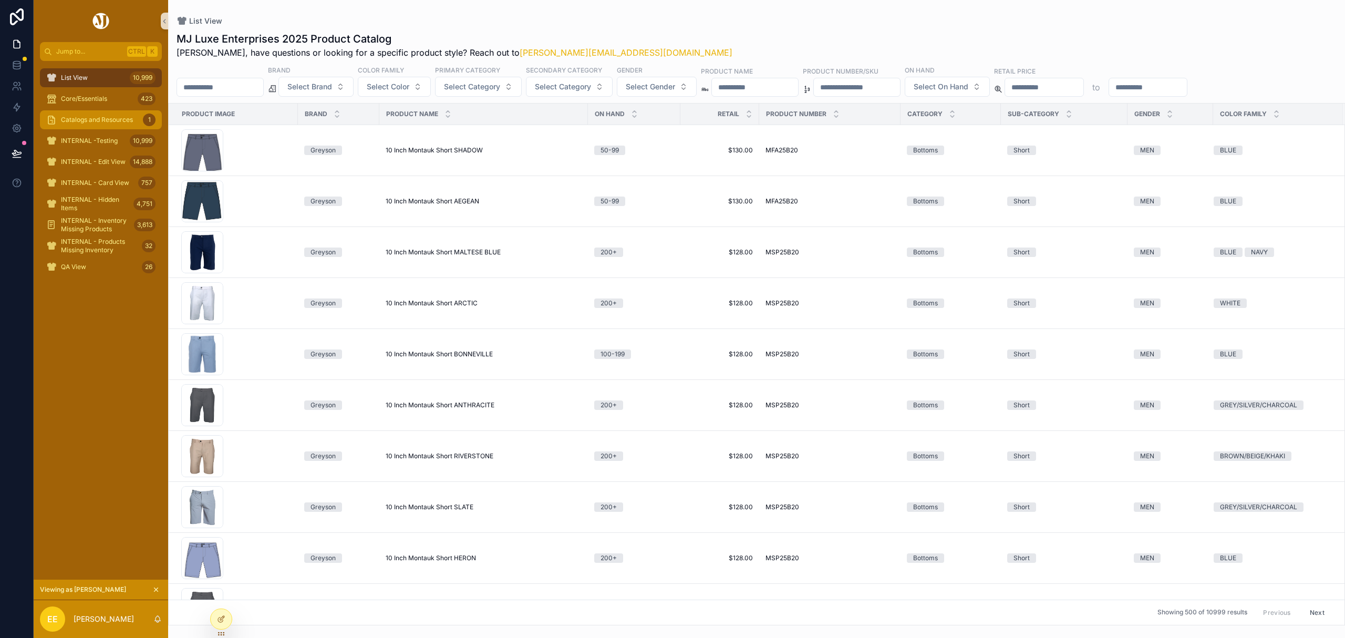
click at [110, 113] on div "Catalogs and Resources 1" at bounding box center [100, 119] width 109 height 17
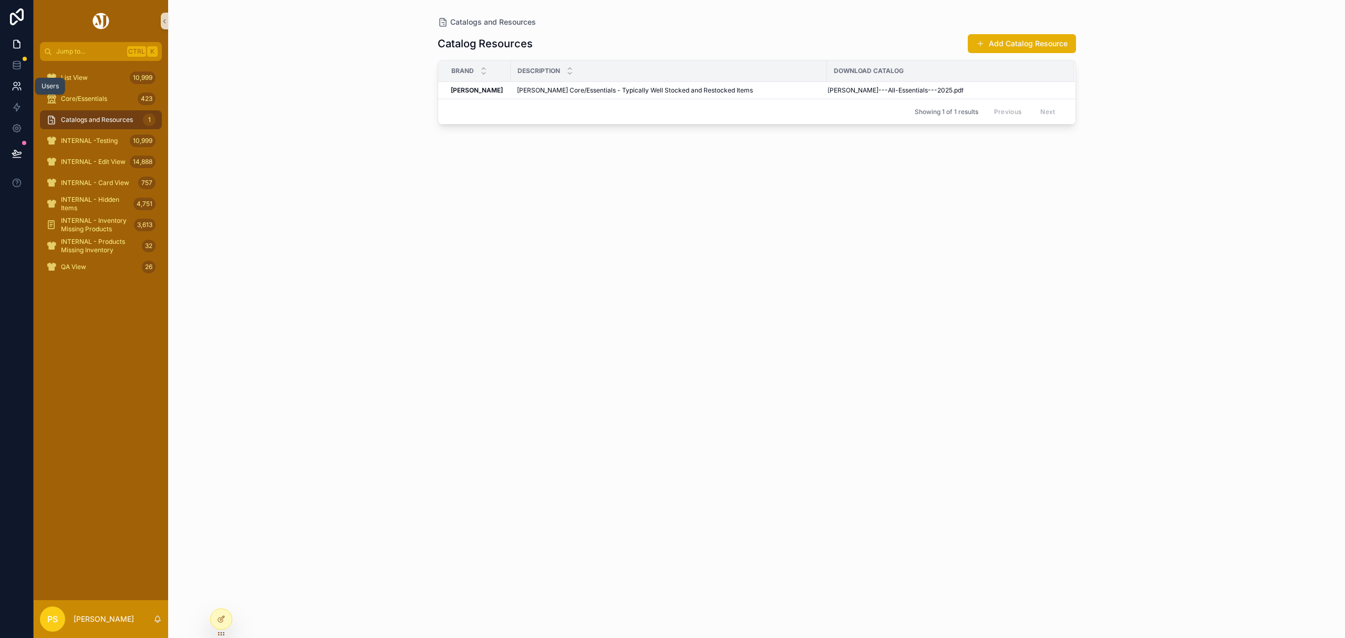
click at [14, 89] on icon at bounding box center [17, 86] width 11 height 11
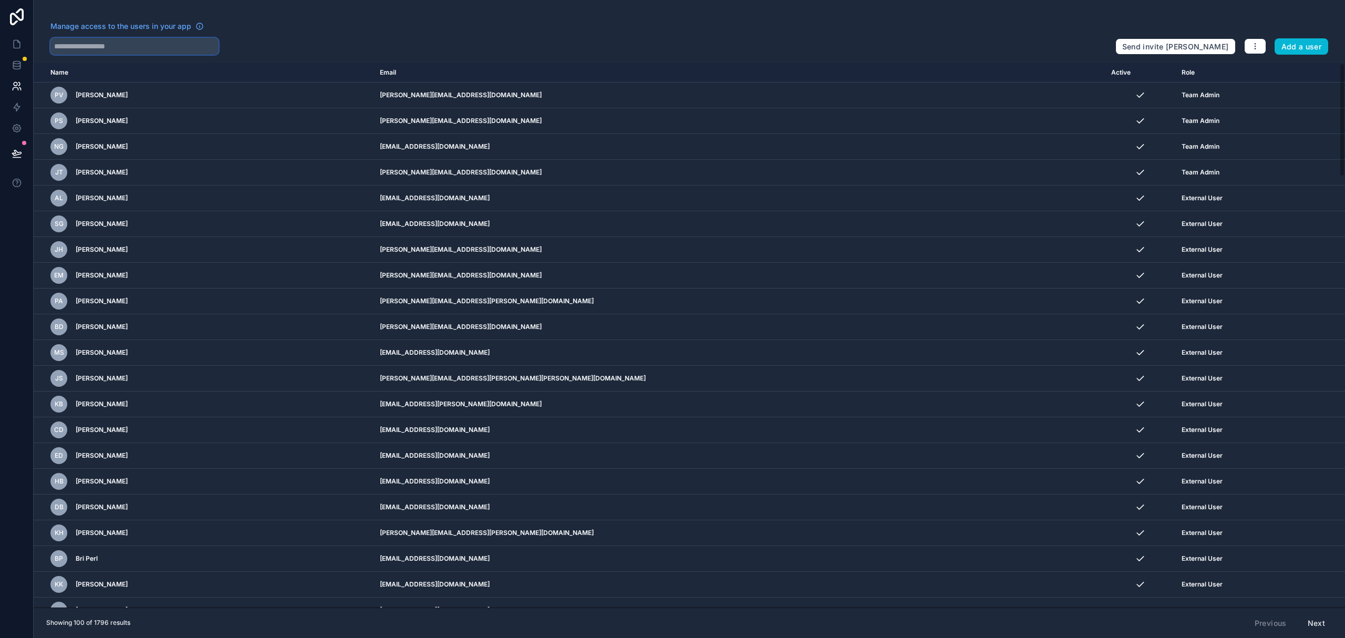
click at [185, 47] on input "text" at bounding box center [134, 46] width 168 height 17
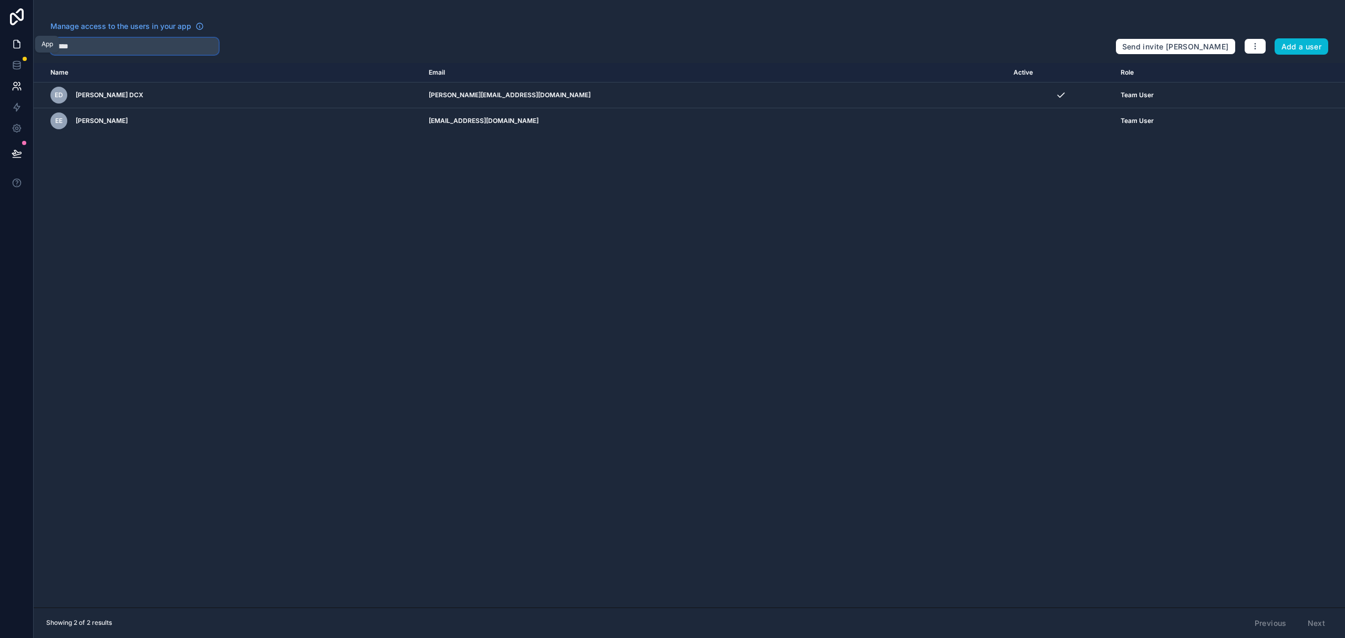
type input "*****"
click at [15, 41] on icon at bounding box center [17, 44] width 11 height 11
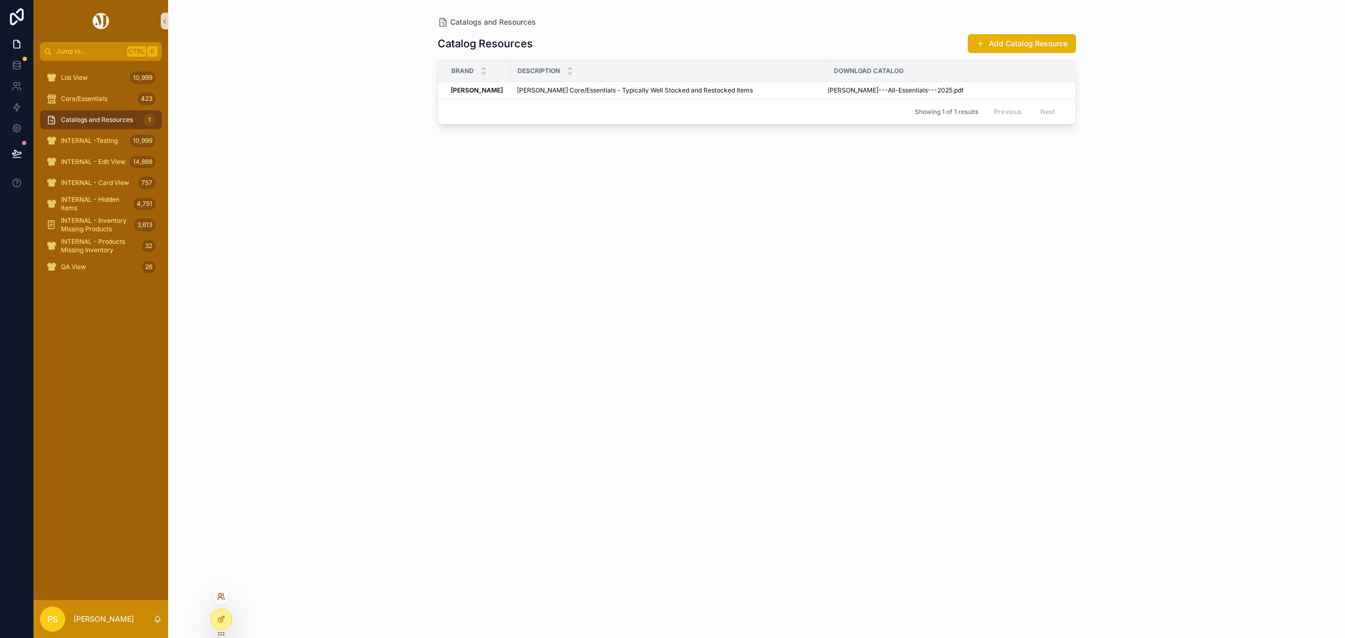
click at [221, 597] on icon at bounding box center [220, 598] width 4 height 2
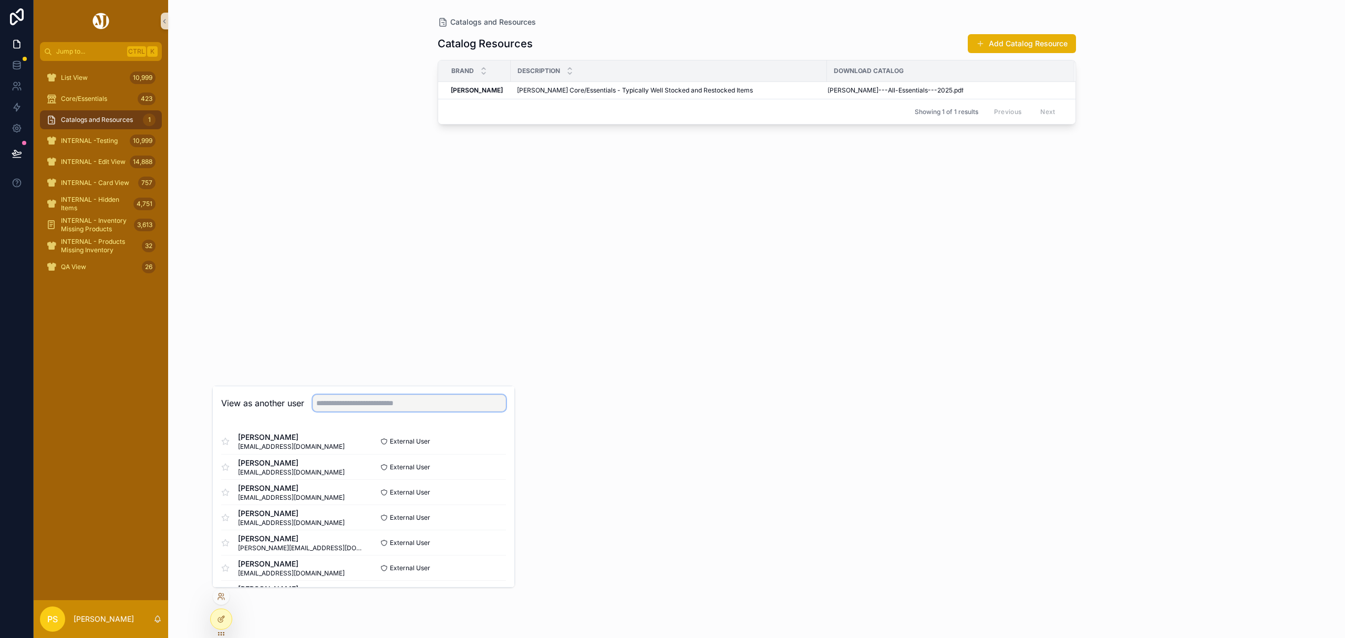
click at [373, 404] on input "text" at bounding box center [409, 402] width 193 height 17
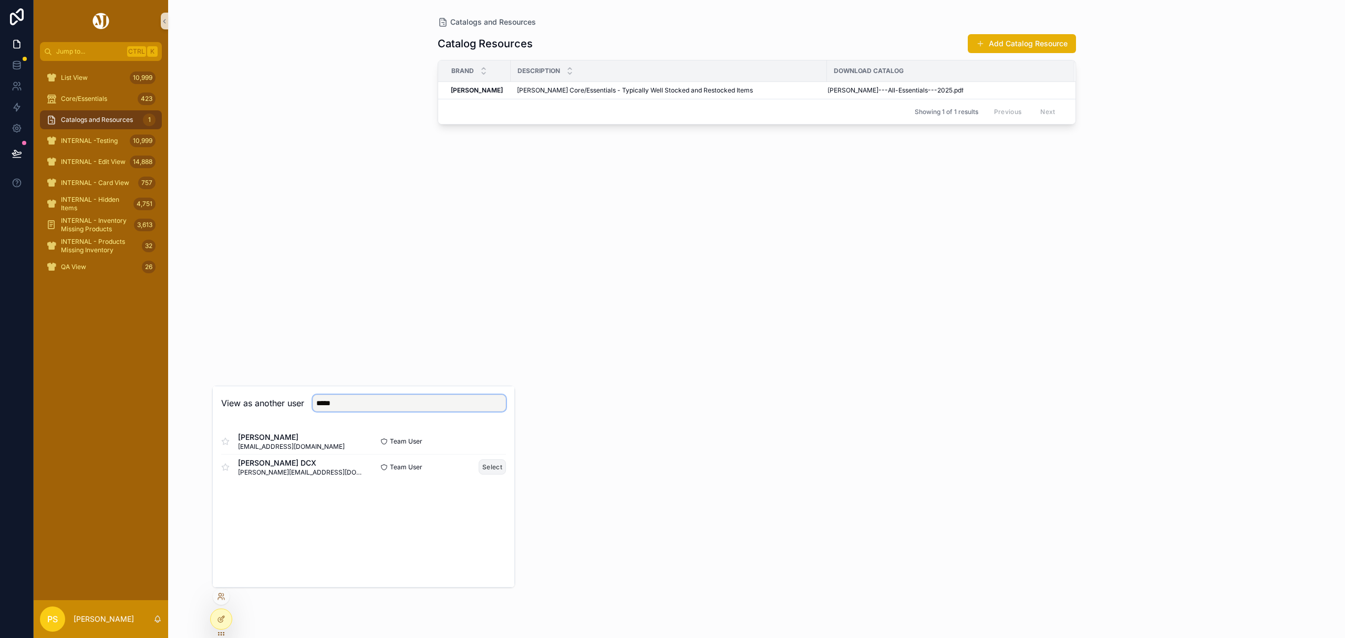
type input "*****"
click at [490, 467] on button "Select" at bounding box center [492, 466] width 27 height 15
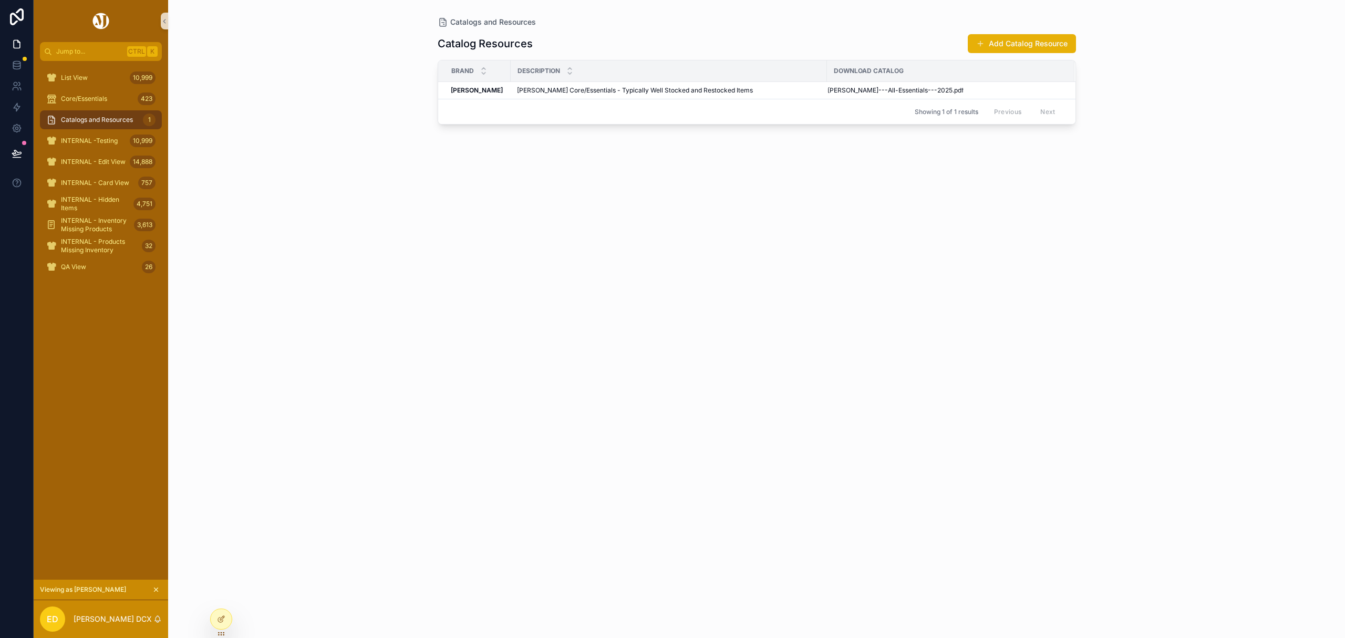
click at [155, 589] on icon "scrollable content" at bounding box center [156, 590] width 4 height 4
click at [222, 597] on icon at bounding box center [220, 598] width 4 height 2
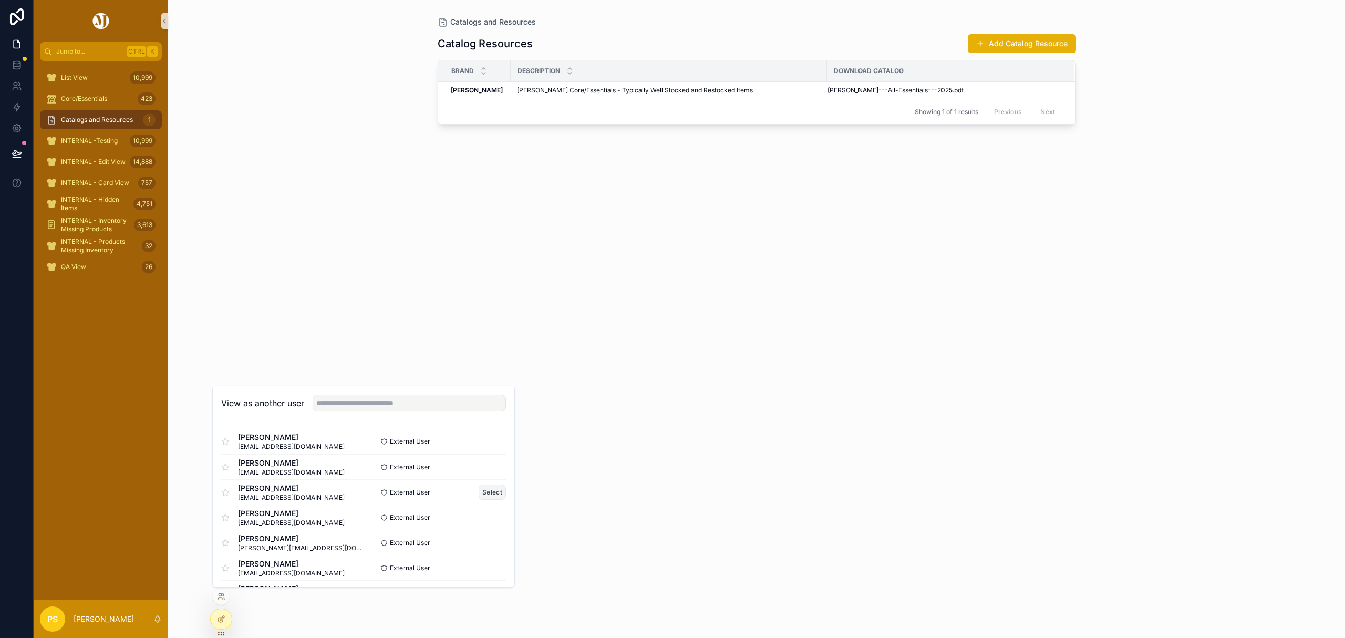
click at [481, 491] on button "Select" at bounding box center [492, 491] width 27 height 15
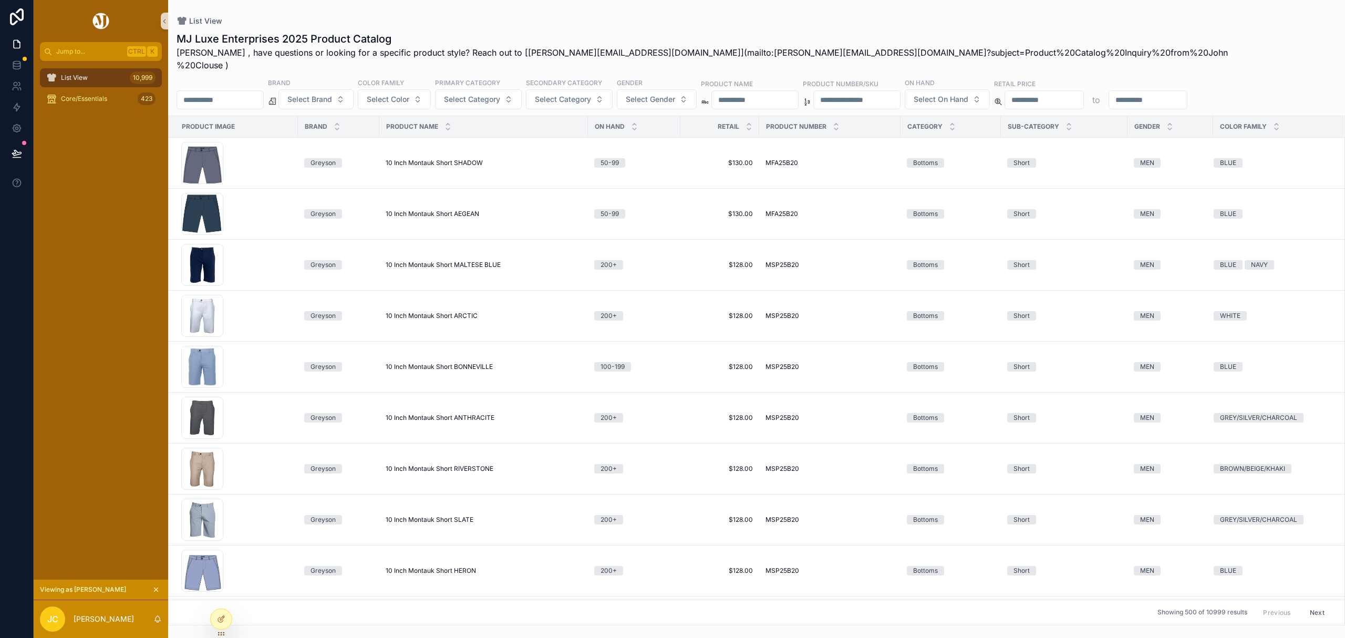
click at [104, 206] on div "List View 10,999 Core/Essentials 423" at bounding box center [101, 320] width 134 height 518
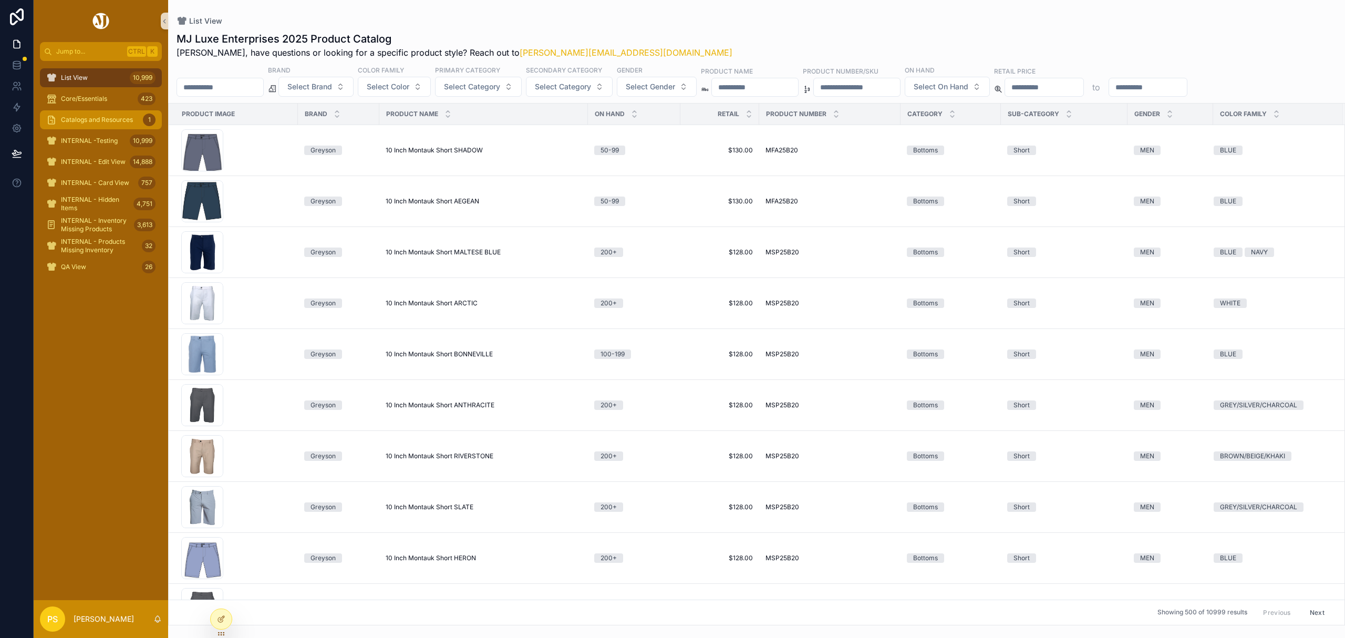
click at [108, 124] on div "Catalogs and Resources 1" at bounding box center [100, 119] width 109 height 17
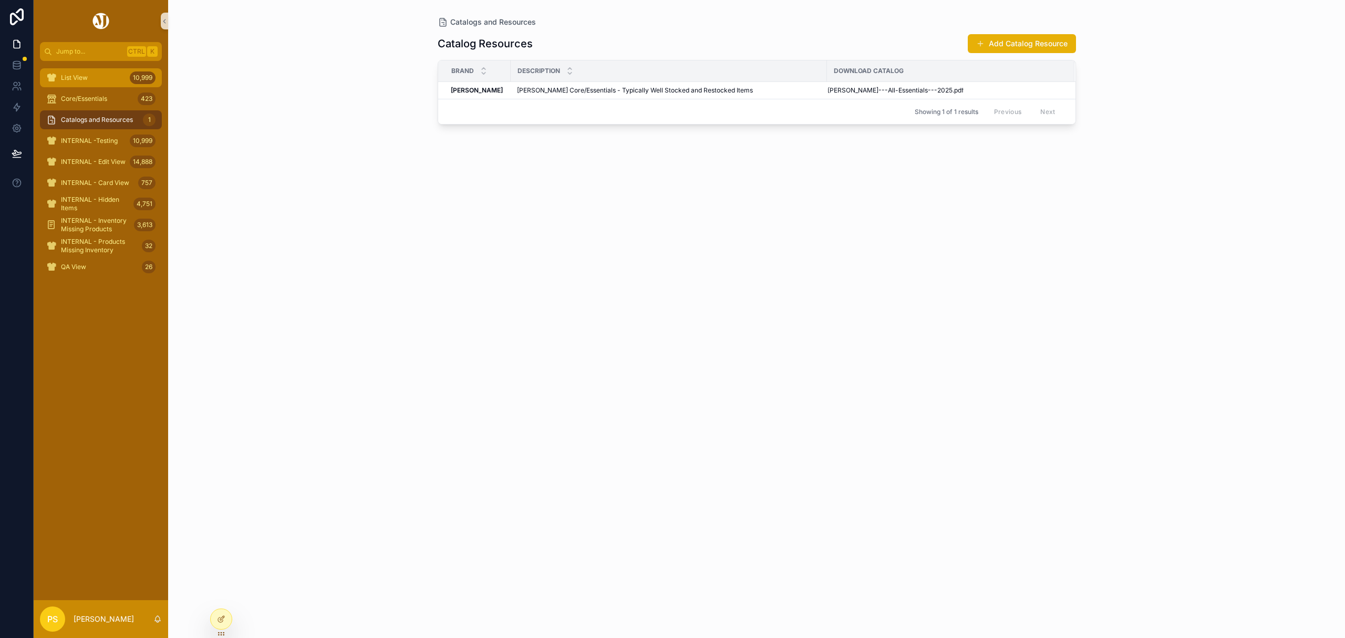
drag, startPoint x: 83, startPoint y: 69, endPoint x: 115, endPoint y: 74, distance: 31.9
click at [83, 69] on div "List View 10,999" at bounding box center [100, 77] width 109 height 17
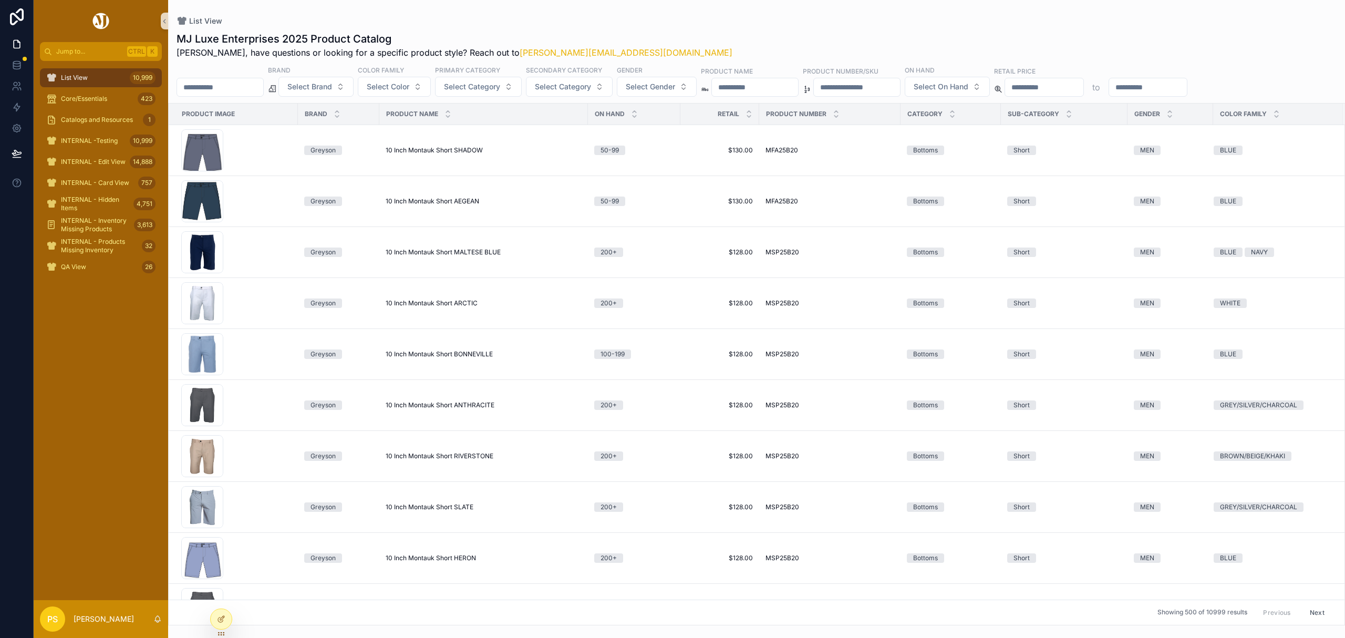
click at [248, 92] on input "scrollable content" at bounding box center [220, 87] width 86 height 15
type input "********"
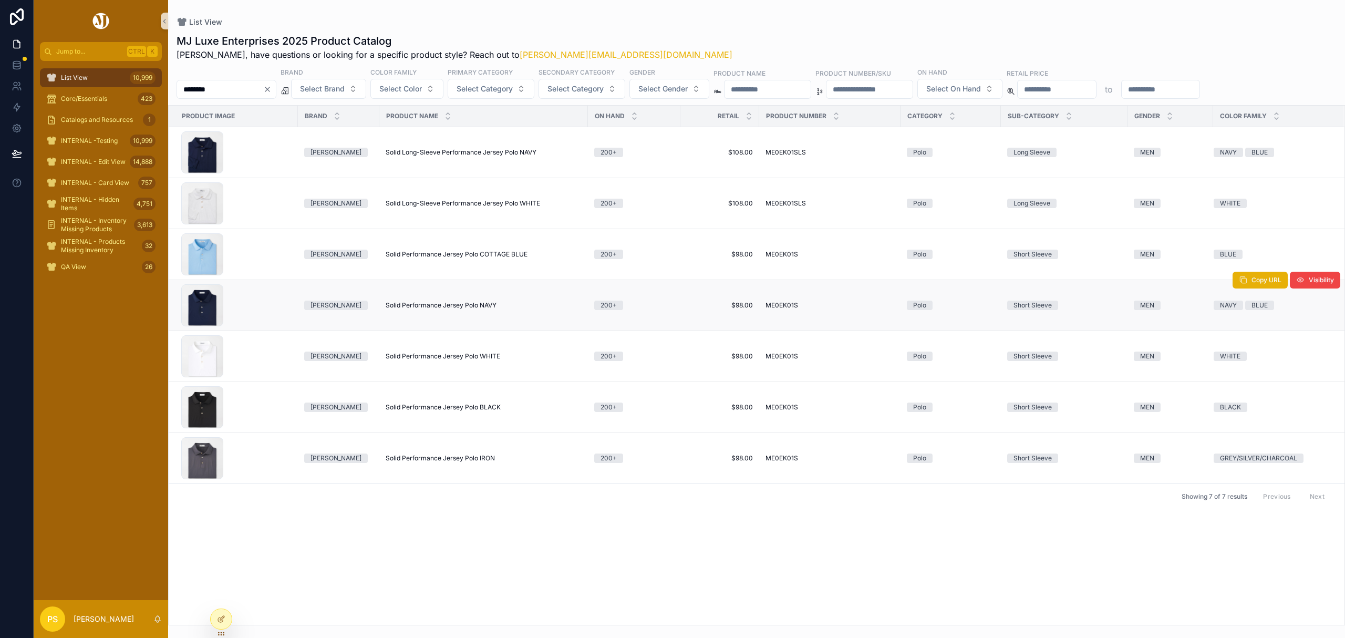
click at [404, 307] on span "Solid Performance Jersey Polo NAVY" at bounding box center [441, 305] width 111 height 8
click at [105, 78] on div "List View 10,999" at bounding box center [100, 77] width 109 height 17
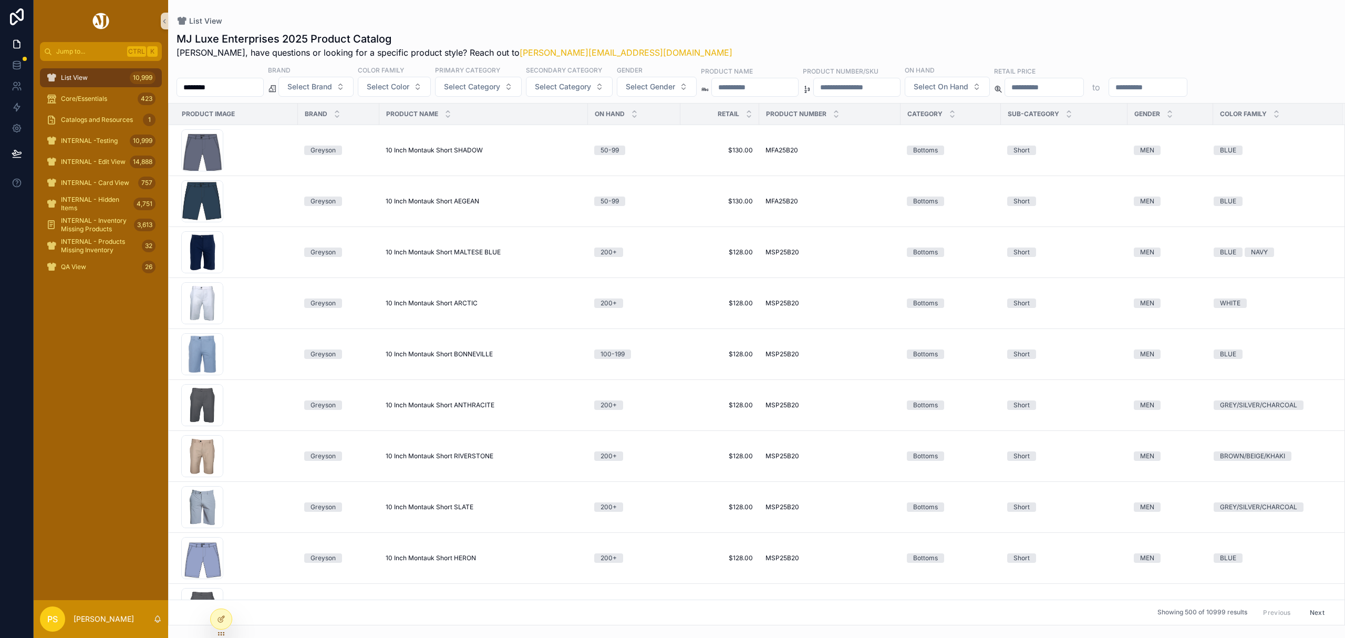
click at [223, 88] on input "********" at bounding box center [220, 87] width 86 height 15
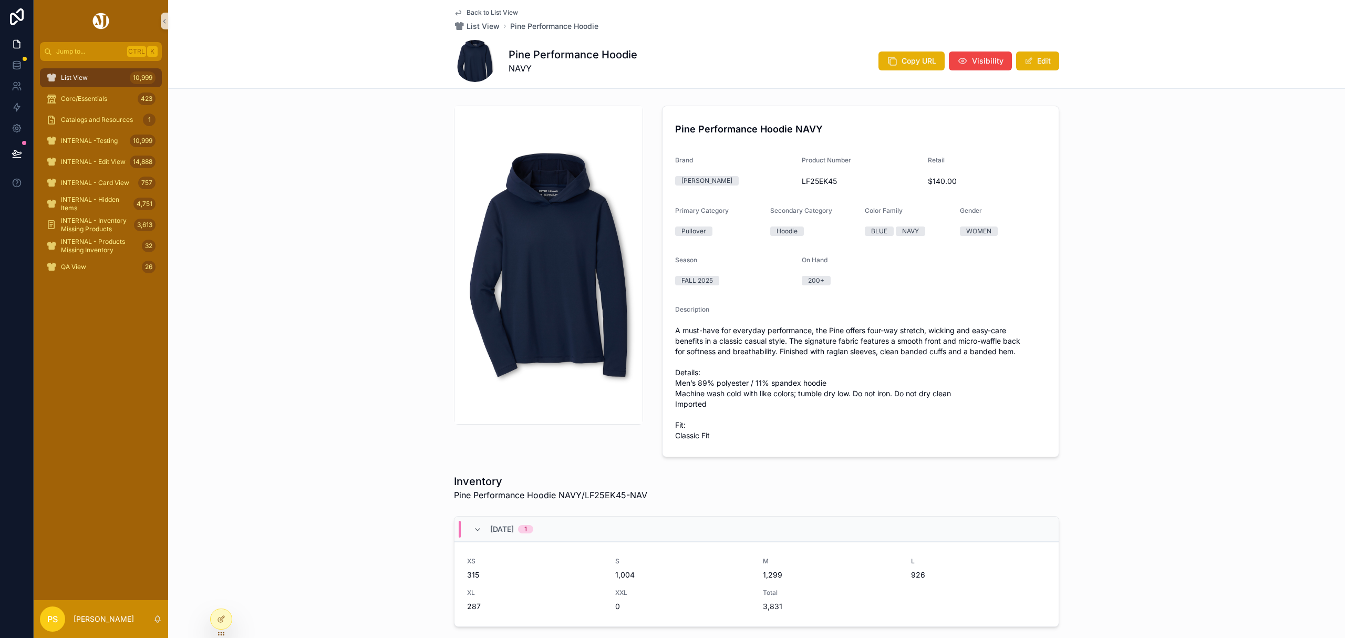
click at [542, 259] on img "scrollable content" at bounding box center [548, 265] width 188 height 274
drag, startPoint x: 0, startPoint y: 0, endPoint x: 389, endPoint y: 258, distance: 466.8
click at [389, 258] on div "Pine Performance Hoodie NAVY Brand [PERSON_NAME] Product Number LF25EK45 Retail…" at bounding box center [756, 281] width 1177 height 360
drag, startPoint x: 95, startPoint y: 15, endPoint x: 128, endPoint y: 0, distance: 36.9
click at [95, 15] on img "scrollable content" at bounding box center [101, 21] width 20 height 17
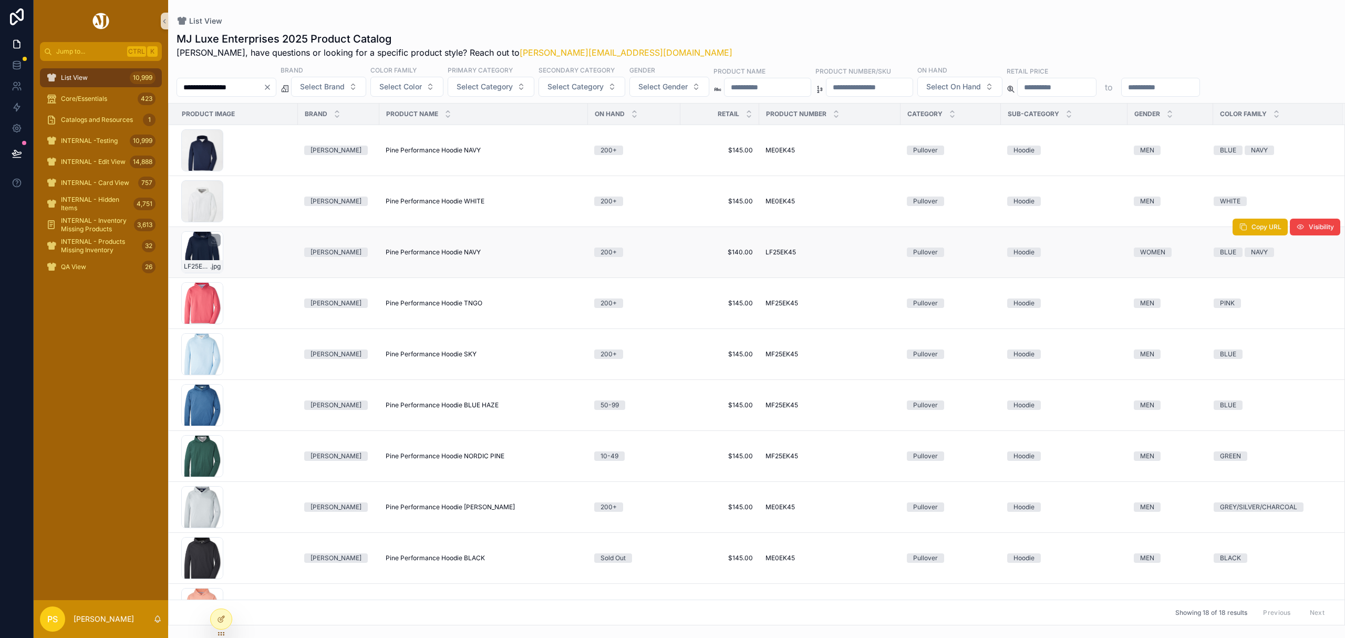
click at [211, 252] on div "LF25EK45-NAV .jpg" at bounding box center [202, 252] width 42 height 42
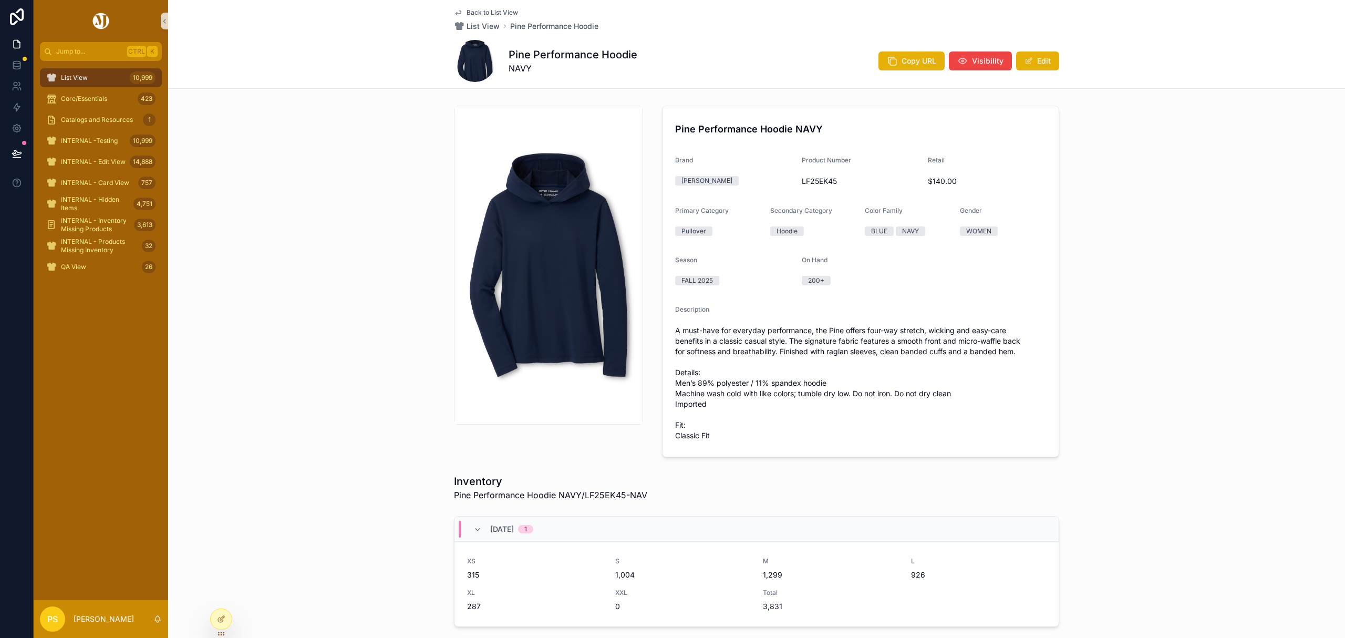
click at [545, 261] on img "scrollable content" at bounding box center [548, 265] width 188 height 274
click at [530, 248] on img "scrollable content" at bounding box center [548, 265] width 188 height 274
click at [568, 264] on img "scrollable content" at bounding box center [548, 265] width 188 height 274
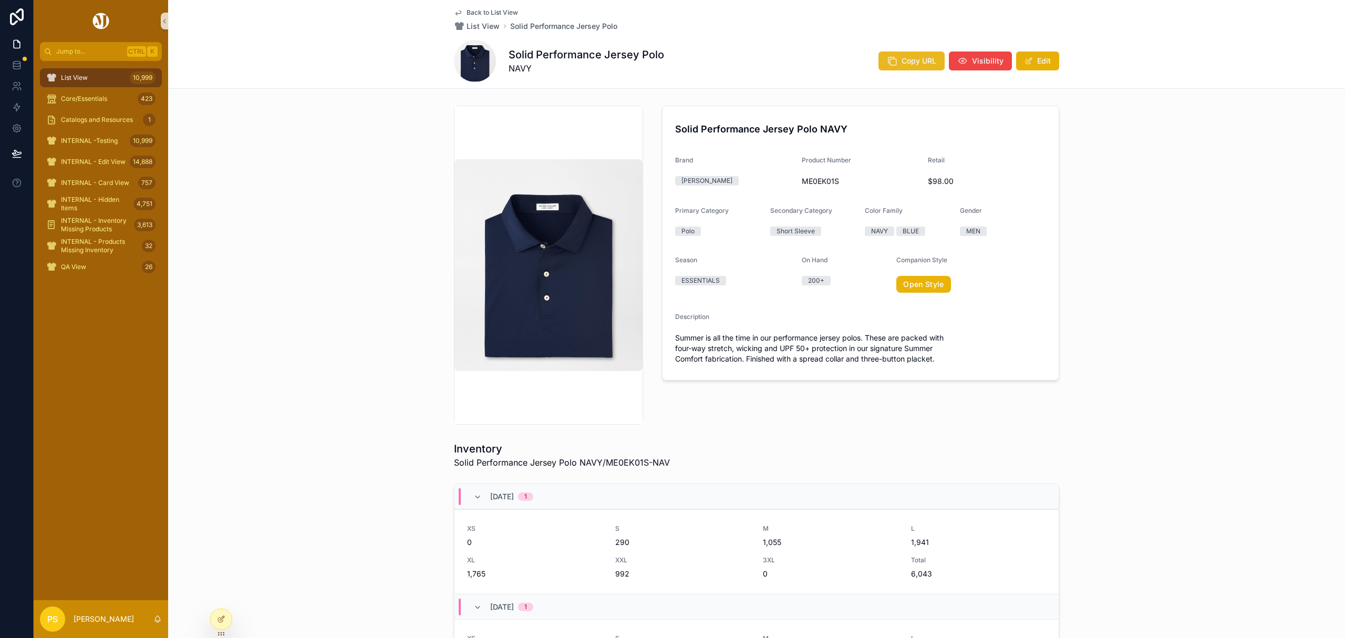
click at [893, 59] on icon "scrollable content" at bounding box center [892, 61] width 11 height 11
click at [505, 230] on img "scrollable content" at bounding box center [548, 264] width 188 height 211
